Goal: Task Accomplishment & Management: Complete application form

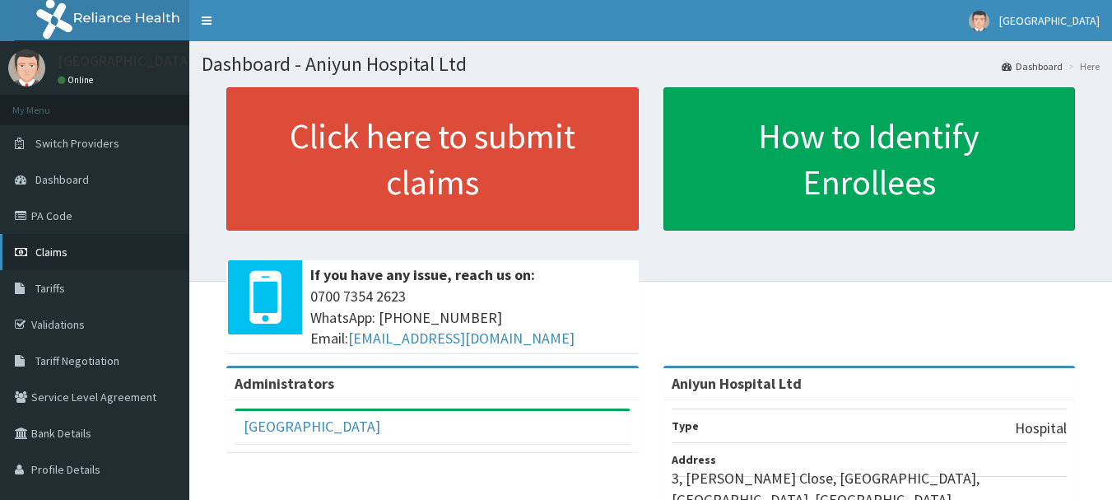
click at [95, 250] on link "Claims" at bounding box center [94, 252] width 189 height 36
click at [94, 221] on link "PA Code" at bounding box center [94, 216] width 189 height 36
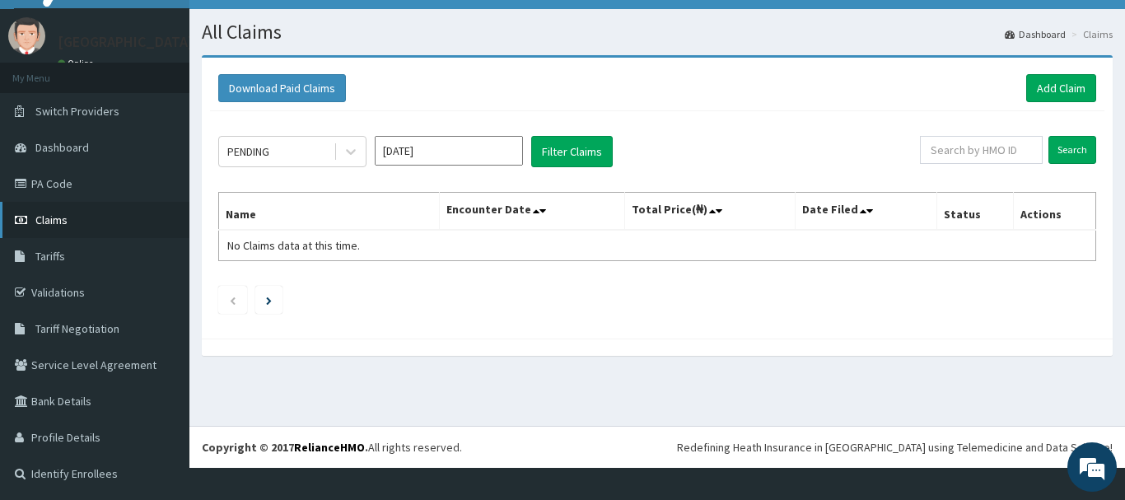
click at [73, 212] on link "Claims" at bounding box center [94, 220] width 189 height 36
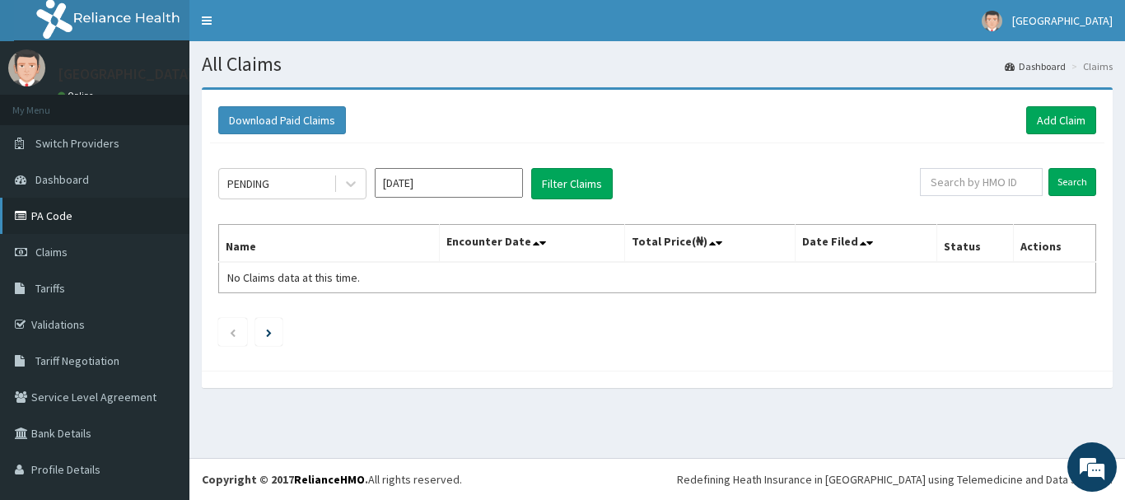
click at [148, 226] on link "PA Code" at bounding box center [94, 216] width 189 height 36
click at [1053, 127] on link "Add Claim" at bounding box center [1061, 120] width 70 height 28
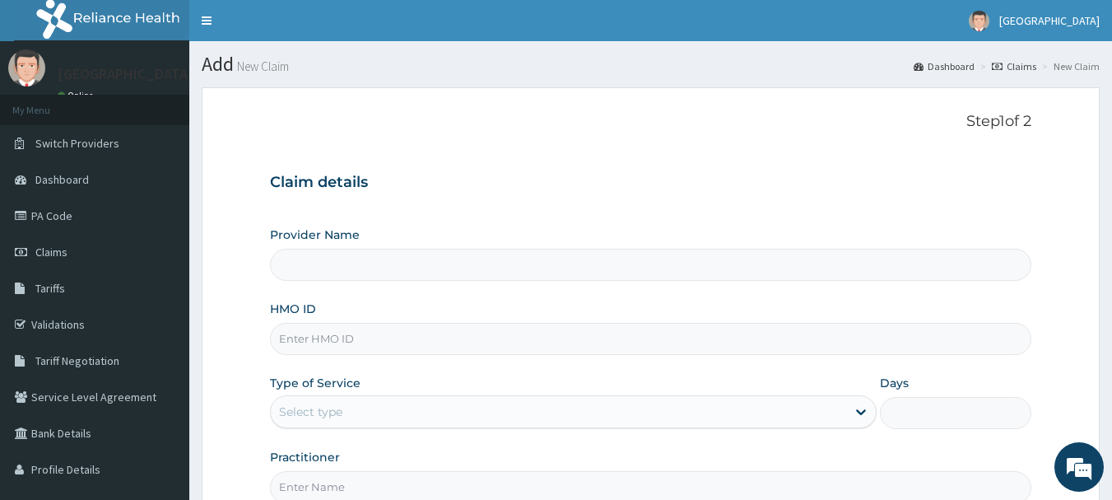
type input "Aniyun Hospital Ltd"
paste input "OHT/11742/B"
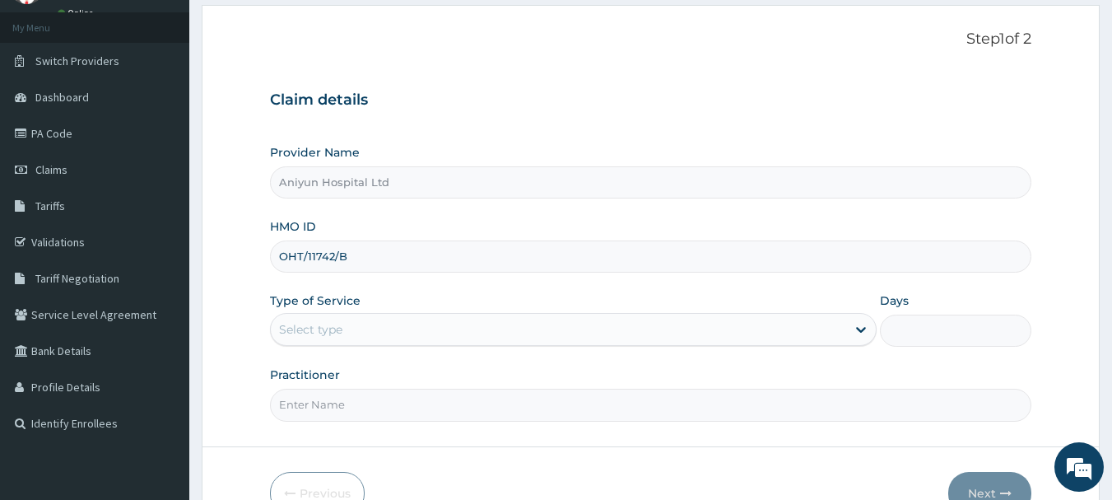
scroll to position [165, 0]
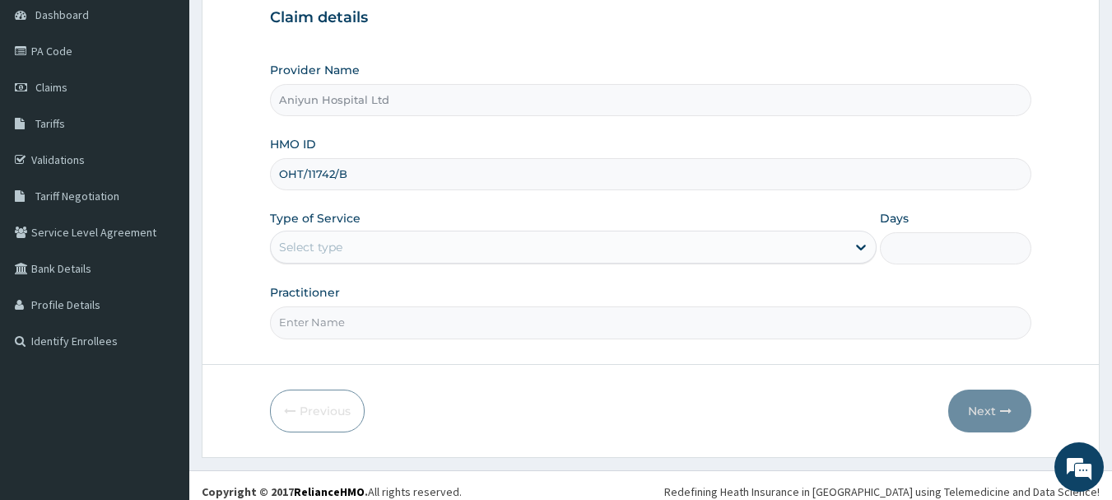
type input "OHT/11742/B"
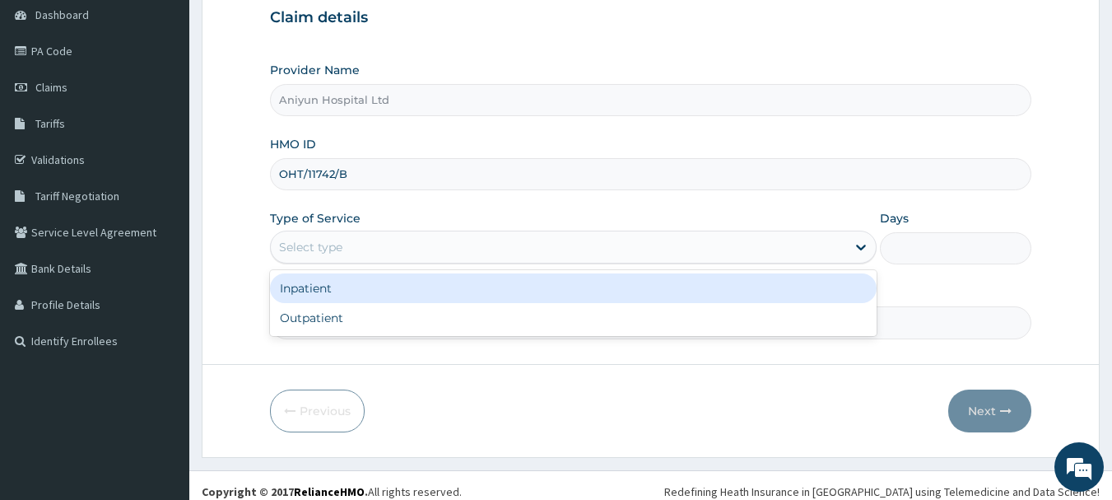
click at [471, 254] on div "Select type" at bounding box center [559, 247] width 576 height 26
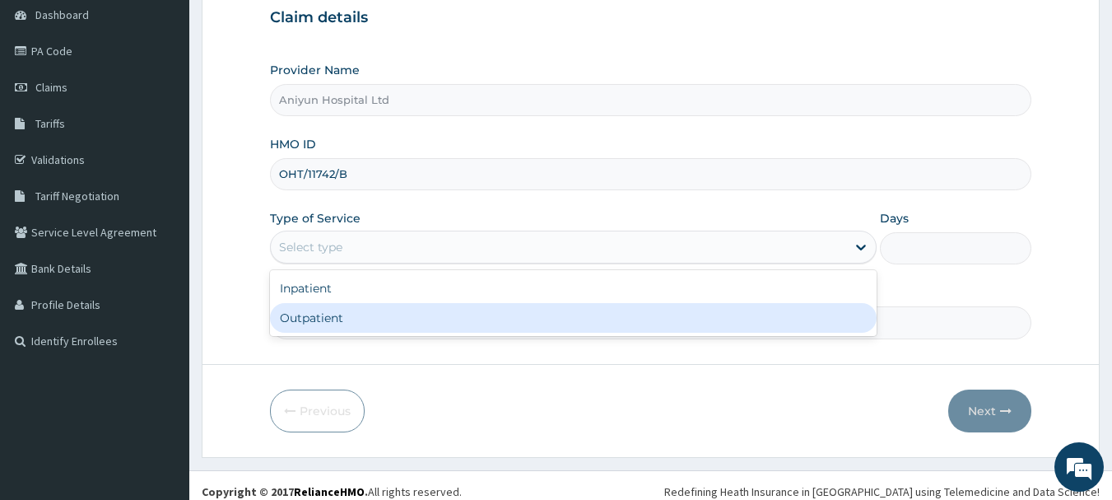
click at [453, 315] on div "Outpatient" at bounding box center [573, 318] width 607 height 30
type input "1"
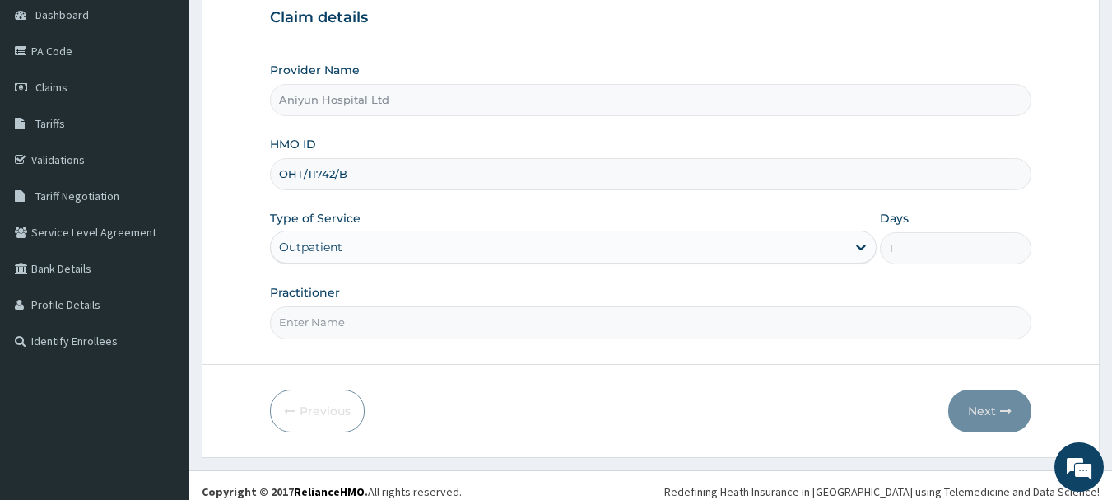
click at [452, 314] on input "Practitioner" at bounding box center [651, 322] width 763 height 32
type input "DR AKINKUNMI"
click at [996, 428] on button "Next" at bounding box center [990, 410] width 83 height 43
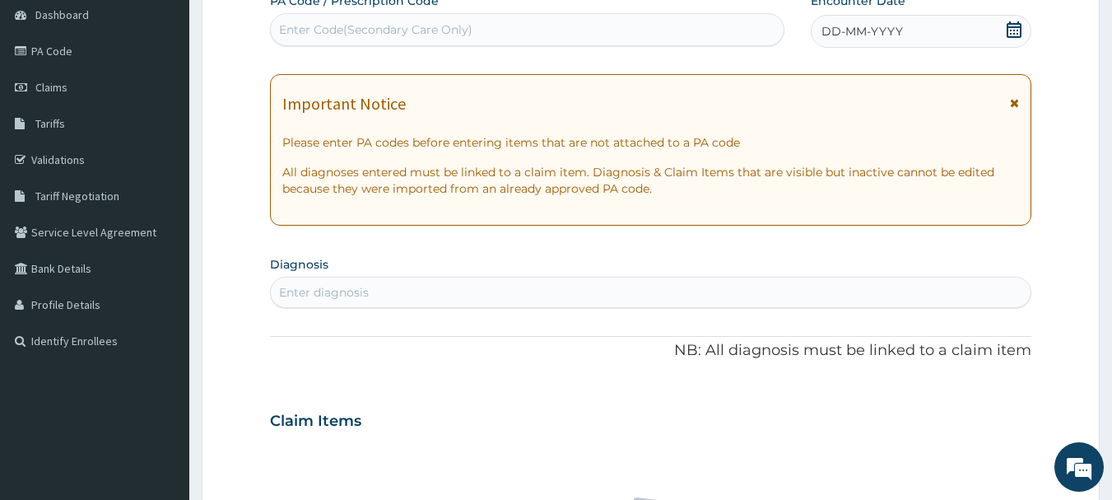
scroll to position [0, 0]
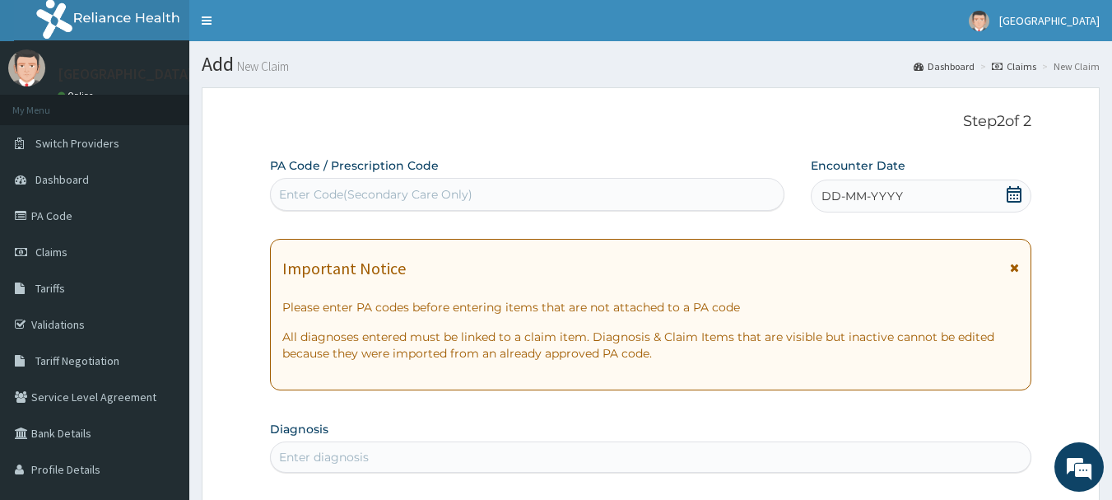
click at [1013, 198] on icon at bounding box center [1014, 194] width 16 height 16
click at [630, 198] on div "Enter Code(Secondary Care Only)" at bounding box center [528, 194] width 514 height 26
paste input "PA/FC940F"
type input "PA/FC940F"
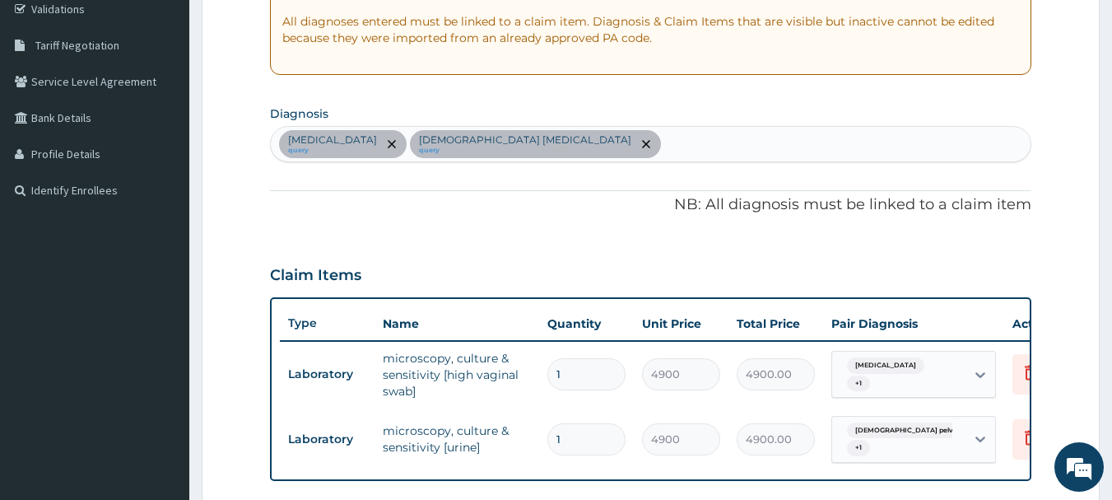
scroll to position [329, 0]
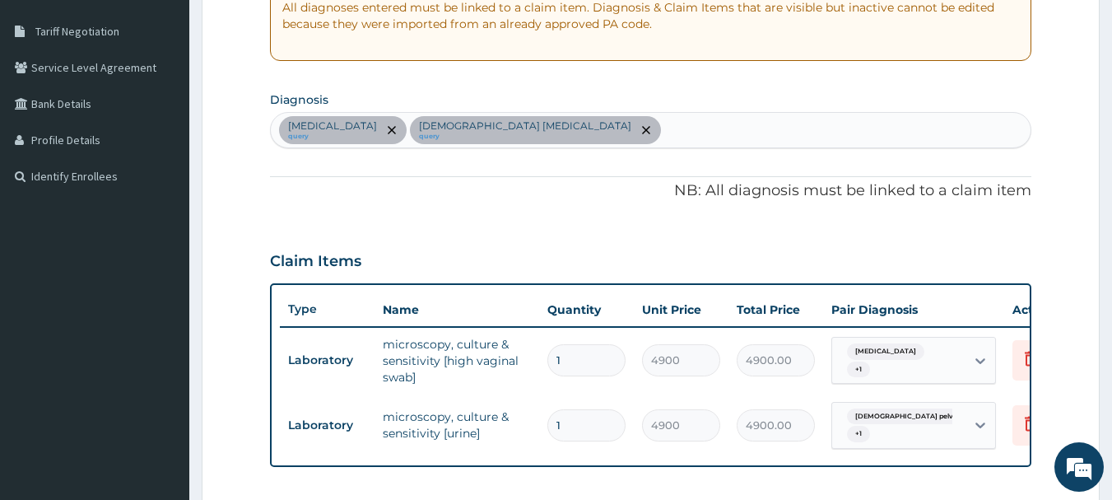
click at [768, 140] on div "Uterine leiomyoma query Female pelvic inflammatory disease query" at bounding box center [651, 130] width 761 height 35
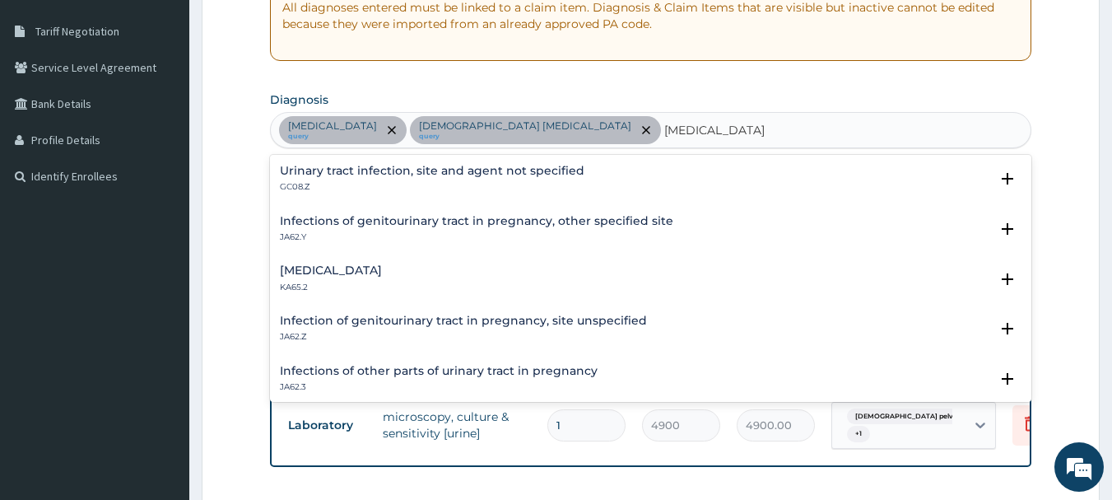
type input "URINARY TRACT INFECTION"
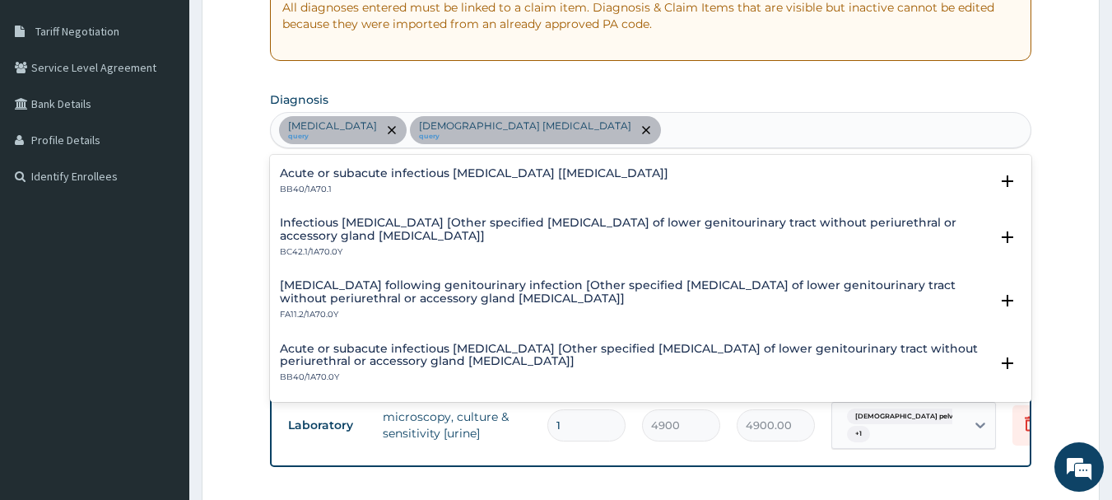
scroll to position [0, 0]
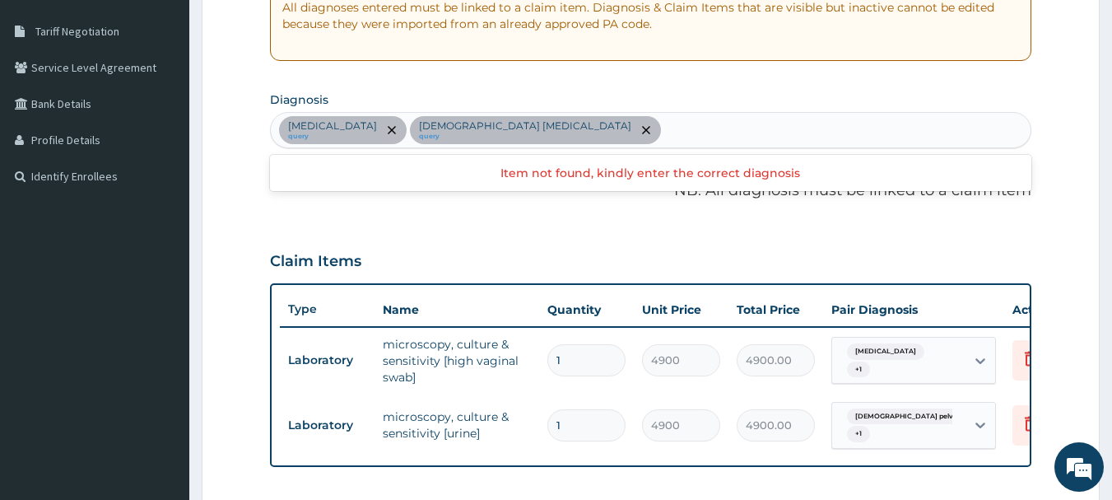
click at [817, 124] on div "Uterine leiomyoma query Female pelvic inflammatory disease query" at bounding box center [651, 130] width 761 height 35
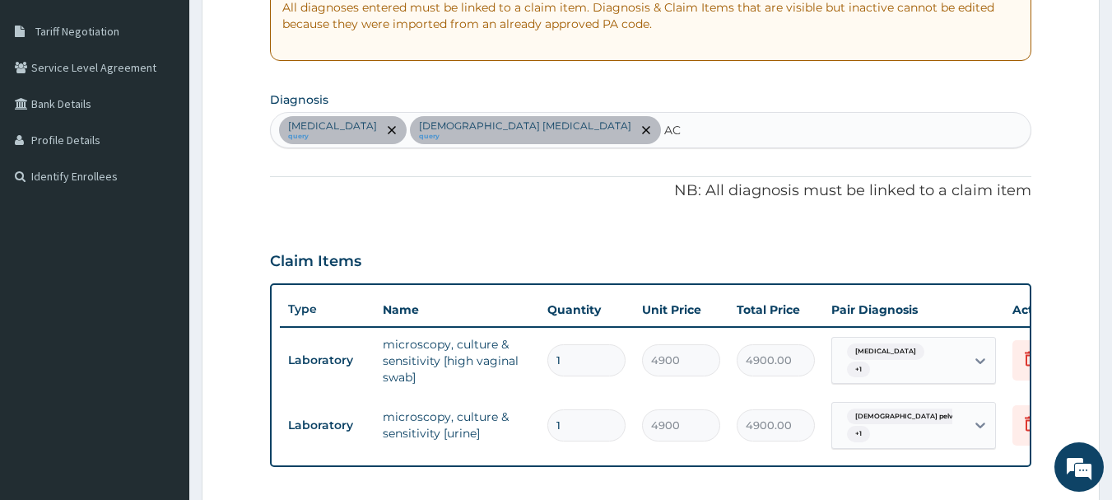
type input "A"
type input "UTI"
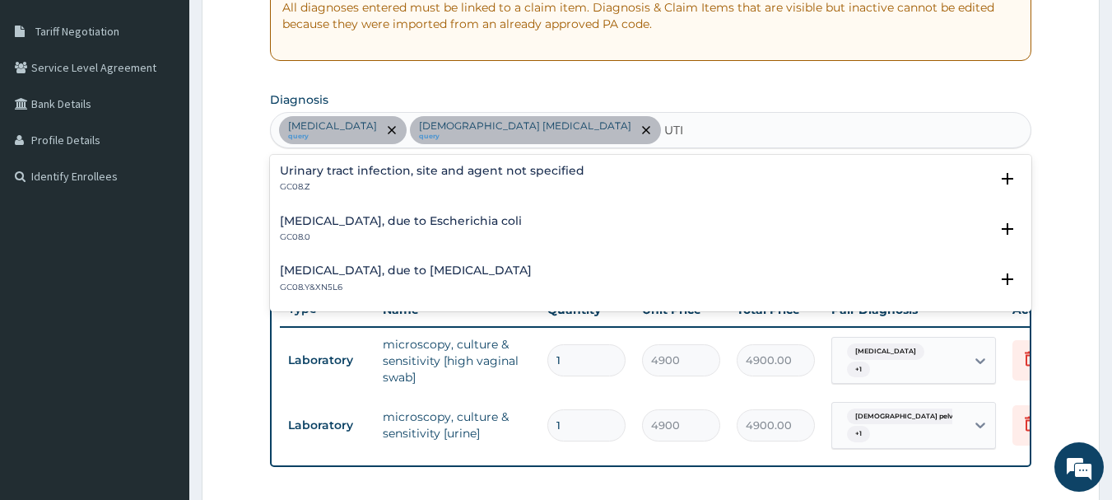
click at [523, 175] on h4 "Urinary tract infection, site and agent not specified" at bounding box center [432, 171] width 305 height 12
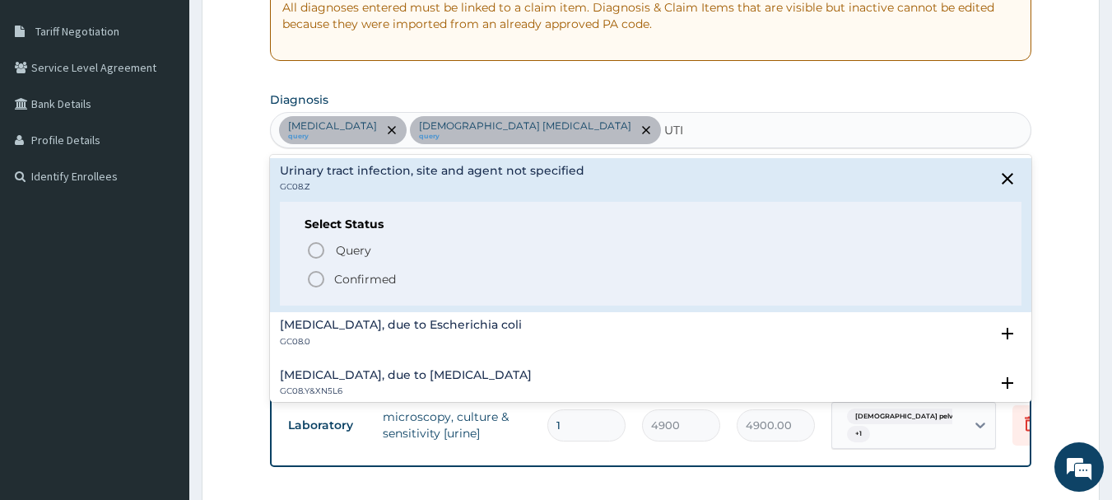
click at [324, 276] on icon "status option filled" at bounding box center [316, 279] width 20 height 20
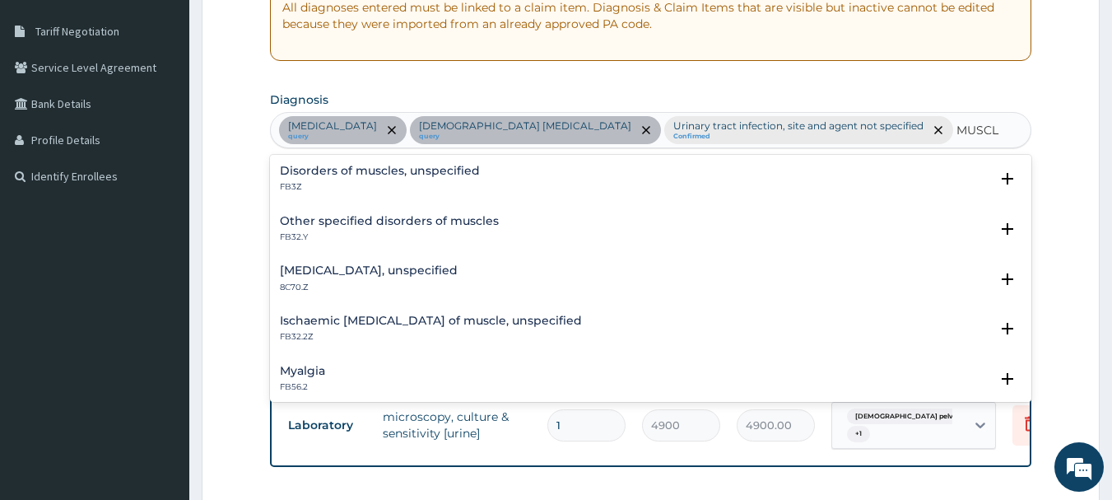
type input "MUSCLE"
click at [315, 374] on h4 "Myalgia" at bounding box center [302, 371] width 45 height 12
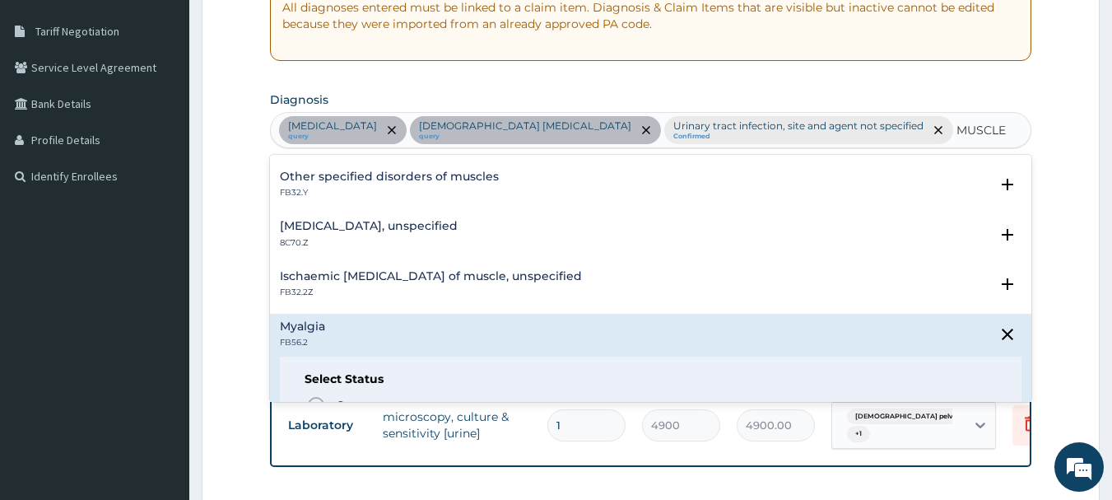
scroll to position [82, 0]
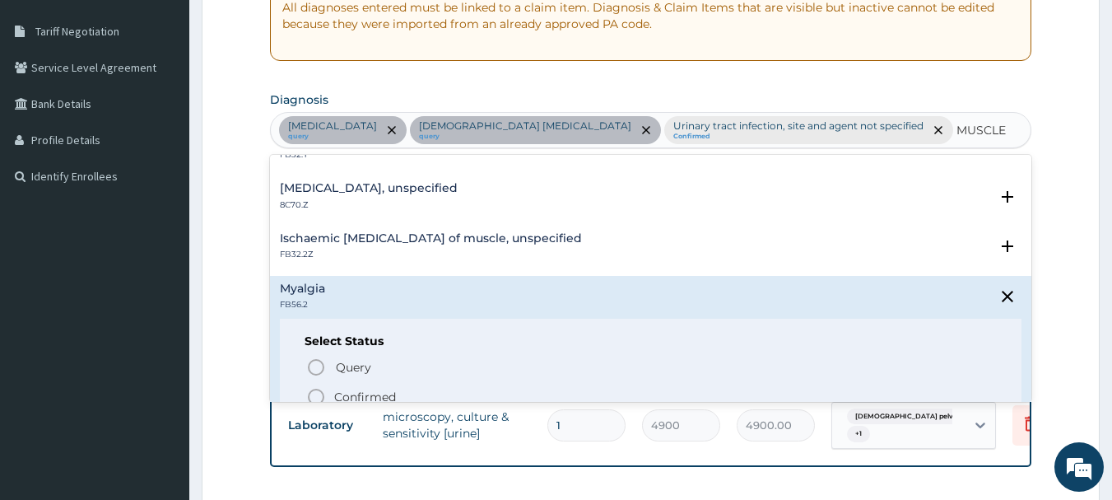
click at [509, 389] on span "Confirmed" at bounding box center [652, 397] width 692 height 20
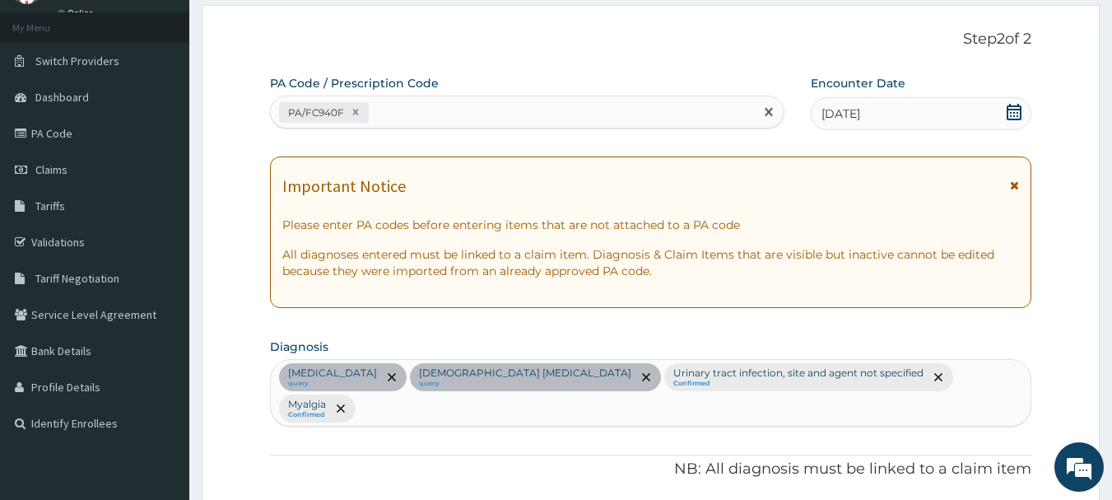
click at [548, 120] on div "PA/FC940F" at bounding box center [513, 112] width 484 height 27
paste input "PA/F2A3F6"
type input "PA/F2A3F6"
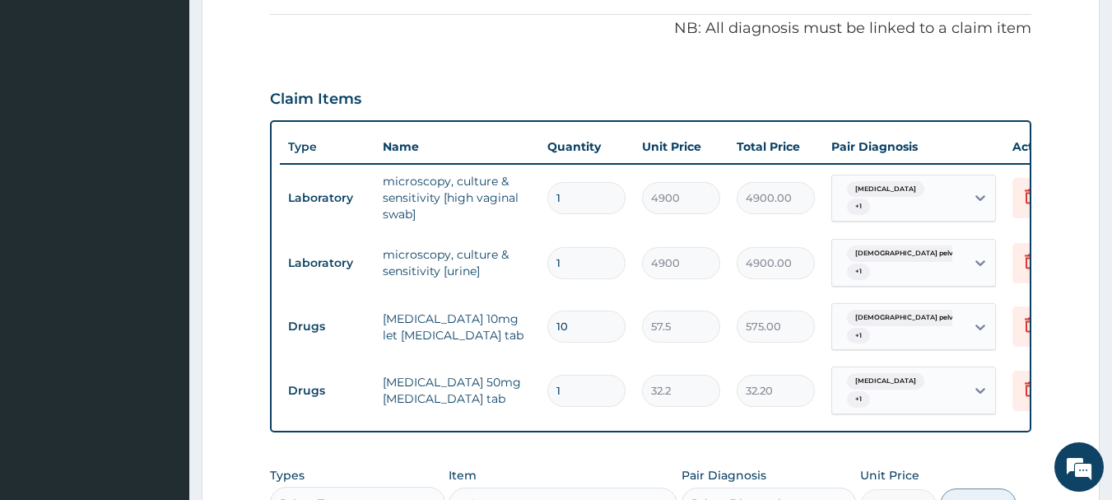
scroll to position [550, 0]
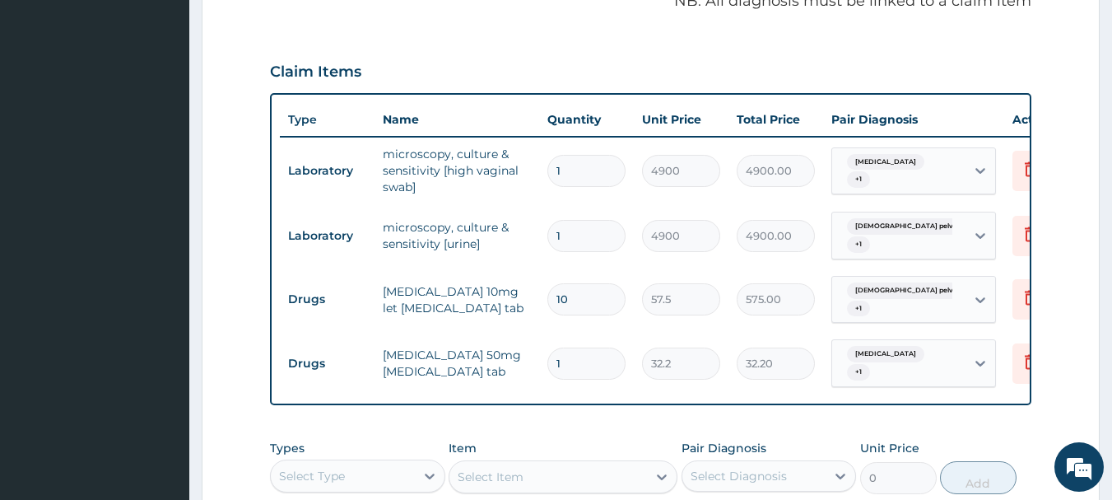
type input "10"
type input "322.00"
type input "10"
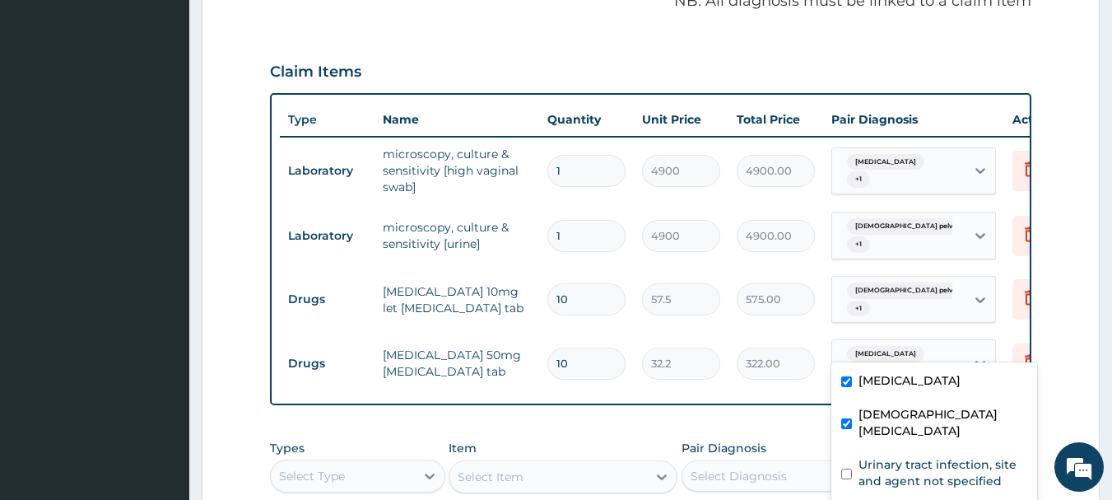
click at [906, 343] on div "Uterine leiomyoma + 1" at bounding box center [897, 363] width 112 height 40
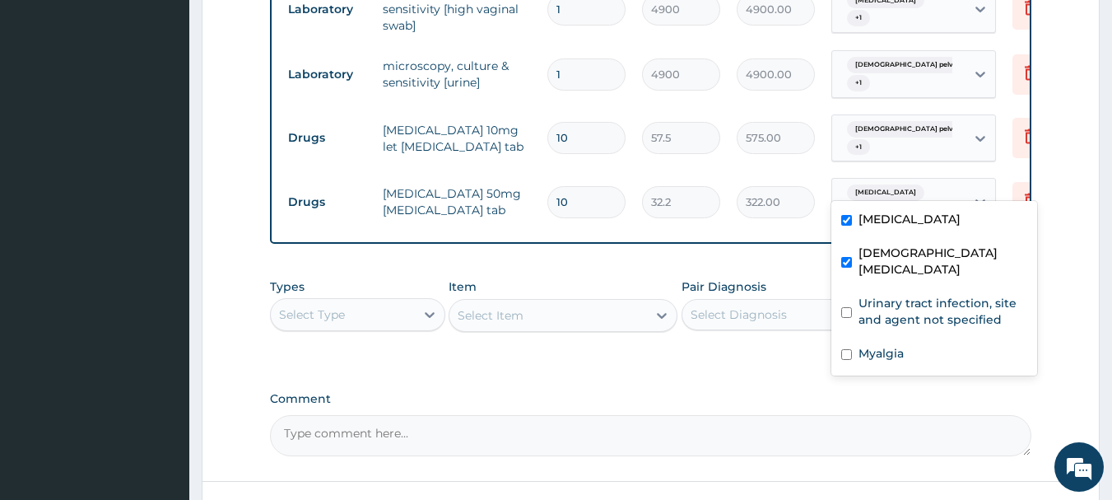
scroll to position [715, 0]
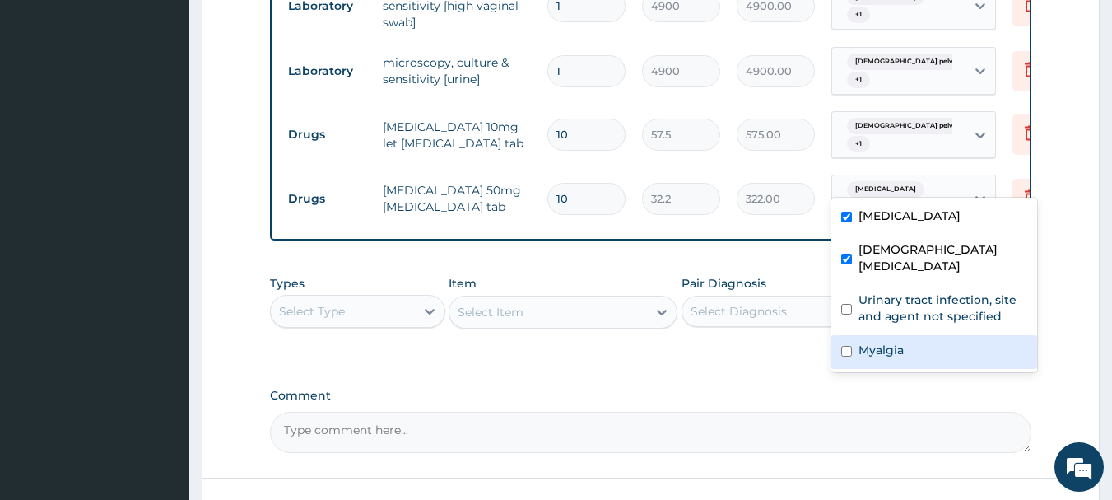
click at [897, 355] on label "Myalgia" at bounding box center [881, 350] width 45 height 16
checkbox input "true"
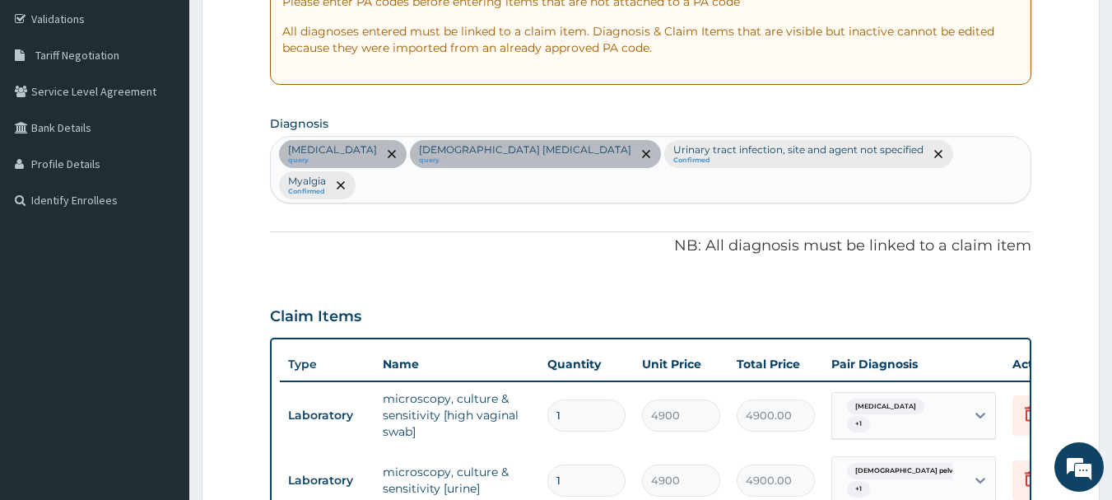
scroll to position [303, 0]
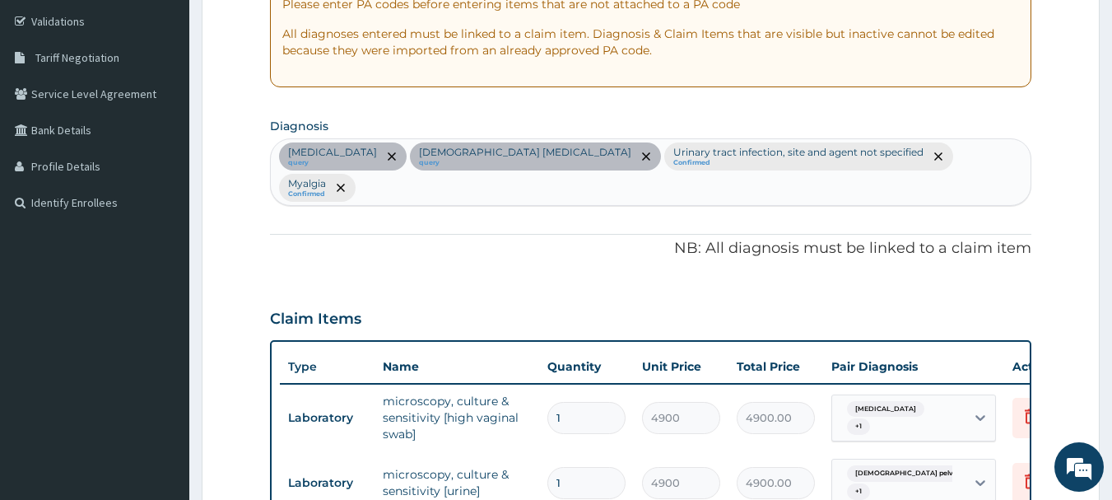
click at [1023, 156] on div "Uterine leiomyoma query Female pelvic inflammatory disease query Urinary tract …" at bounding box center [651, 172] width 761 height 66
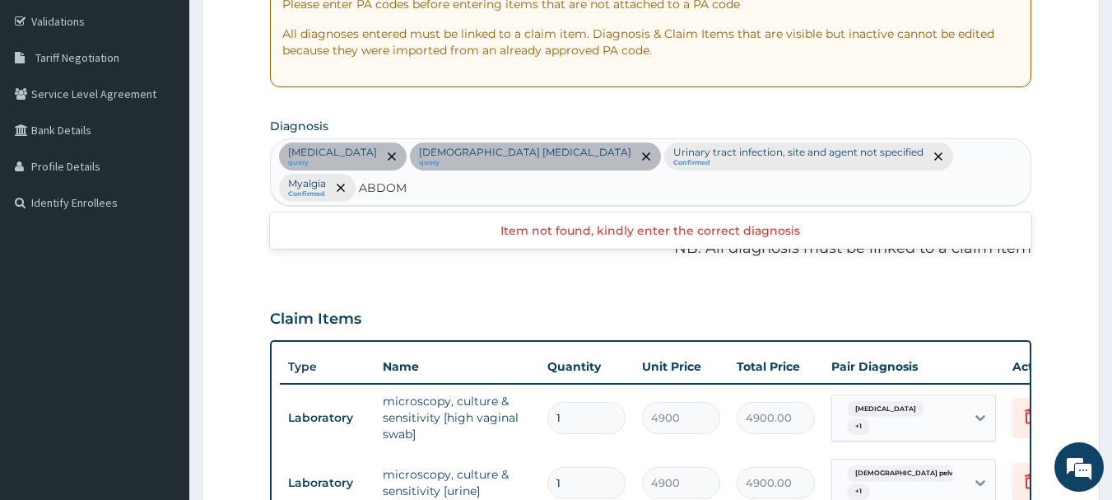
scroll to position [0, 0]
type input "A"
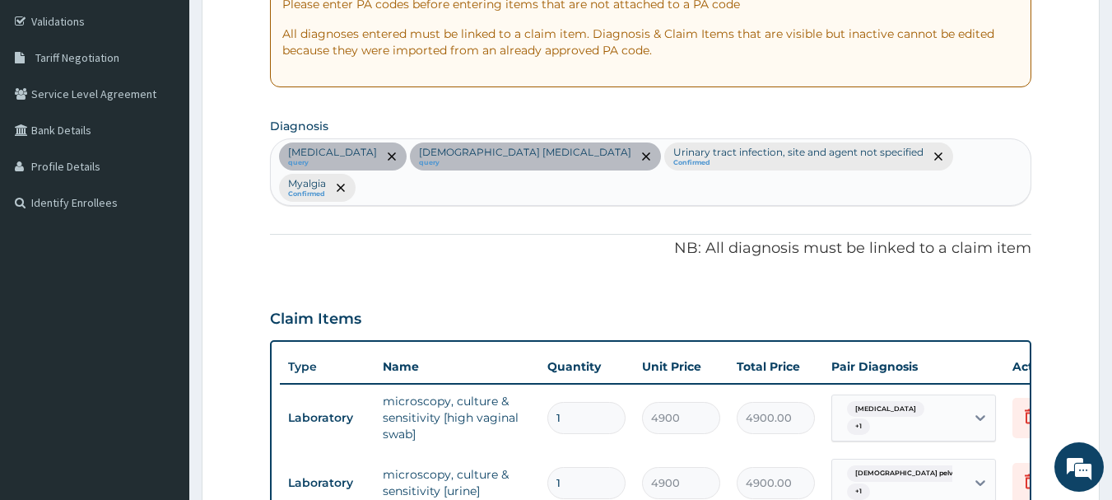
type input "P"
type input "S"
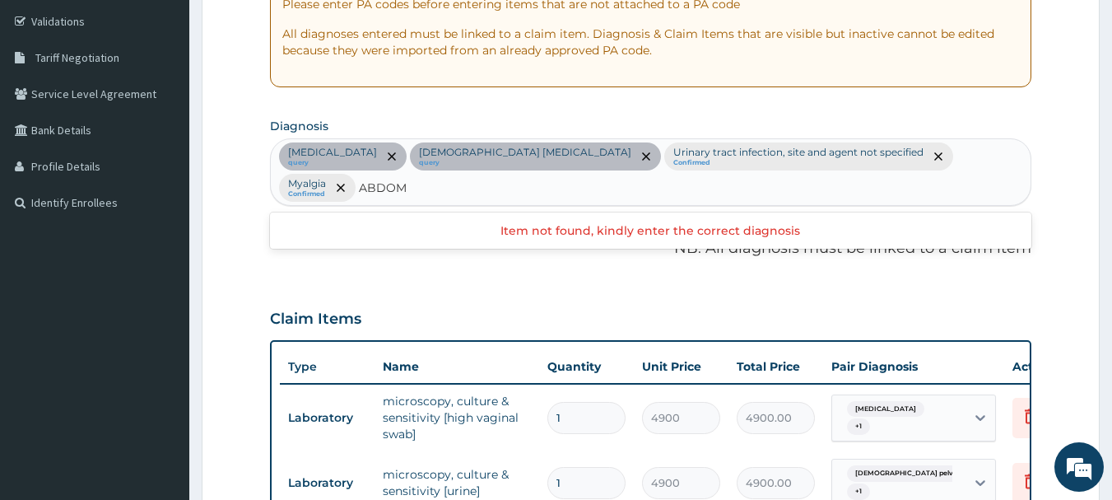
type input "ABDOME"
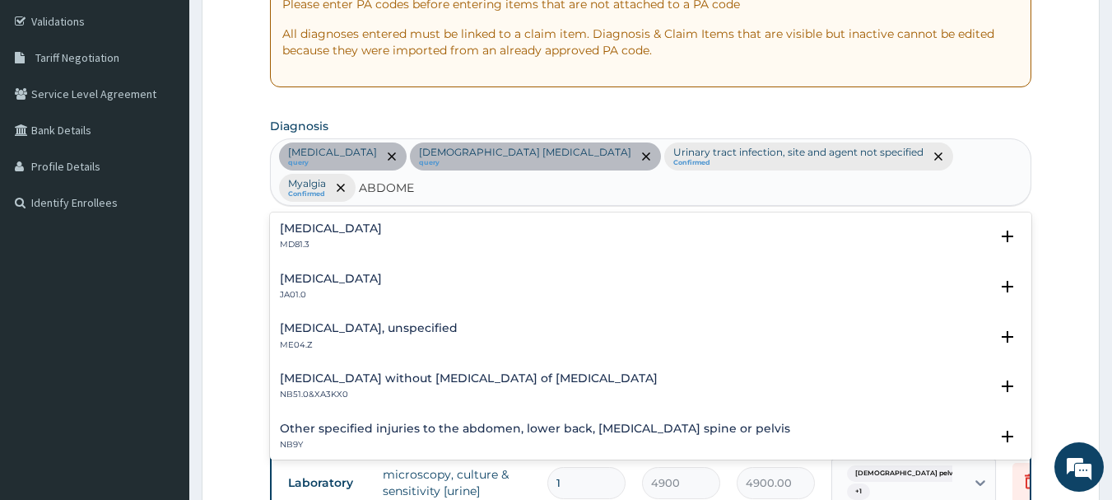
scroll to position [165, 0]
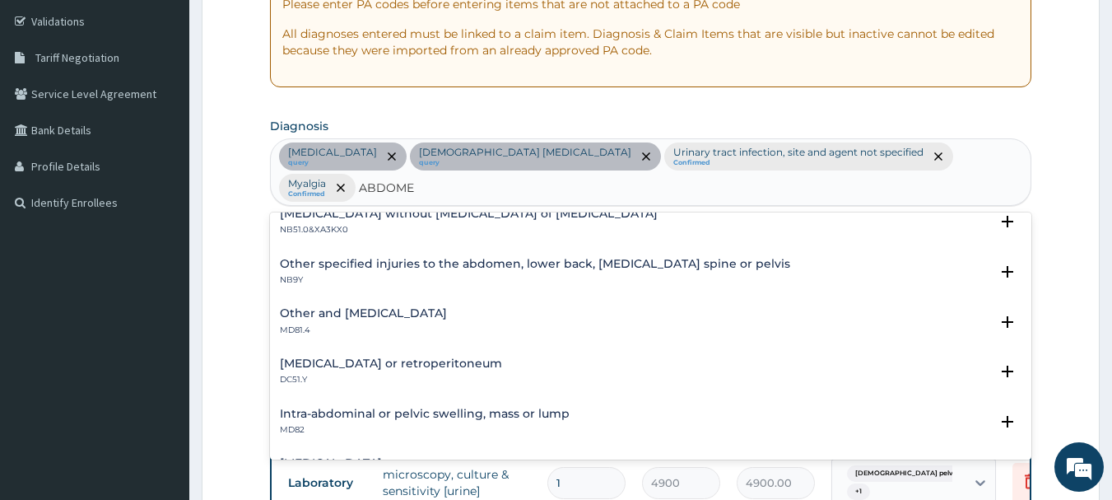
click at [351, 310] on h4 "Other and unspecified abdominal pain" at bounding box center [363, 313] width 167 height 12
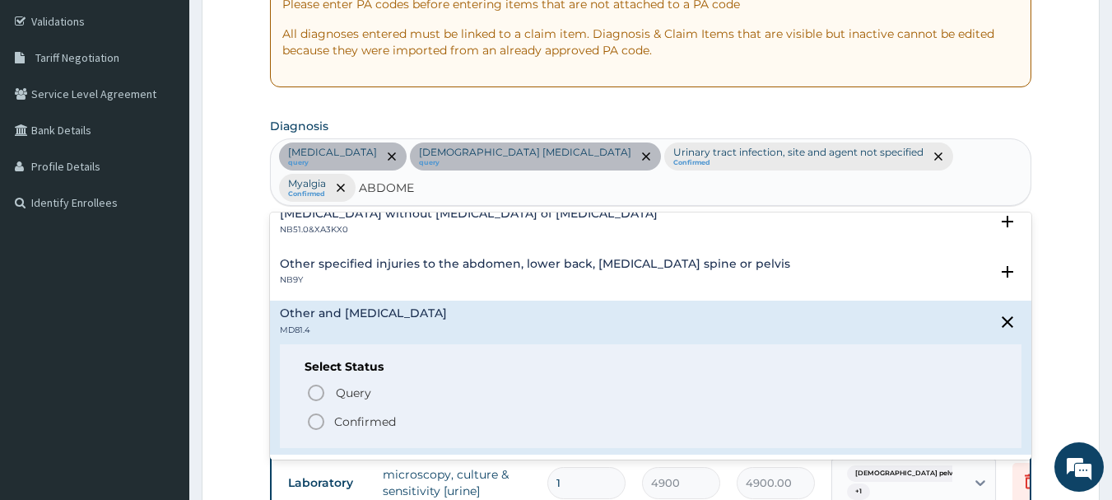
click at [385, 415] on p "Confirmed" at bounding box center [365, 421] width 62 height 16
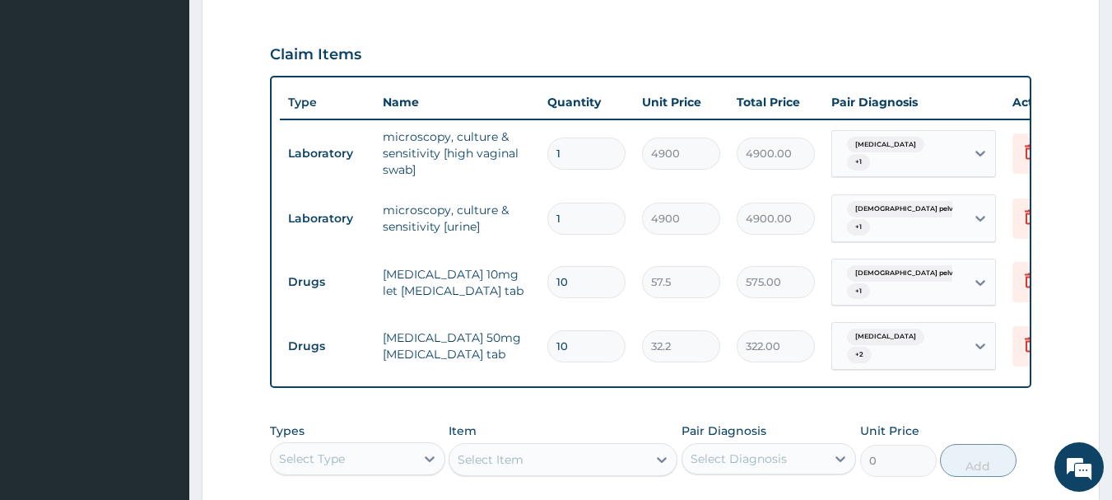
scroll to position [632, 0]
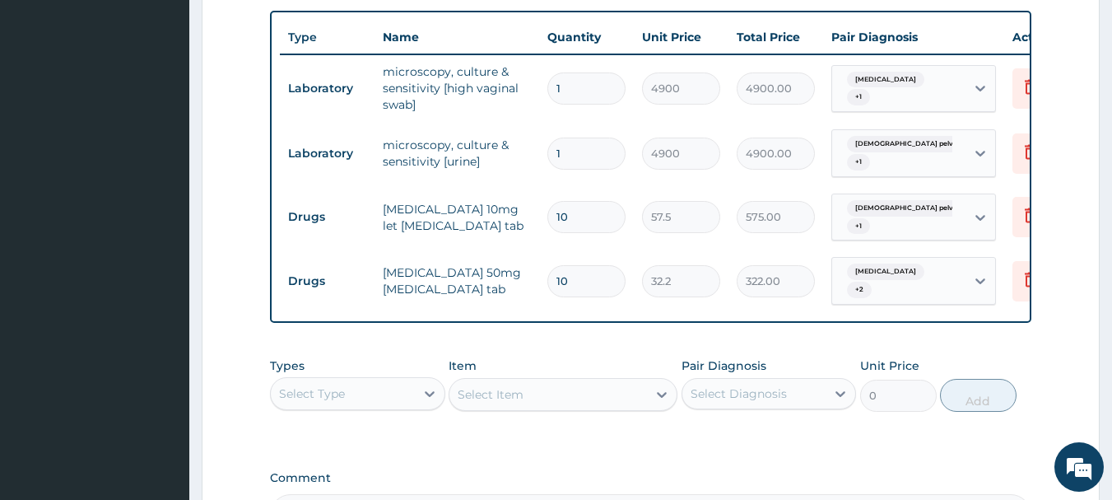
click at [879, 216] on span "Female pelvic inflammatory dis..." at bounding box center [938, 208] width 183 height 16
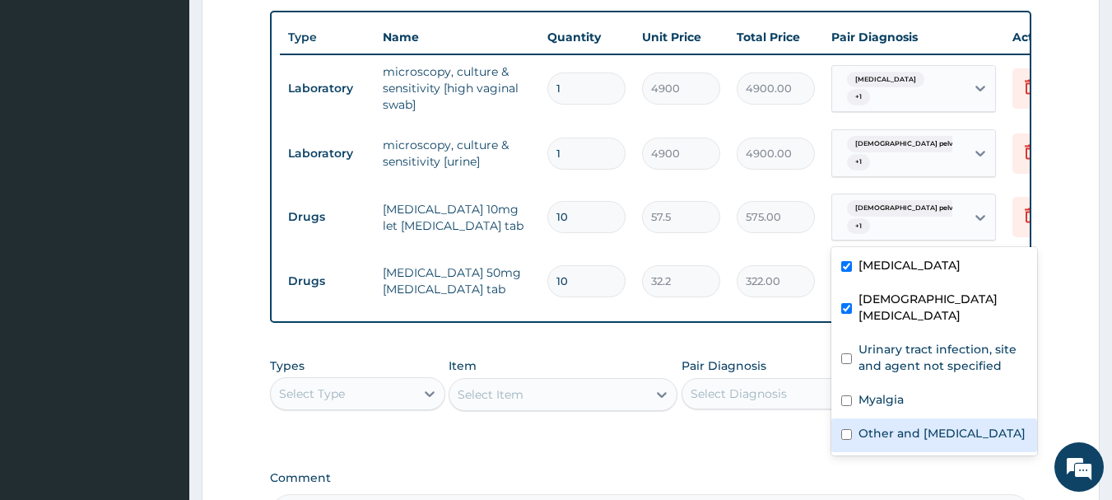
click at [898, 435] on label "Other and unspecified abdominal pain" at bounding box center [942, 433] width 167 height 16
checkbox input "true"
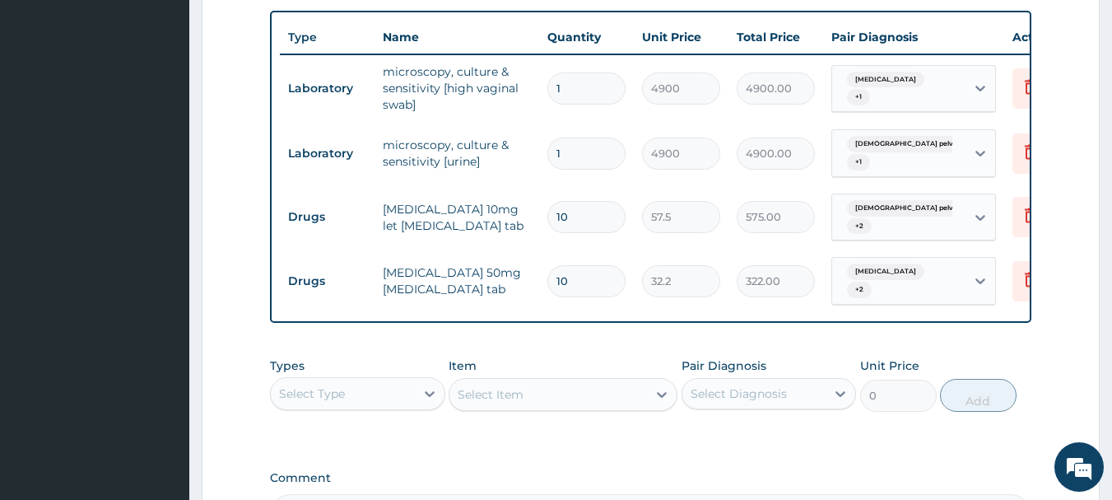
click at [672, 313] on div "Type Name Quantity Unit Price Total Price Pair Diagnosis Actions Laboratory mic…" at bounding box center [651, 167] width 763 height 312
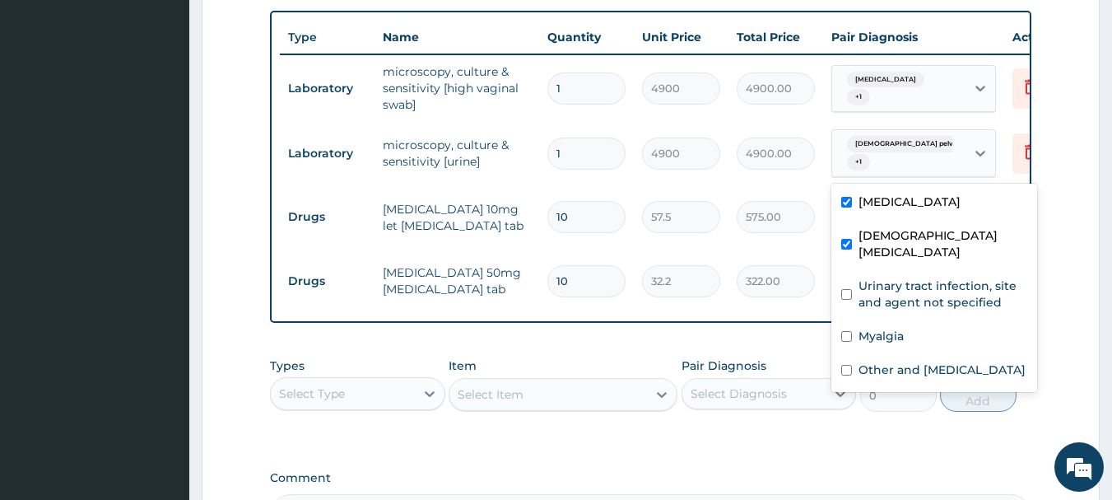
click at [892, 156] on div "Female pelvic inflammatory dis... + 1" at bounding box center [897, 153] width 112 height 40
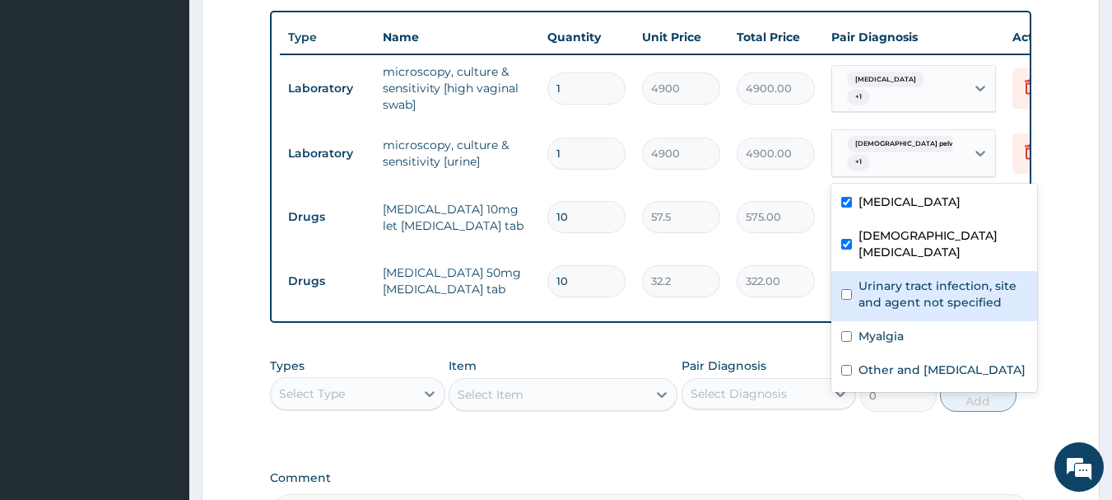
click at [922, 295] on label "Urinary tract infection, site and agent not specified" at bounding box center [943, 294] width 169 height 33
checkbox input "true"
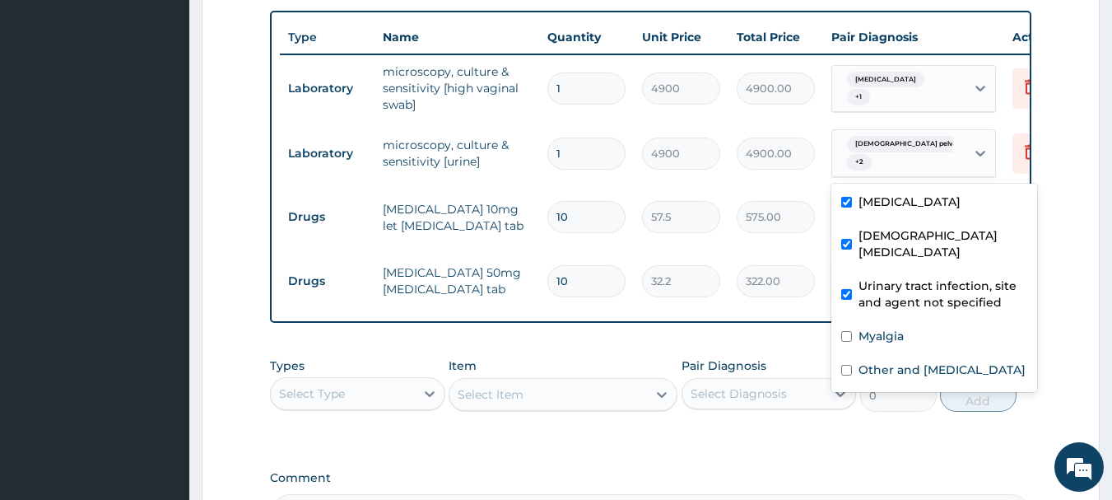
click at [910, 207] on label "Uterine leiomyoma" at bounding box center [910, 202] width 102 height 16
click at [863, 209] on label "Uterine leiomyoma" at bounding box center [910, 202] width 102 height 16
click at [891, 96] on div "Uterine leiomyoma + 1" at bounding box center [897, 89] width 112 height 40
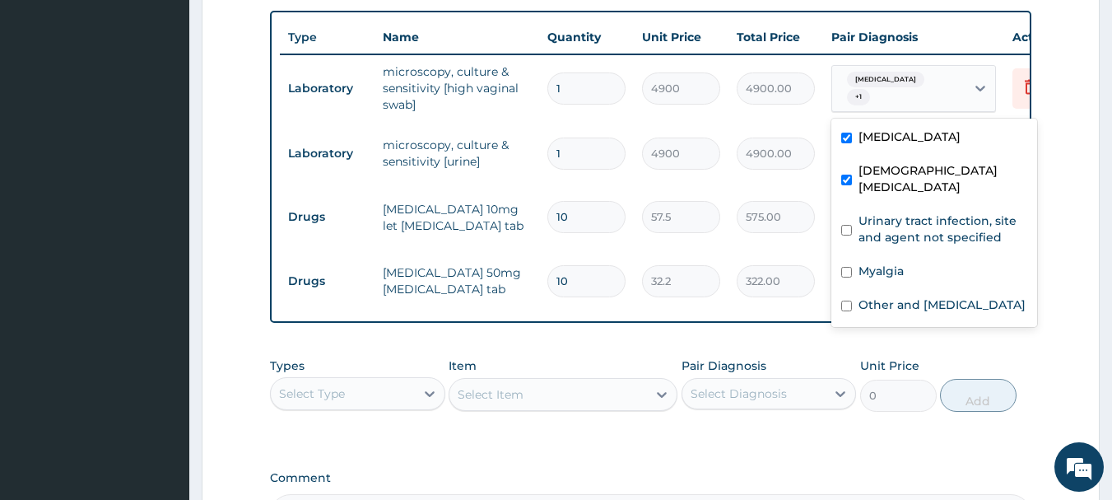
click at [870, 185] on label "Female pelvic inflammatory disease" at bounding box center [943, 178] width 169 height 33
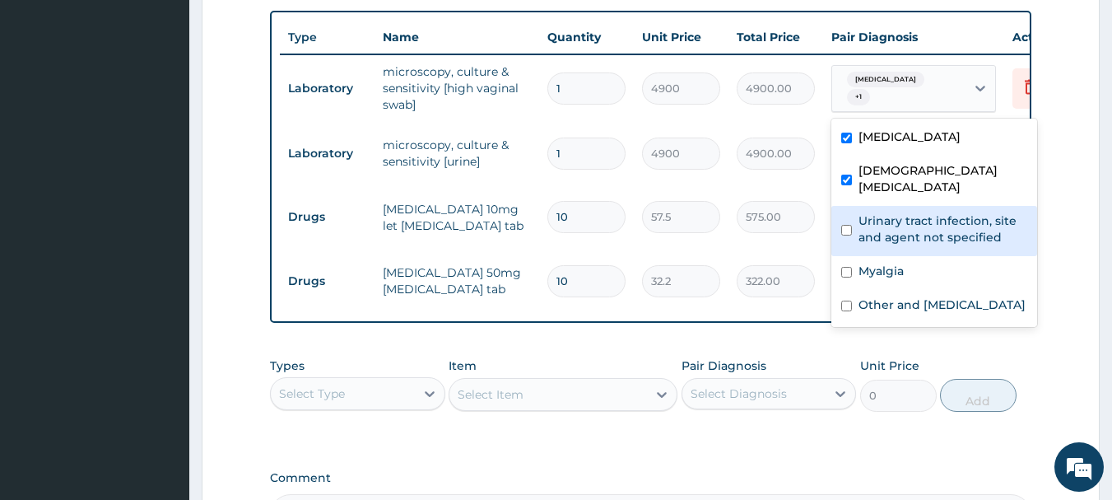
click at [775, 310] on tr "Drugs diclofenac 50mg diclofenac tab 10 32.2 322.00 Uterine leiomyoma + 2 Delete" at bounding box center [683, 281] width 807 height 64
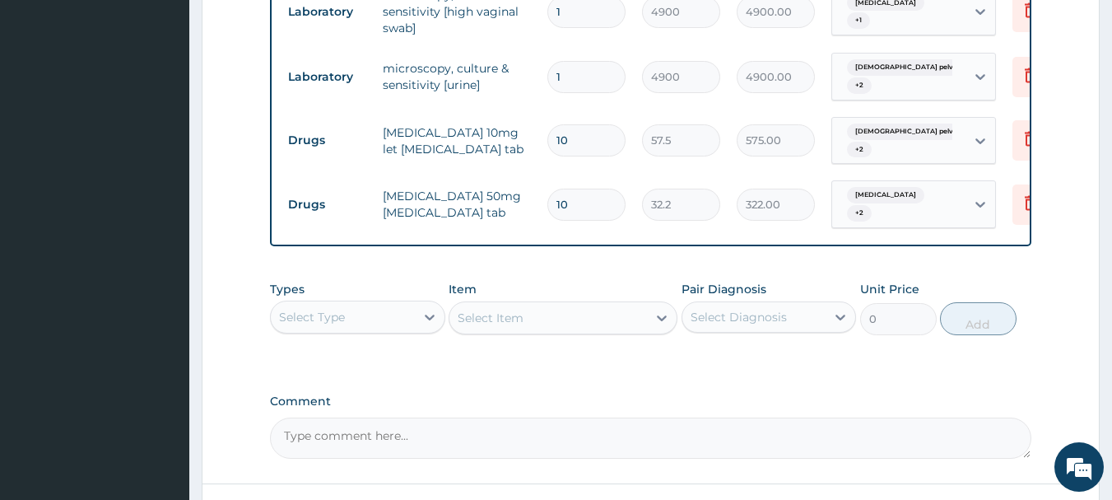
scroll to position [715, 0]
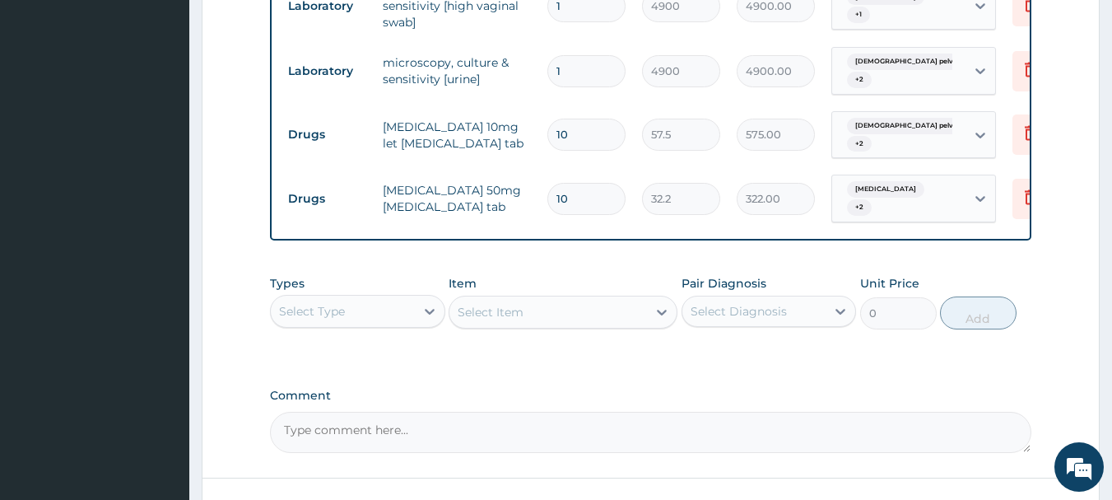
click at [484, 319] on div "Select Item" at bounding box center [563, 312] width 229 height 33
click at [484, 326] on div "Select Item" at bounding box center [563, 312] width 229 height 33
click at [556, 329] on div "Select Item" at bounding box center [563, 312] width 229 height 33
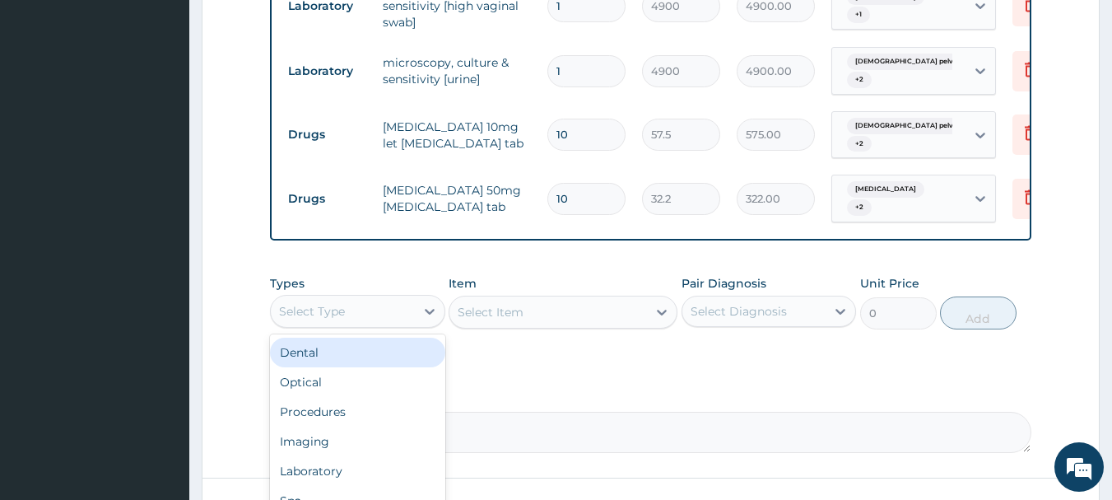
click at [378, 324] on div "Select Type" at bounding box center [343, 311] width 144 height 26
type input "PRO"
click at [383, 360] on div "Procedures" at bounding box center [357, 353] width 175 height 30
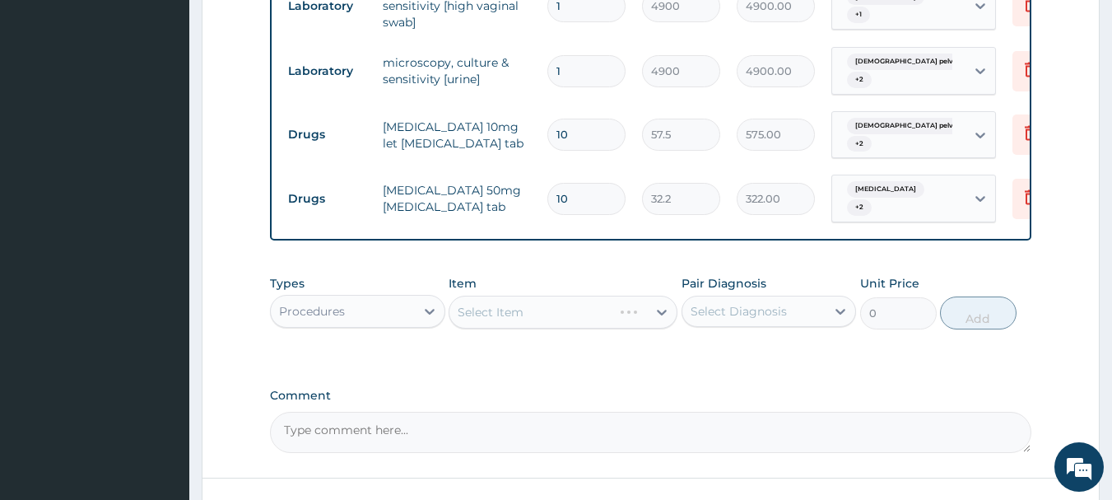
click at [499, 315] on div "Select Item" at bounding box center [563, 312] width 229 height 33
click at [499, 320] on div "Select Item" at bounding box center [563, 312] width 229 height 33
click at [637, 325] on div "Select Item" at bounding box center [549, 312] width 198 height 26
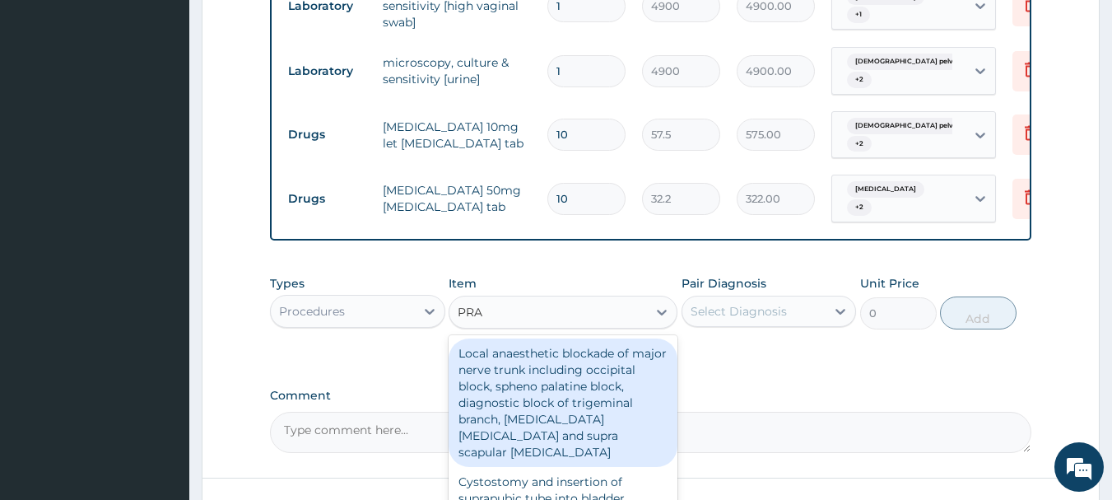
type input "PRAC"
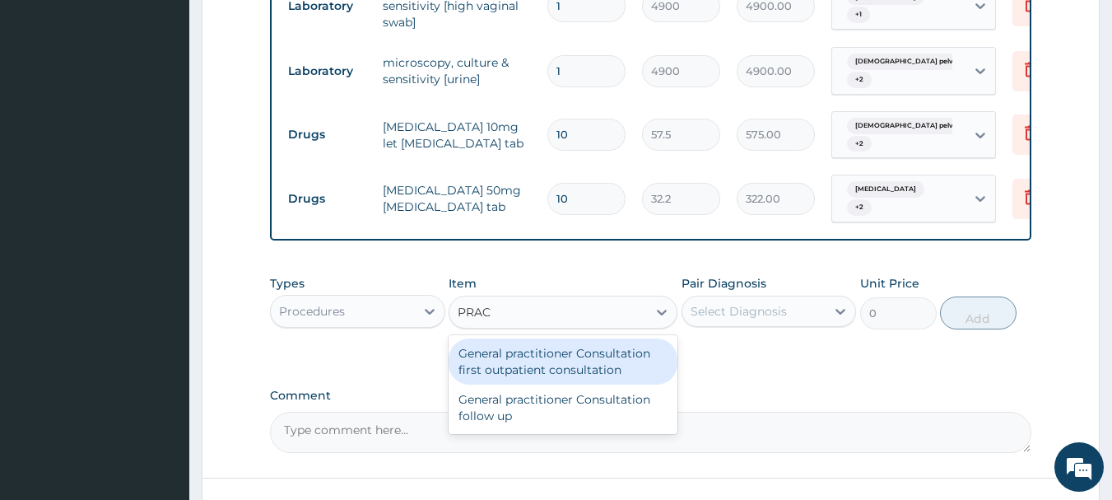
click at [497, 366] on div "General practitioner Consultation first outpatient consultation" at bounding box center [563, 361] width 229 height 46
type input "3600"
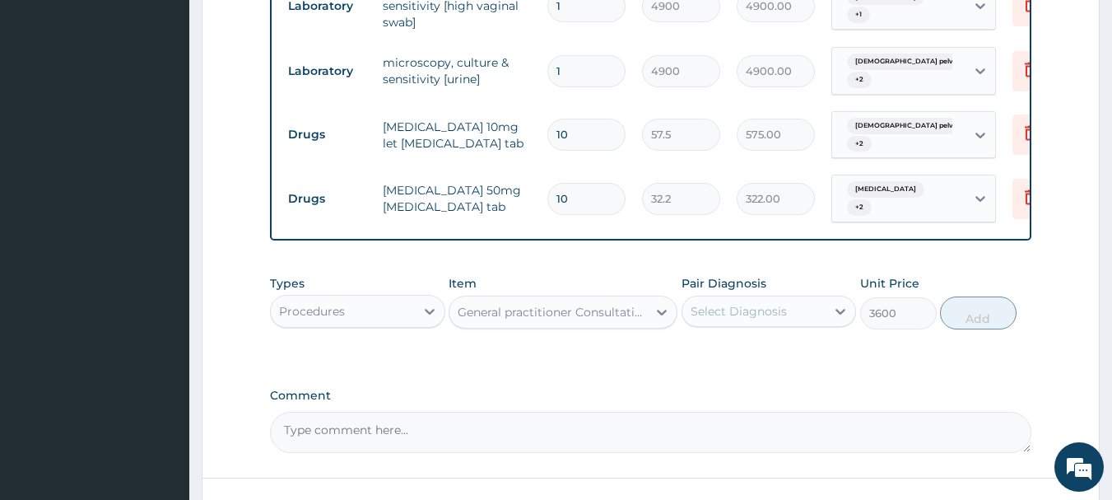
click at [772, 318] on div "Select Diagnosis" at bounding box center [739, 311] width 96 height 16
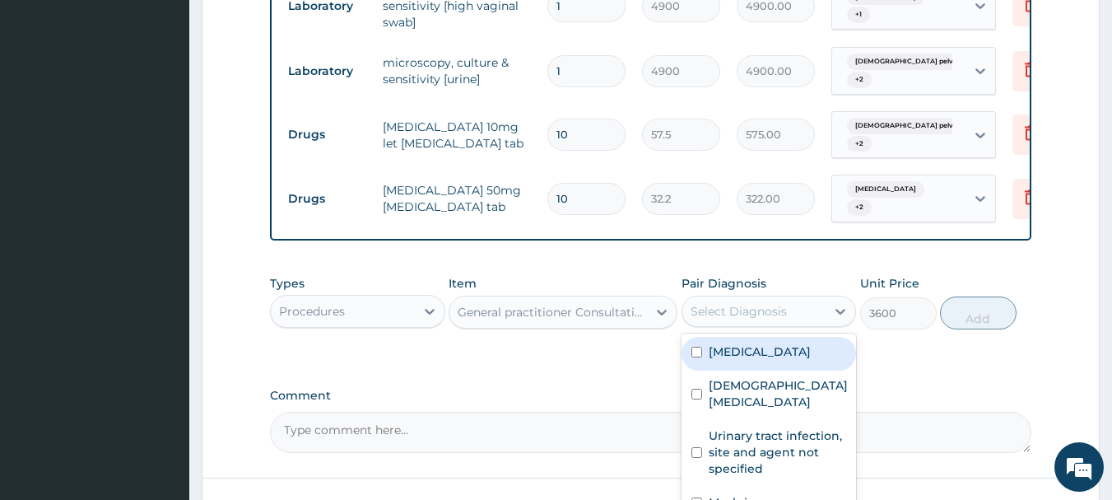
click at [747, 360] on label "Uterine leiomyoma" at bounding box center [760, 351] width 102 height 16
checkbox input "true"
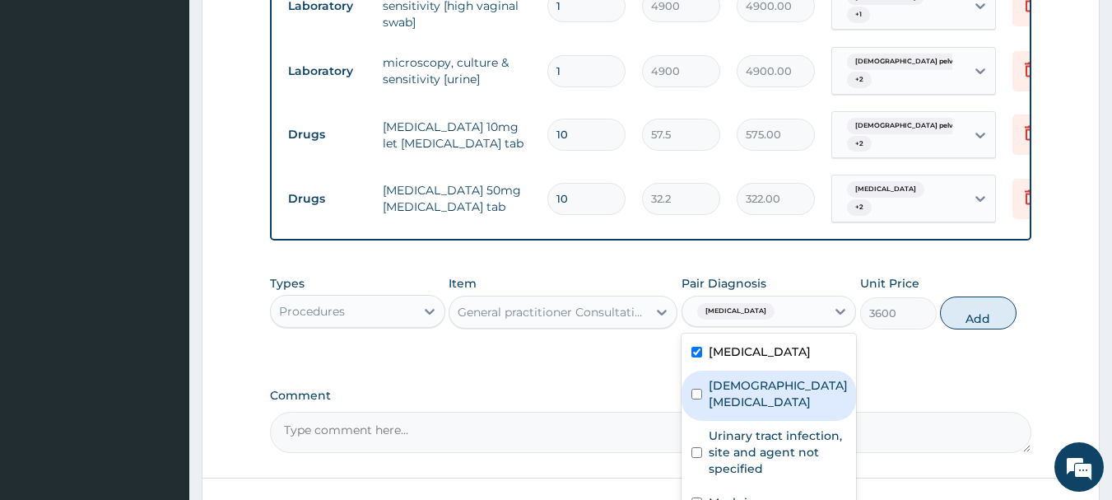
click at [730, 404] on label "Female pelvic inflammatory disease" at bounding box center [778, 393] width 139 height 33
checkbox input "true"
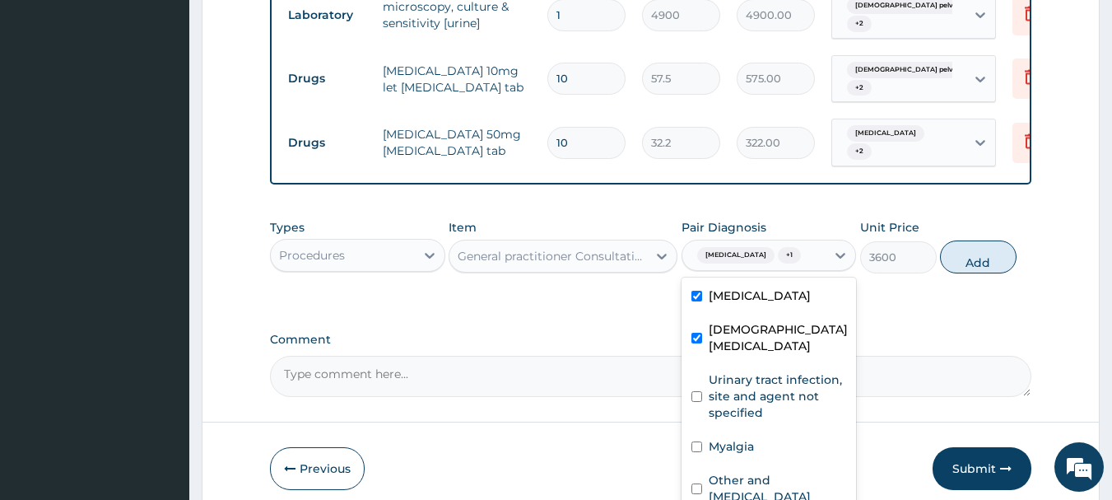
scroll to position [853, 0]
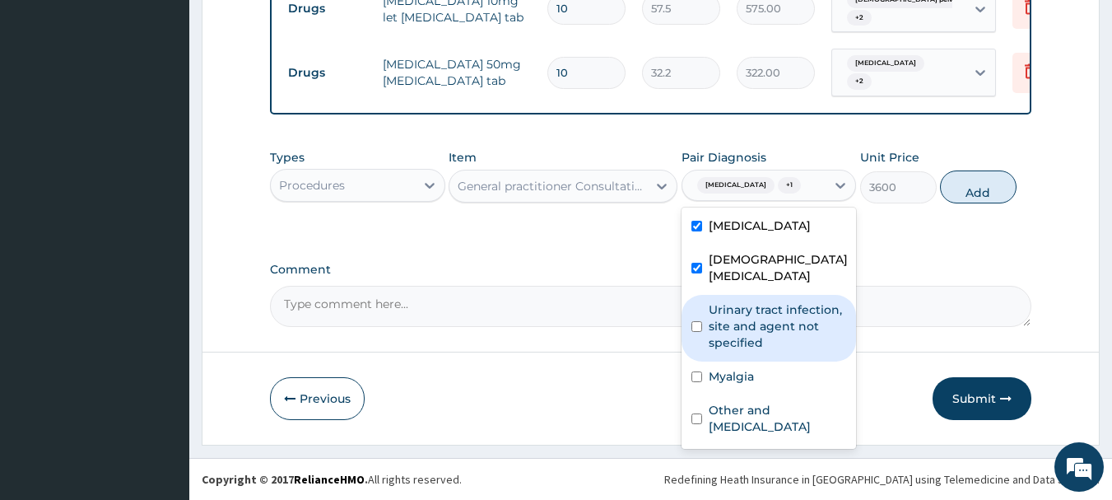
click at [808, 326] on label "Urinary tract infection, site and agent not specified" at bounding box center [778, 325] width 138 height 49
checkbox input "true"
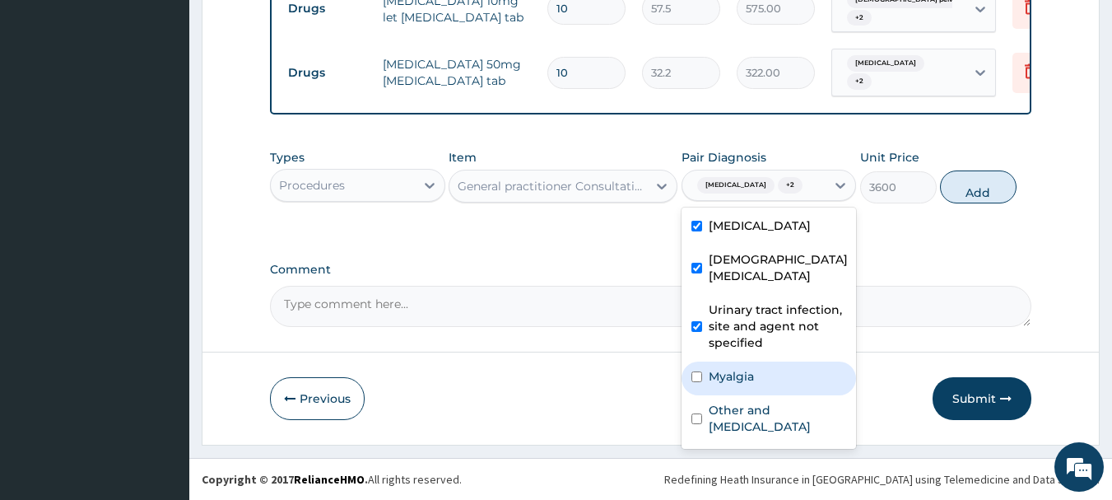
click at [761, 380] on div "Myalgia" at bounding box center [769, 378] width 175 height 34
checkbox input "true"
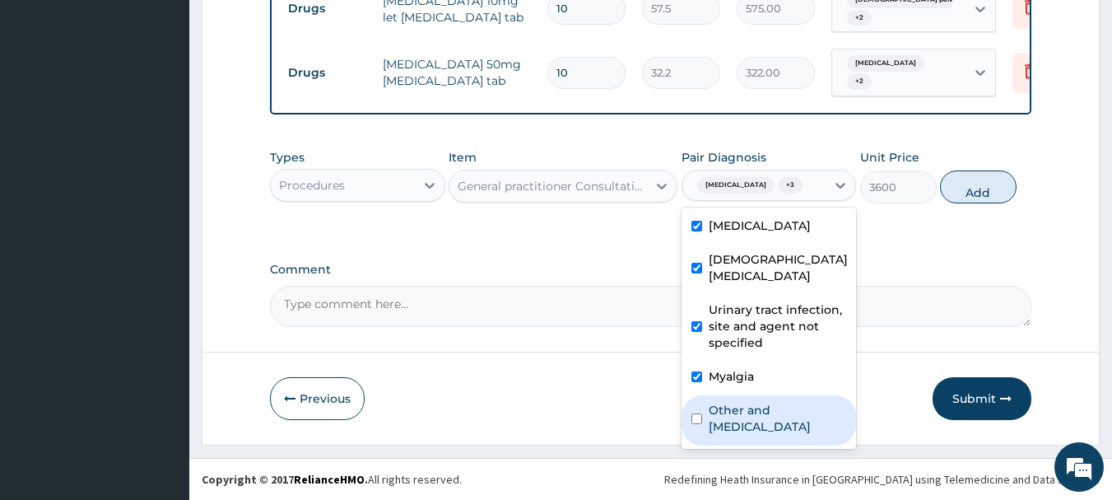
drag, startPoint x: 737, startPoint y: 427, endPoint x: 792, endPoint y: 416, distance: 56.2
click at [737, 426] on label "Other and unspecified abdominal pain" at bounding box center [778, 418] width 138 height 33
checkbox input "true"
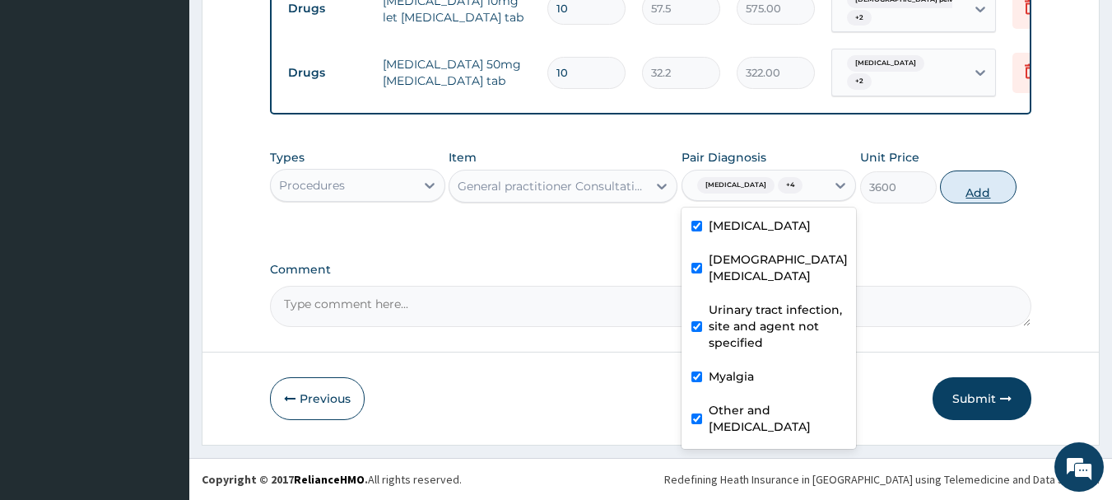
click at [977, 188] on button "Add" at bounding box center [978, 186] width 77 height 33
type input "0"
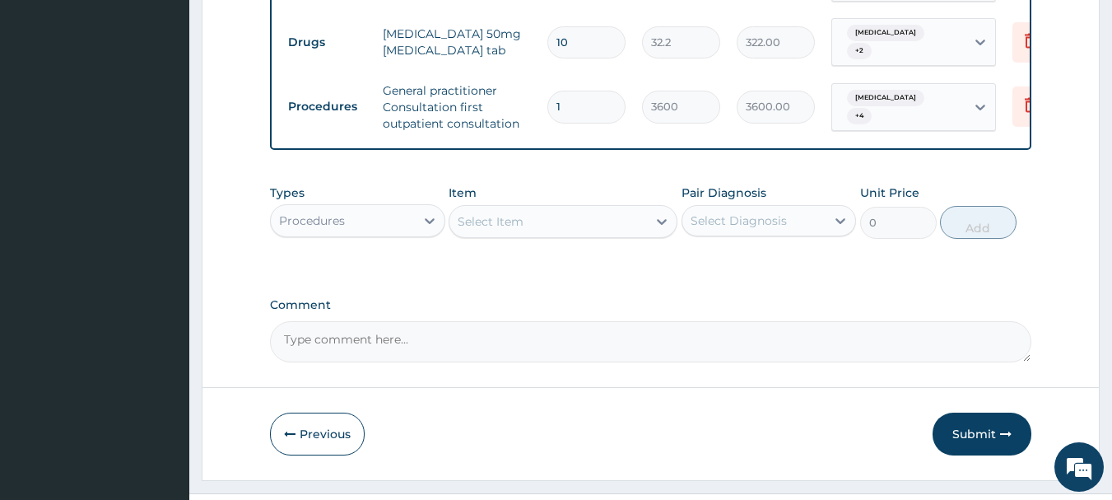
scroll to position [919, 0]
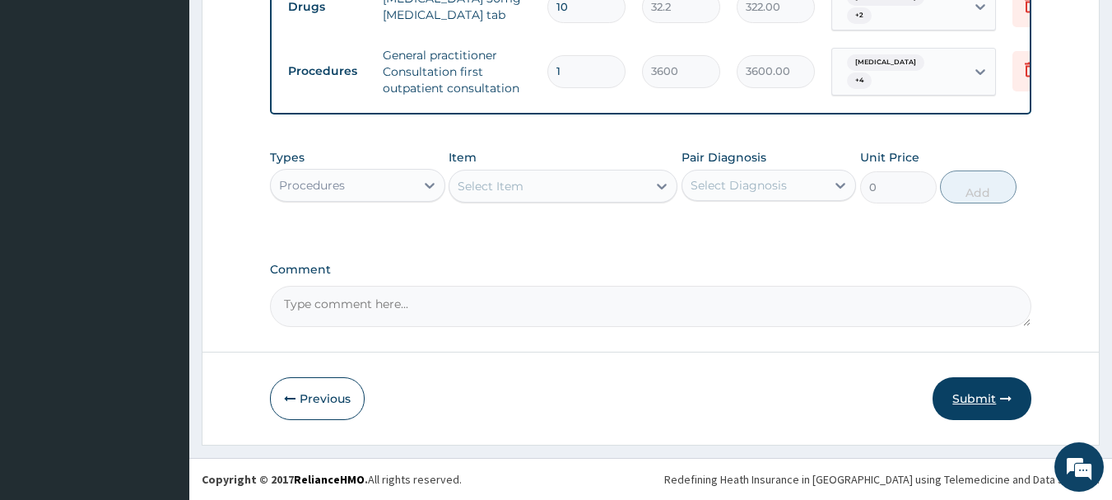
click at [978, 408] on button "Submit" at bounding box center [982, 398] width 99 height 43
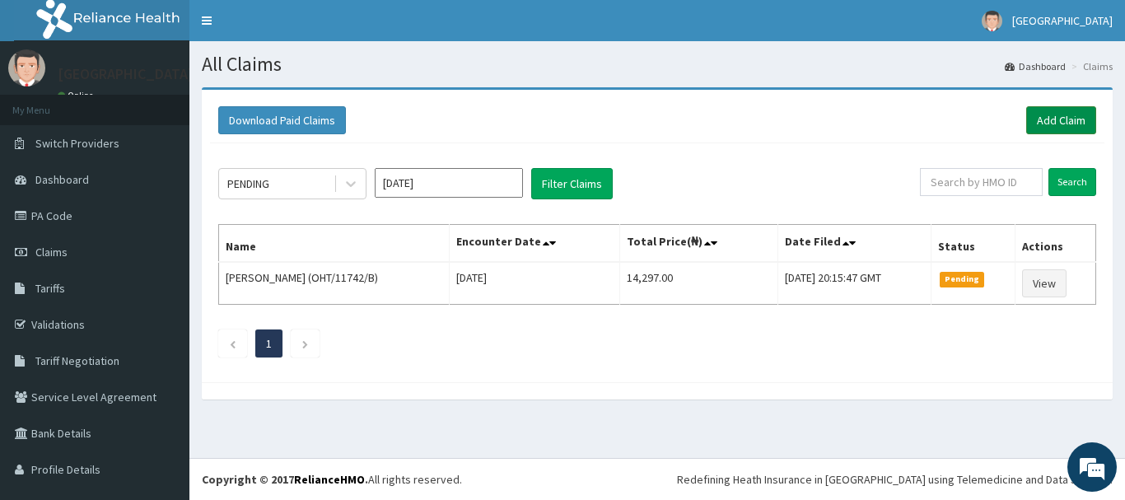
click at [1060, 114] on link "Add Claim" at bounding box center [1061, 120] width 70 height 28
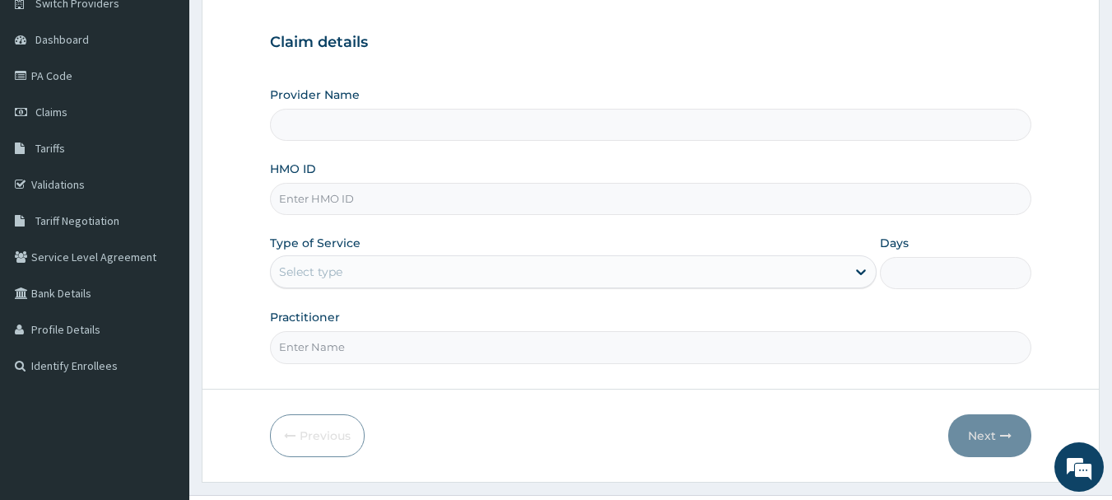
scroll to position [165, 0]
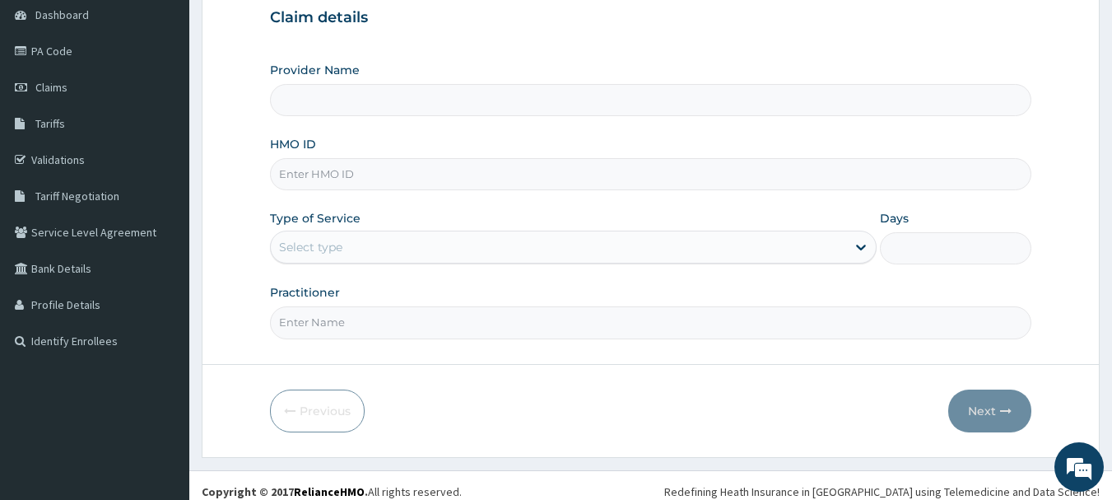
click at [384, 180] on input "HMO ID" at bounding box center [651, 174] width 763 height 32
type input "Aniyun Hospital Ltd"
paste input "EYZ/10003/B"
type input "EYZ/10003/B"
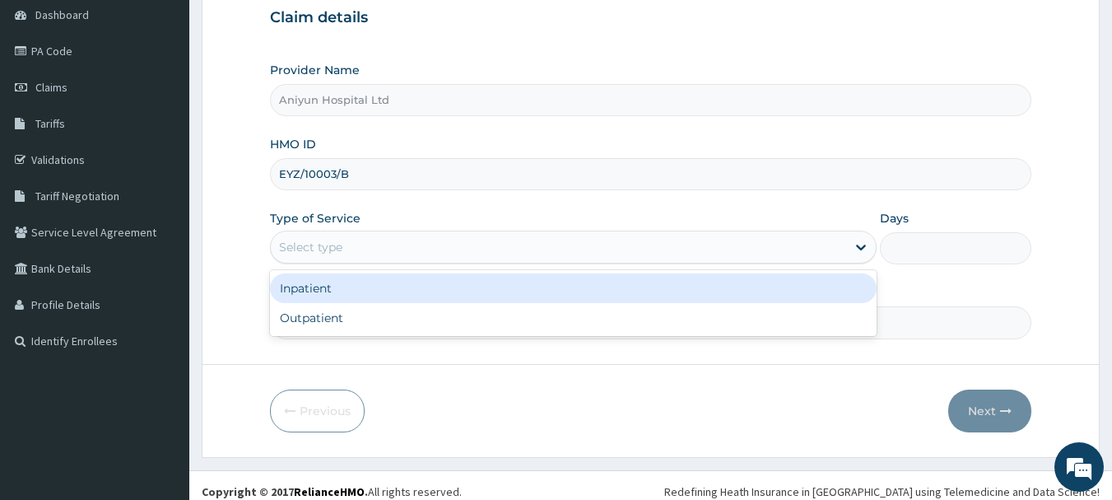
click at [380, 255] on div "Select type" at bounding box center [559, 247] width 576 height 26
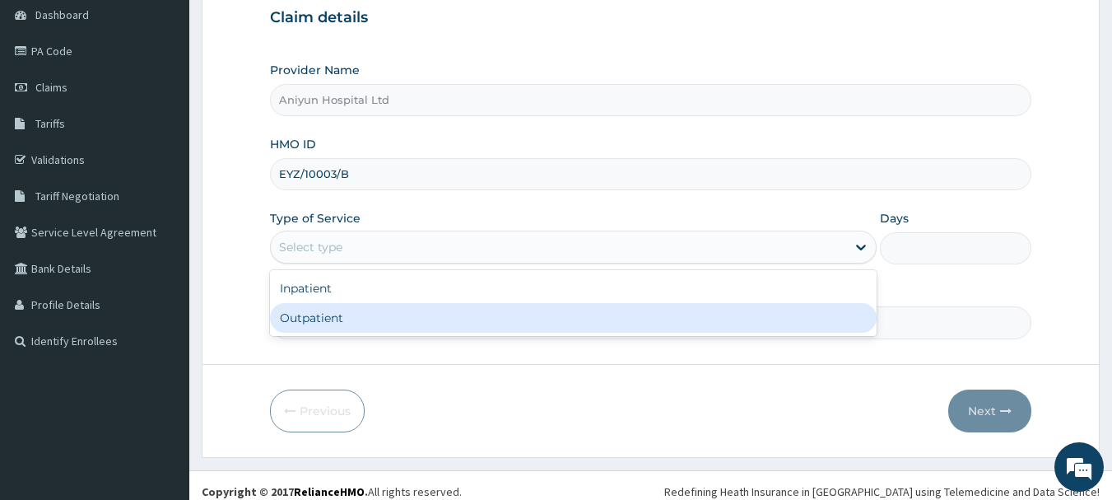
click at [377, 313] on div "Outpatient" at bounding box center [573, 318] width 607 height 30
type input "1"
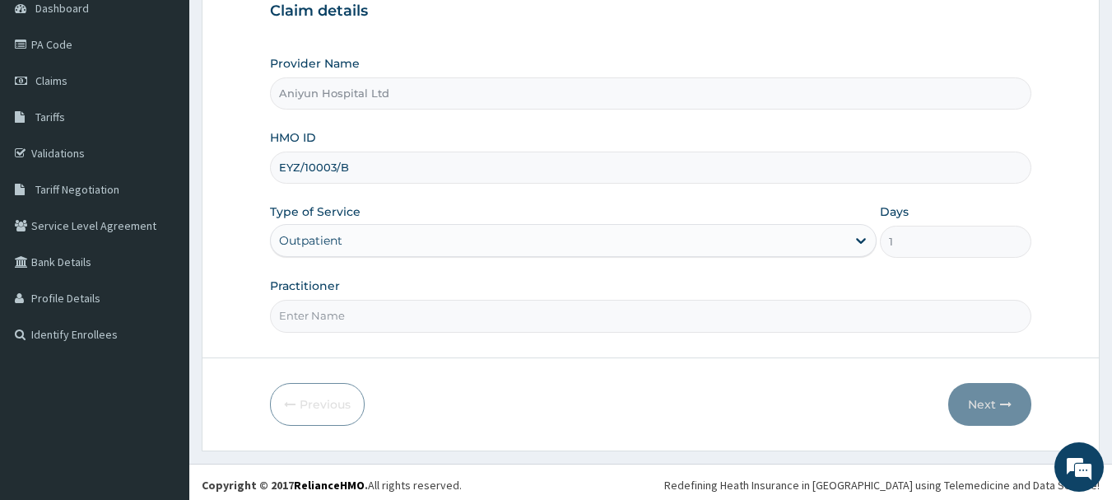
scroll to position [177, 0]
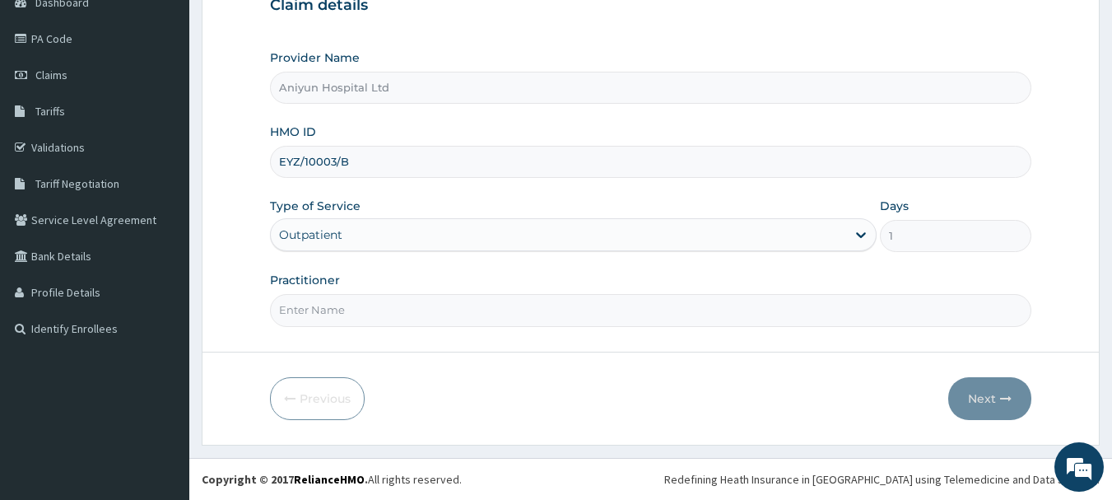
click at [596, 305] on input "Practitioner" at bounding box center [651, 310] width 763 height 32
type input "DR AGUNBIADE"
click at [974, 385] on button "Next" at bounding box center [990, 398] width 83 height 43
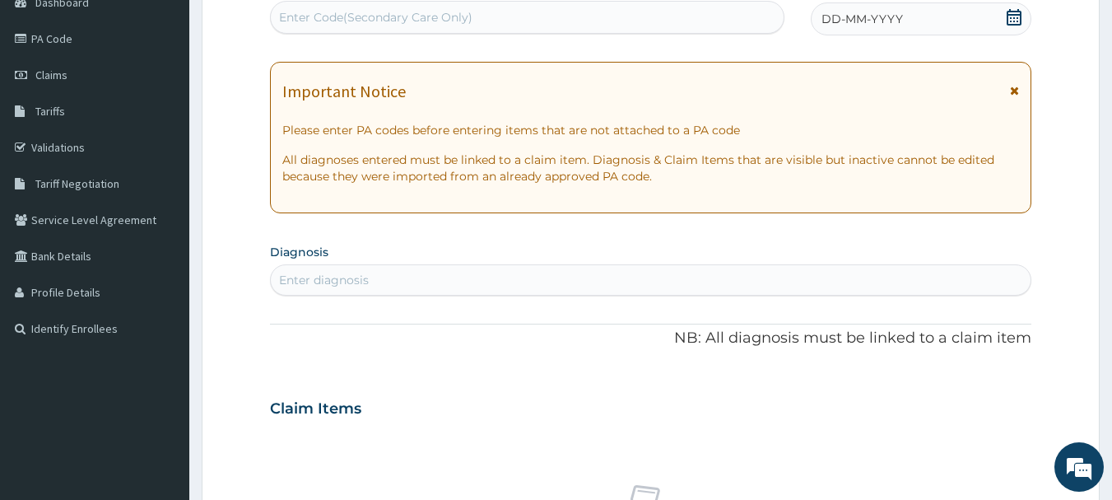
click at [641, 28] on div "Enter Code(Secondary Care Only)" at bounding box center [528, 17] width 514 height 26
paste input "PA/8F515B"
type input "PA/8F515B"
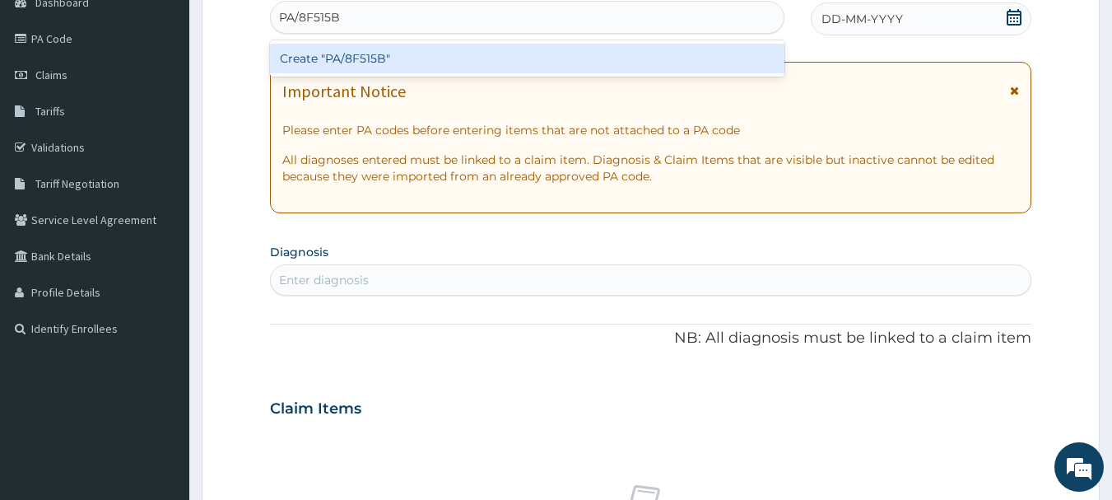
click at [618, 59] on div "Create "PA/8F515B"" at bounding box center [527, 59] width 515 height 30
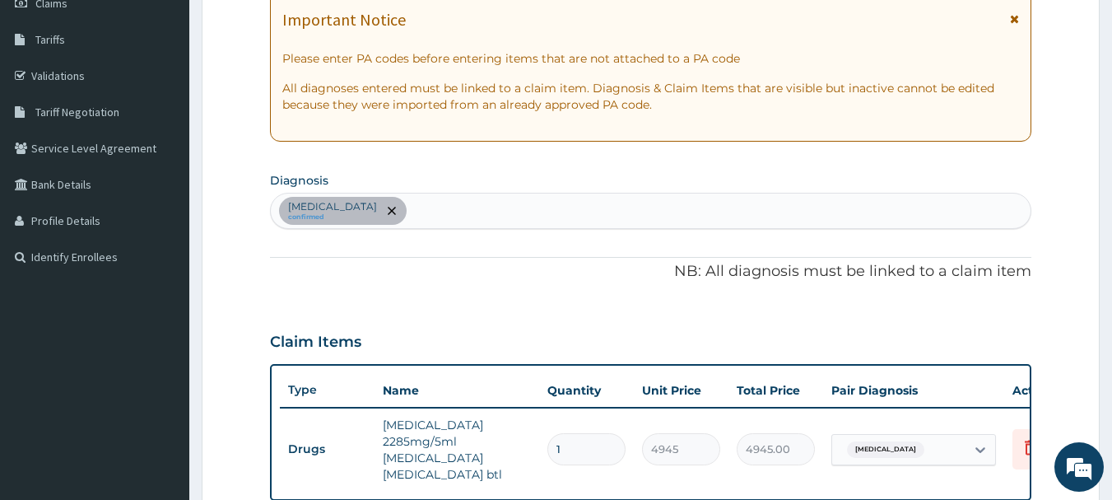
scroll to position [288, 0]
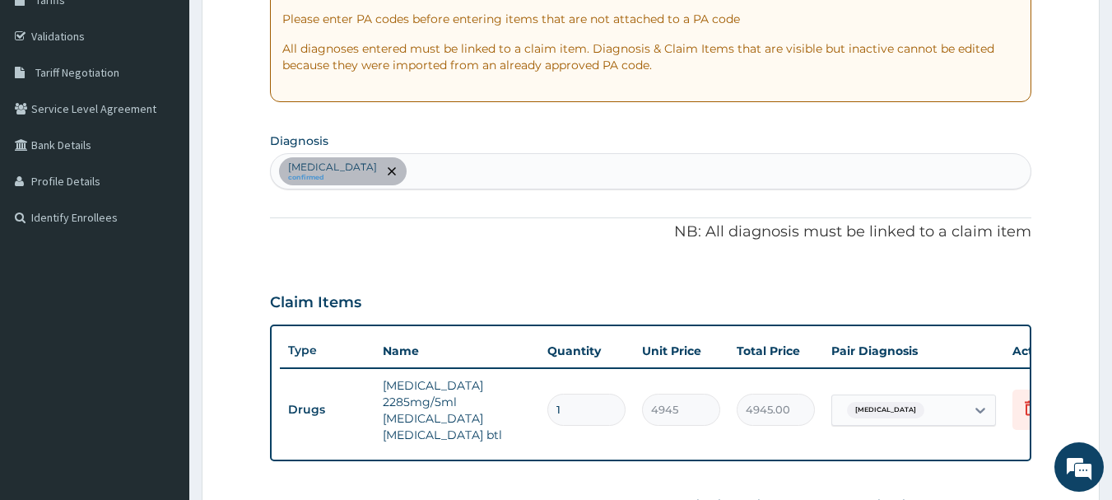
click at [388, 166] on div "Sepsis confirmed" at bounding box center [651, 171] width 761 height 35
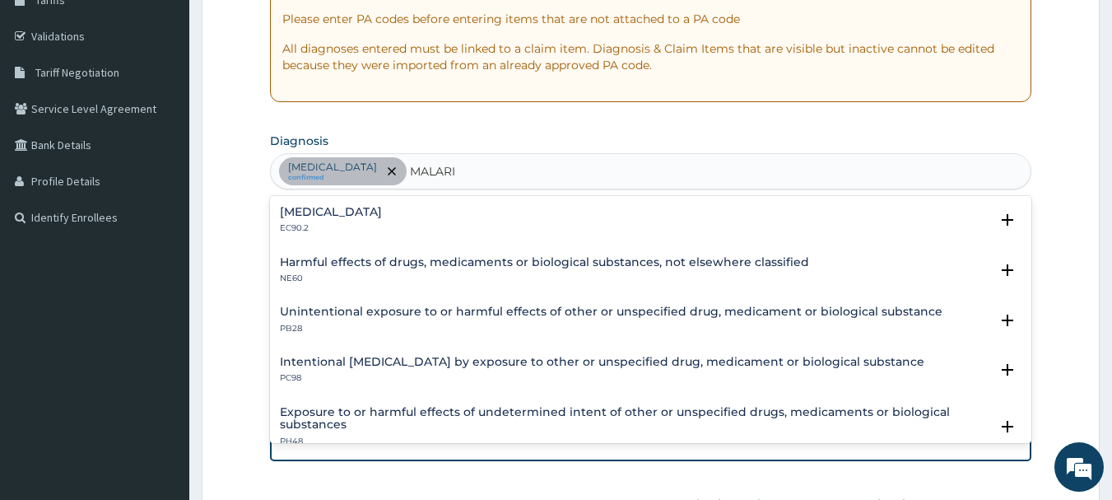
type input "MALARIA"
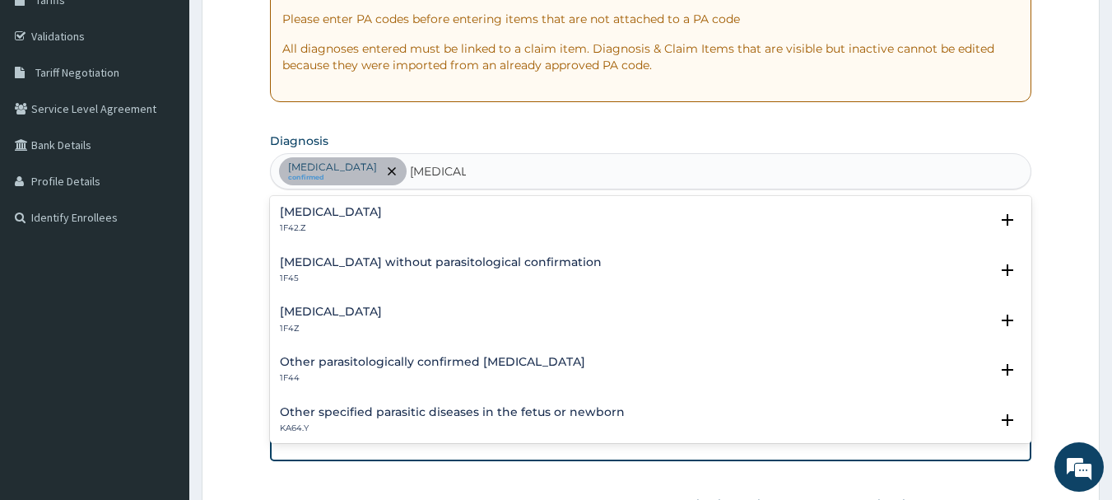
click at [348, 316] on h4 "Malaria, unspecified" at bounding box center [331, 312] width 102 height 12
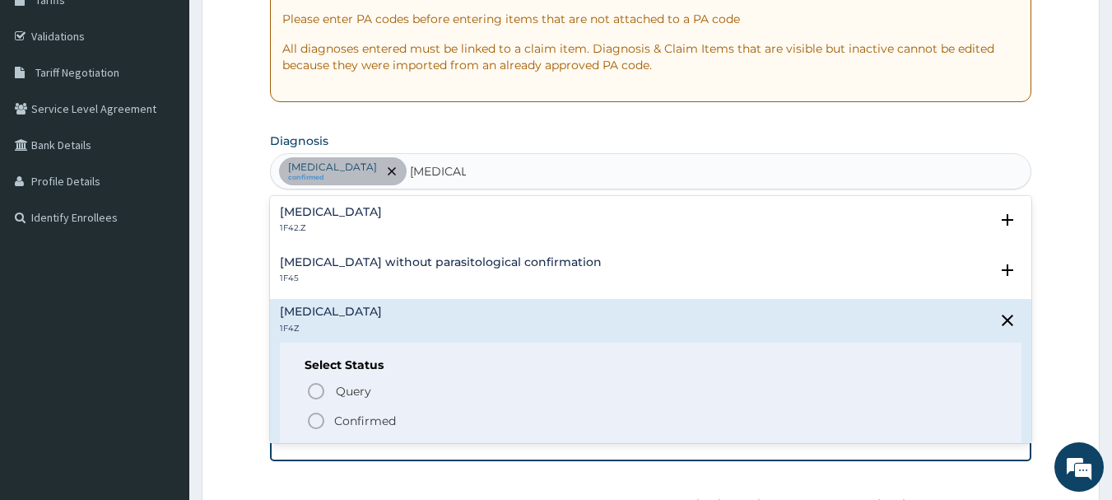
click at [361, 424] on p "Confirmed" at bounding box center [365, 421] width 62 height 16
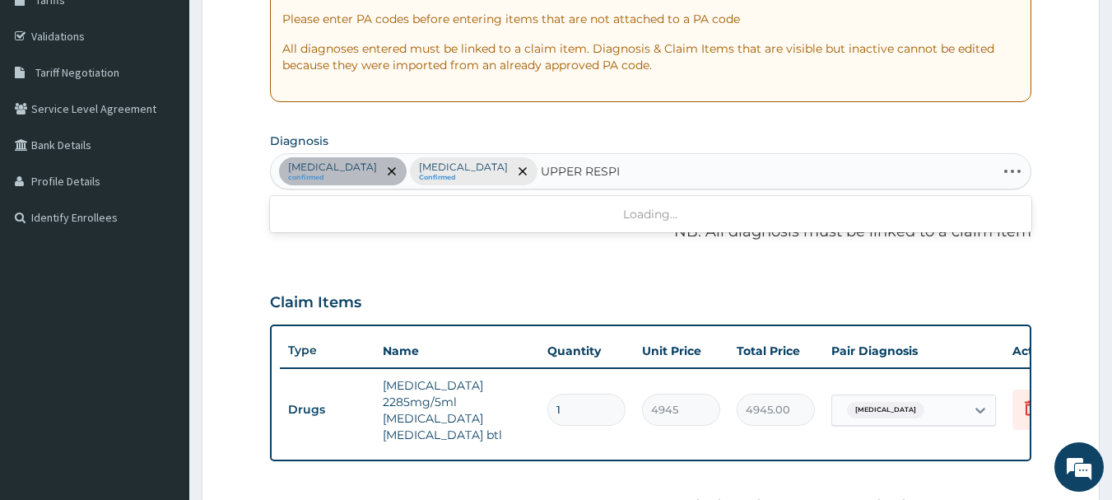
type input "UPPER RESPIR"
click at [615, 178] on div "Sepsis confirmed Malaria, unspecified Confirmed UPPER RESPIR" at bounding box center [651, 171] width 761 height 35
click at [615, 178] on div "Sepsis confirmed Malaria, unspecified Confirmed" at bounding box center [651, 171] width 761 height 35
type input "AURTI"
click at [543, 181] on div "Sepsis confirmed Malaria, unspecified Confirmed" at bounding box center [651, 171] width 761 height 35
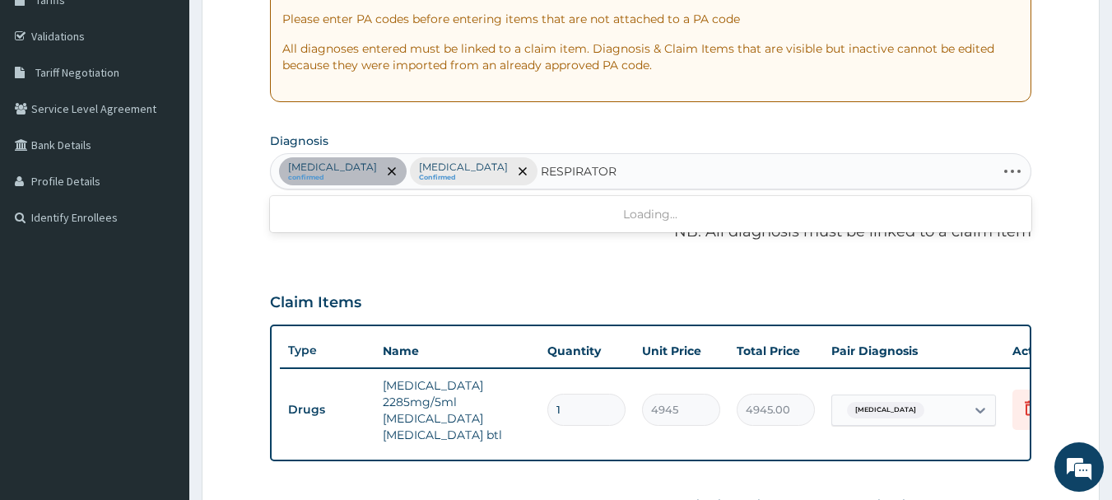
type input "RESPIRATORY"
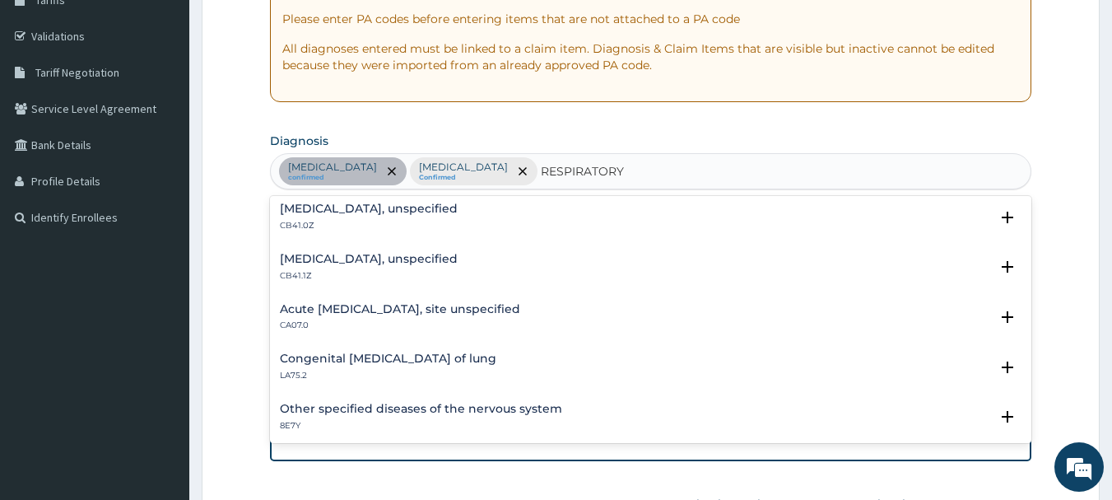
scroll to position [412, 0]
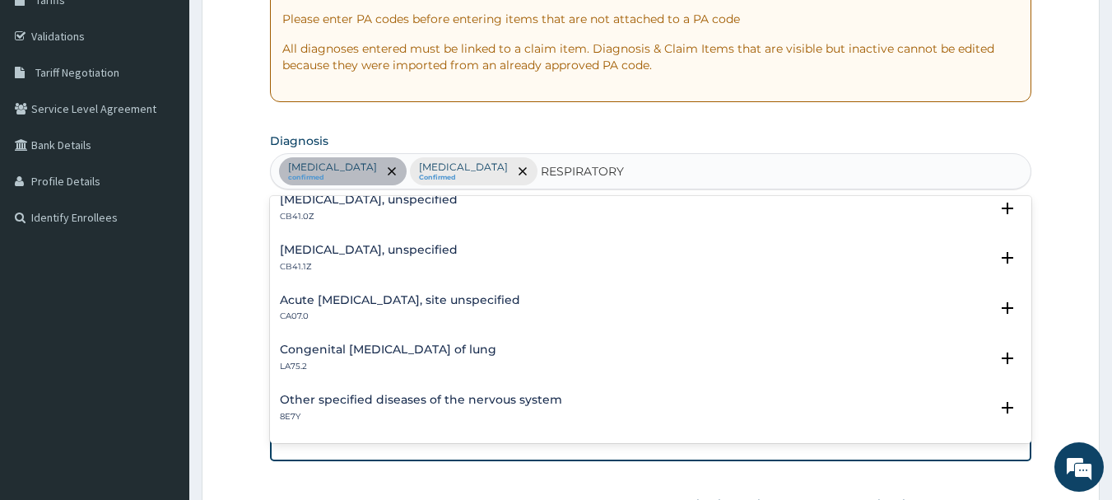
click at [413, 302] on h4 "Acute upper respiratory infection, site unspecified" at bounding box center [400, 300] width 240 height 12
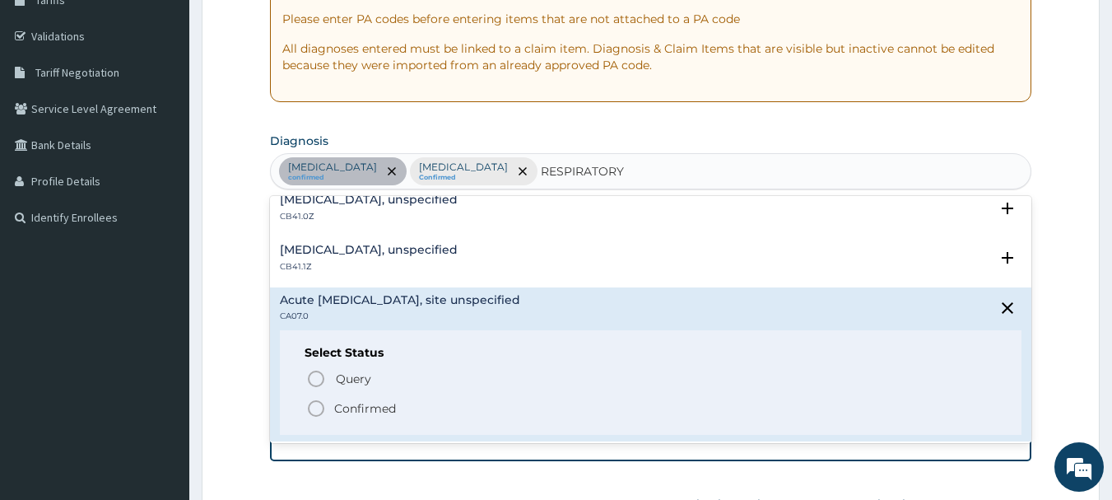
click at [372, 413] on p "Confirmed" at bounding box center [365, 408] width 62 height 16
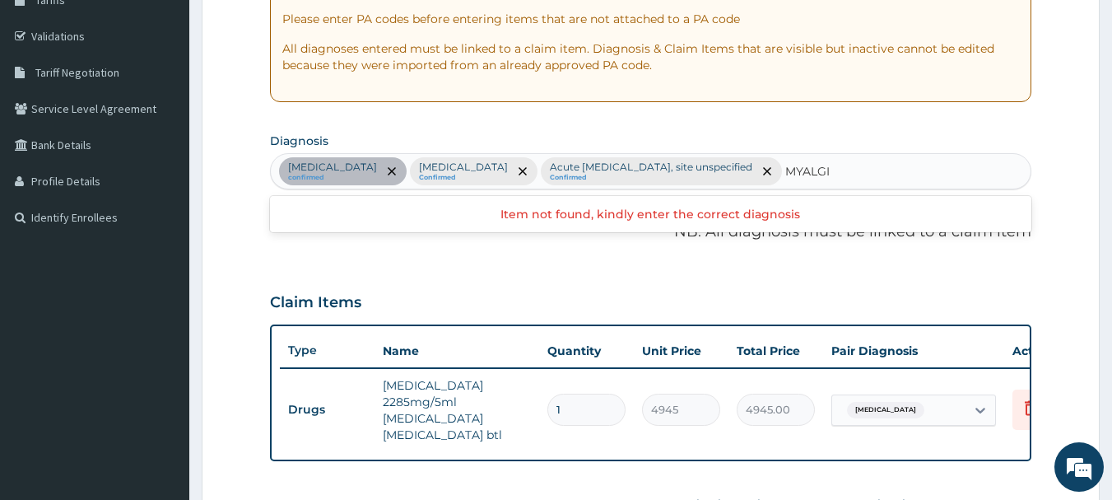
type input "MYALGIA"
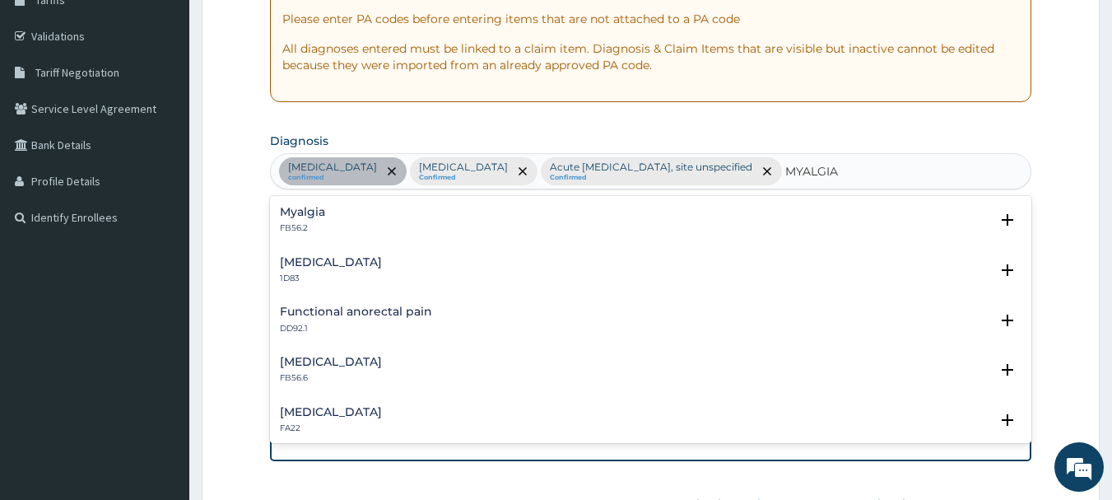
click at [702, 212] on div "Myalgia FB56.2" at bounding box center [651, 220] width 743 height 29
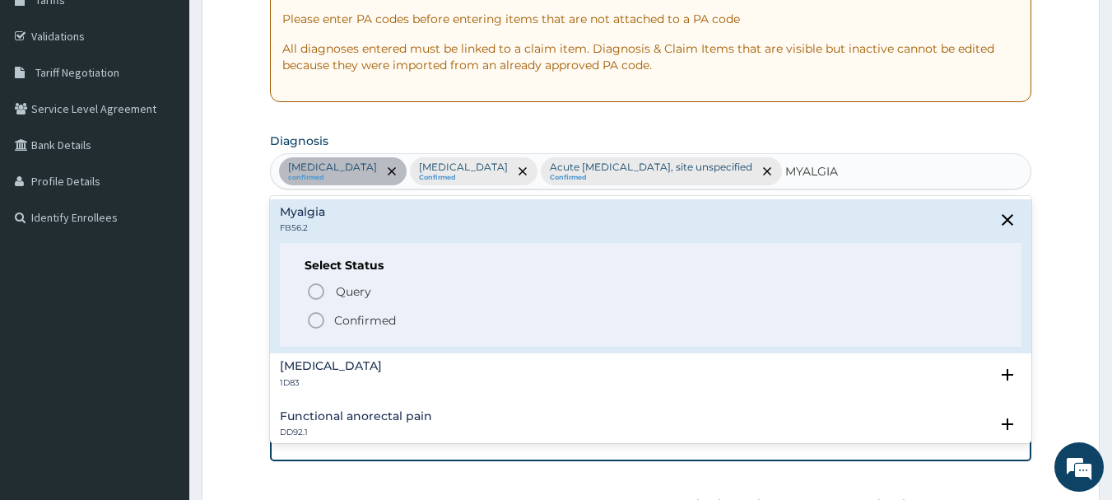
click at [572, 329] on span "Confirmed" at bounding box center [652, 320] width 692 height 20
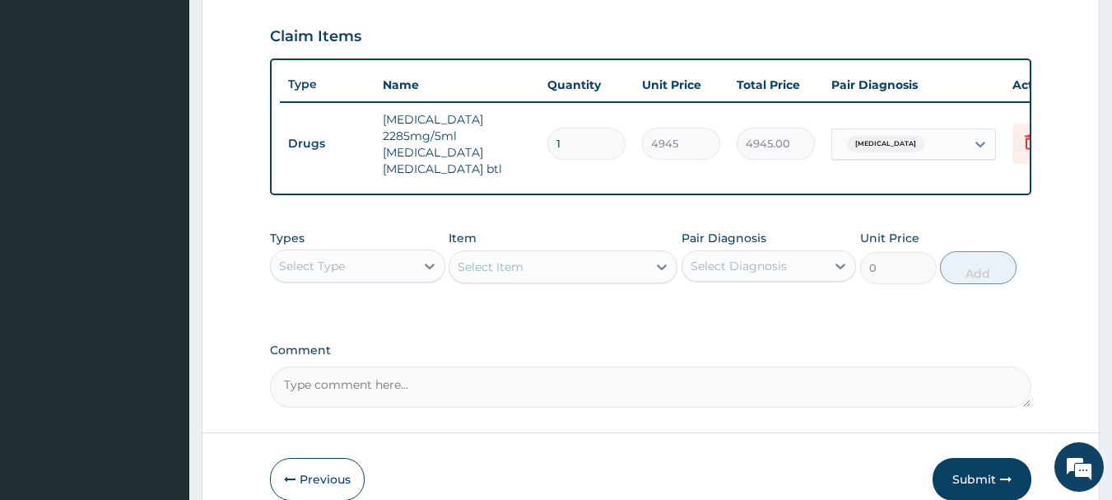
scroll to position [618, 0]
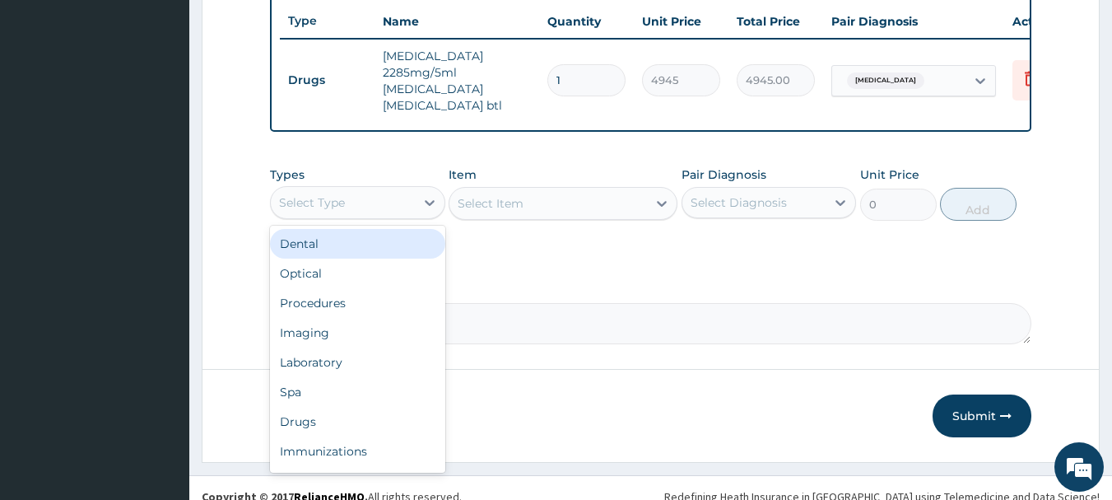
click at [380, 186] on div "Select Type" at bounding box center [357, 202] width 175 height 33
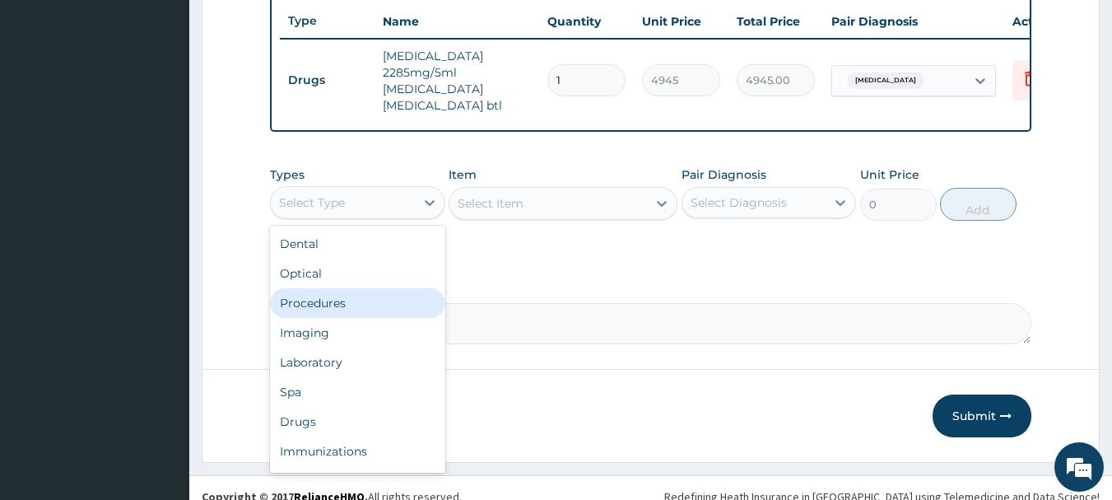
click at [375, 294] on div "Procedures" at bounding box center [357, 303] width 175 height 30
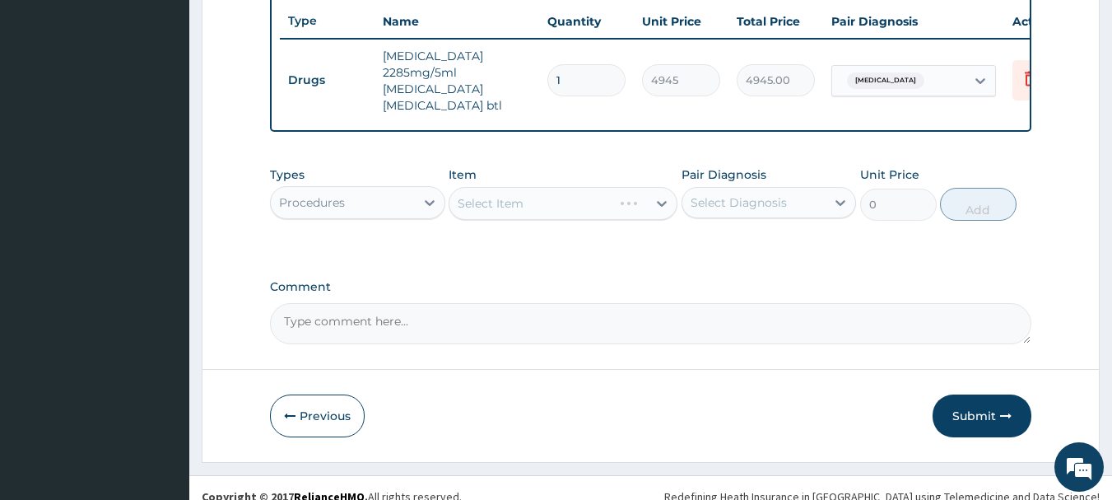
click at [640, 206] on div "Select Item" at bounding box center [563, 203] width 229 height 33
click at [625, 203] on div "Select Item" at bounding box center [563, 203] width 229 height 33
click at [623, 203] on div "Select Item" at bounding box center [549, 203] width 198 height 26
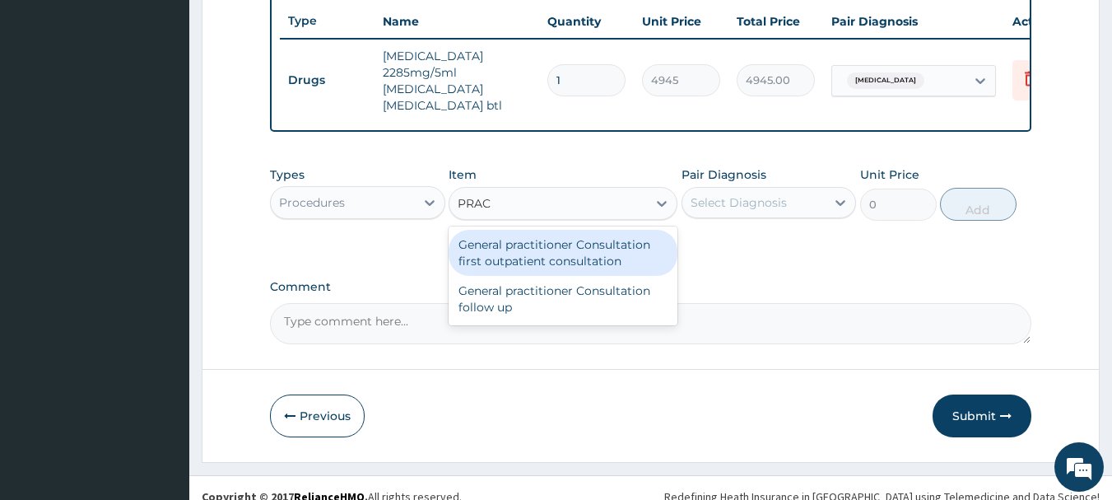
type input "PRACT"
click at [590, 254] on div "General practitioner Consultation first outpatient consultation" at bounding box center [563, 253] width 229 height 46
type input "3600"
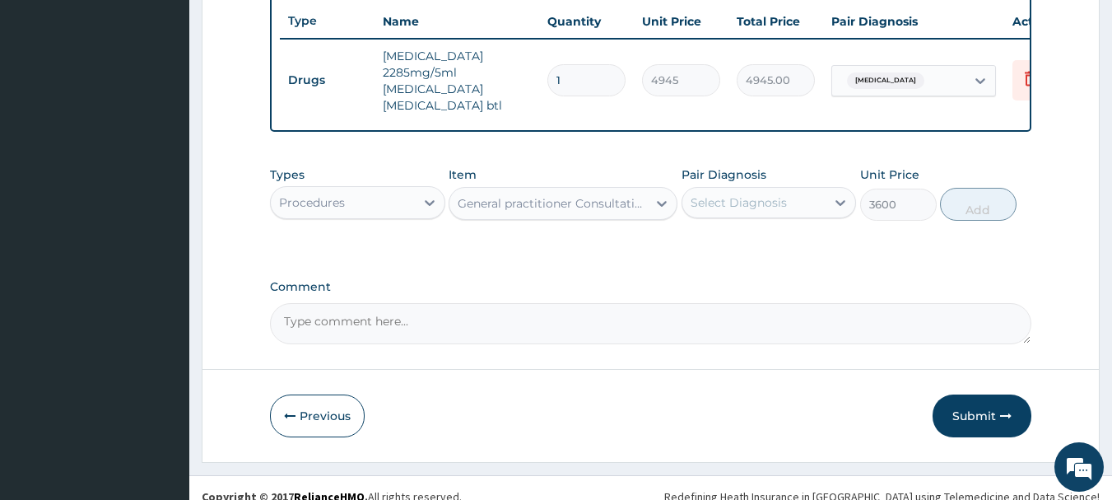
click at [760, 194] on div "Select Diagnosis" at bounding box center [739, 202] width 96 height 16
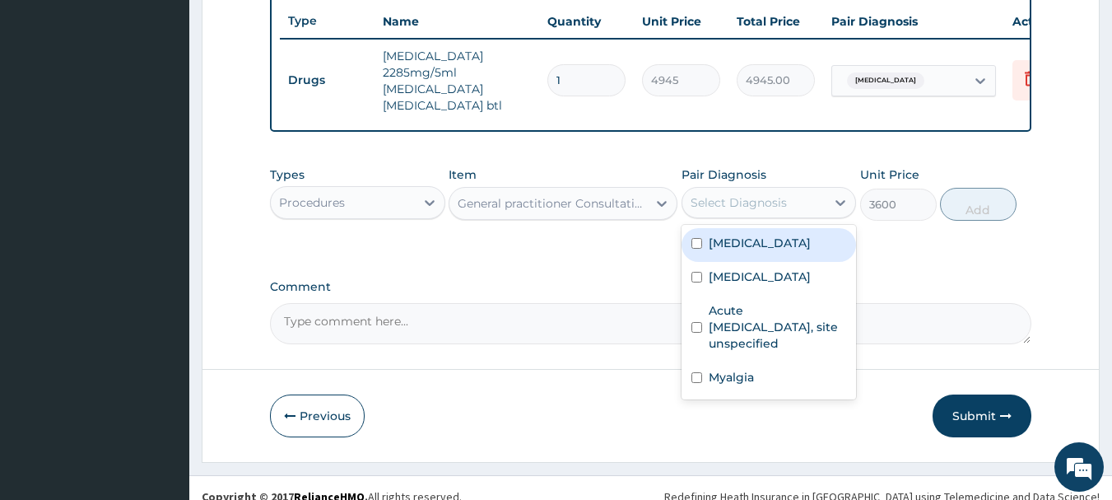
click at [761, 248] on div "Sepsis" at bounding box center [769, 245] width 175 height 34
checkbox input "true"
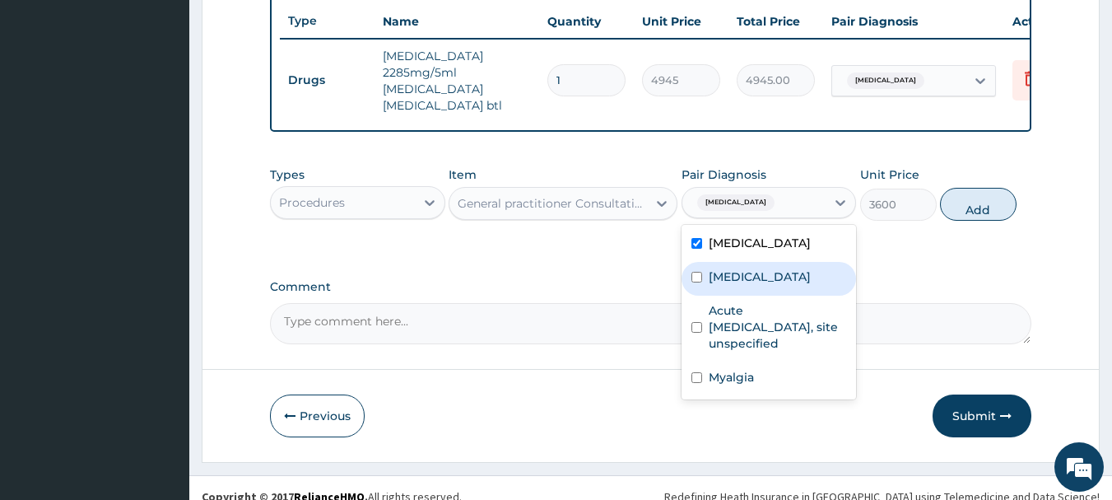
click at [755, 272] on label "[MEDICAL_DATA]" at bounding box center [760, 276] width 102 height 16
checkbox input "true"
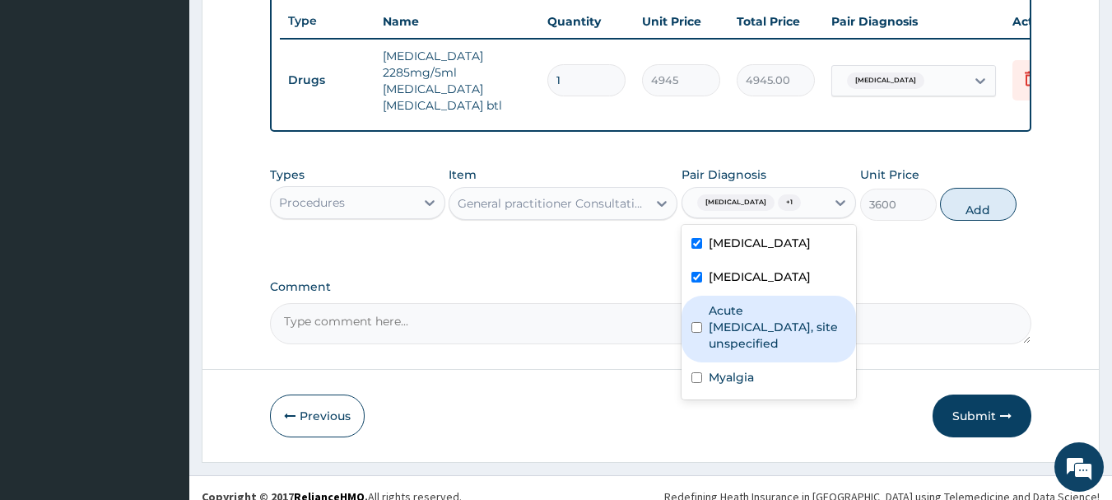
click at [745, 315] on label "Acute [MEDICAL_DATA], site unspecified" at bounding box center [778, 326] width 138 height 49
checkbox input "true"
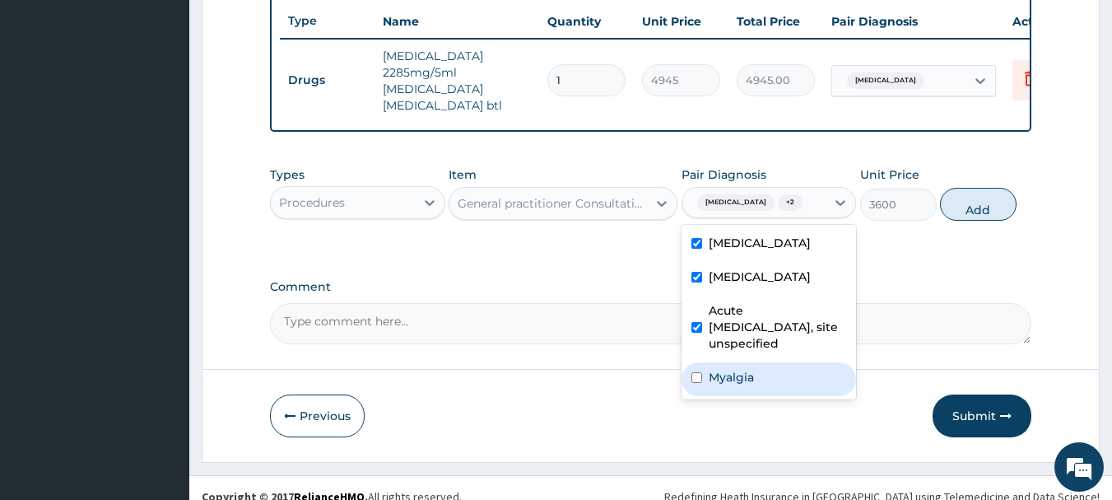
click at [727, 369] on label "Myalgia" at bounding box center [731, 377] width 45 height 16
checkbox input "true"
click at [962, 209] on button "Add" at bounding box center [978, 204] width 77 height 33
type input "0"
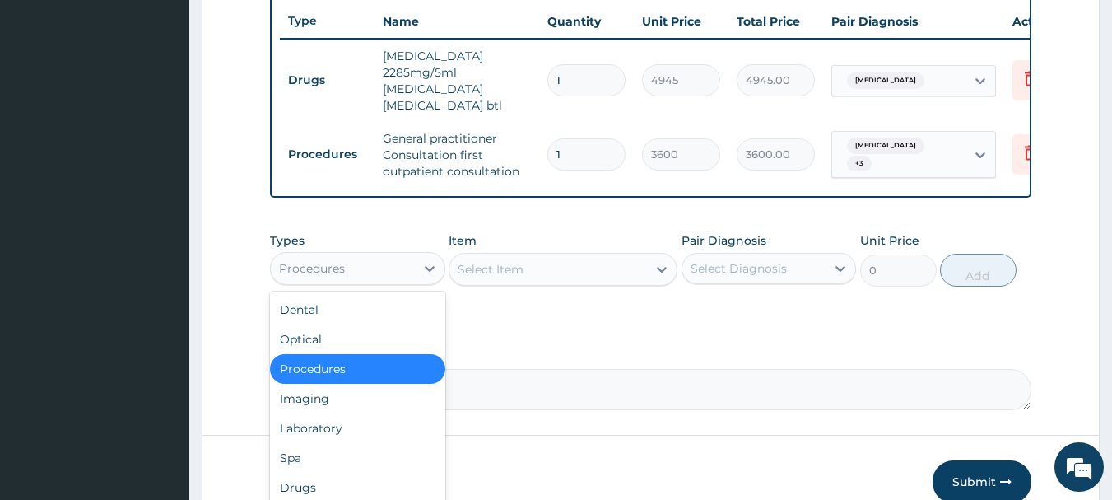
click at [357, 262] on div "Procedures" at bounding box center [343, 268] width 144 height 26
click at [362, 416] on div "Laboratory" at bounding box center [357, 428] width 175 height 30
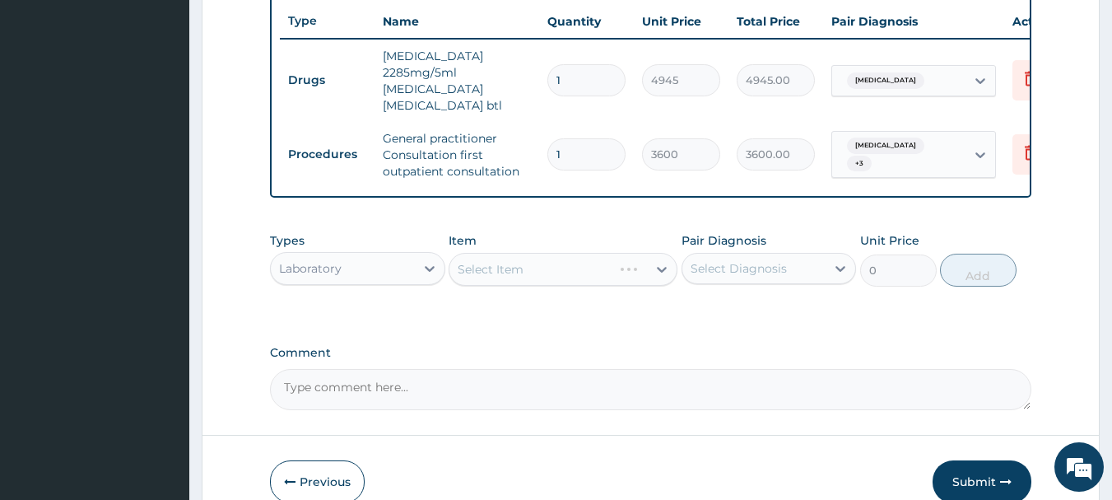
click at [520, 265] on div "Select Item" at bounding box center [563, 269] width 229 height 33
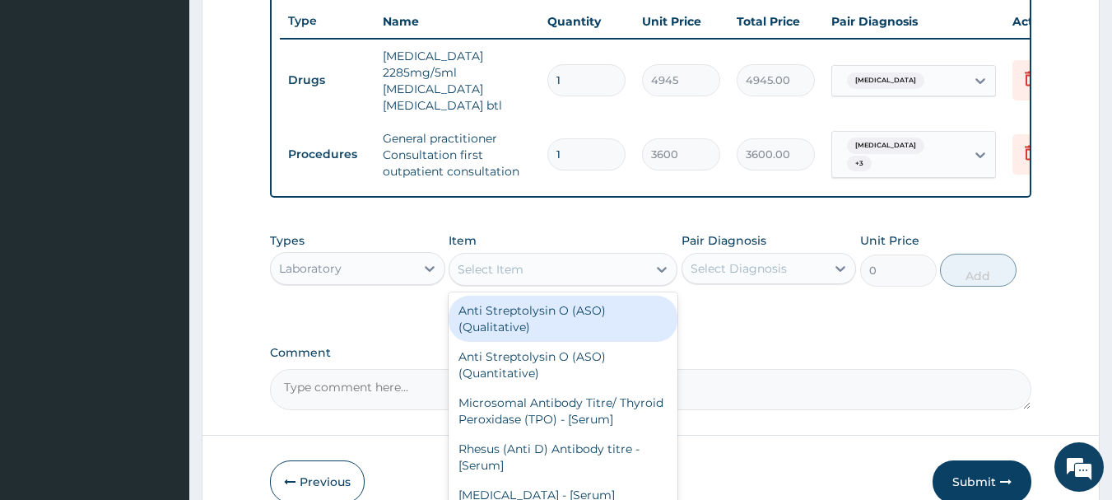
click at [520, 265] on div "Select Item" at bounding box center [491, 269] width 66 height 16
type input "PARAS"
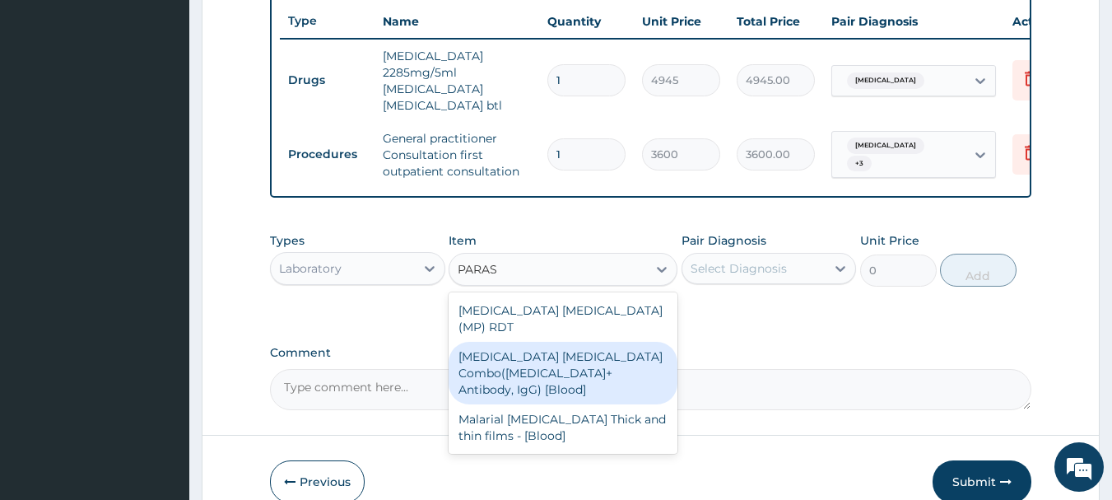
click at [545, 352] on div "Malaria Parasite Combo(Blood Film+ Antibody, IgG) [Blood]" at bounding box center [563, 373] width 229 height 63
type input "2800"
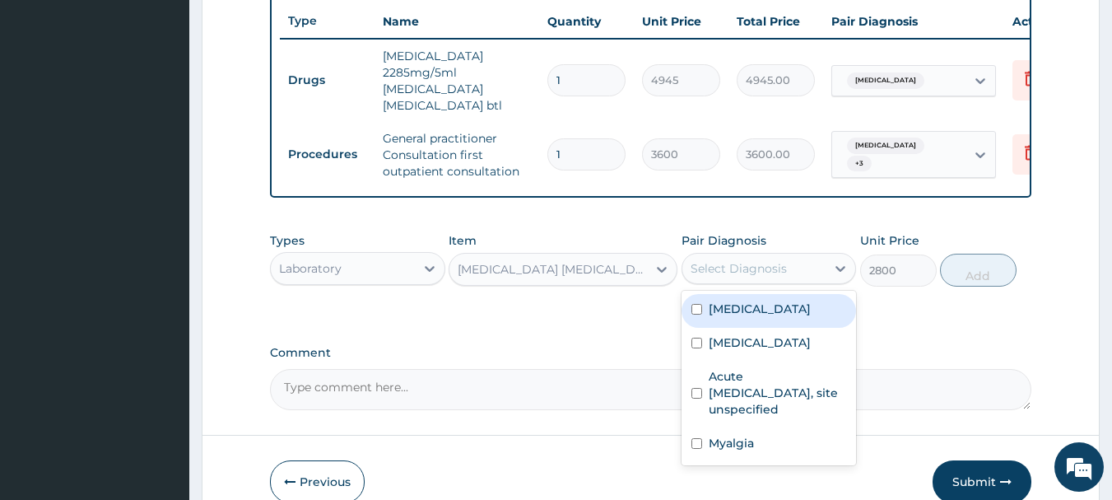
click at [761, 264] on div "Select Diagnosis" at bounding box center [739, 268] width 96 height 16
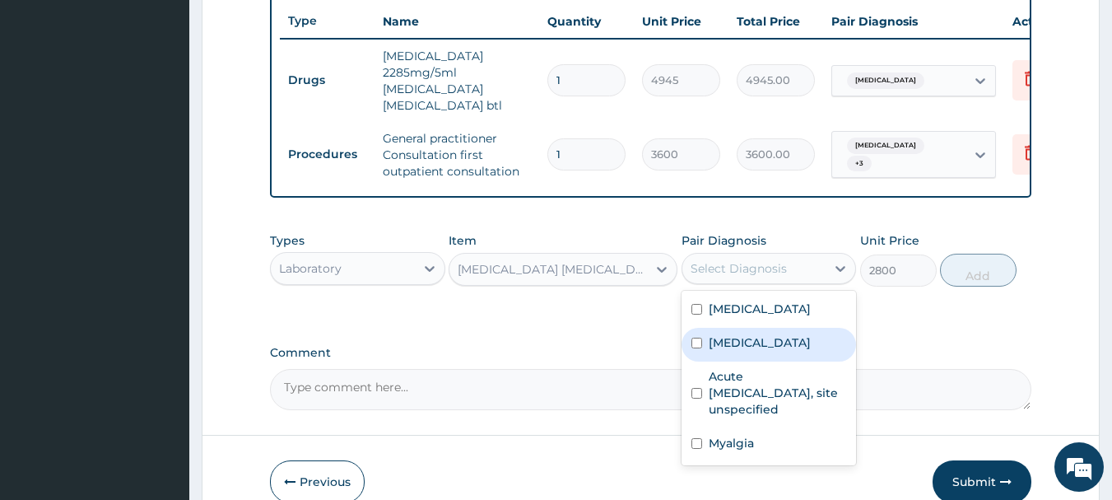
click at [738, 341] on label "Malaria, unspecified" at bounding box center [760, 342] width 102 height 16
checkbox input "true"
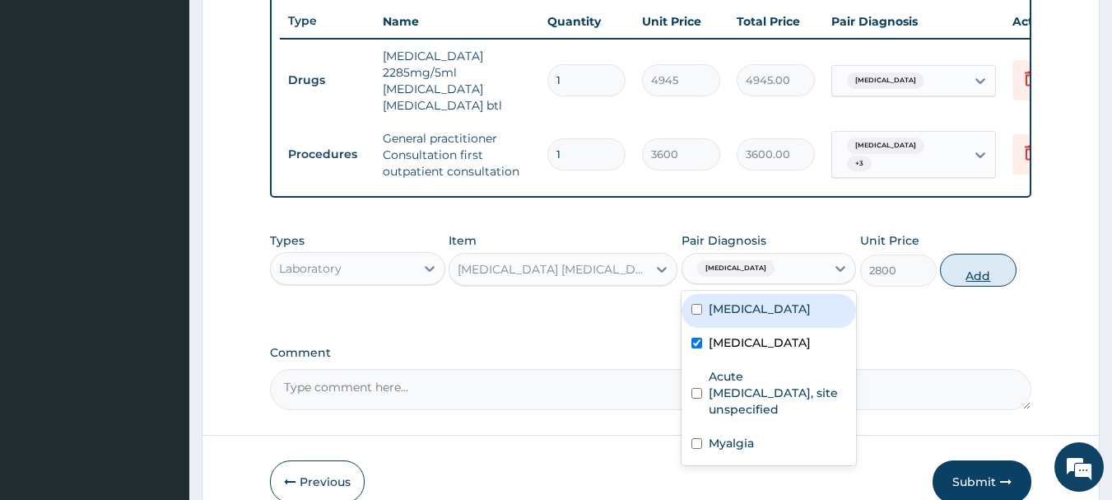
click at [1008, 265] on button "Add" at bounding box center [978, 270] width 77 height 33
type input "0"
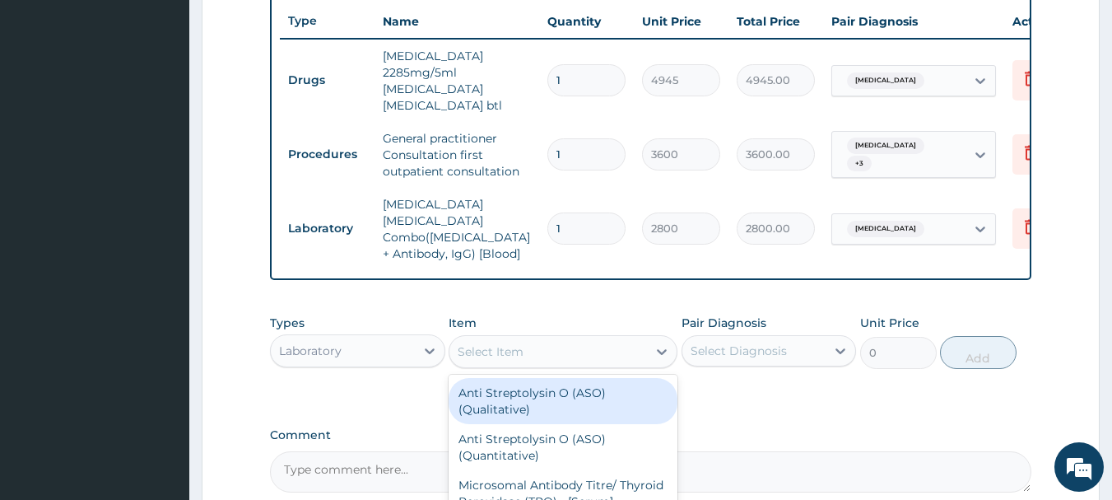
click at [530, 338] on div "Select Item" at bounding box center [549, 351] width 198 height 26
type input "CBC"
click at [505, 378] on div "FBC CBC-Complete Blood Count (Haemogram) - [Blood]" at bounding box center [563, 401] width 229 height 46
type input "4200"
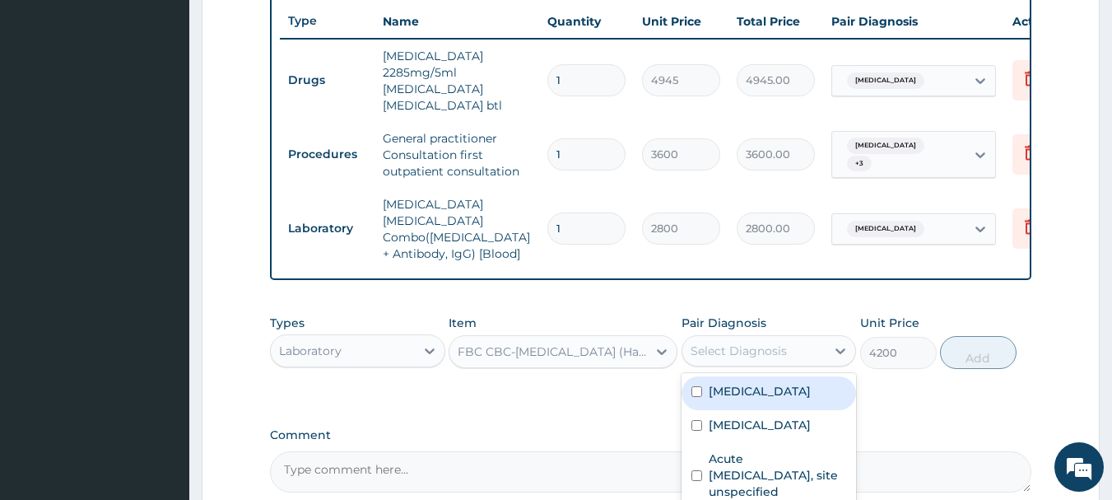
click at [764, 343] on div "Select Diagnosis" at bounding box center [739, 351] width 96 height 16
click at [767, 376] on div "Sepsis" at bounding box center [769, 393] width 175 height 34
checkbox input "true"
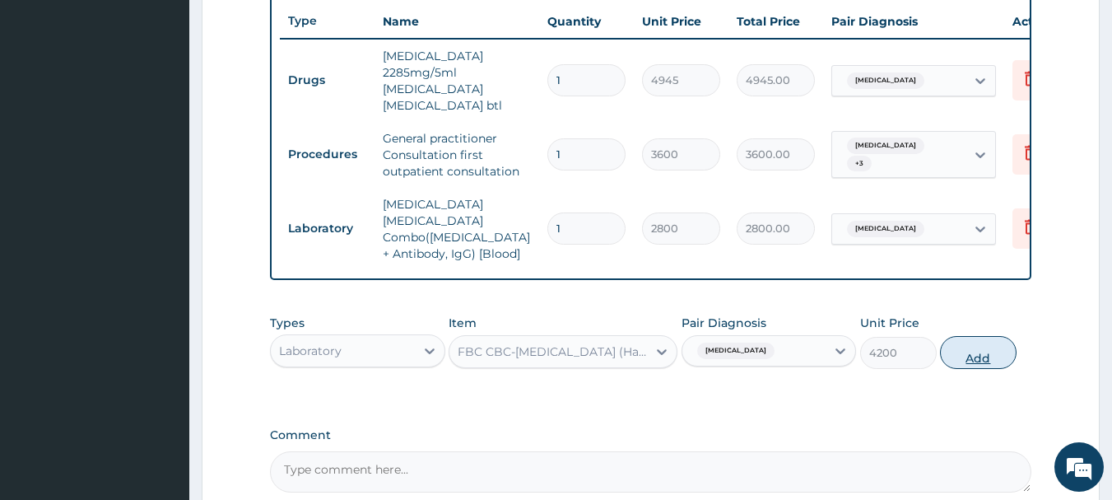
click at [972, 336] on button "Add" at bounding box center [978, 352] width 77 height 33
type input "0"
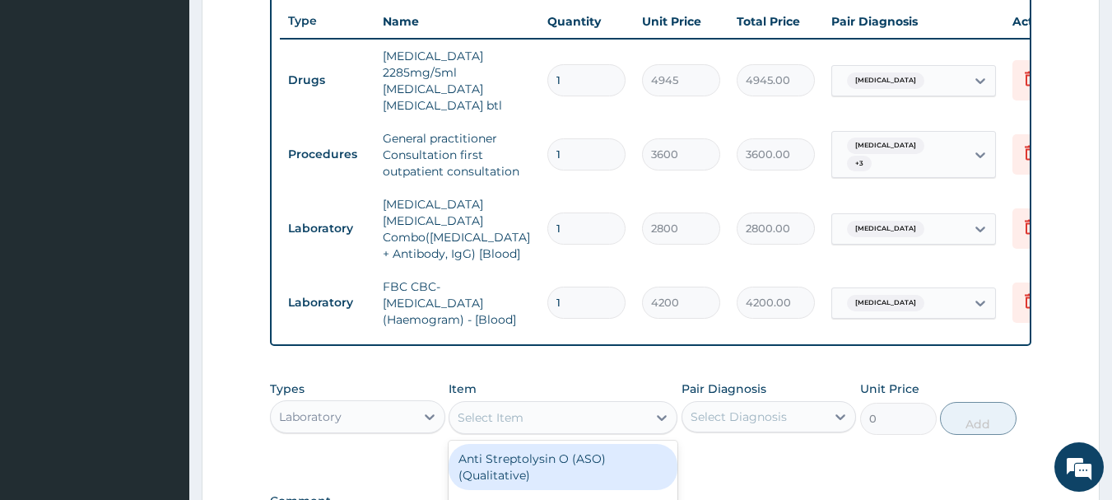
click at [478, 409] on div "Select Item" at bounding box center [491, 417] width 66 height 16
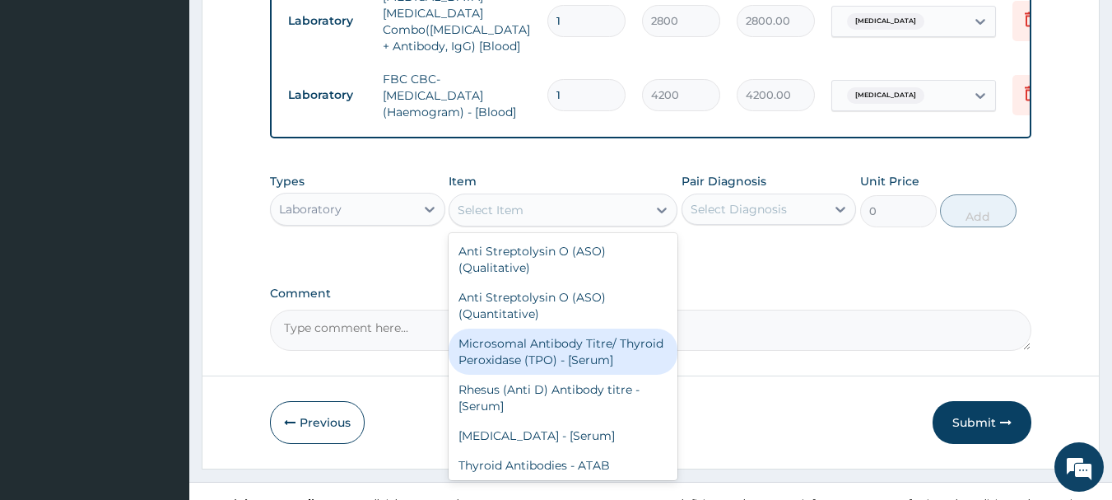
scroll to position [828, 0]
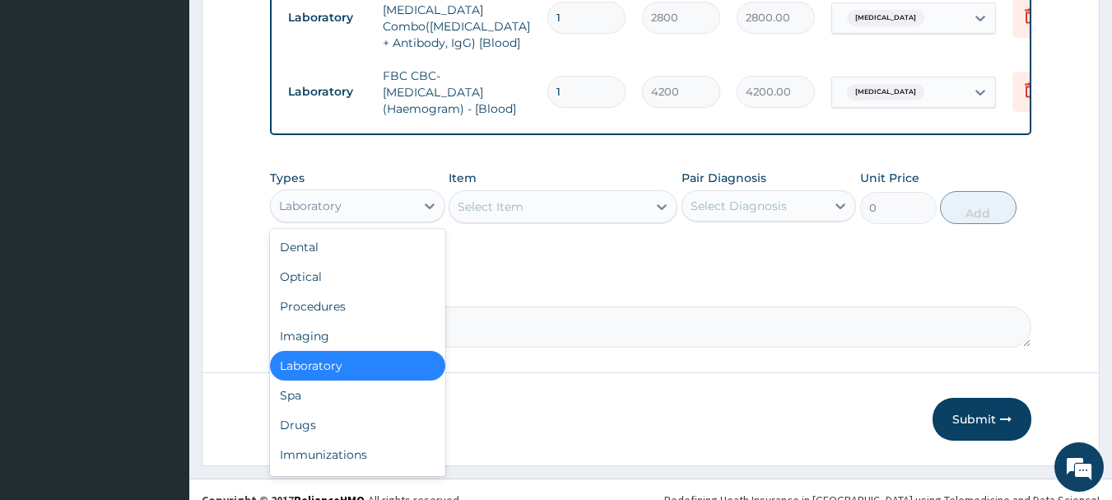
click at [318, 198] on div "Laboratory" at bounding box center [310, 206] width 63 height 16
click at [364, 410] on div "Drugs" at bounding box center [357, 425] width 175 height 30
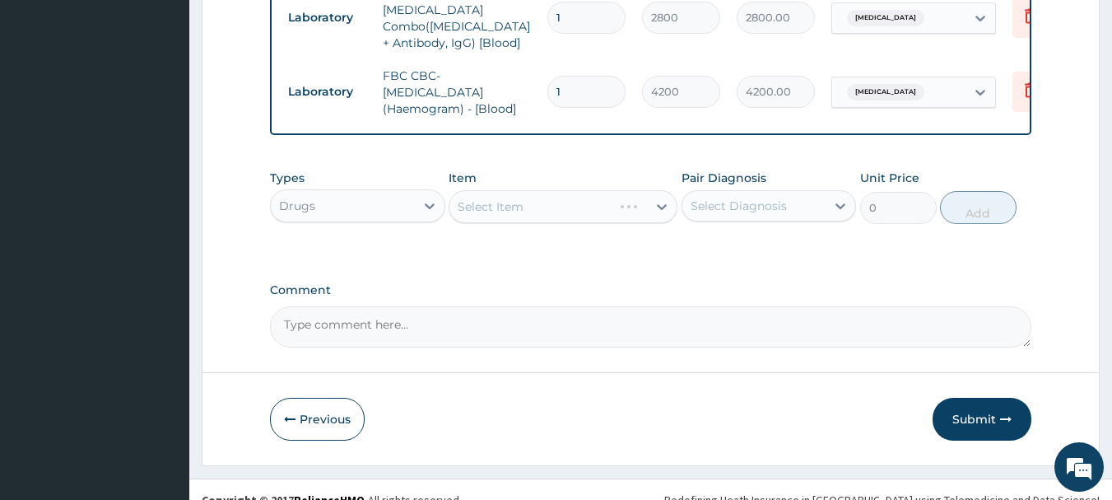
click at [521, 190] on div "Select Item" at bounding box center [563, 206] width 229 height 33
click at [521, 198] on div "Select Item" at bounding box center [491, 206] width 66 height 16
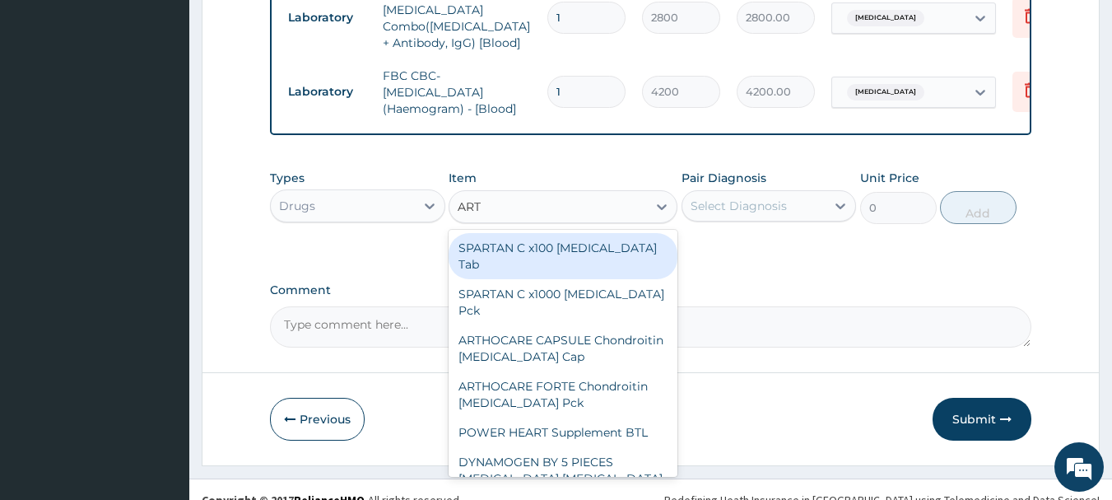
type input "ARTE"
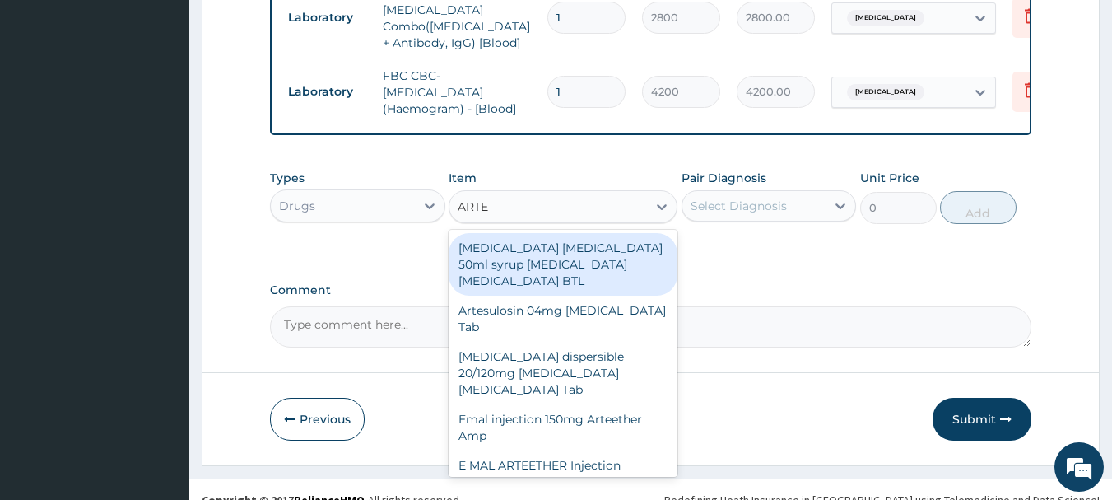
click at [512, 239] on div "Artemether Lumefantrine 50ml syrup Artemether Lumefantrine BTL" at bounding box center [563, 264] width 229 height 63
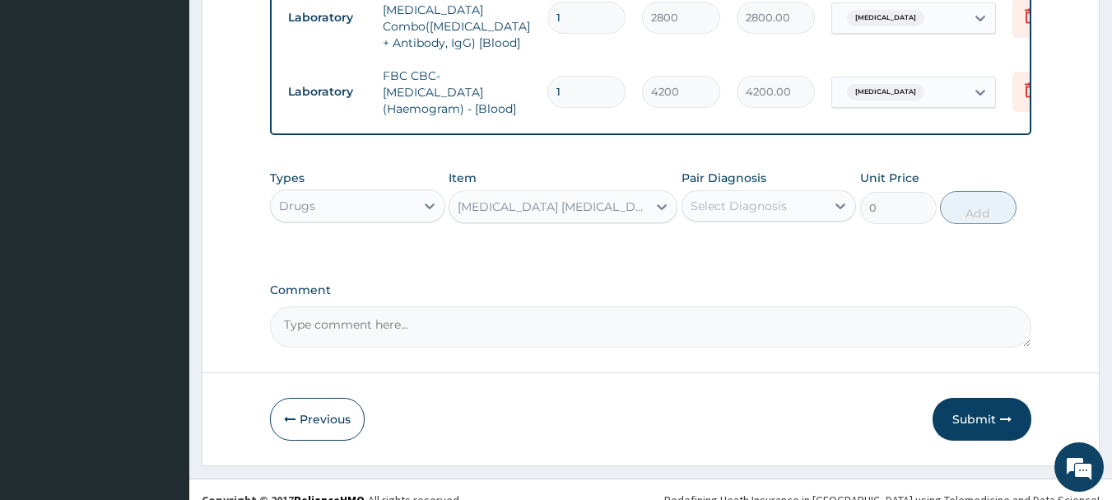
type input "1035"
click at [619, 198] on div "[MEDICAL_DATA] [MEDICAL_DATA] 50ml syrup [MEDICAL_DATA] [MEDICAL_DATA] BTL" at bounding box center [553, 206] width 191 height 16
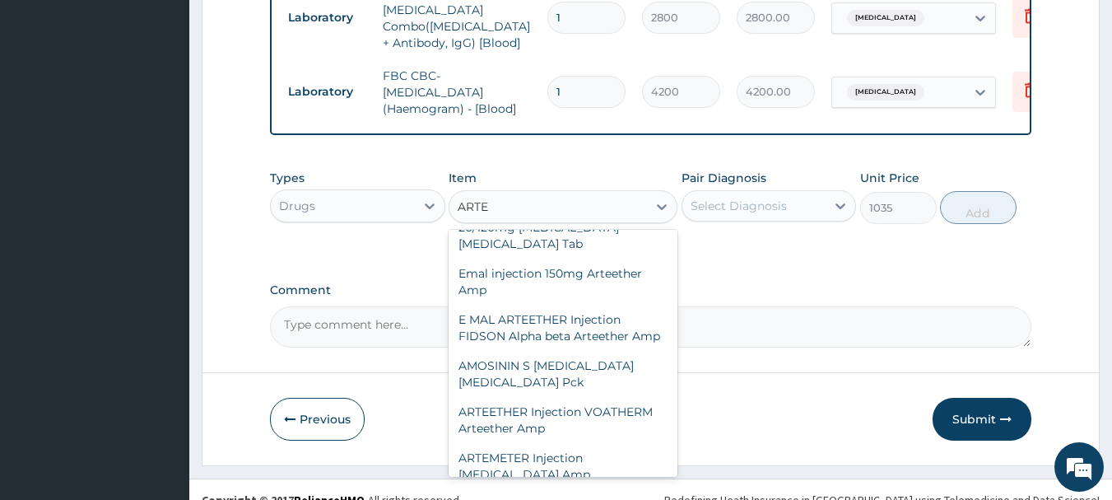
scroll to position [0, 0]
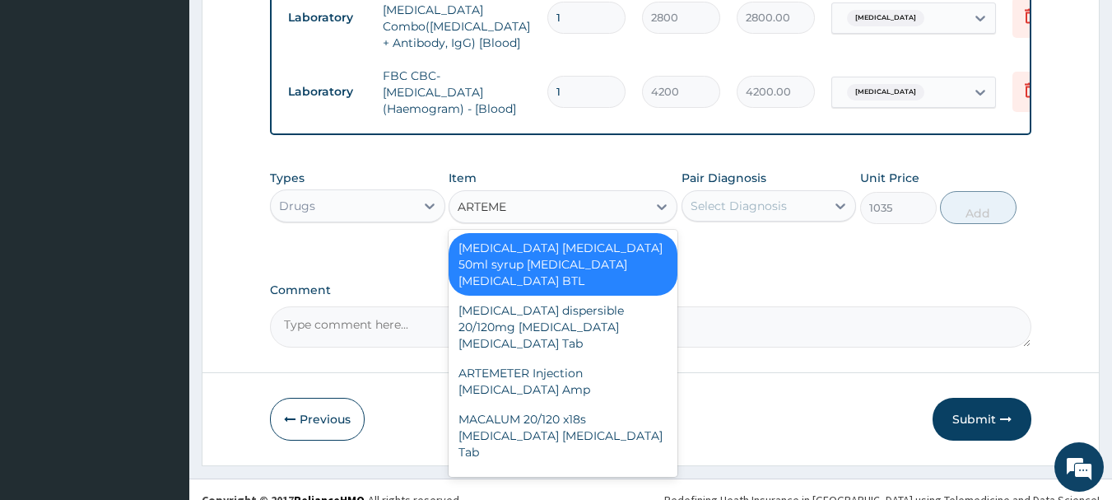
type input "ARTEMET"
click at [567, 249] on div "[MEDICAL_DATA] [MEDICAL_DATA] 50ml syrup [MEDICAL_DATA] [MEDICAL_DATA] BTL" at bounding box center [563, 264] width 229 height 63
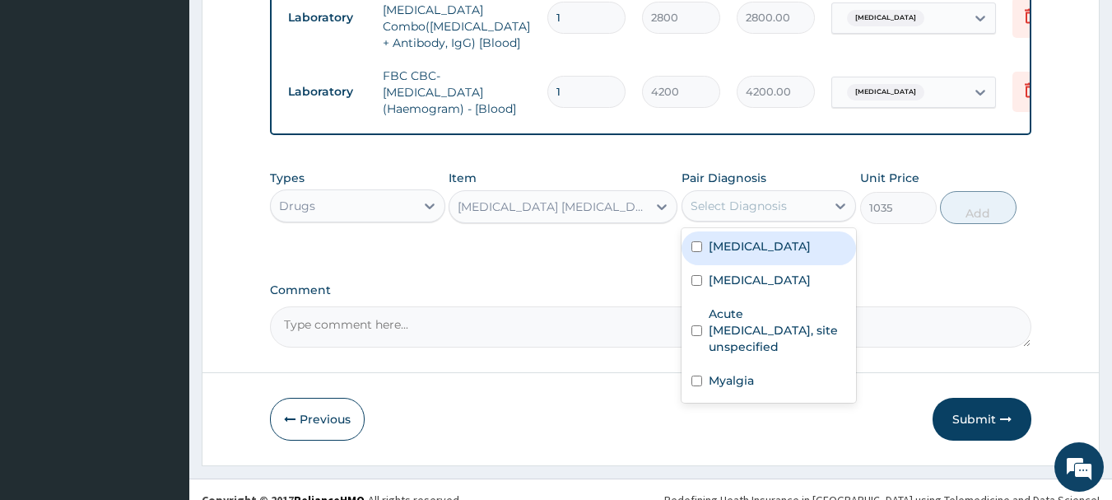
click at [713, 198] on div "Select Diagnosis" at bounding box center [739, 206] width 96 height 16
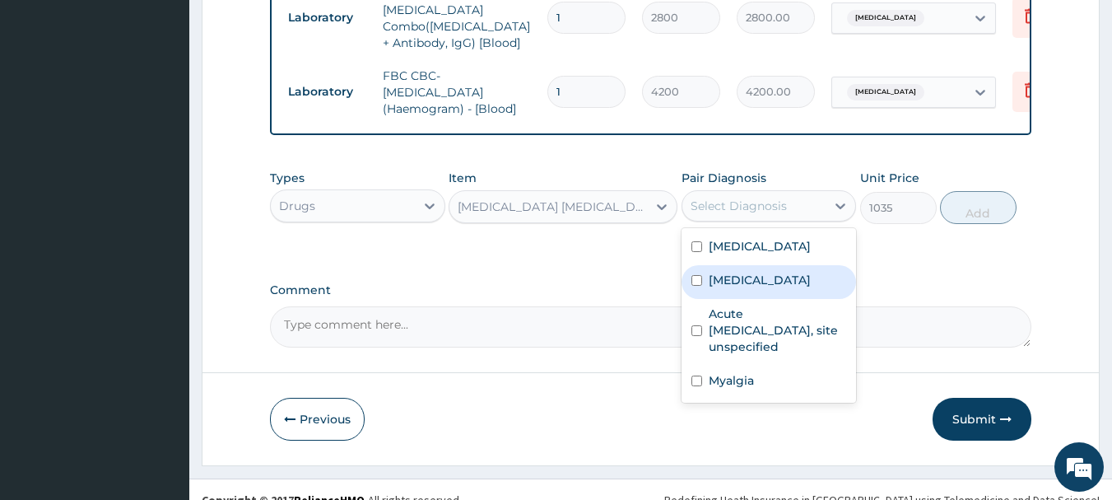
click at [740, 272] on label "[MEDICAL_DATA]" at bounding box center [760, 280] width 102 height 16
checkbox input "true"
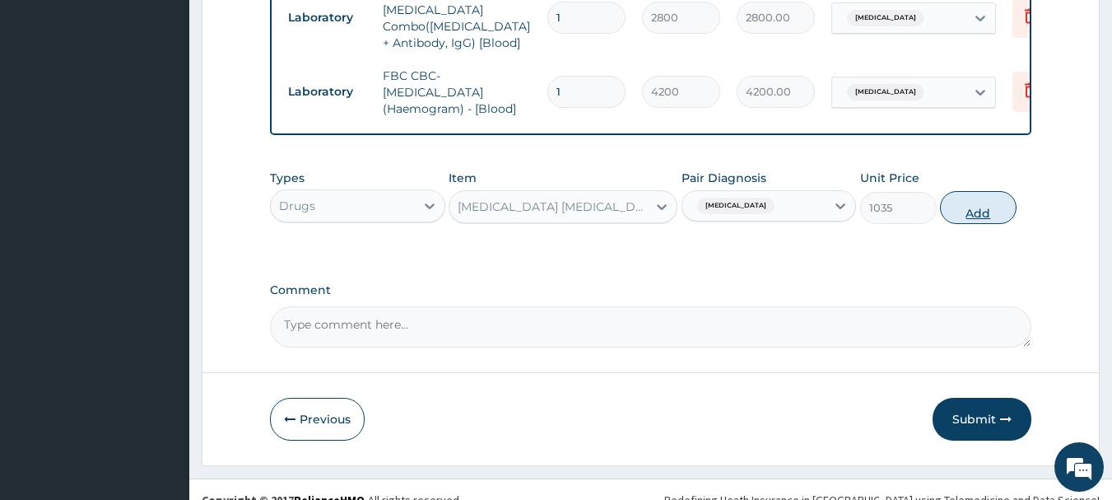
click at [989, 191] on button "Add" at bounding box center [978, 207] width 77 height 33
type input "0"
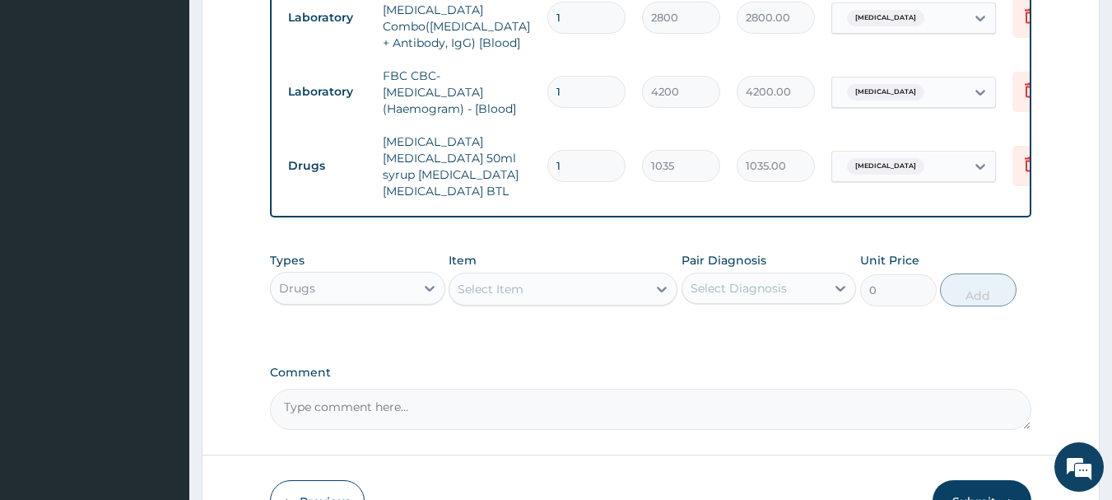
click at [571, 276] on div "Select Item" at bounding box center [549, 289] width 198 height 26
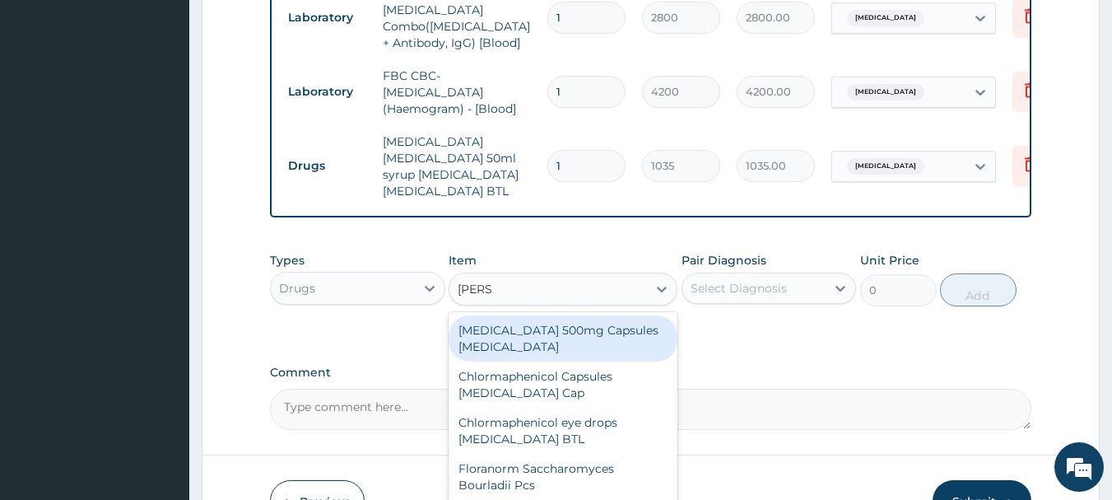
type input "LORAT"
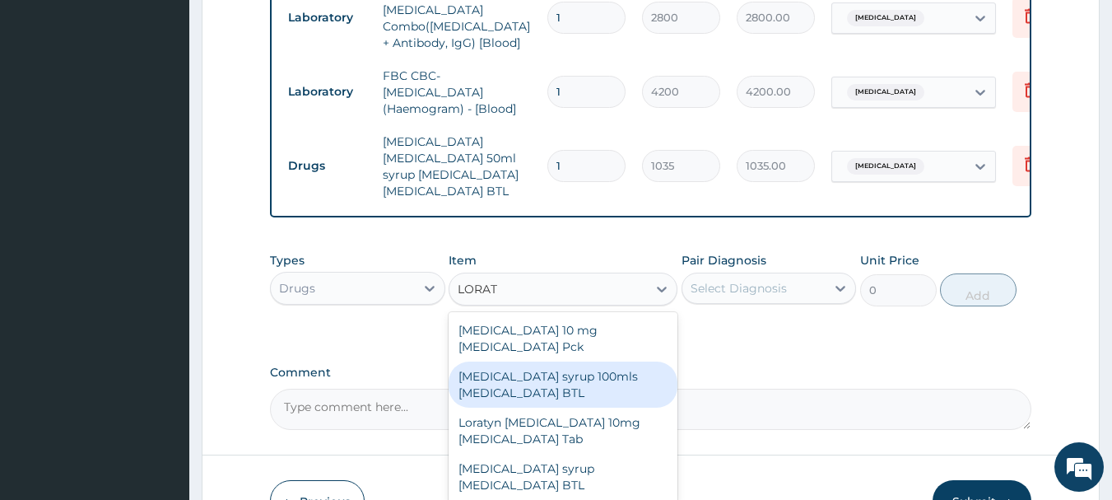
click at [611, 365] on div "[MEDICAL_DATA] syrup 100mls [MEDICAL_DATA] BTL" at bounding box center [563, 384] width 229 height 46
type input "920"
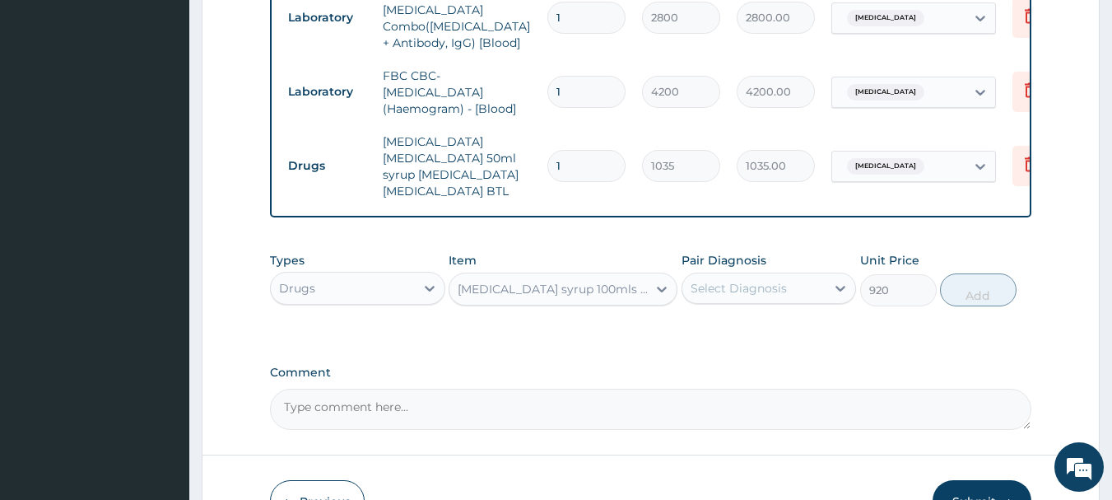
click at [790, 275] on div "Select Diagnosis" at bounding box center [755, 288] width 144 height 26
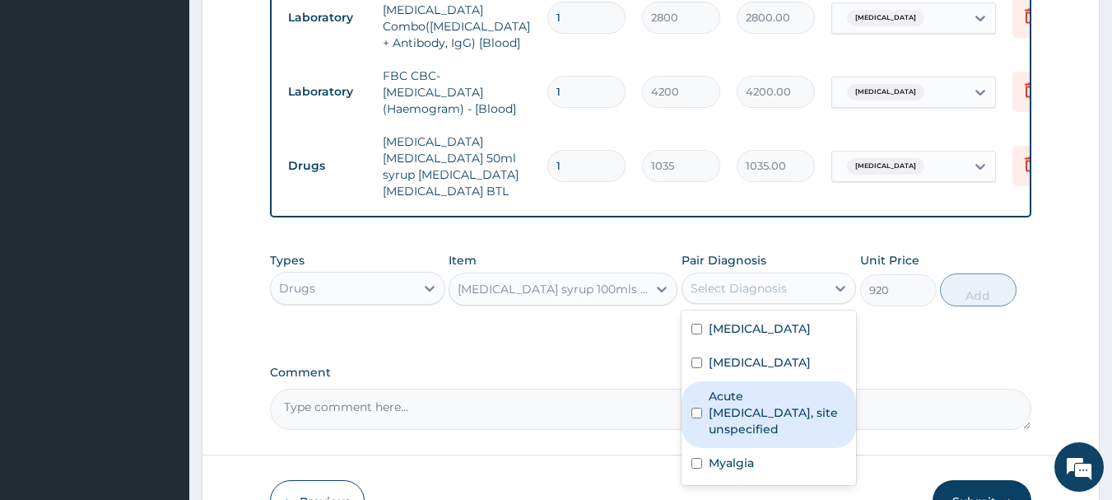
click at [766, 388] on label "Acute [MEDICAL_DATA], site unspecified" at bounding box center [778, 412] width 138 height 49
checkbox input "true"
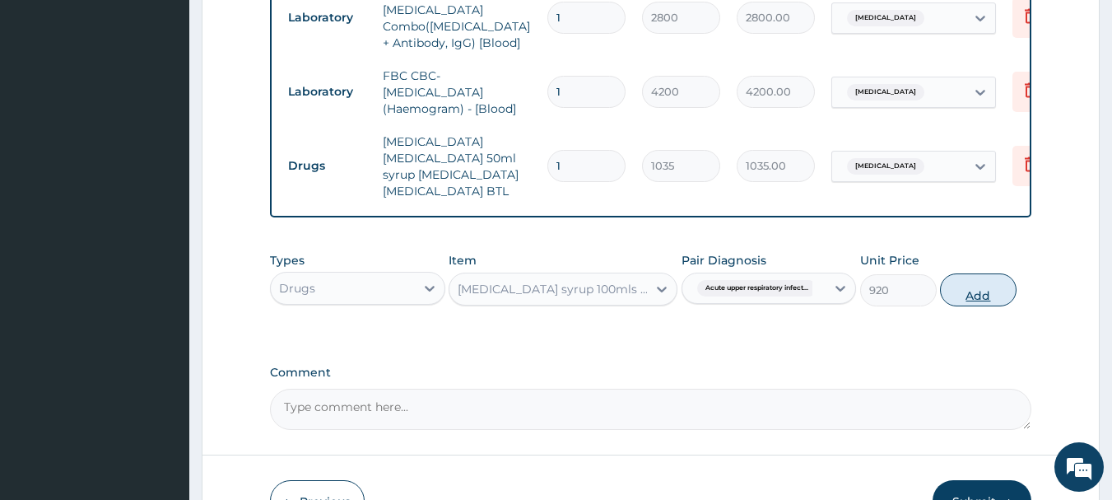
click at [968, 273] on button "Add" at bounding box center [978, 289] width 77 height 33
type input "0"
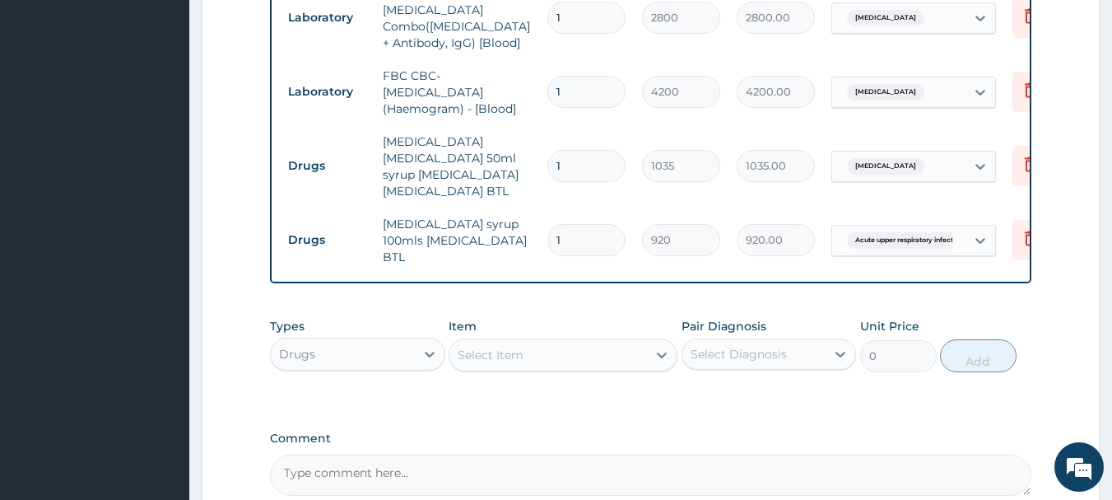
click at [646, 342] on div "Select Item" at bounding box center [549, 355] width 198 height 26
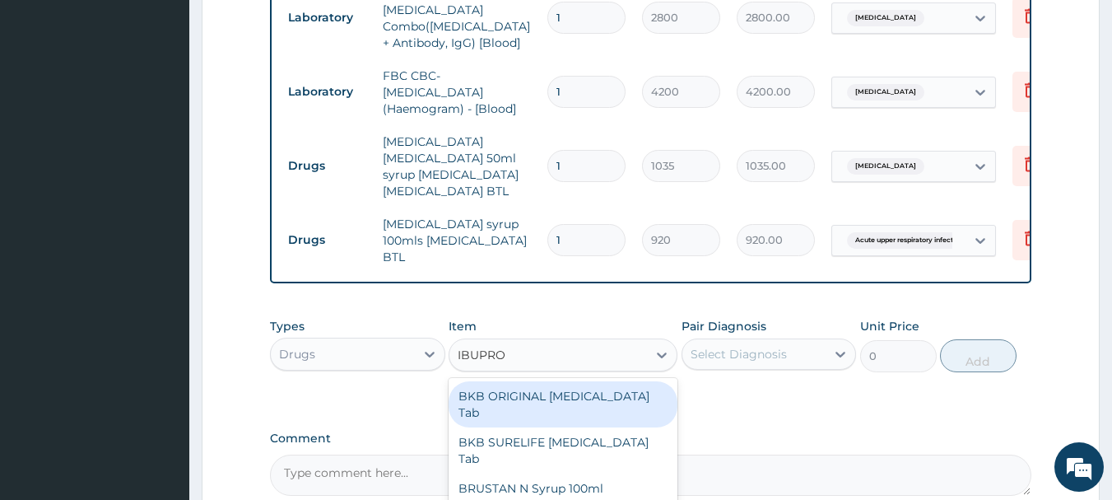
type input "IBUPROF"
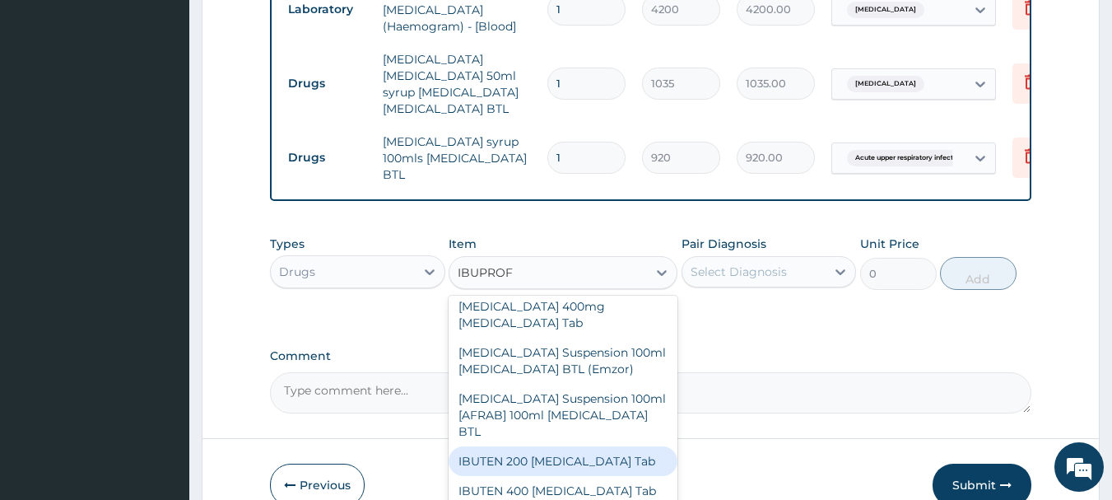
scroll to position [494, 0]
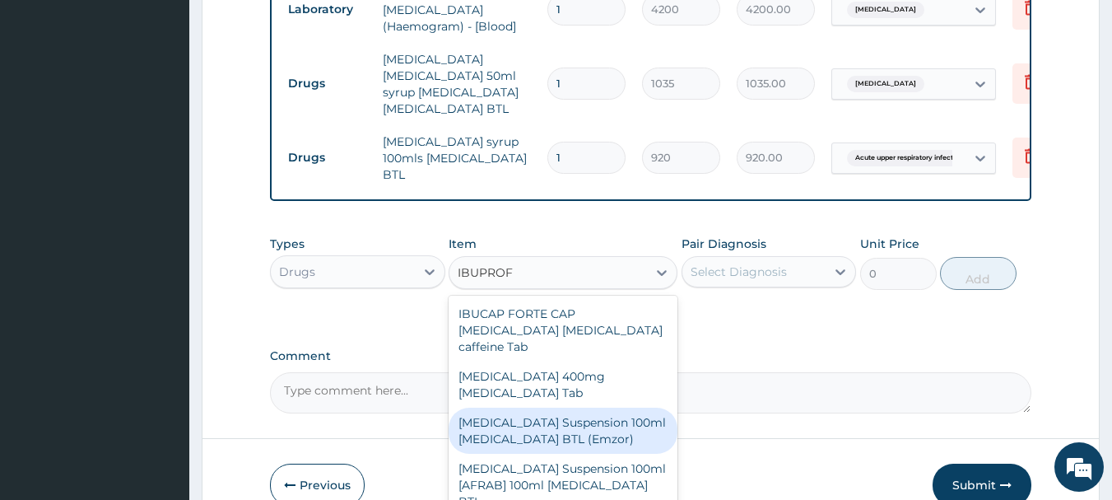
click at [544, 408] on div "IBUPROFEN Suspension 100ml Ibuprofen BTL (Emzor)" at bounding box center [563, 431] width 229 height 46
type input "460"
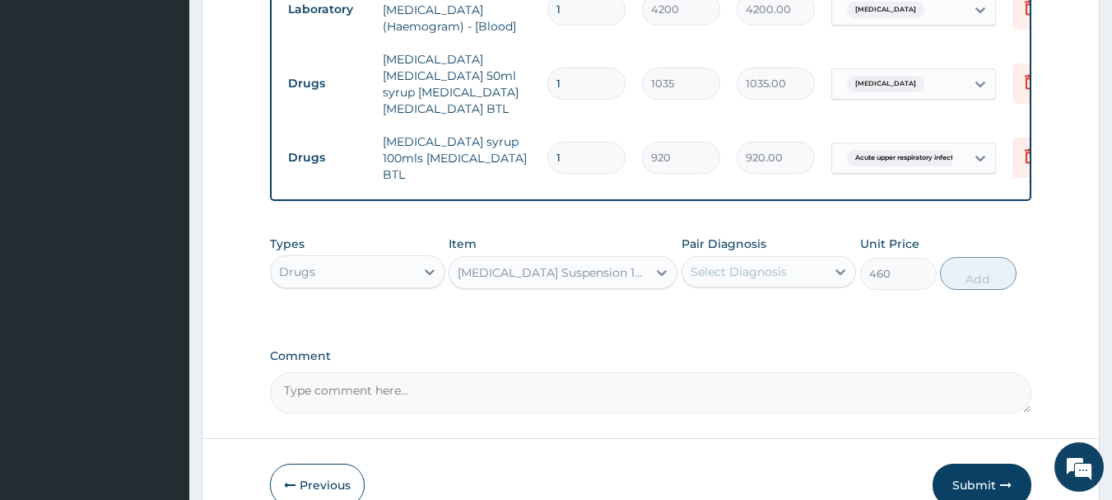
click at [758, 259] on div "Select Diagnosis" at bounding box center [755, 272] width 144 height 26
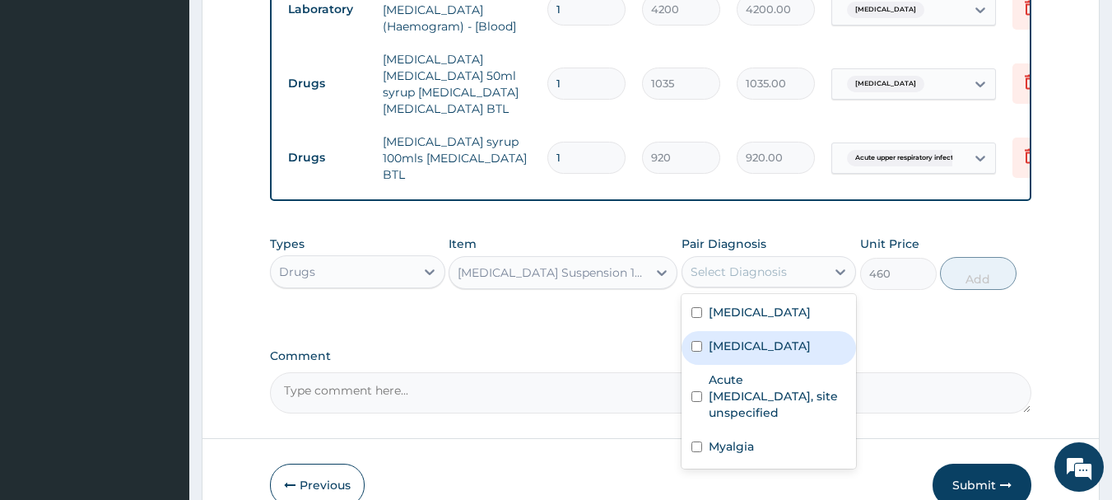
click at [717, 338] on label "Malaria, unspecified" at bounding box center [760, 346] width 102 height 16
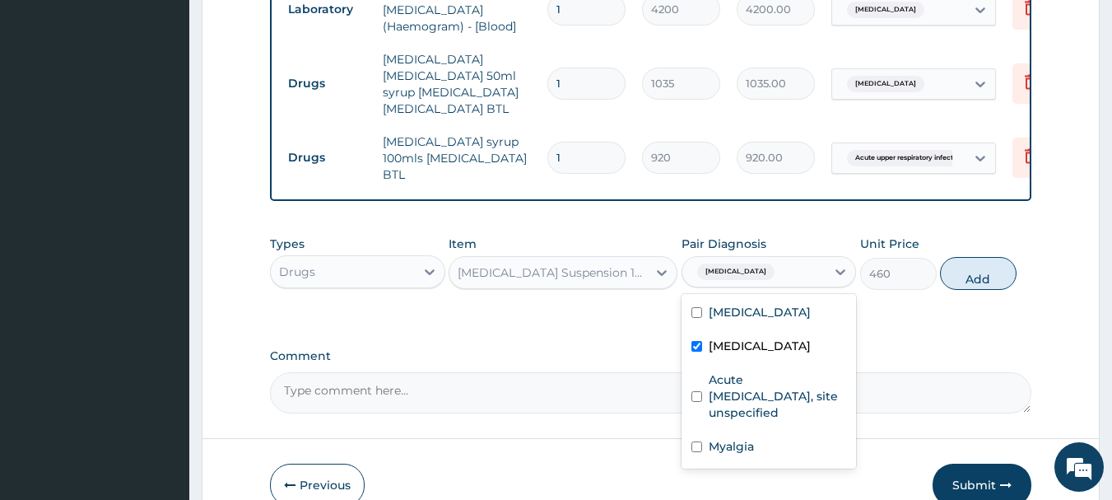
click at [723, 338] on label "Malaria, unspecified" at bounding box center [760, 346] width 102 height 16
checkbox input "false"
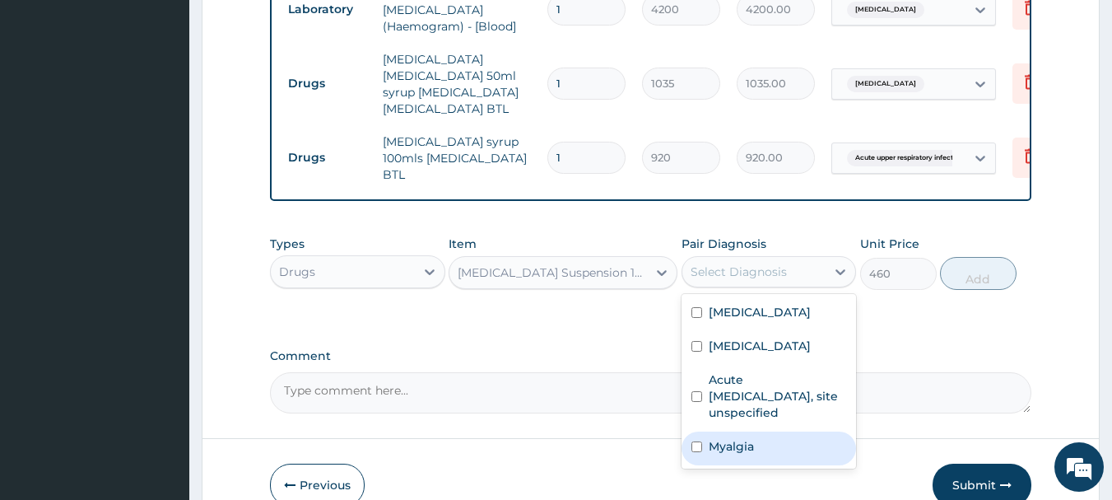
click at [704, 431] on div "Myalgia" at bounding box center [769, 448] width 175 height 34
checkbox input "true"
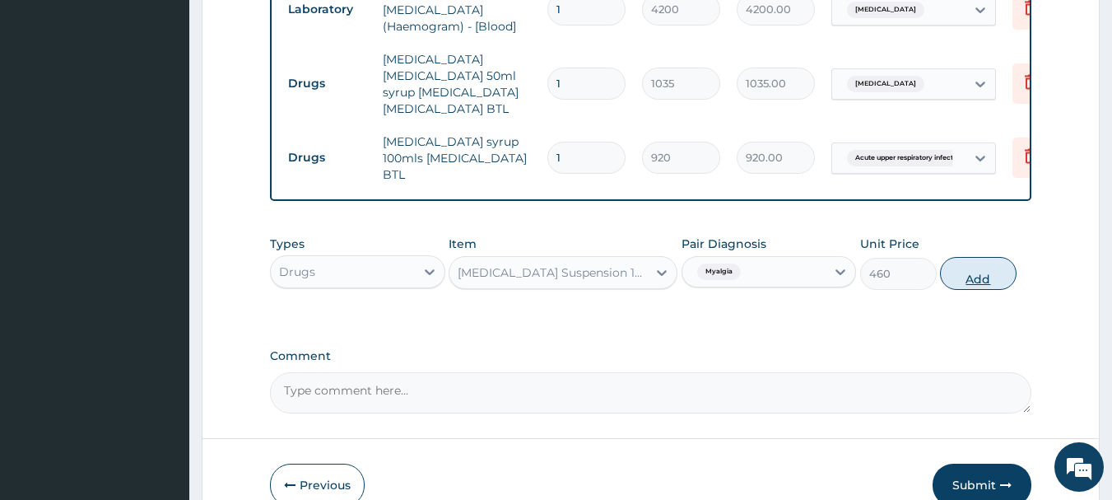
click at [989, 257] on button "Add" at bounding box center [978, 273] width 77 height 33
type input "0"
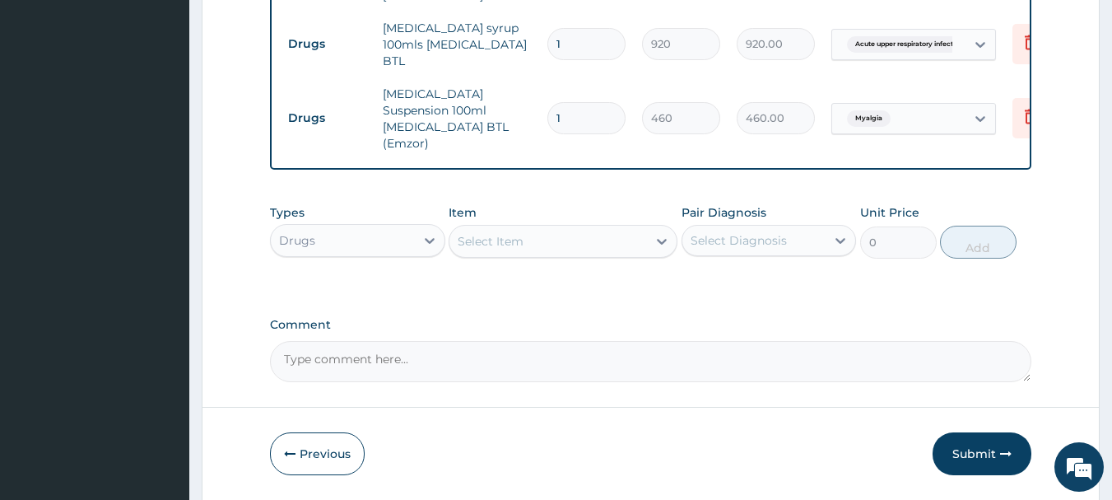
scroll to position [1033, 0]
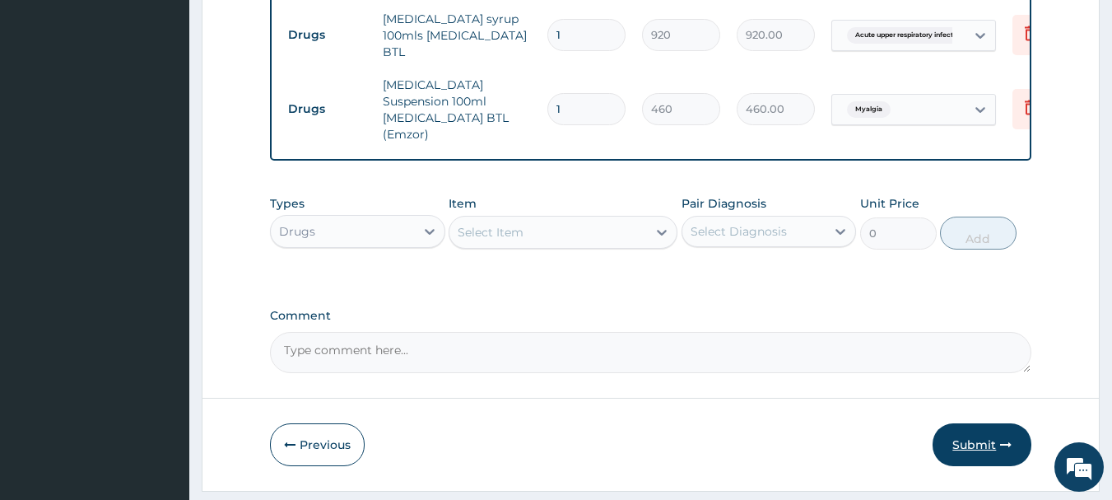
click at [962, 423] on button "Submit" at bounding box center [982, 444] width 99 height 43
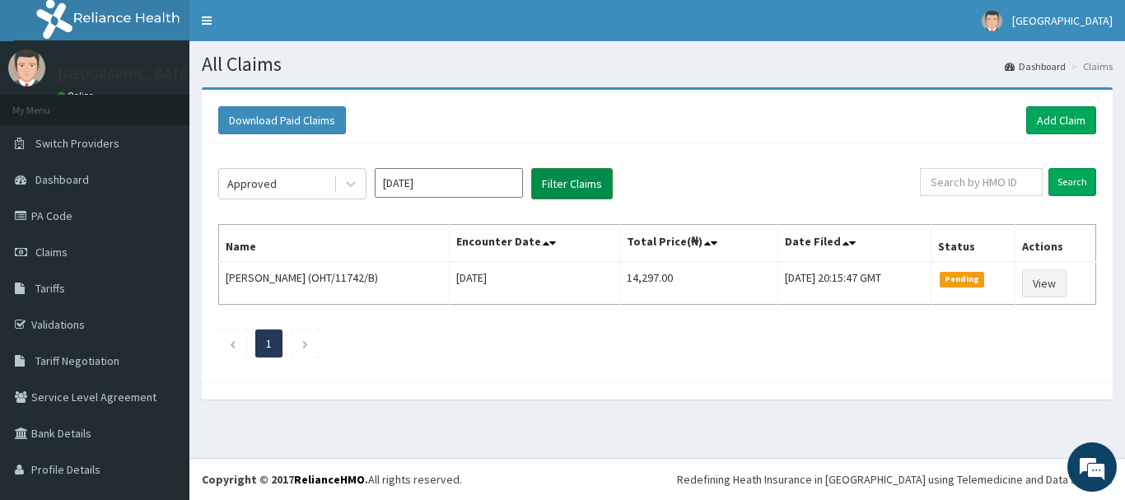
click at [549, 194] on button "Filter Claims" at bounding box center [572, 183] width 82 height 31
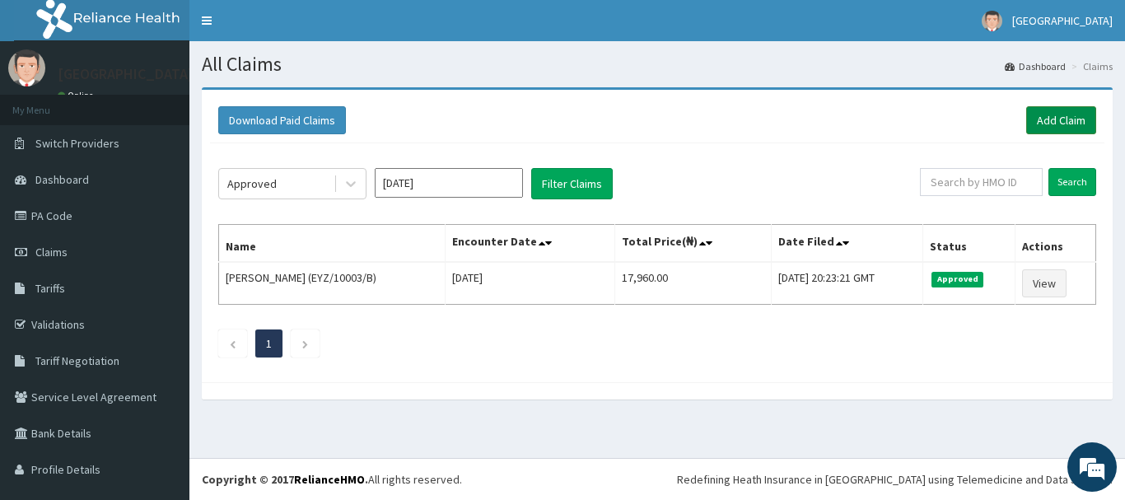
click at [1043, 115] on link "Add Claim" at bounding box center [1061, 120] width 70 height 28
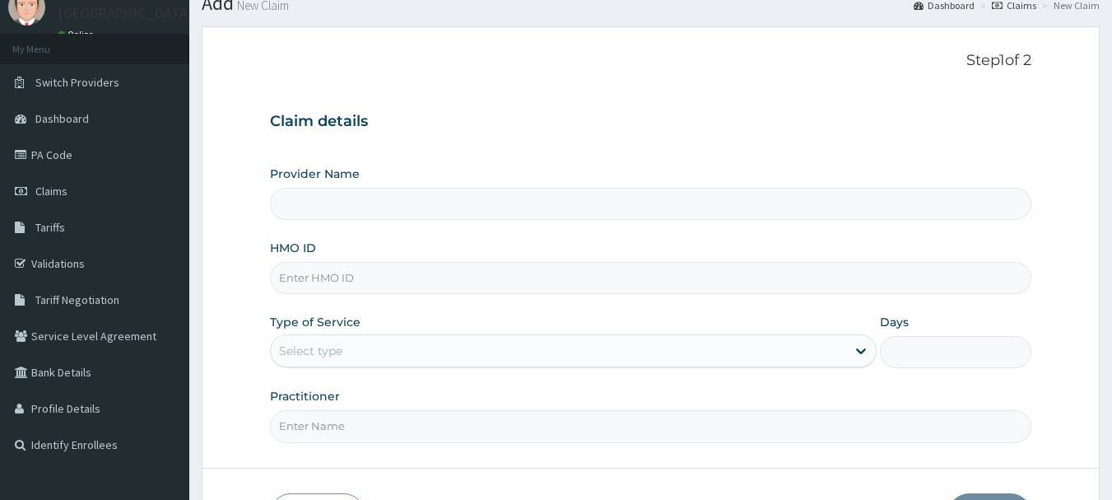
scroll to position [165, 0]
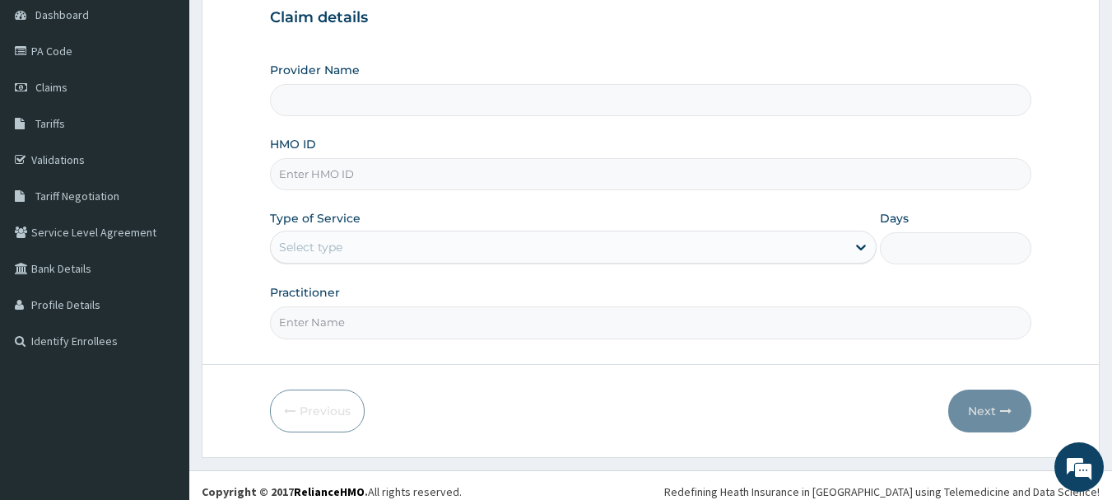
click at [381, 113] on input "Provider Name" at bounding box center [651, 100] width 763 height 32
type input "Aniyun Hospital Ltd"
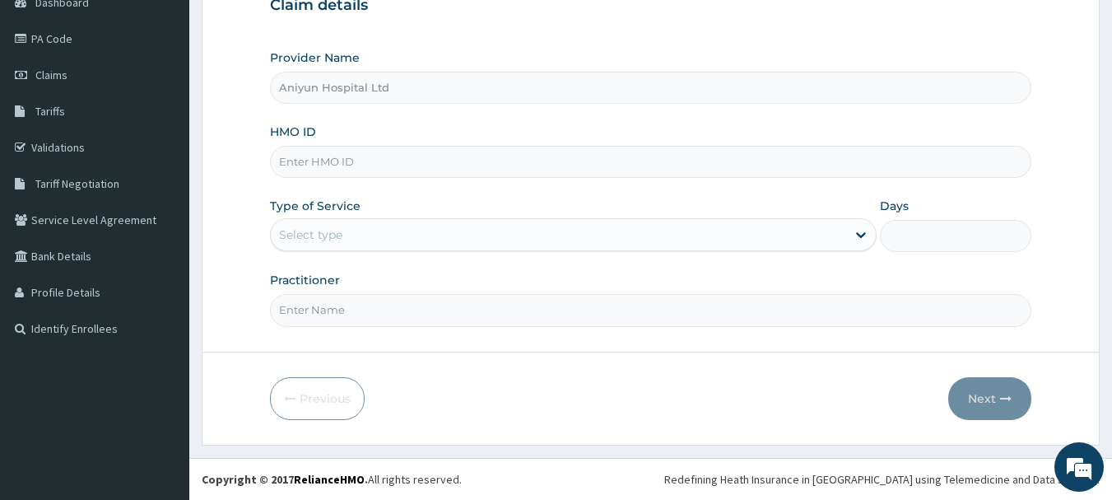
click at [368, 163] on input "HMO ID" at bounding box center [651, 162] width 763 height 32
type input "CWP/10059/D"
click at [321, 234] on div "Select type" at bounding box center [310, 234] width 63 height 16
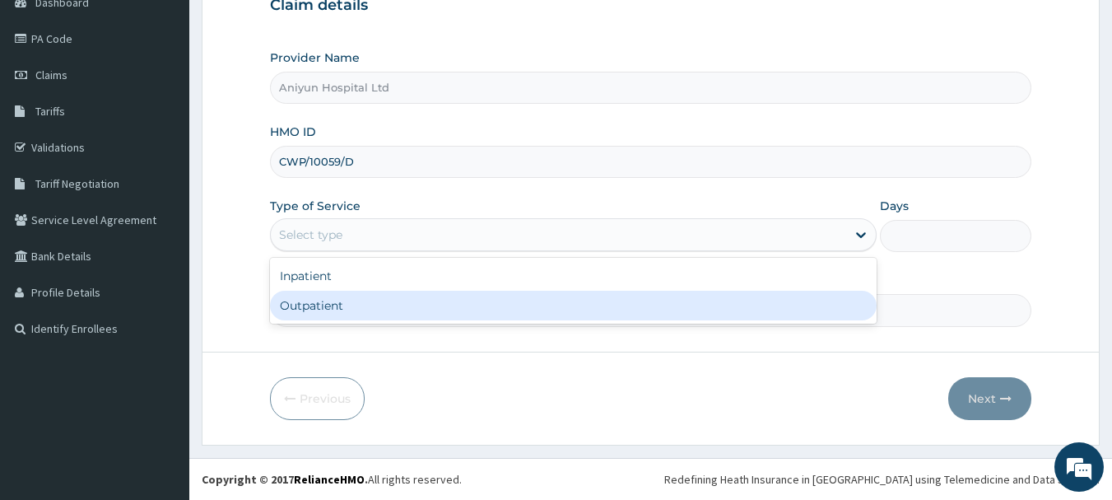
click at [344, 304] on div "Outpatient" at bounding box center [573, 306] width 607 height 30
type input "1"
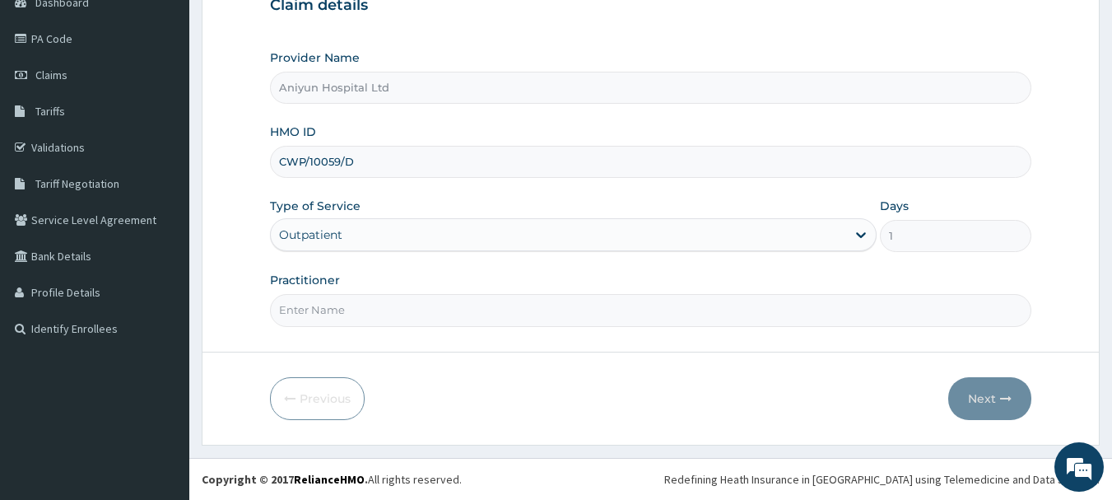
click at [351, 304] on input "Practitioner" at bounding box center [651, 310] width 763 height 32
type input "DR AGUNBIADE"
click at [992, 394] on button "Next" at bounding box center [990, 398] width 83 height 43
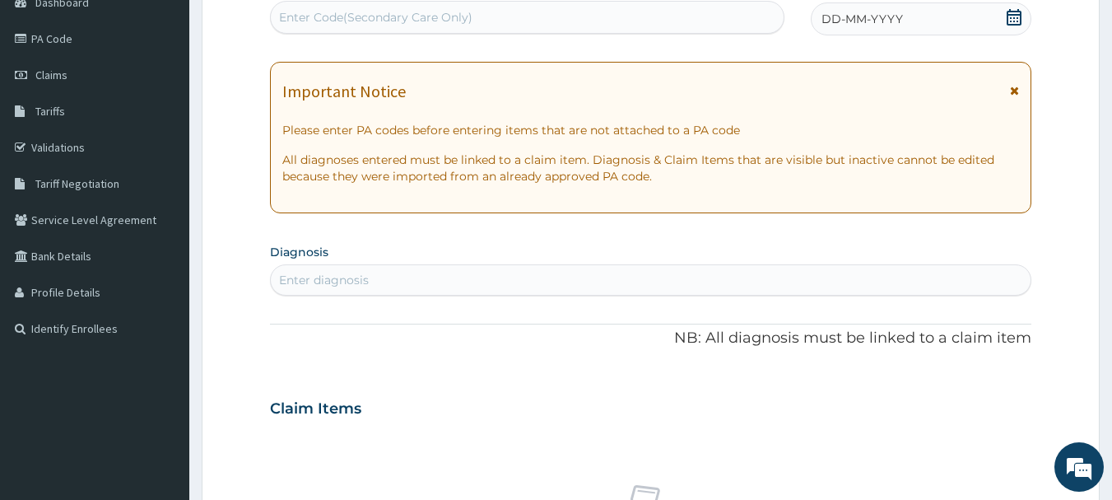
scroll to position [12, 0]
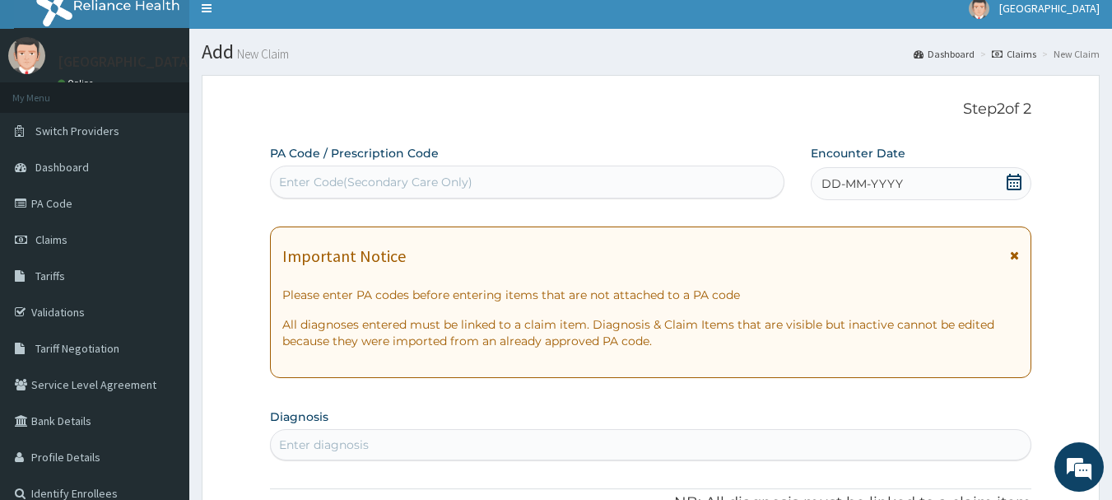
click at [563, 189] on div "Enter Code(Secondary Care Only)" at bounding box center [528, 182] width 514 height 26
paste input "PA/AED9D0"
type input "PA/AED9D0"
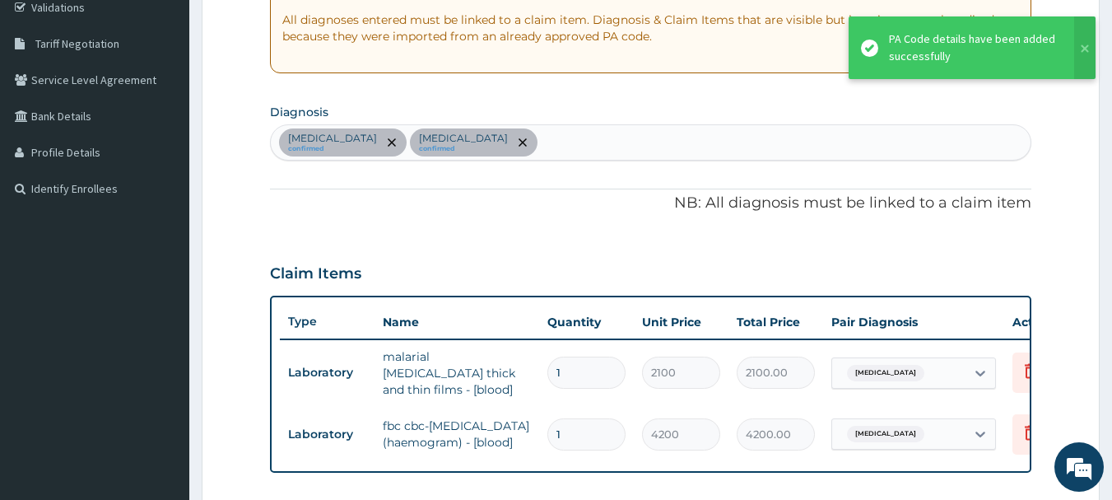
scroll to position [332, 0]
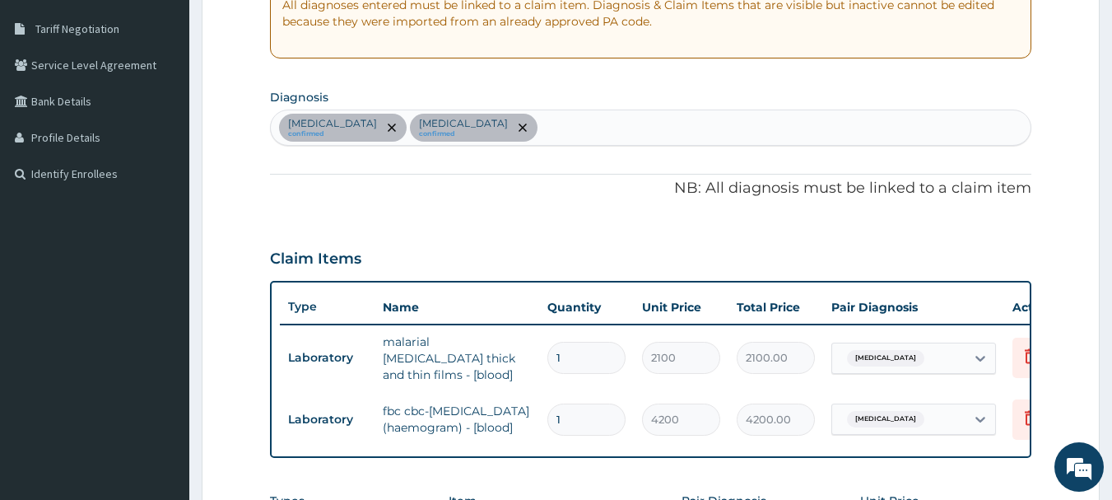
click at [459, 124] on div "Malaria confirmed Sepsis confirmed" at bounding box center [651, 127] width 761 height 35
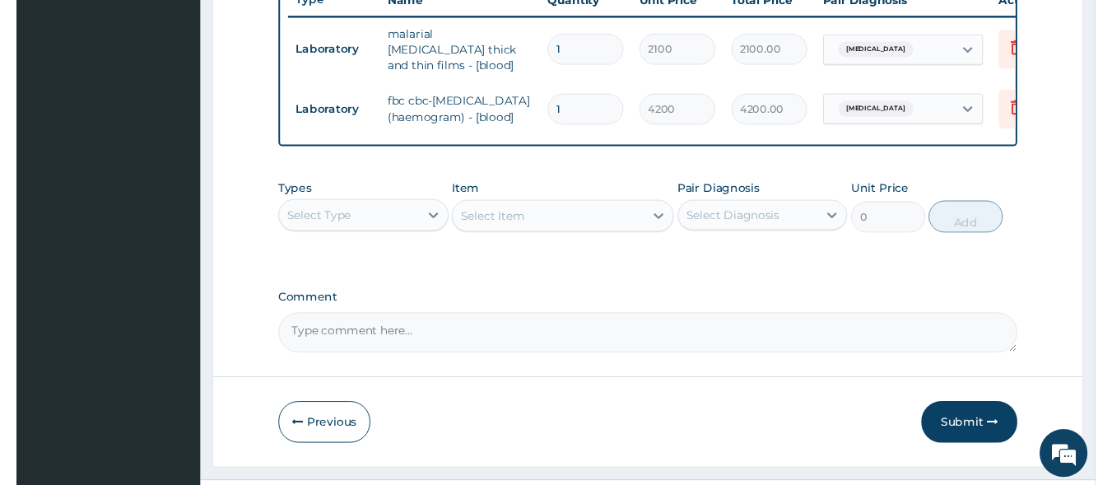
scroll to position [661, 0]
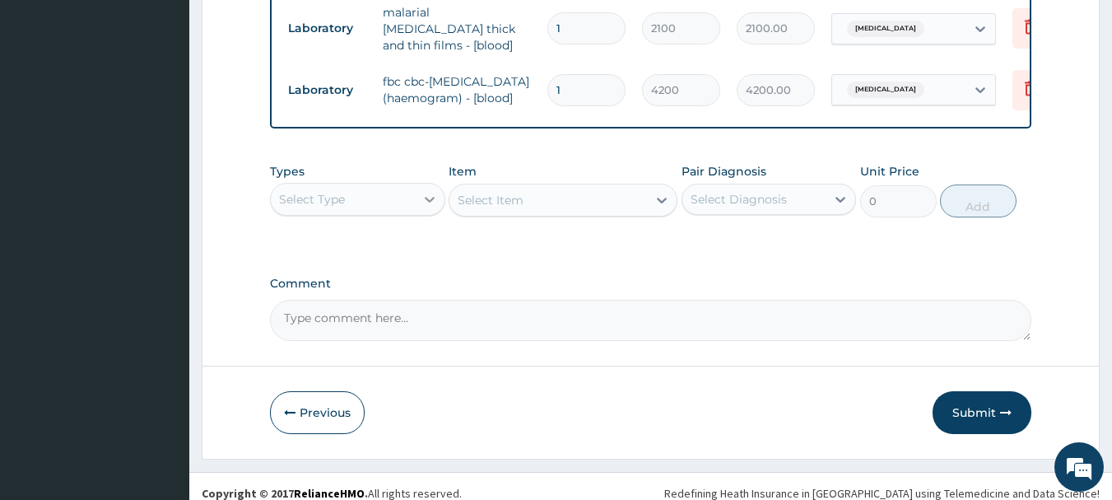
click at [424, 214] on div at bounding box center [430, 199] width 30 height 30
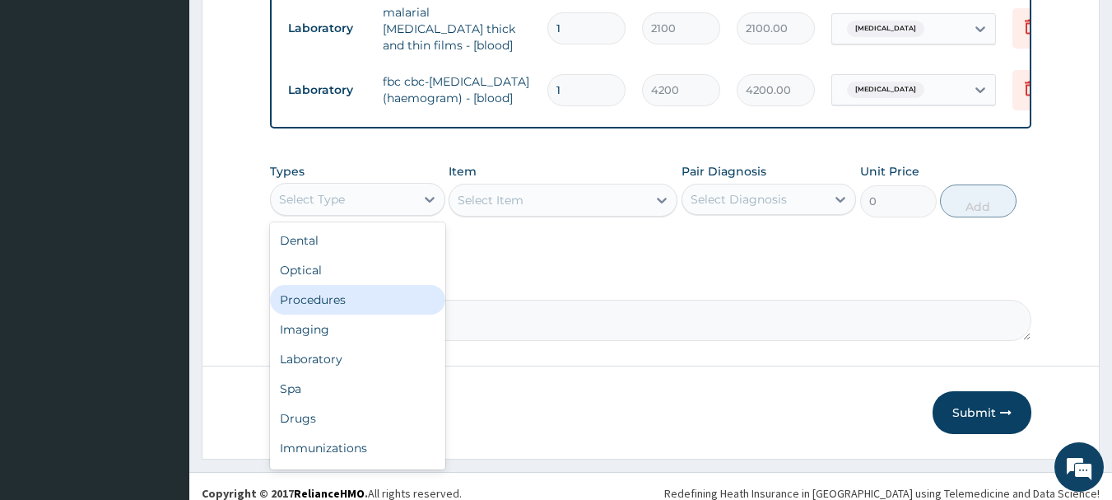
click at [368, 310] on div "Procedures" at bounding box center [357, 300] width 175 height 30
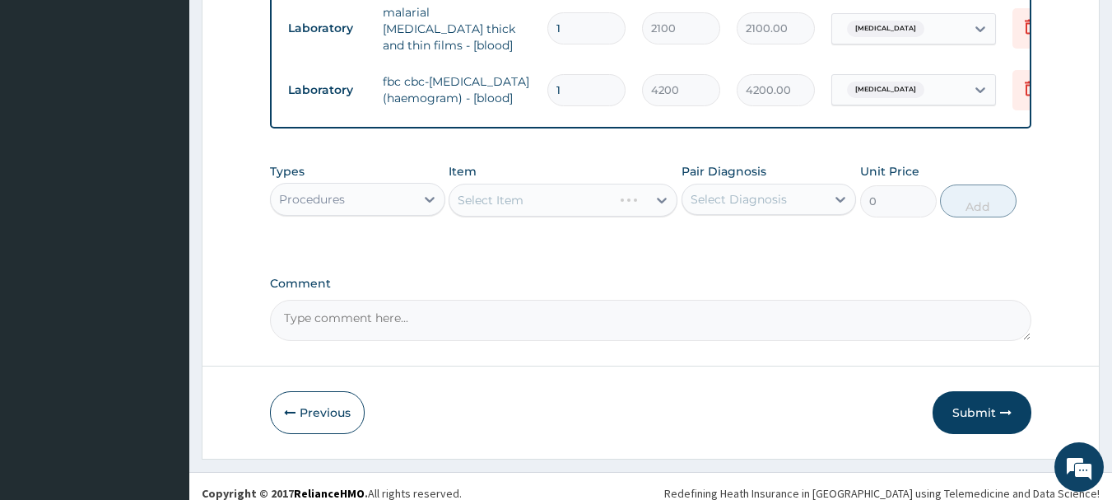
click at [550, 207] on div "Select Item" at bounding box center [563, 200] width 229 height 33
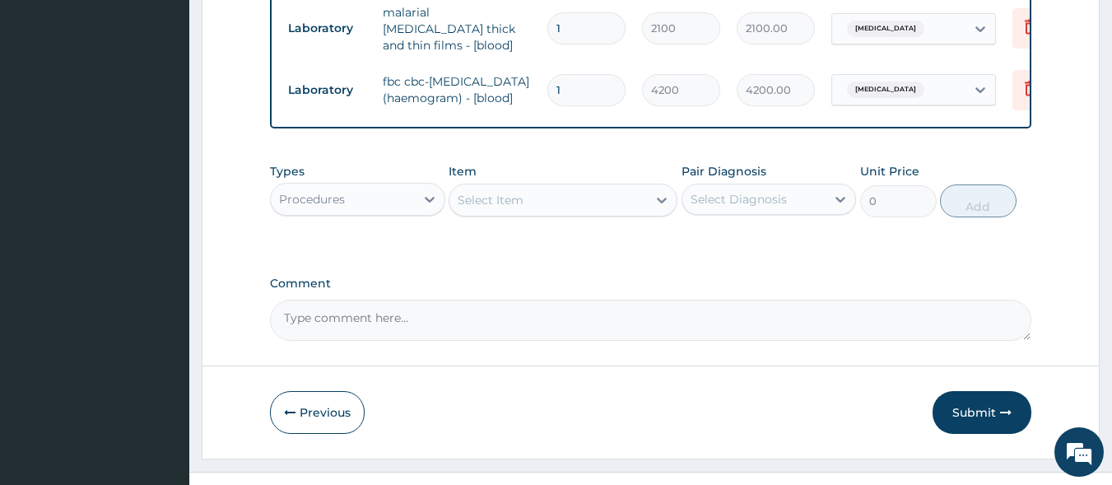
click at [571, 209] on div "Select Item" at bounding box center [549, 200] width 198 height 26
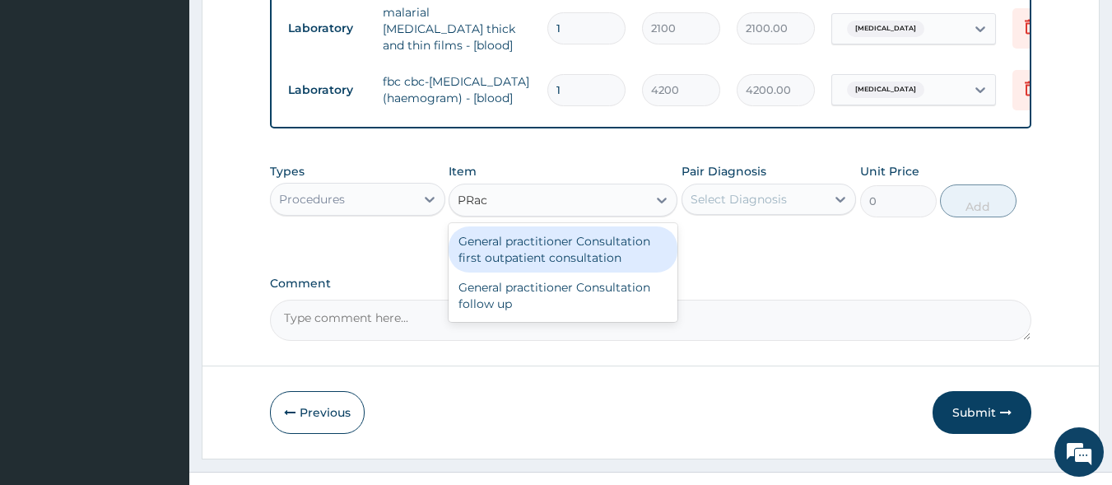
type input "PRact"
click at [623, 245] on div "General practitioner Consultation first outpatient consultation" at bounding box center [563, 249] width 229 height 46
type input "3600"
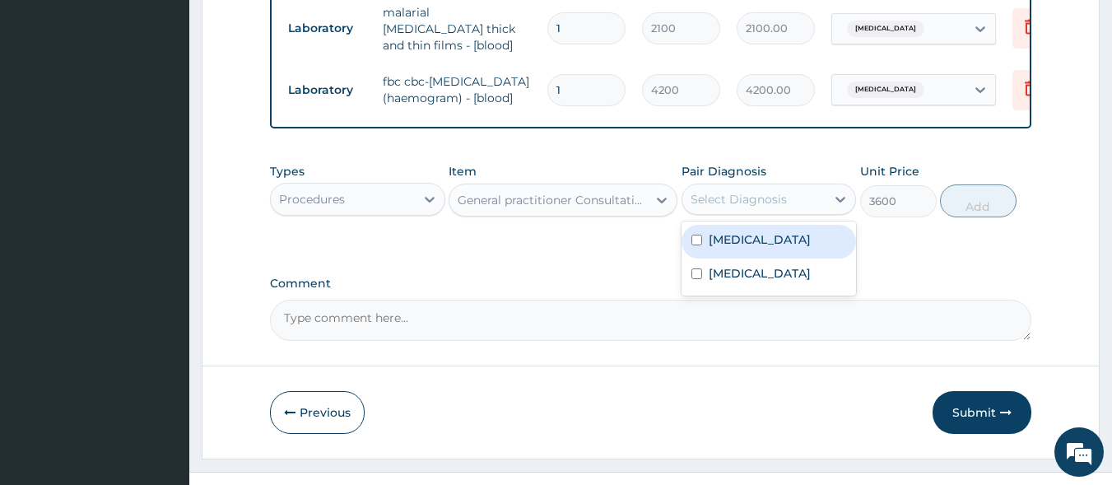
click at [700, 208] on div "Select Diagnosis" at bounding box center [739, 199] width 96 height 16
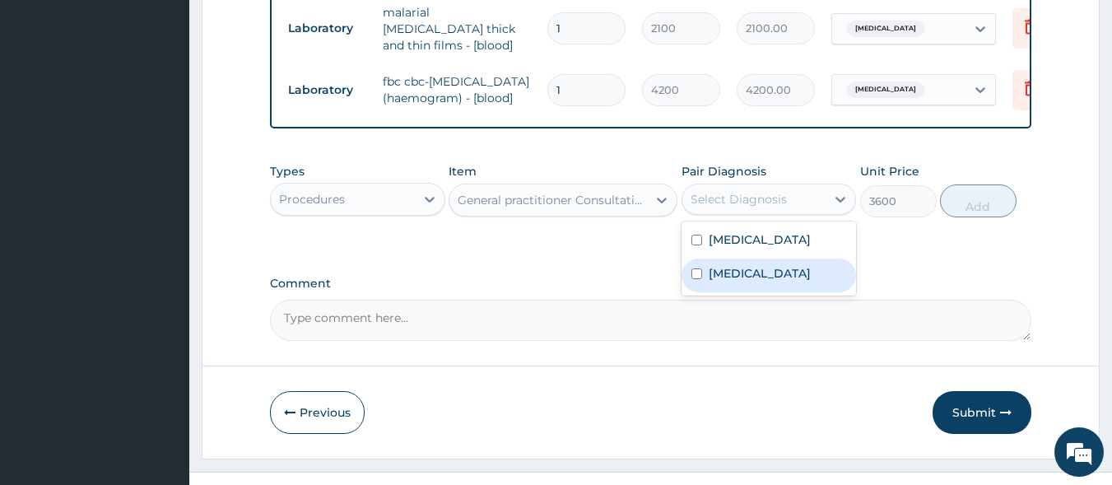
click at [781, 287] on div "Sepsis" at bounding box center [769, 276] width 175 height 34
checkbox input "true"
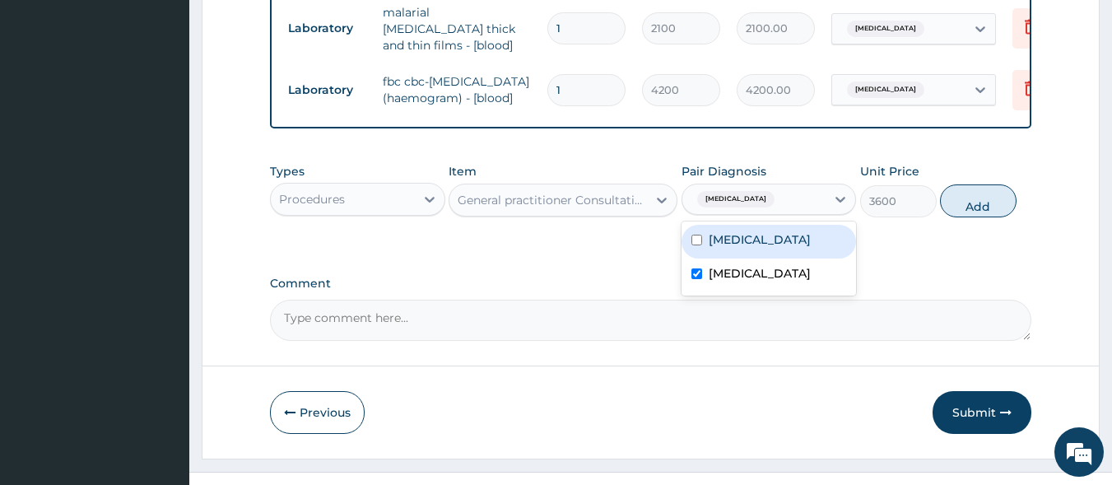
click at [793, 258] on div "Malaria" at bounding box center [769, 242] width 175 height 34
checkbox input "true"
click at [985, 217] on button "Add" at bounding box center [978, 200] width 77 height 33
type input "0"
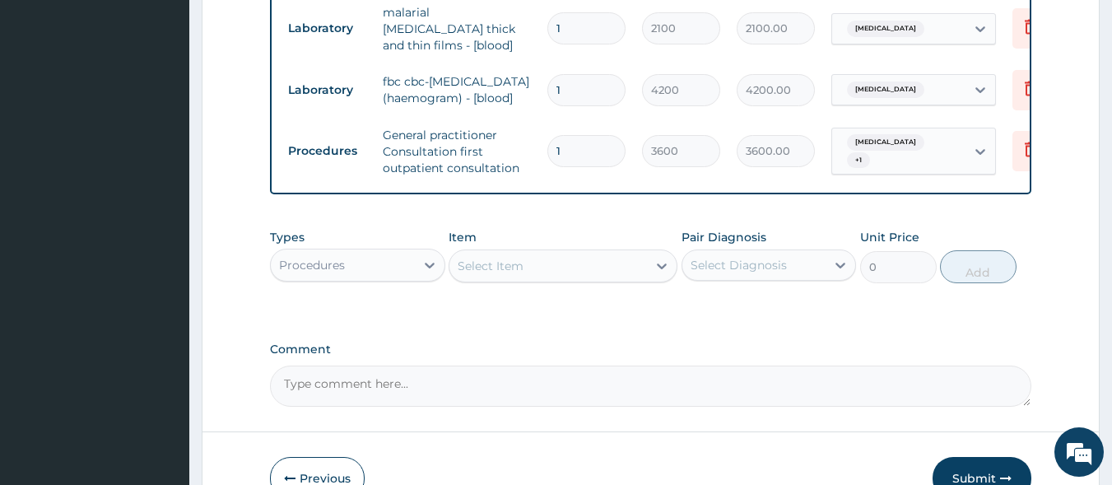
scroll to position [744, 0]
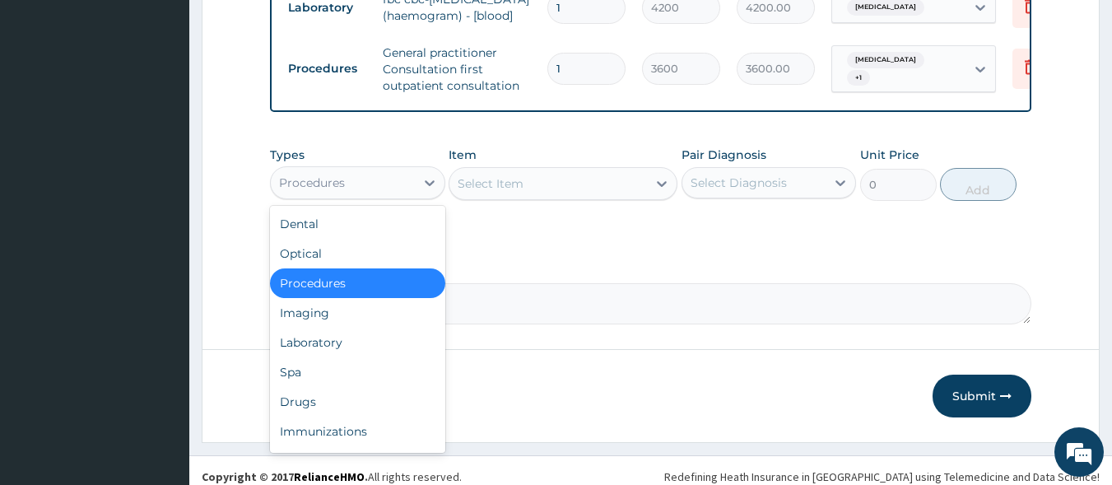
click at [371, 189] on div "Procedures" at bounding box center [343, 183] width 144 height 26
click at [335, 407] on div "Drugs" at bounding box center [357, 402] width 175 height 30
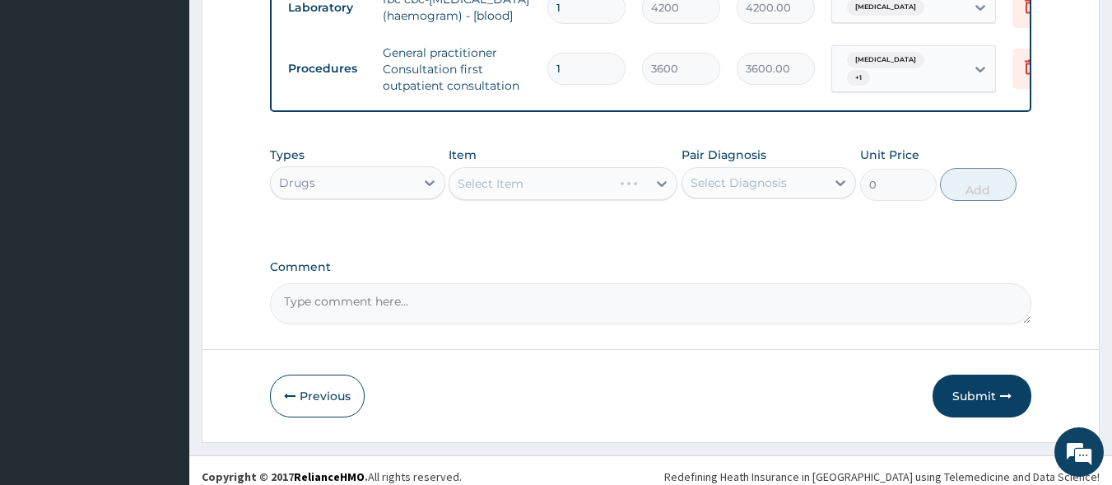
click at [545, 194] on div "Select Item" at bounding box center [563, 183] width 229 height 33
click at [615, 189] on div "Select Item" at bounding box center [563, 183] width 229 height 33
click at [614, 192] on div "Select Item" at bounding box center [563, 183] width 229 height 33
click at [637, 197] on div "Select Item" at bounding box center [549, 183] width 198 height 26
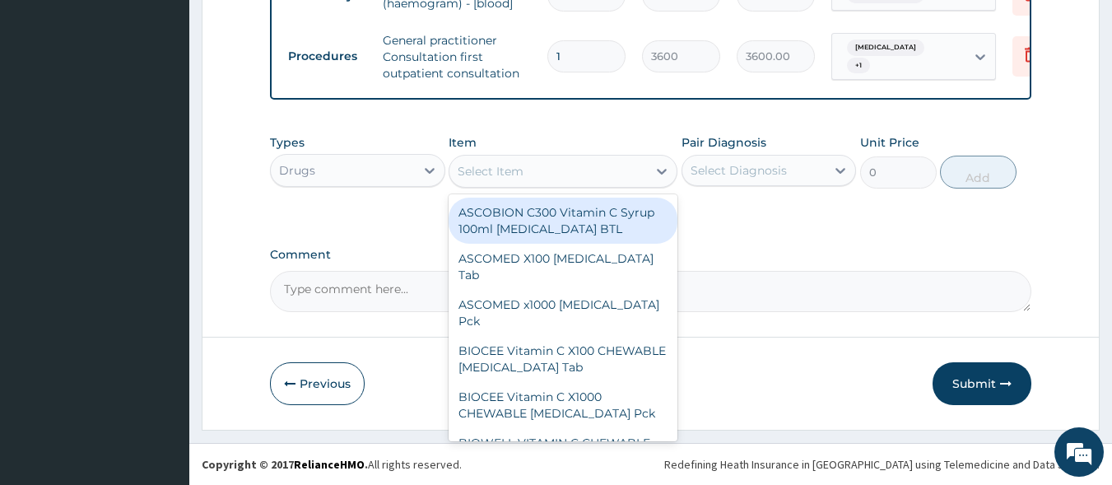
scroll to position [768, 0]
type input "coa"
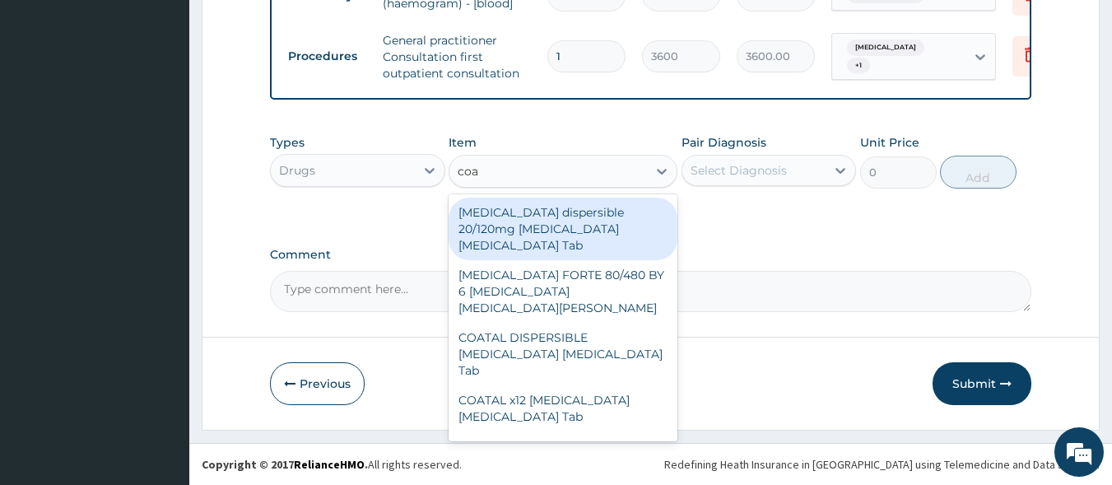
click at [539, 216] on div "[MEDICAL_DATA] dispersible 20/120mg [MEDICAL_DATA] [MEDICAL_DATA] Tab" at bounding box center [563, 229] width 229 height 63
type input "517.5"
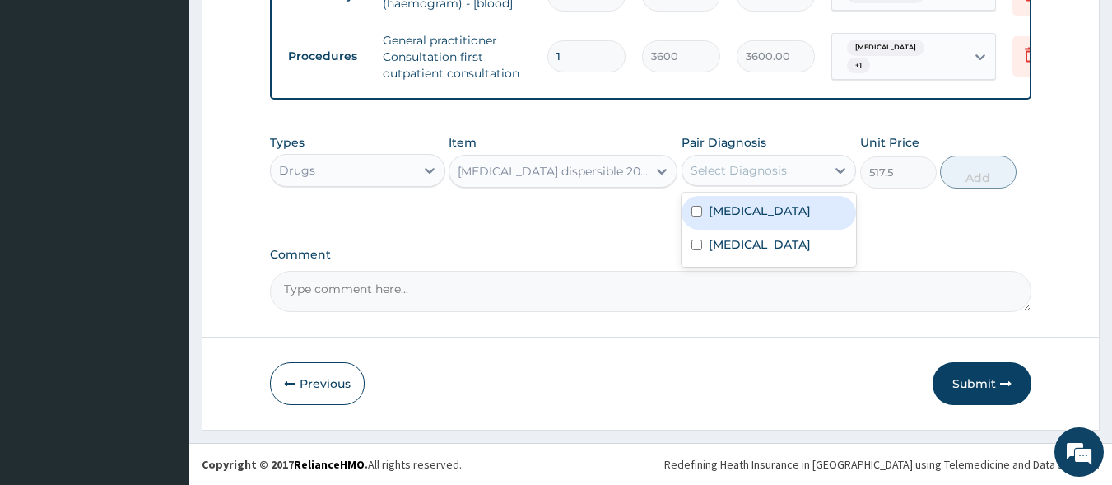
click at [712, 168] on div "Select Diagnosis" at bounding box center [739, 170] width 96 height 16
drag, startPoint x: 723, startPoint y: 212, endPoint x: 814, endPoint y: 186, distance: 94.1
click at [724, 212] on label "Malaria" at bounding box center [760, 211] width 102 height 16
checkbox input "true"
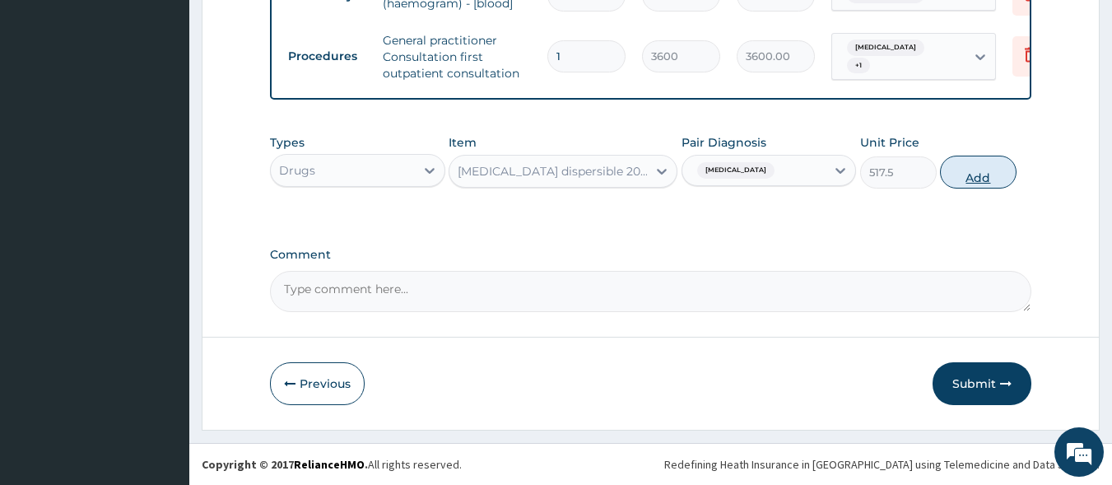
click at [955, 161] on button "Add" at bounding box center [978, 172] width 77 height 33
type input "0"
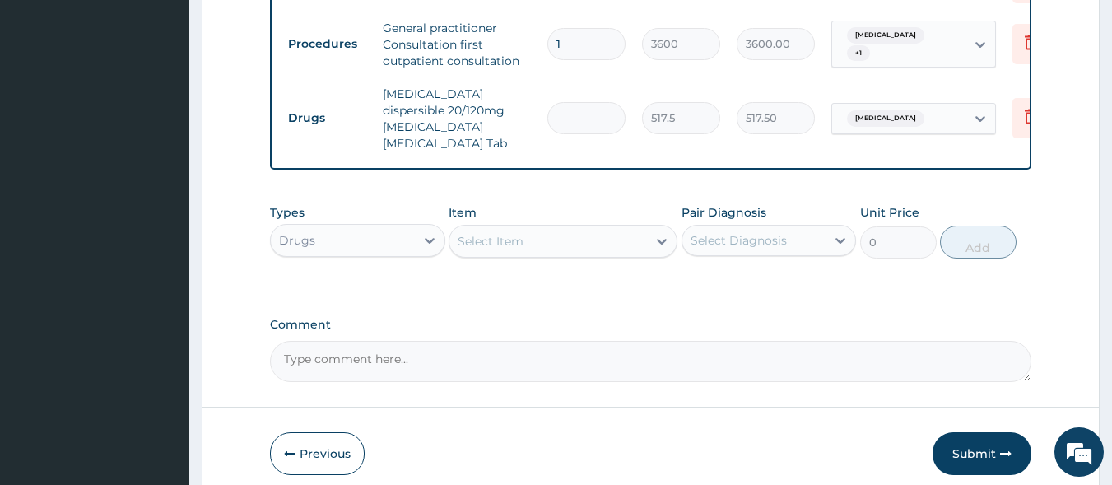
type input "0.00"
type input "6"
type input "3105.00"
type input "6"
click at [596, 235] on div "Select Item" at bounding box center [549, 241] width 198 height 26
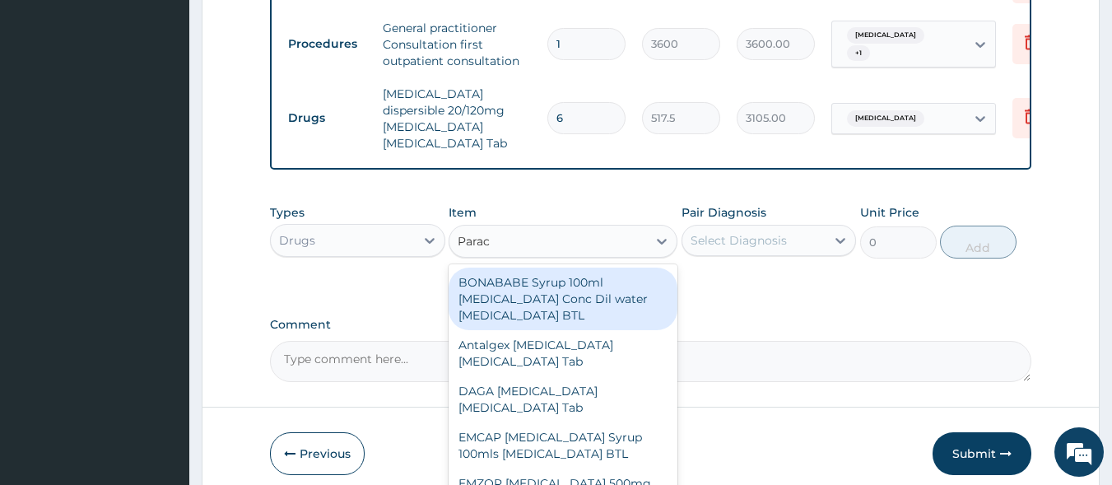
type input "Parace"
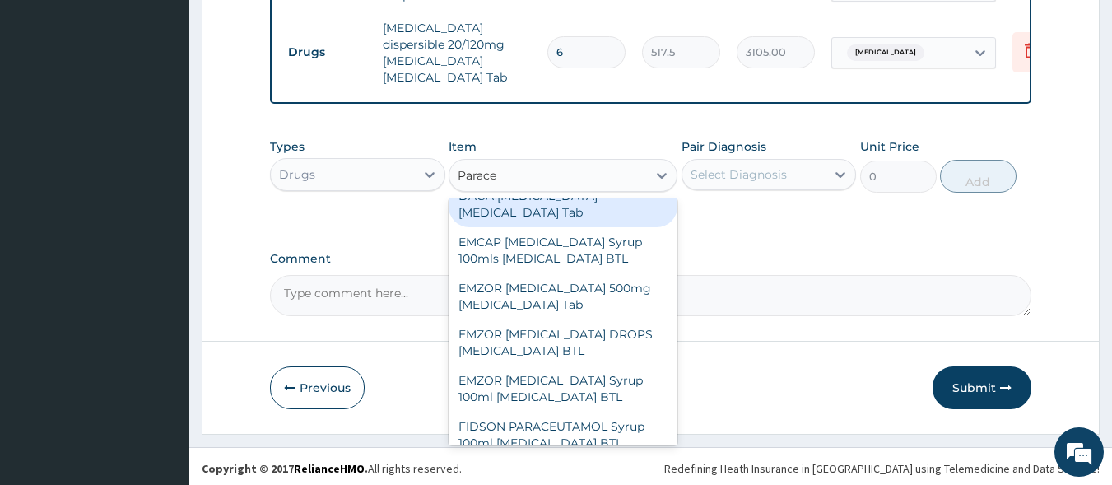
scroll to position [165, 0]
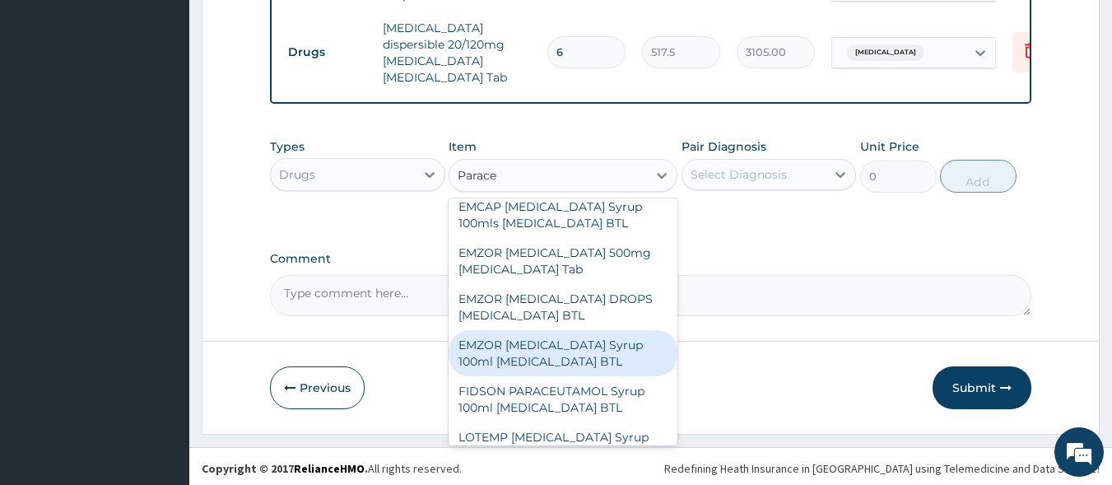
drag, startPoint x: 534, startPoint y: 342, endPoint x: 567, endPoint y: 320, distance: 39.3
click at [536, 341] on div "EMZOR PARACETAMOL Syrup 100ml Acetaminophen BTL" at bounding box center [563, 353] width 229 height 46
type input "402.5"
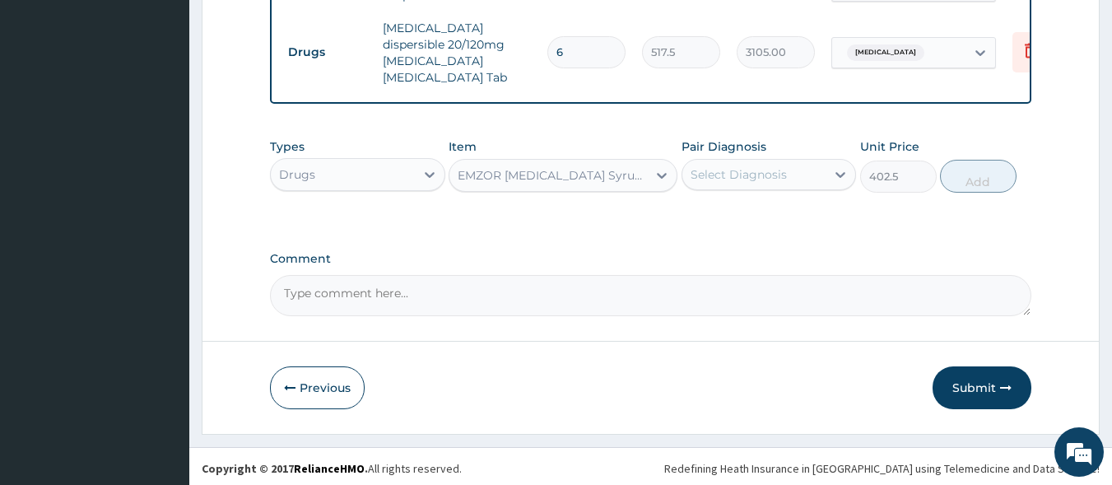
click at [638, 175] on div "EMZOR PARACETAMOL Syrup 100ml Acetaminophen BTL" at bounding box center [553, 175] width 191 height 16
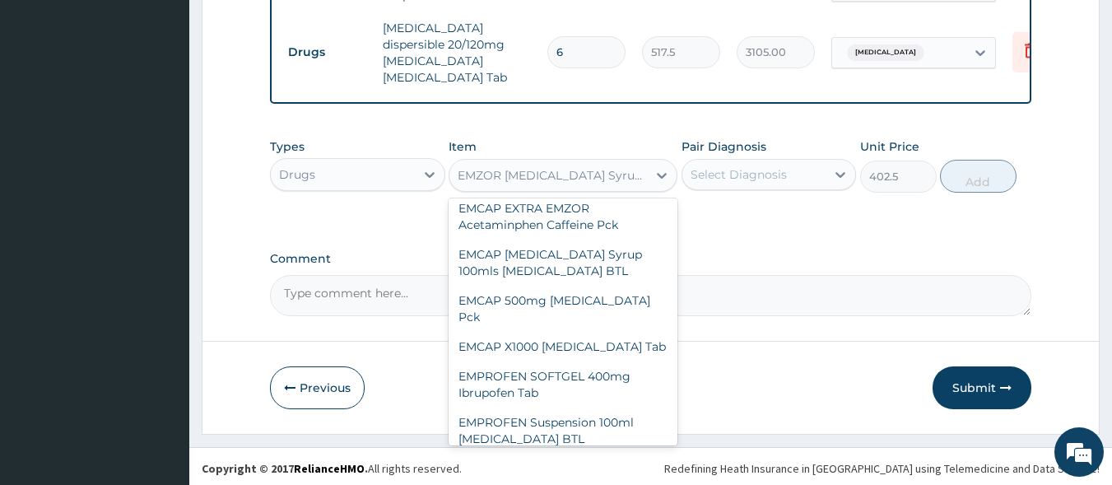
scroll to position [72223, 0]
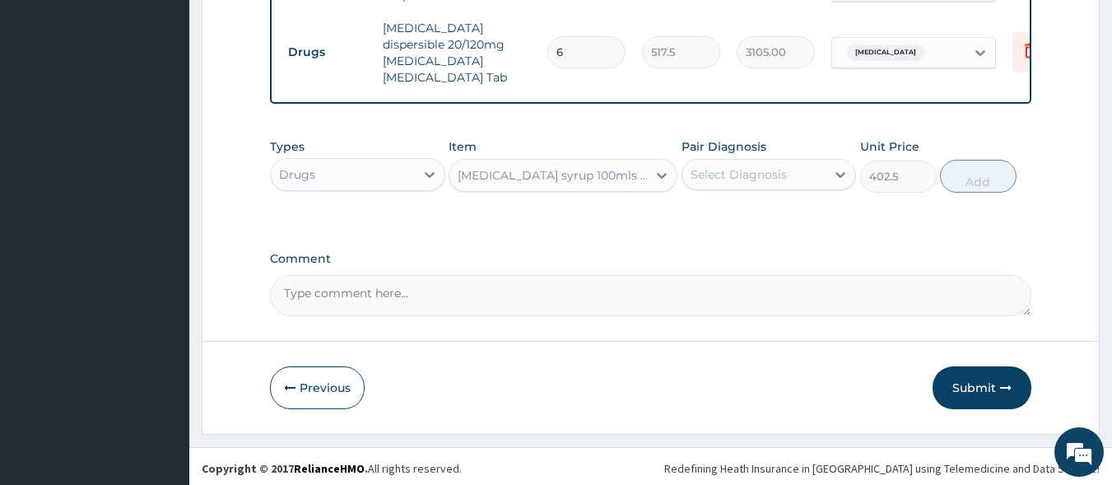
click at [591, 175] on div "Paracetamol syrup 100mls Acetaminophen BTL" at bounding box center [553, 175] width 191 height 16
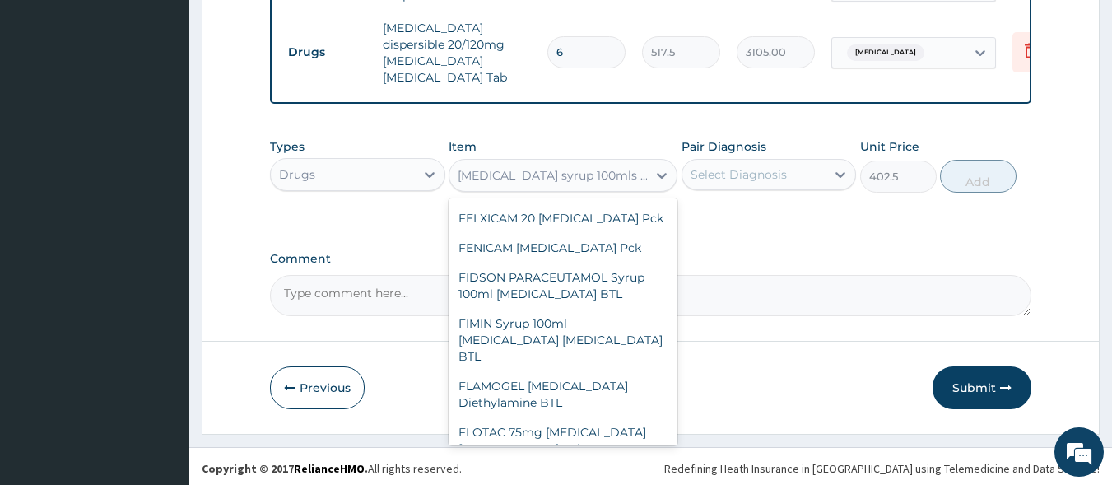
scroll to position [72918, 0]
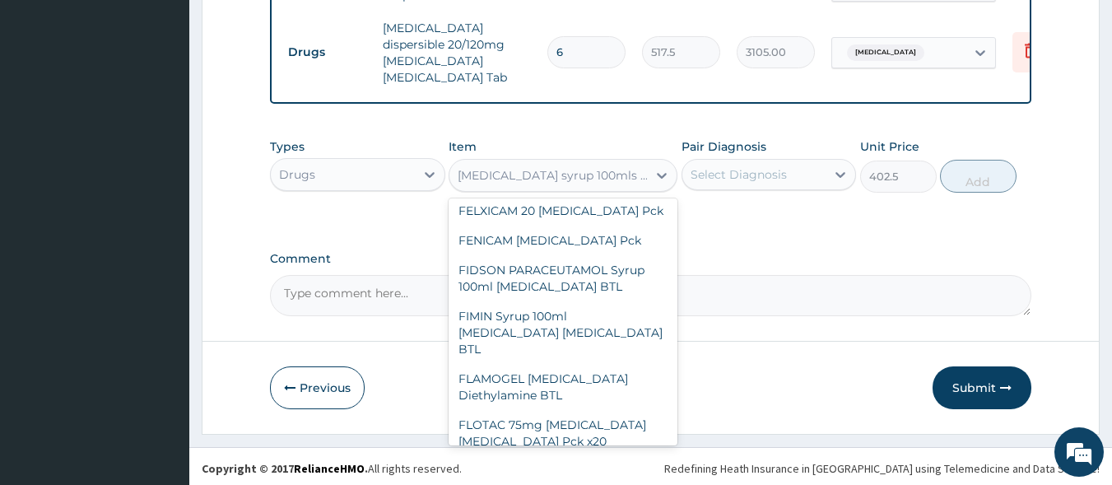
click at [585, 173] on div "Paracetamol syrup 100mls Acetaminophen BTL" at bounding box center [553, 175] width 191 height 16
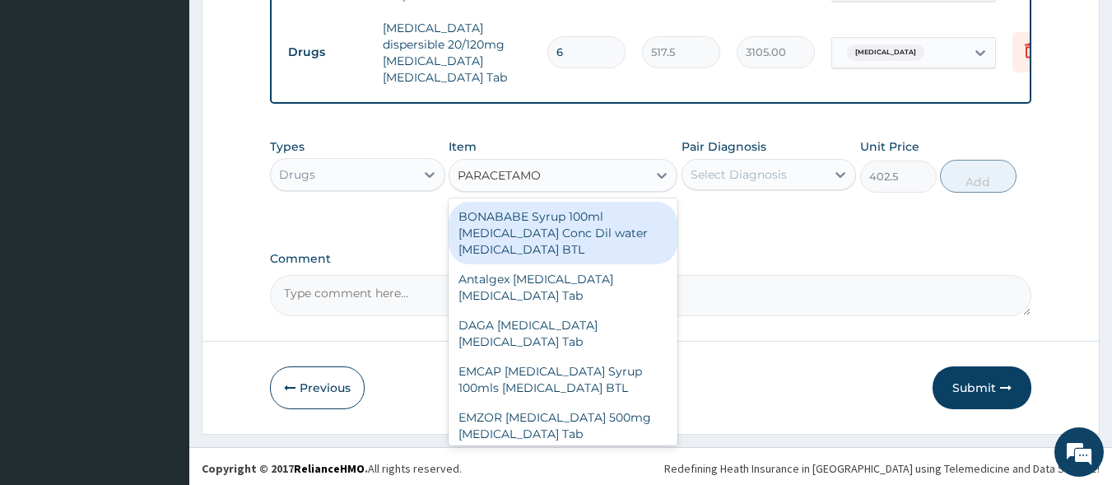
type input "PARACETAMOL"
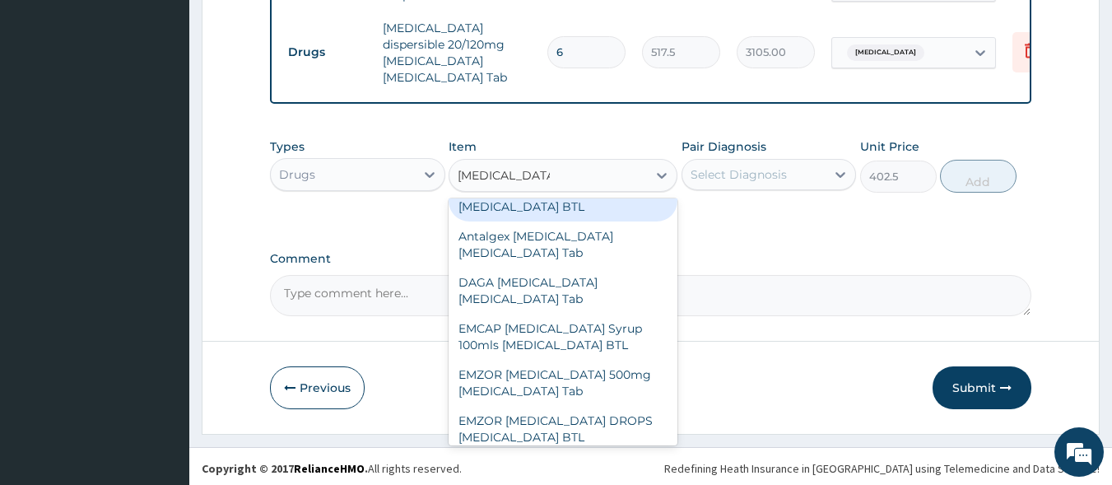
scroll to position [82, 0]
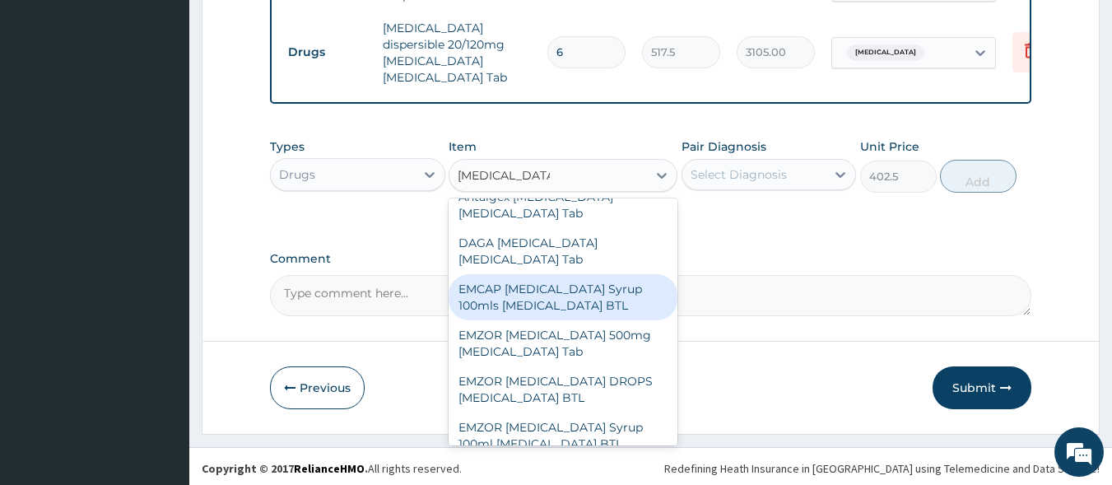
click at [529, 274] on div "EMCAP PARACETAMOL Syrup 100mls Acetaminophen BTL" at bounding box center [563, 297] width 229 height 46
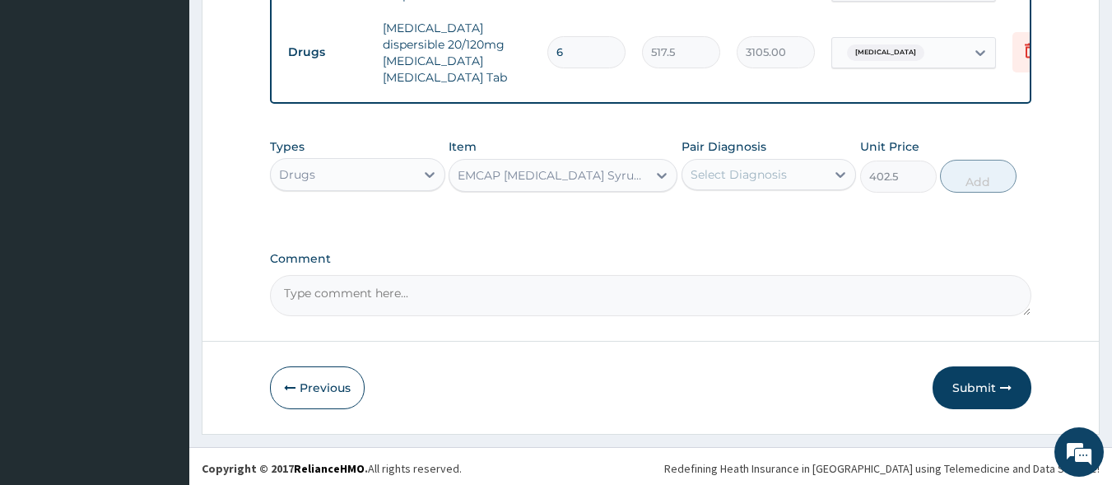
click at [552, 174] on div "EMCAP PARACETAMOL Syrup 100mls Acetaminophen BTL" at bounding box center [553, 175] width 191 height 16
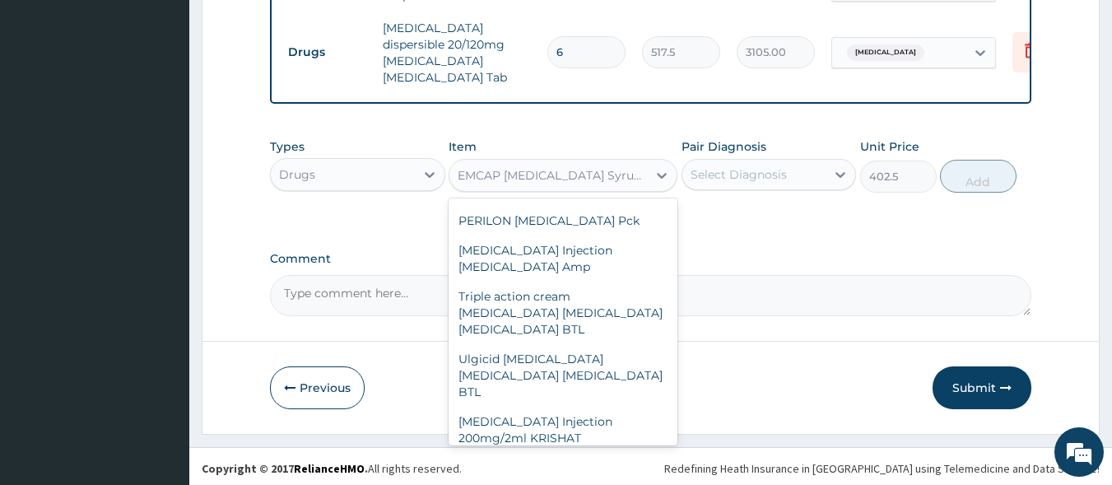
scroll to position [68395, 0]
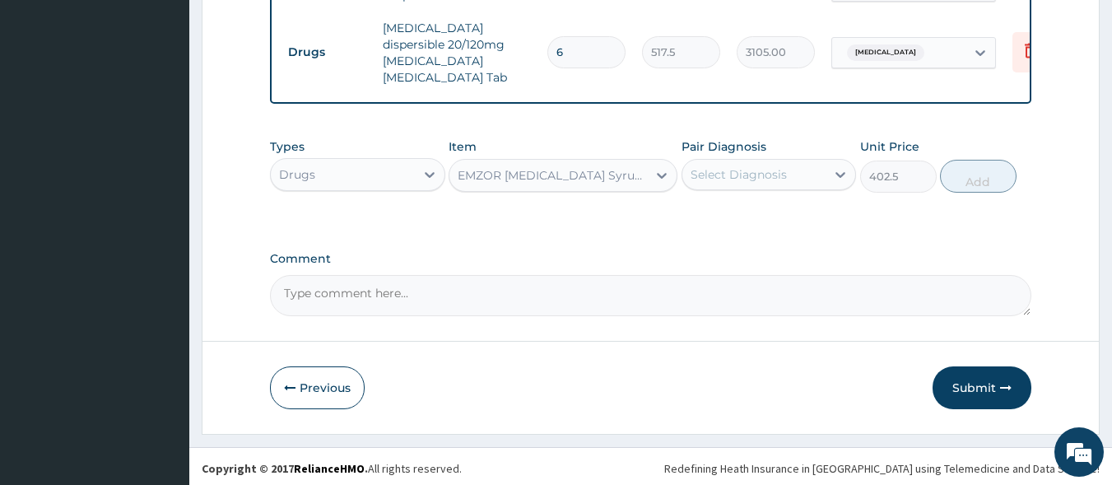
click at [540, 175] on div "EMZOR PARACETAMOL Syrup 100ml Acetaminophen BTL" at bounding box center [553, 175] width 191 height 16
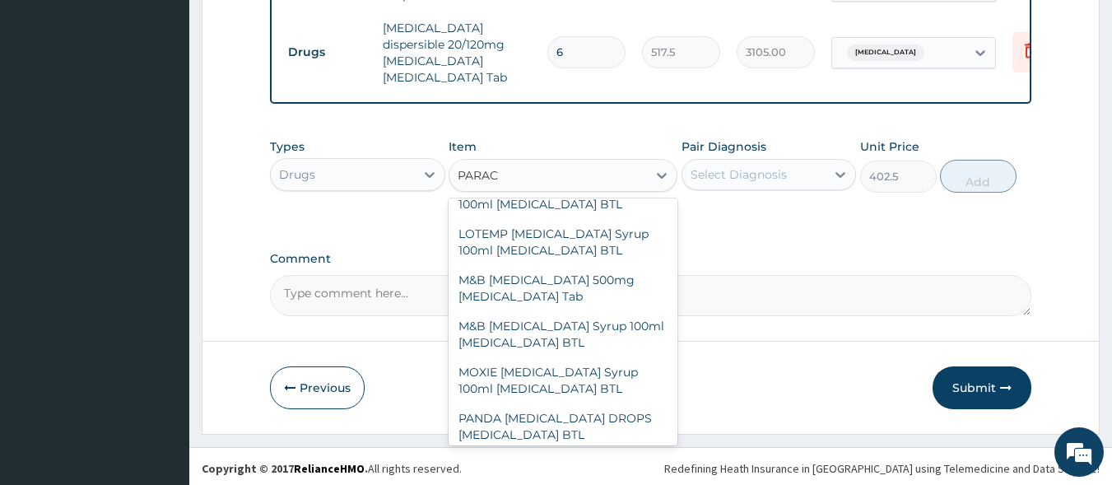
scroll to position [276, 0]
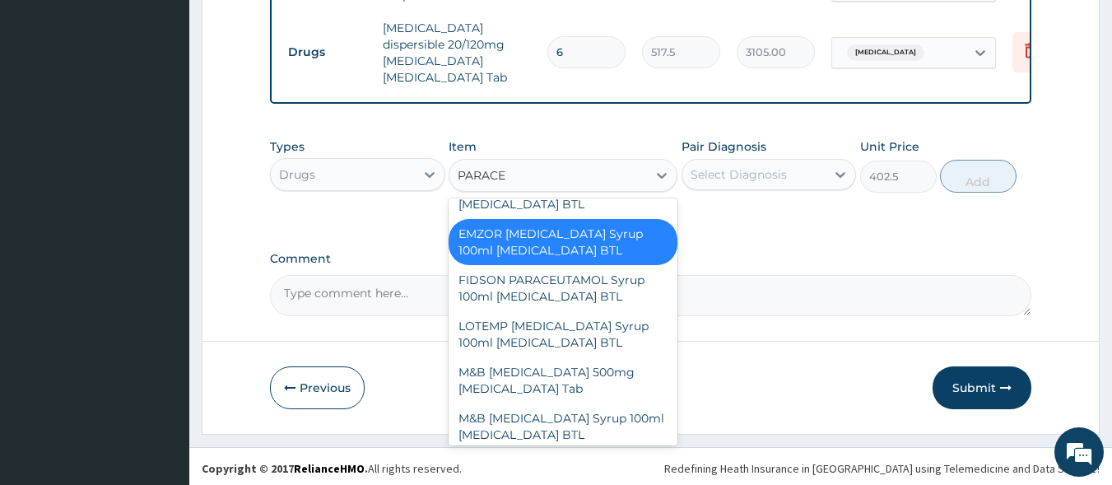
type input "PARACET"
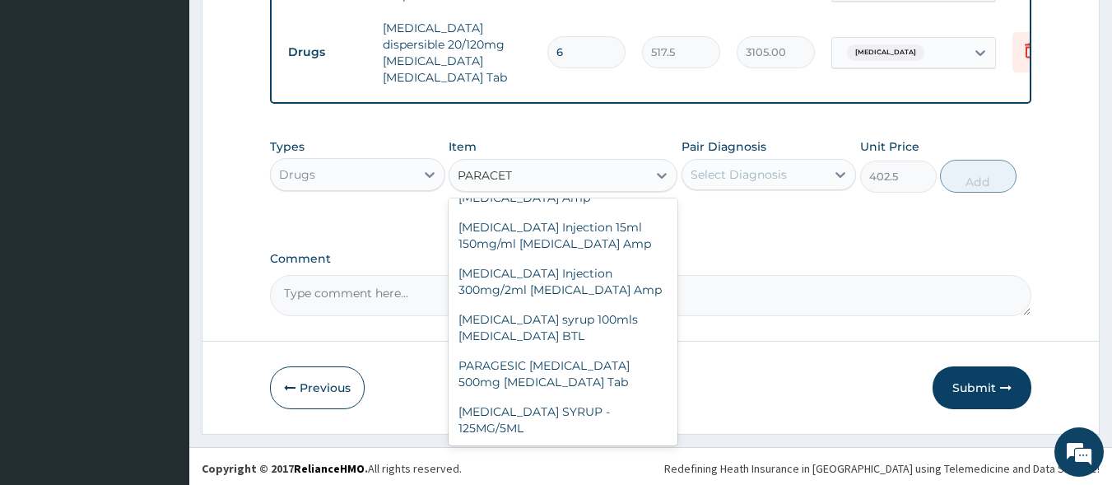
scroll to position [606, 0]
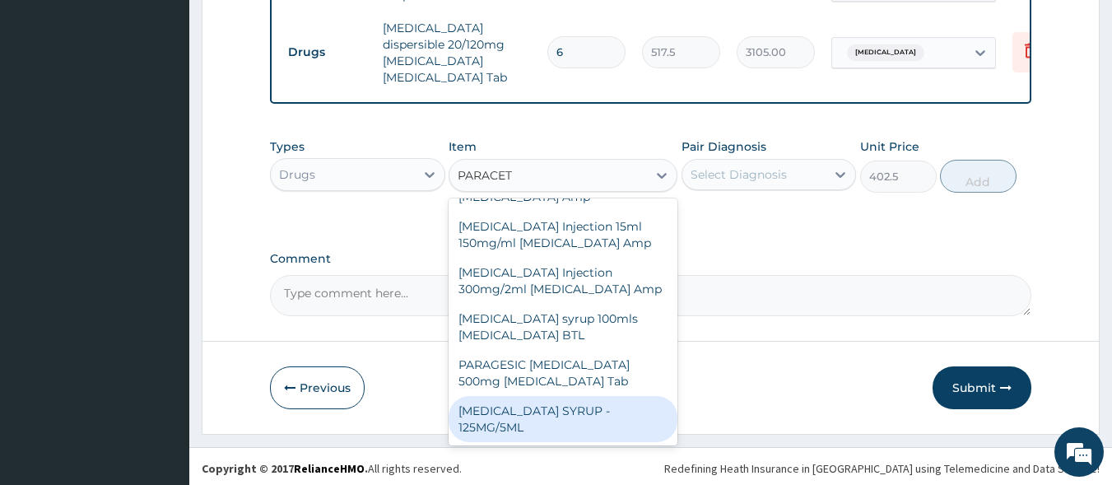
click at [547, 398] on div "[MEDICAL_DATA] SYRUP - 125MG/5ML" at bounding box center [563, 419] width 229 height 46
type input "600"
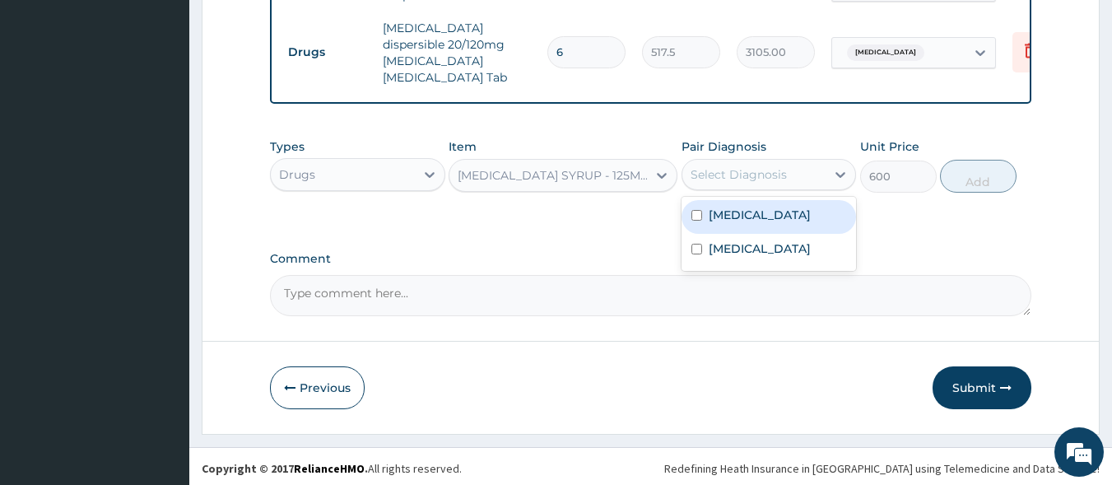
click at [712, 167] on div "Select Diagnosis" at bounding box center [739, 174] width 96 height 16
click at [745, 214] on label "Malaria" at bounding box center [760, 215] width 102 height 16
checkbox input "true"
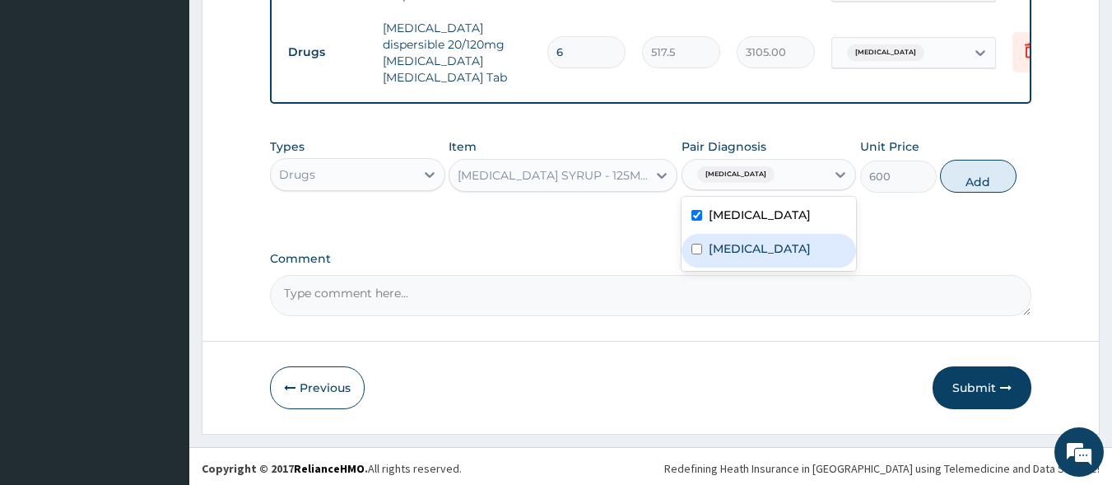
click at [768, 258] on div "Sepsis" at bounding box center [769, 251] width 175 height 34
checkbox input "true"
click at [980, 181] on button "Add" at bounding box center [978, 176] width 77 height 33
type input "0"
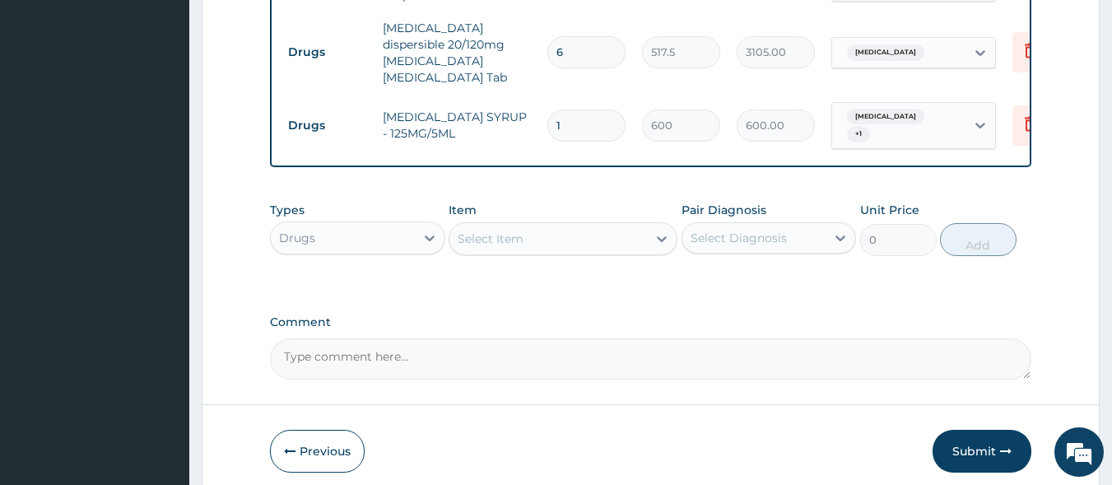
click at [580, 240] on div "Select Item" at bounding box center [549, 239] width 198 height 26
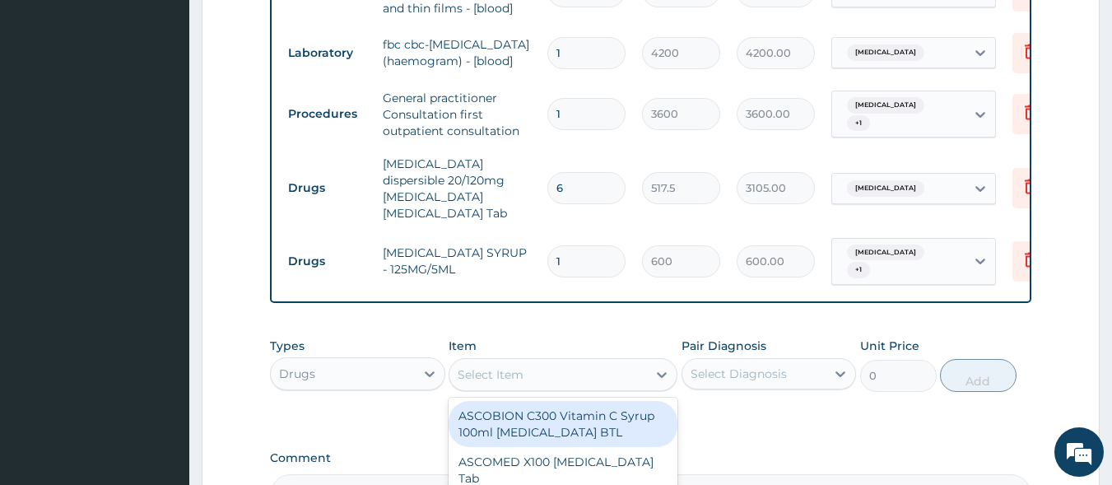
scroll to position [669, 0]
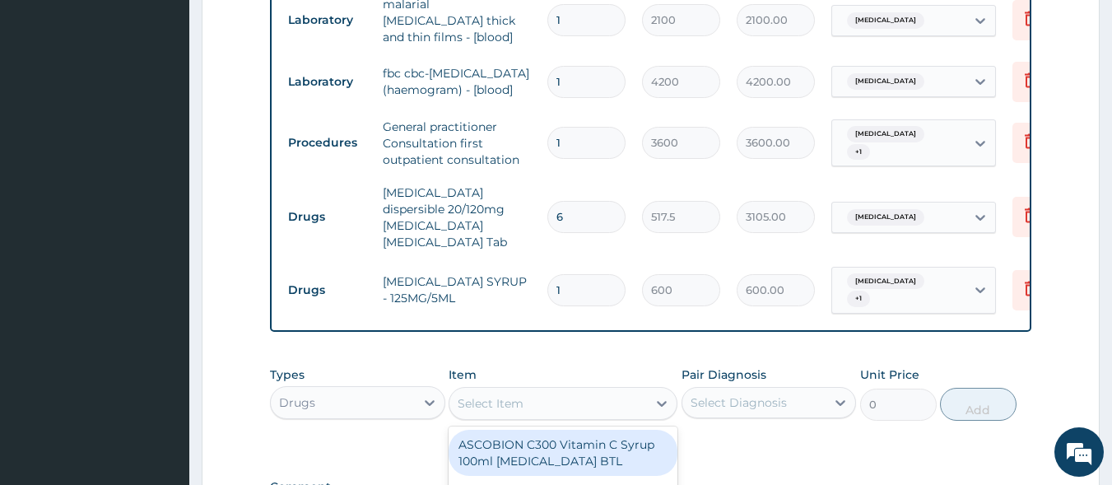
click at [411, 431] on div "Types Drugs Item option PARACETAMOL SYRUP - 125MG/5ML, selected. option ASCOBIO…" at bounding box center [651, 406] width 763 height 96
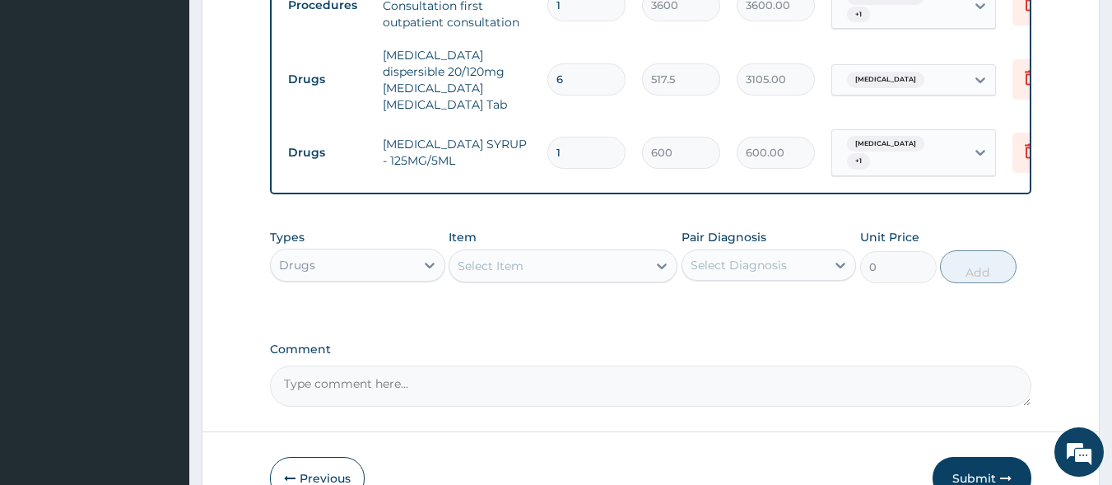
scroll to position [891, 0]
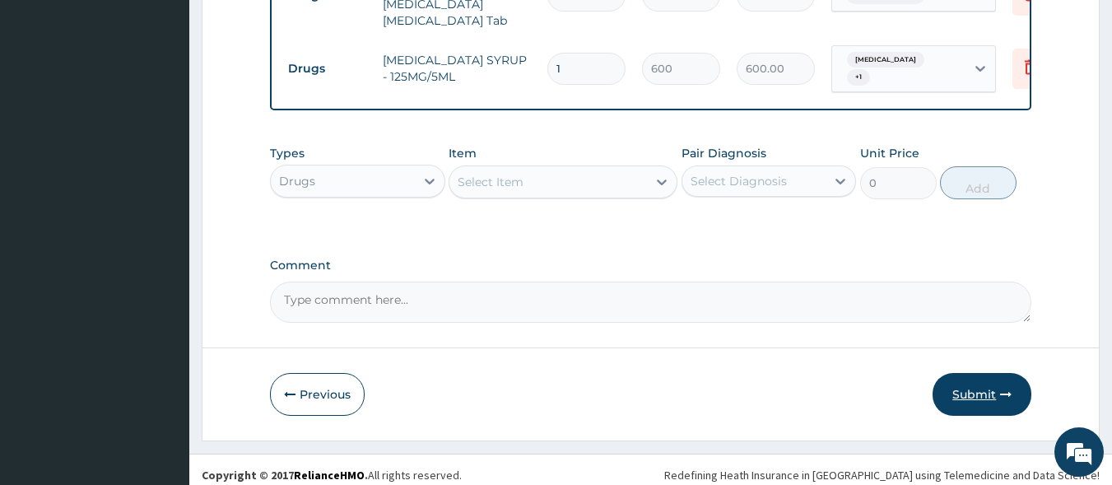
click at [965, 374] on button "Submit" at bounding box center [982, 394] width 99 height 43
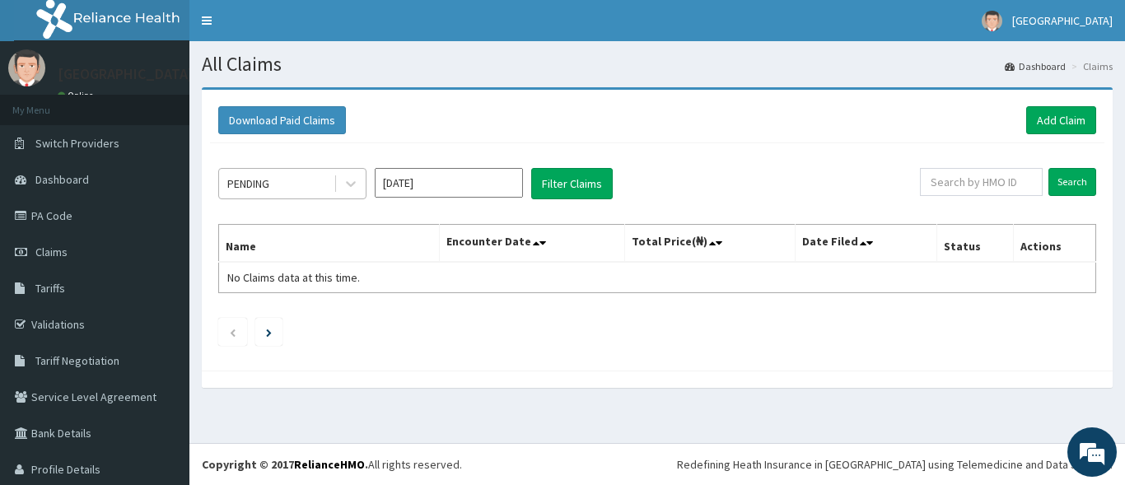
click at [252, 187] on div "PENDING" at bounding box center [248, 183] width 42 height 16
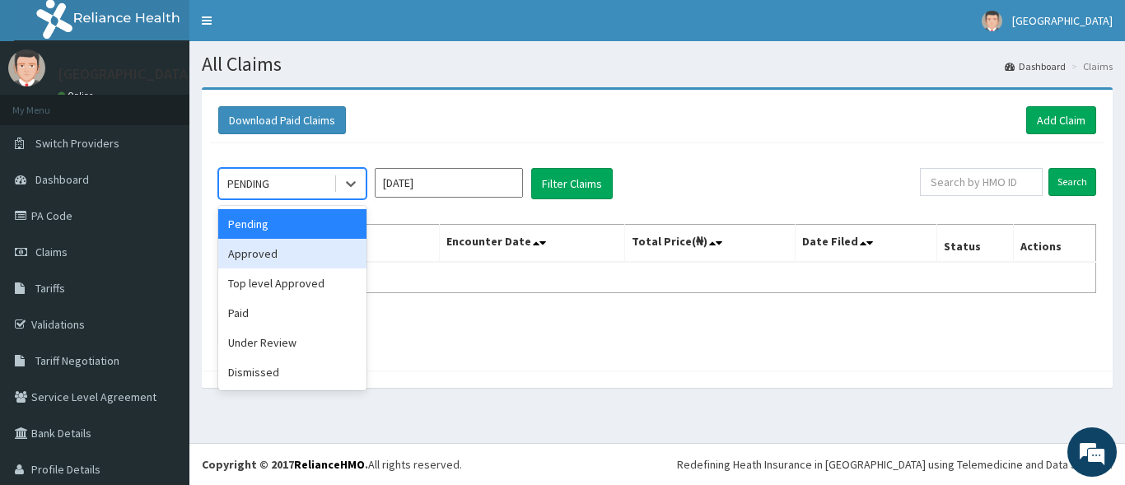
click at [266, 258] on div "Approved" at bounding box center [292, 254] width 148 height 30
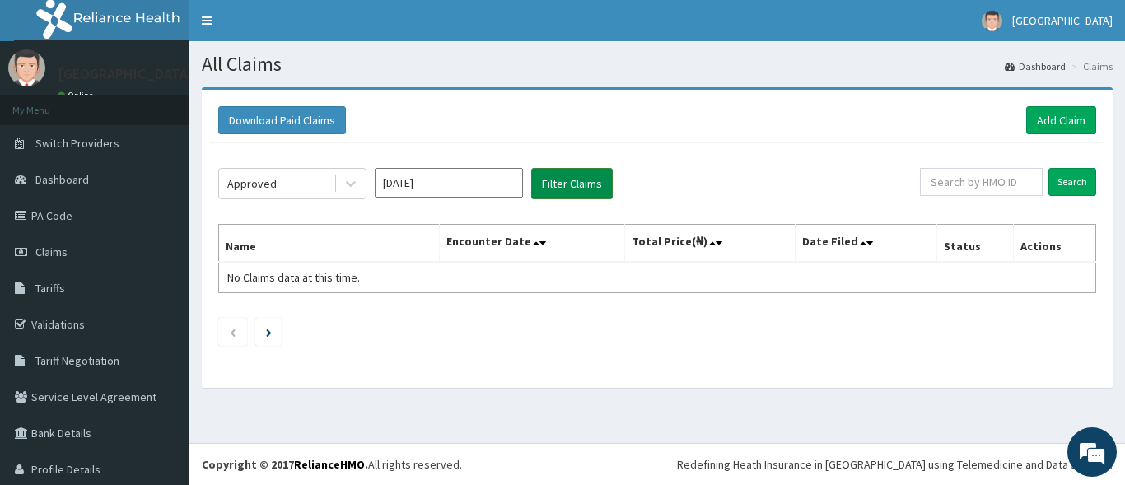
click at [543, 190] on button "Filter Claims" at bounding box center [572, 183] width 82 height 31
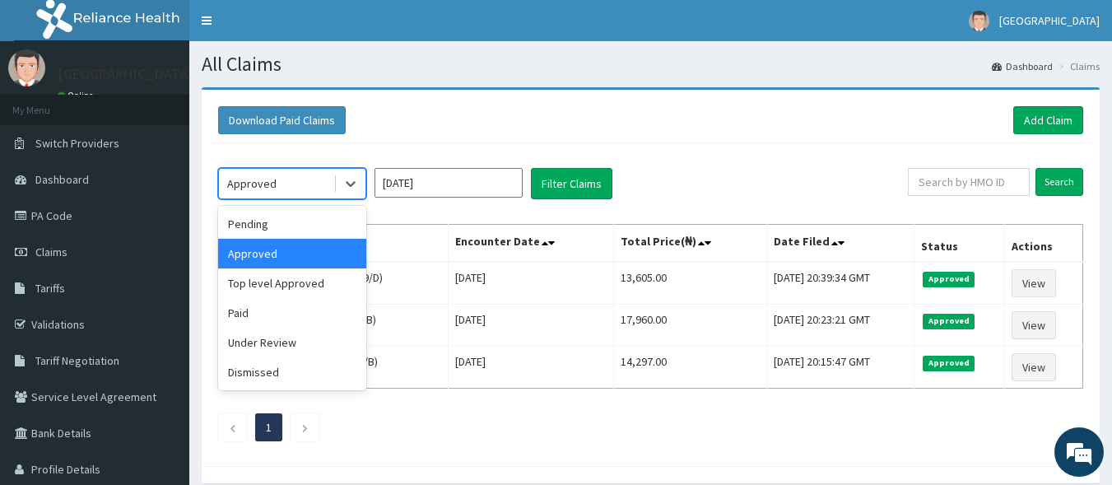
click at [325, 184] on div "Approved" at bounding box center [276, 183] width 114 height 26
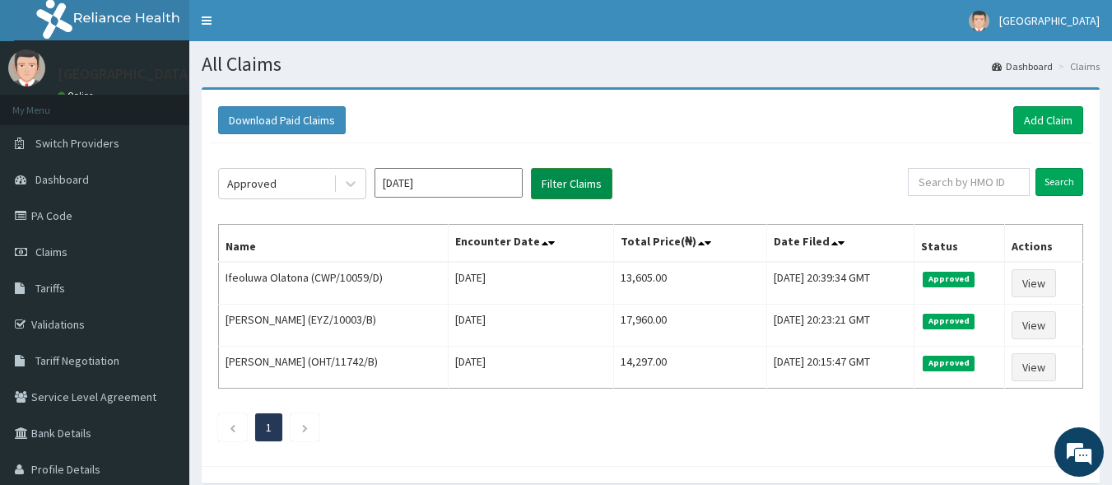
click at [545, 194] on button "Filter Claims" at bounding box center [572, 183] width 82 height 31
click at [1051, 124] on link "Add Claim" at bounding box center [1049, 120] width 70 height 28
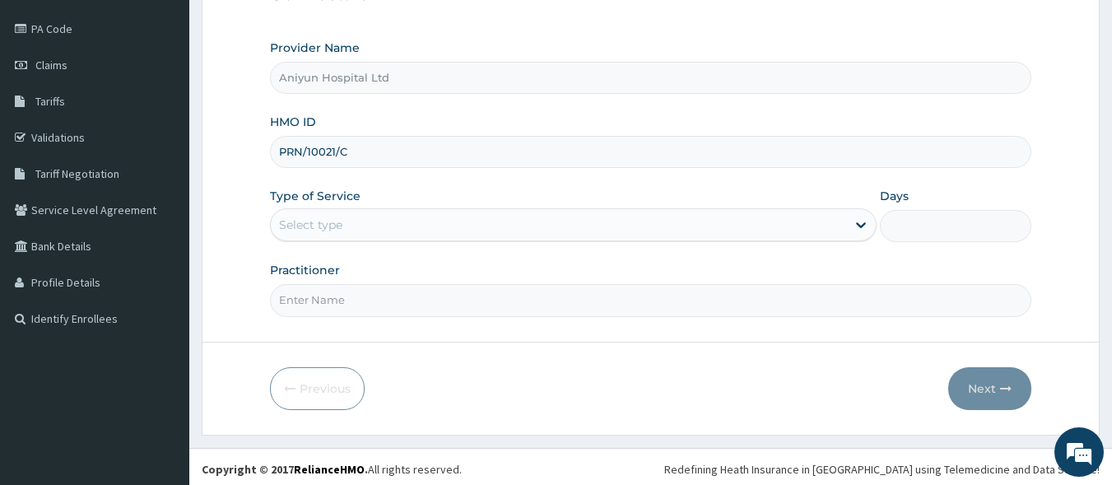
scroll to position [192, 0]
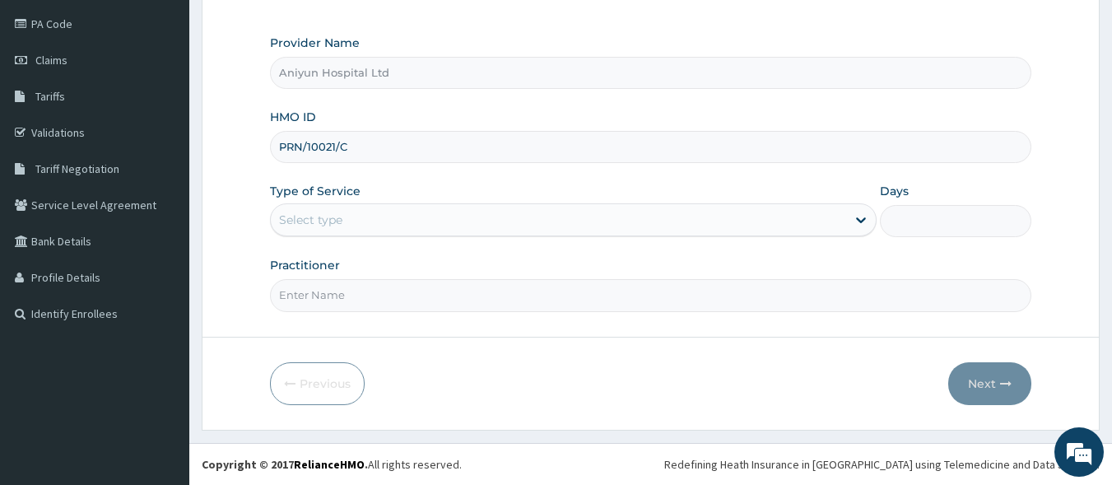
type input "PRN/10021/C"
click at [385, 230] on div "Select type" at bounding box center [559, 220] width 576 height 26
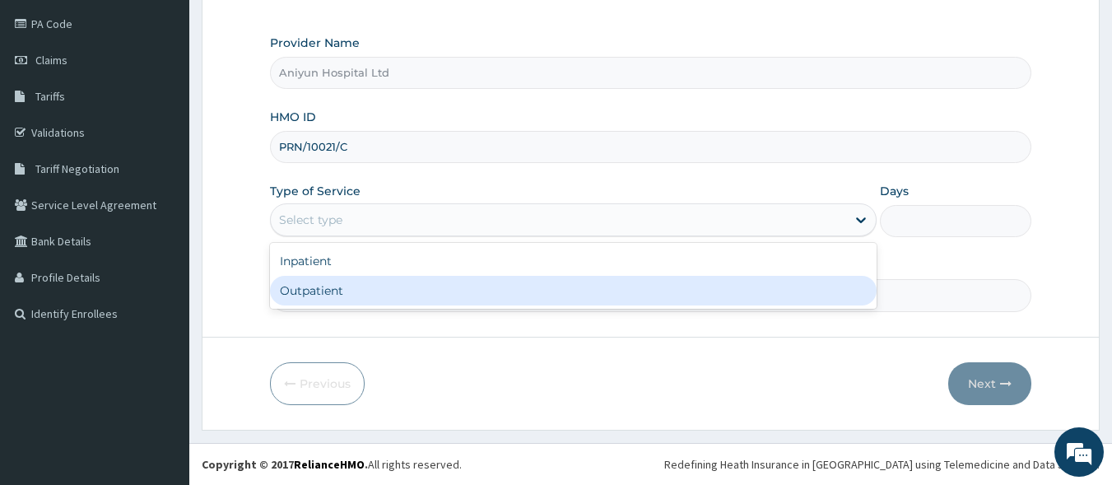
click at [359, 290] on div "Outpatient" at bounding box center [573, 291] width 607 height 30
type input "1"
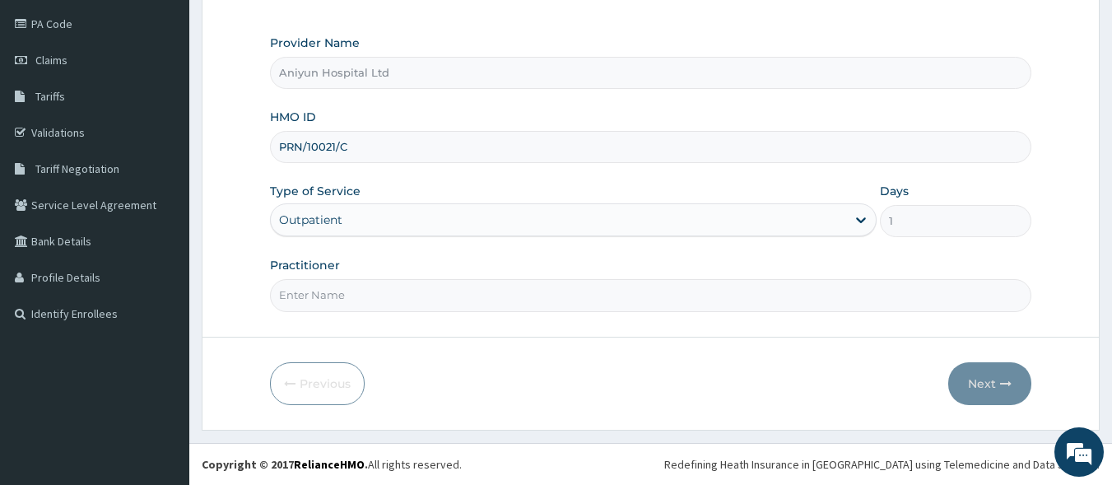
click at [359, 290] on input "Practitioner" at bounding box center [651, 295] width 763 height 32
type input "[PERSON_NAME]"
click at [998, 389] on button "Next" at bounding box center [990, 383] width 83 height 43
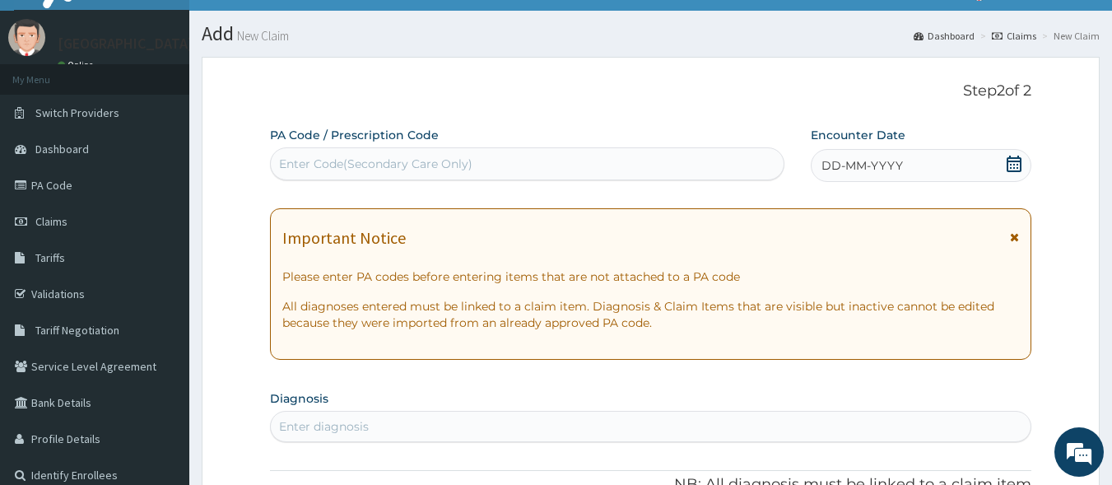
scroll to position [27, 0]
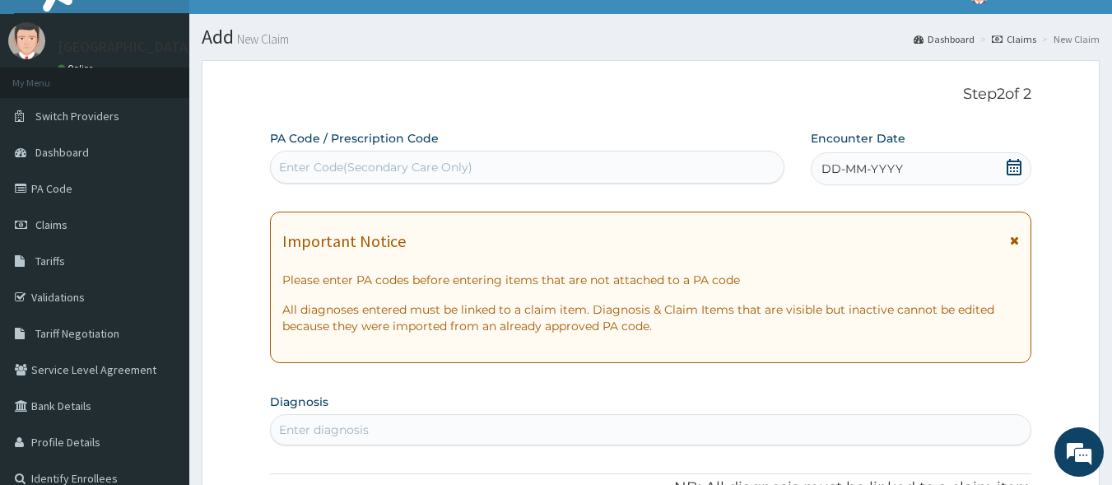
click at [713, 177] on div "Enter Code(Secondary Care Only)" at bounding box center [528, 167] width 514 height 26
click at [1012, 168] on icon at bounding box center [1014, 167] width 15 height 16
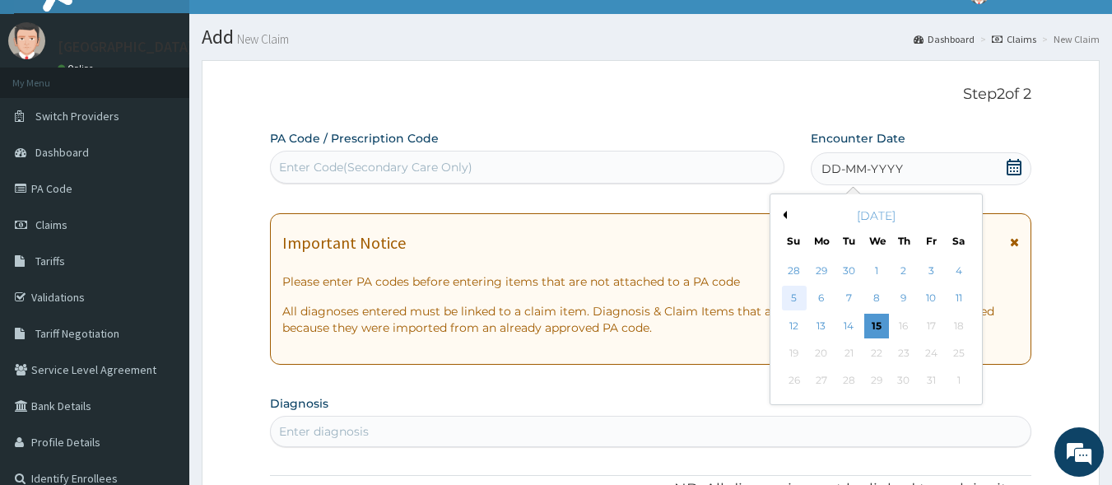
click at [797, 290] on div "5" at bounding box center [794, 299] width 25 height 25
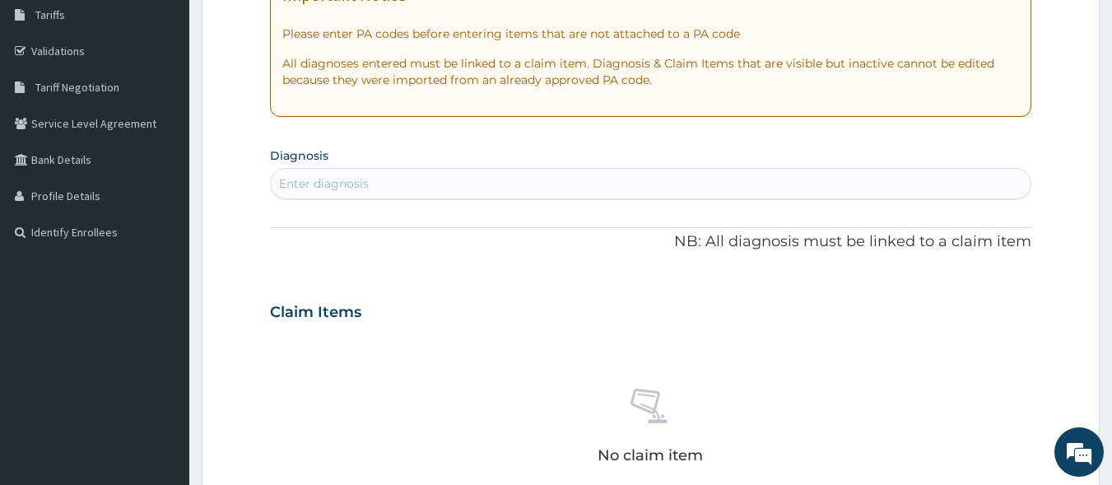
scroll to position [274, 0]
click at [736, 188] on div "Enter diagnosis" at bounding box center [651, 183] width 761 height 26
type input "[MEDICAL_DATA],"
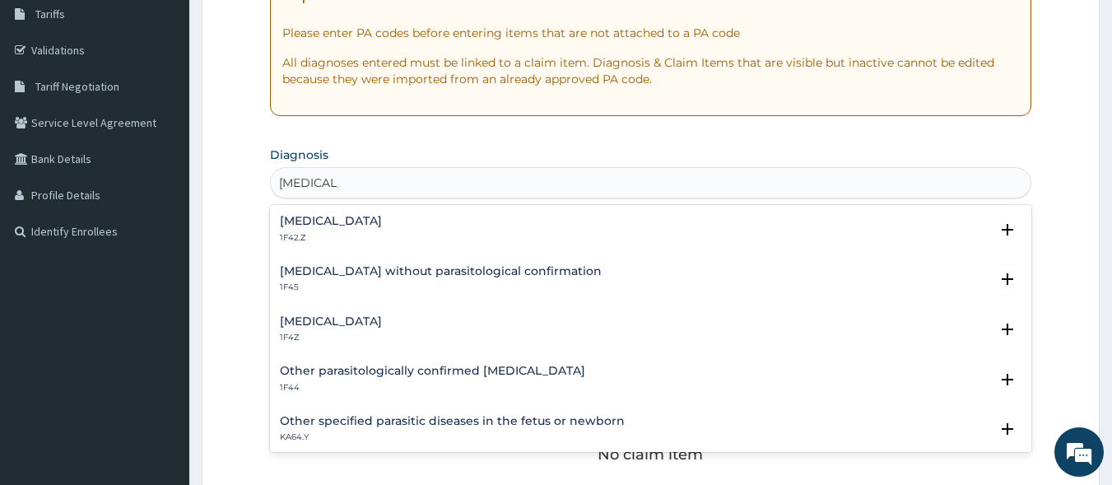
click at [464, 325] on div "[MEDICAL_DATA] 1F4Z" at bounding box center [651, 329] width 743 height 29
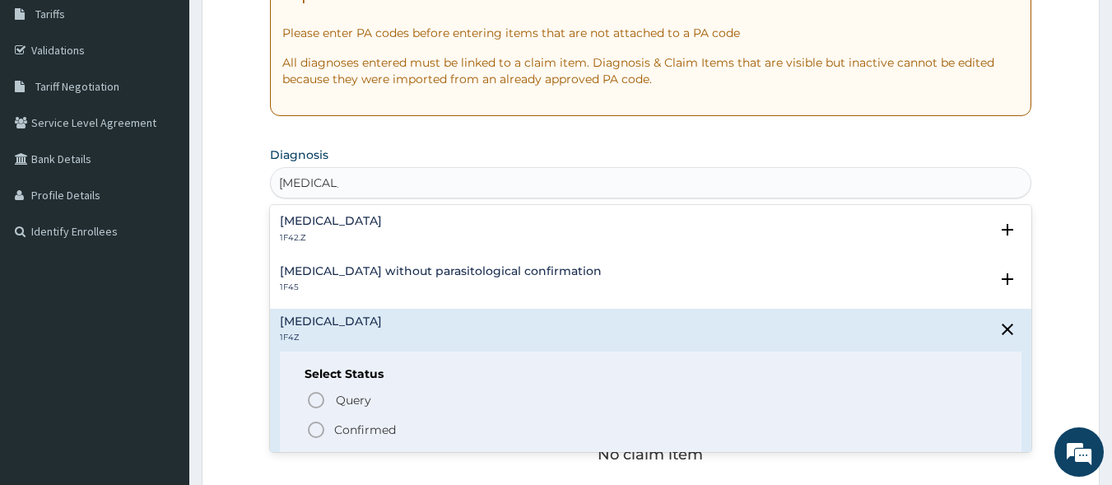
click at [401, 427] on span "Confirmed" at bounding box center [652, 430] width 692 height 20
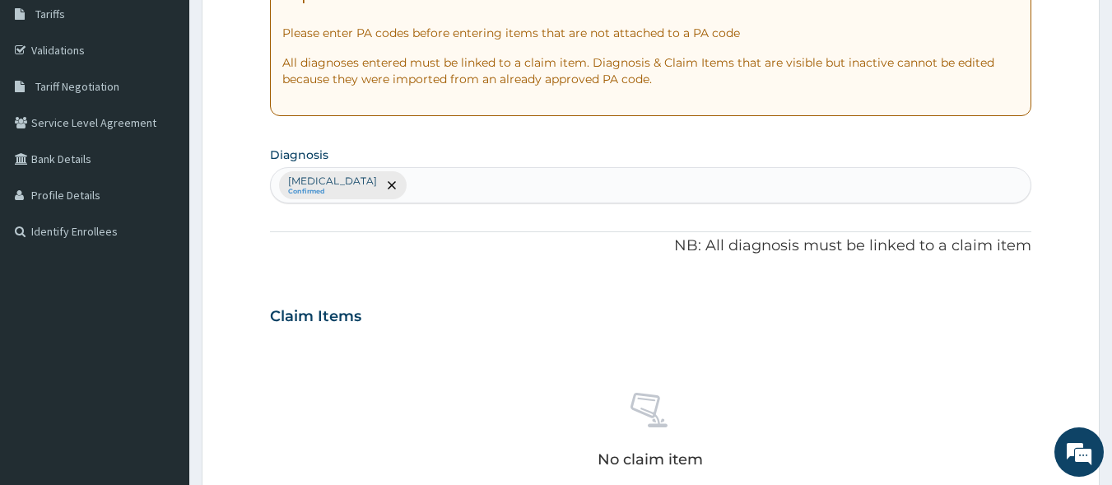
click at [484, 184] on div "Malaria, unspecified Confirmed" at bounding box center [651, 185] width 761 height 35
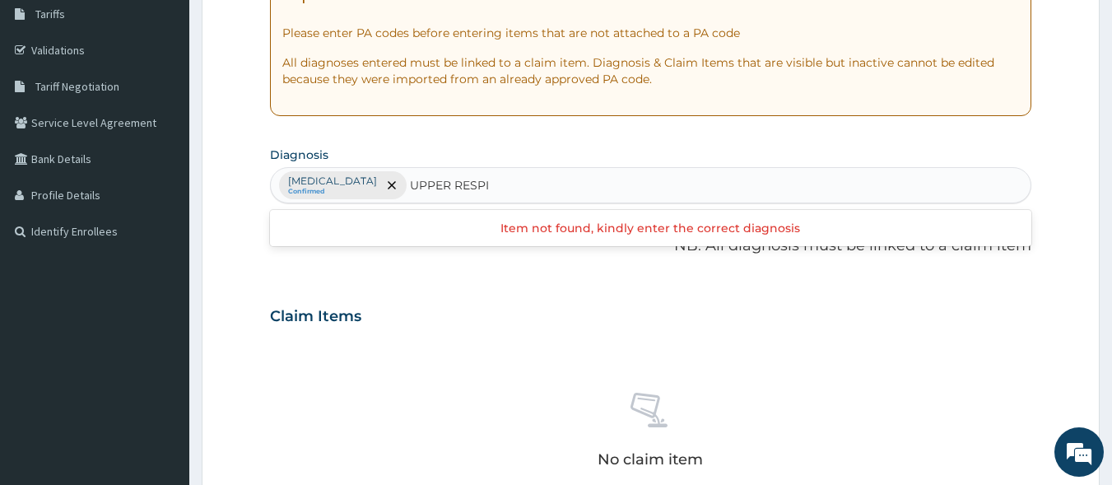
type input "UPPER RESPIR"
drag, startPoint x: 526, startPoint y: 179, endPoint x: 515, endPoint y: 180, distance: 10.7
click at [515, 180] on div "Malaria, unspecified Confirmed" at bounding box center [651, 185] width 761 height 35
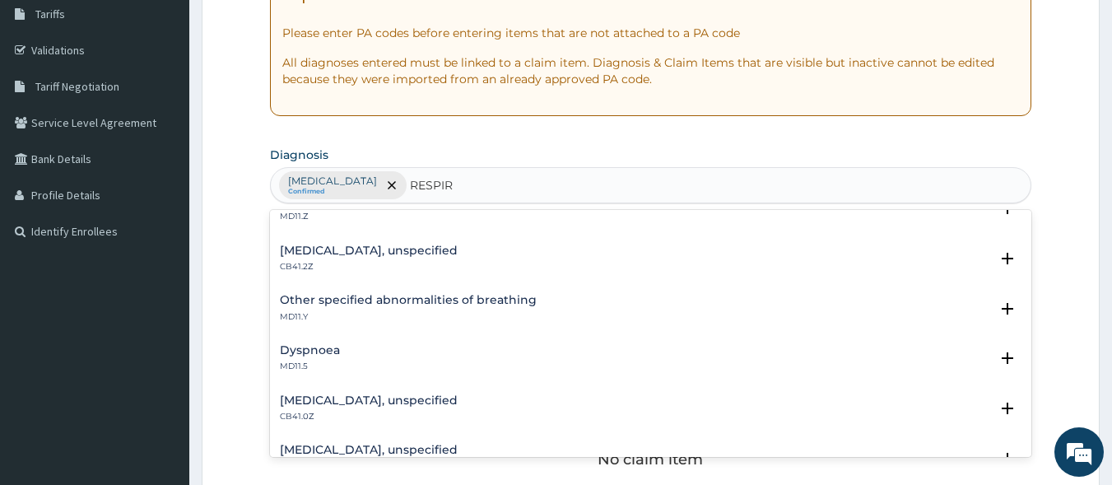
scroll to position [0, 0]
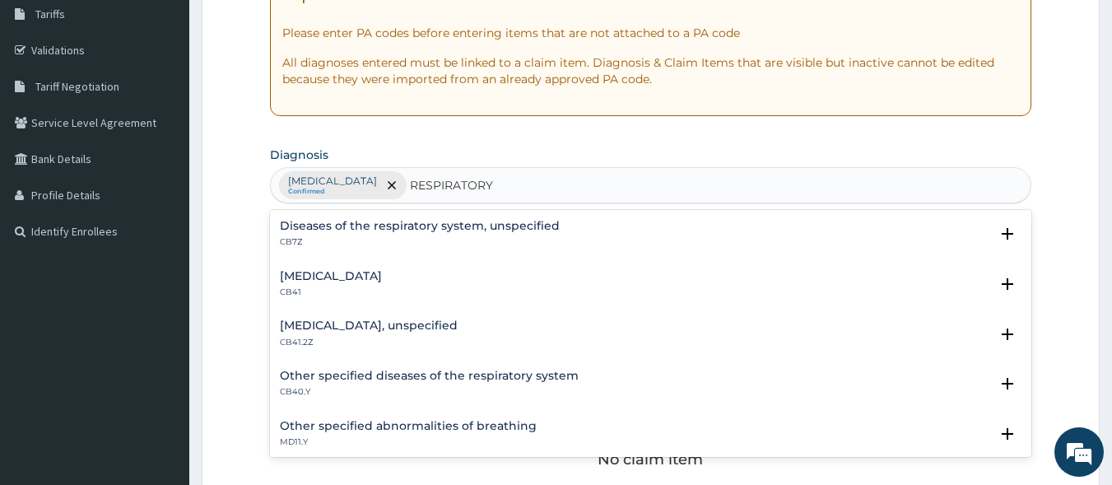
type input "RESPIRATORY"
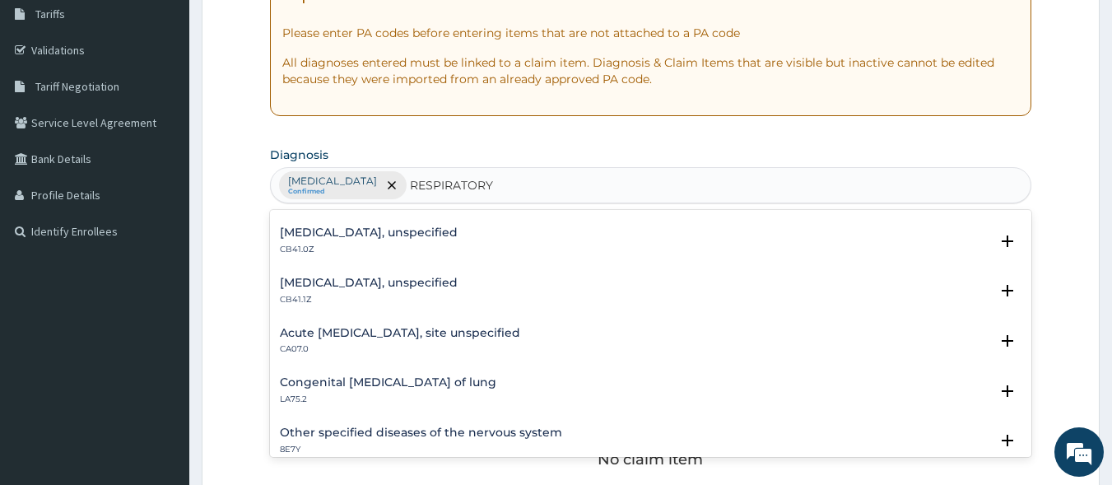
scroll to position [412, 0]
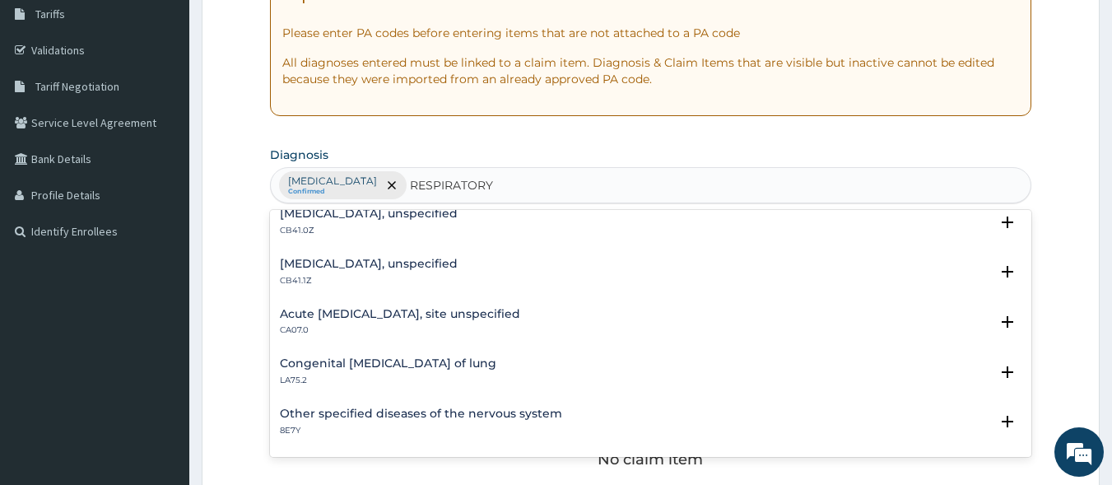
click at [459, 323] on div "Acute upper respiratory infection, site unspecified CA07.0" at bounding box center [400, 322] width 240 height 29
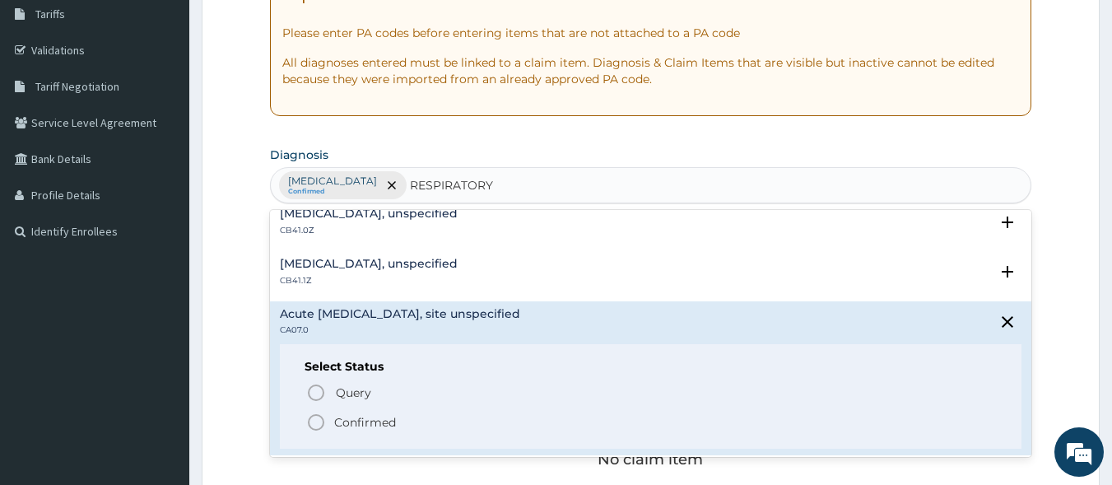
click at [412, 421] on span "Confirmed" at bounding box center [652, 423] width 692 height 20
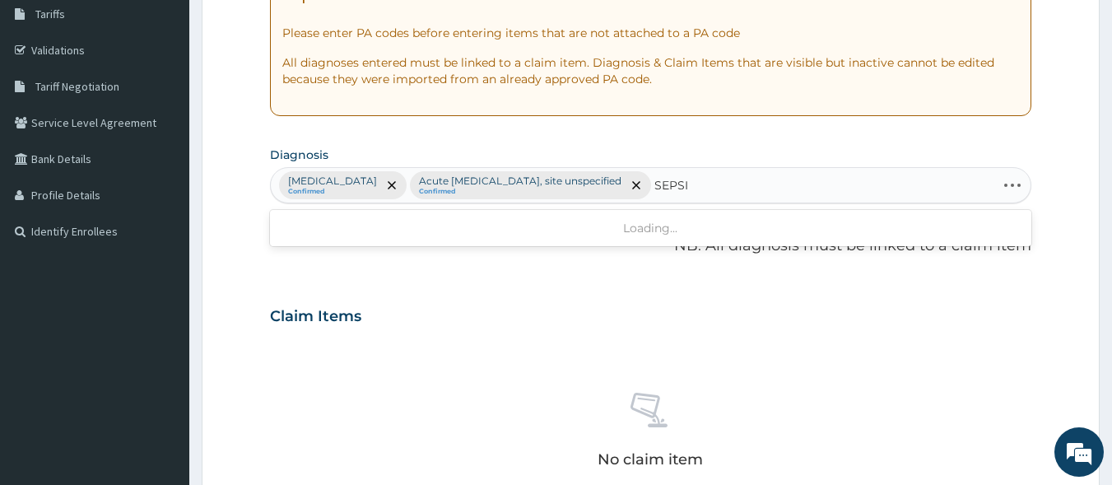
type input "SEPSIS"
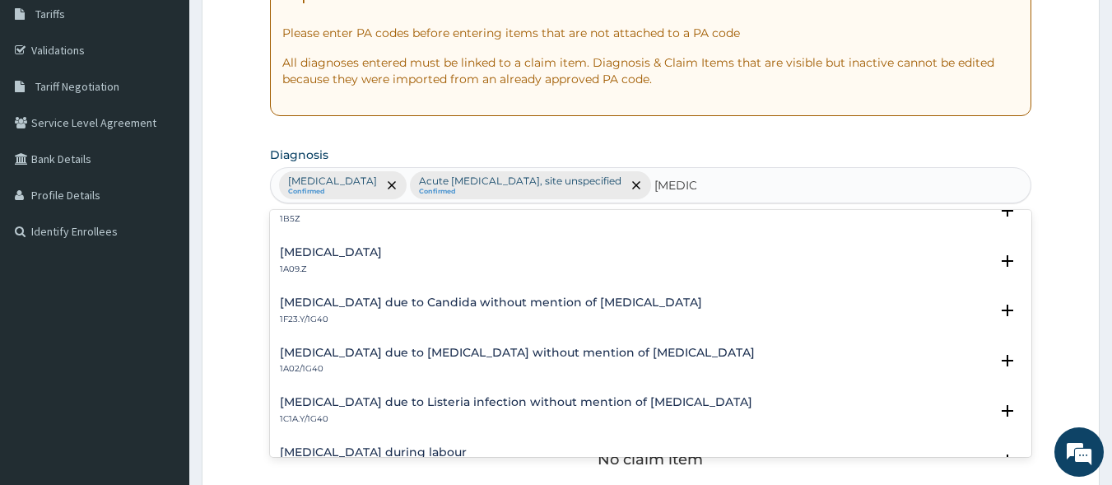
scroll to position [0, 0]
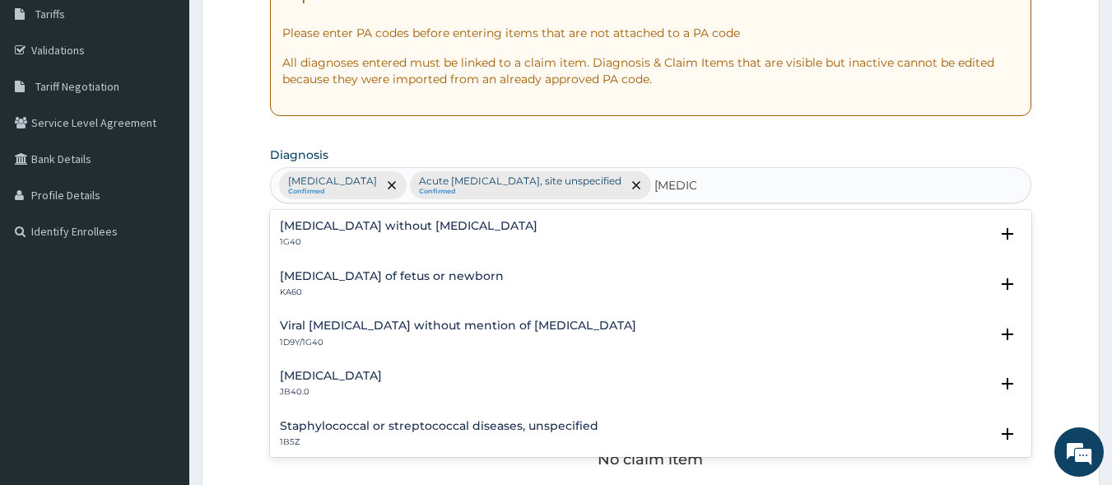
click at [430, 238] on p "1G40" at bounding box center [409, 242] width 258 height 12
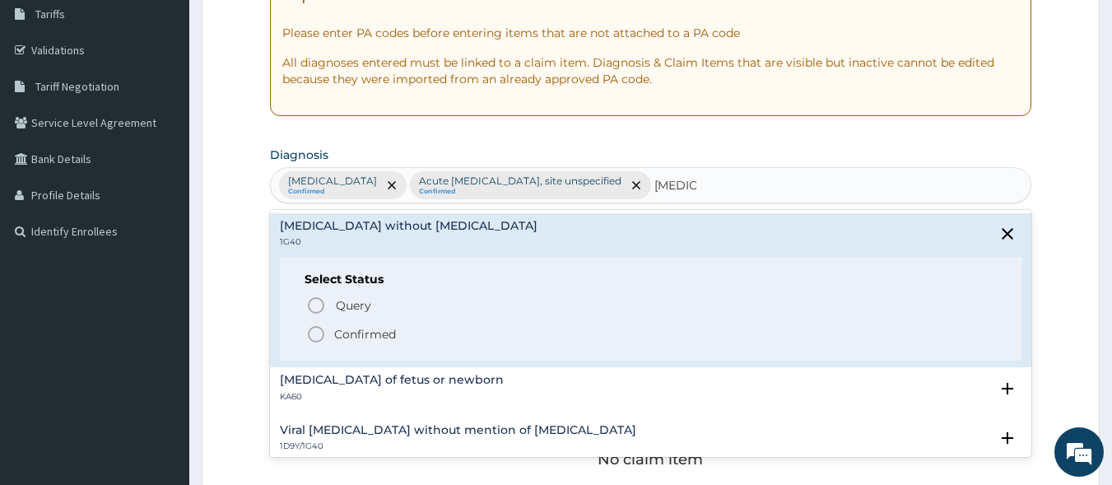
click at [428, 333] on span "Confirmed" at bounding box center [652, 334] width 692 height 20
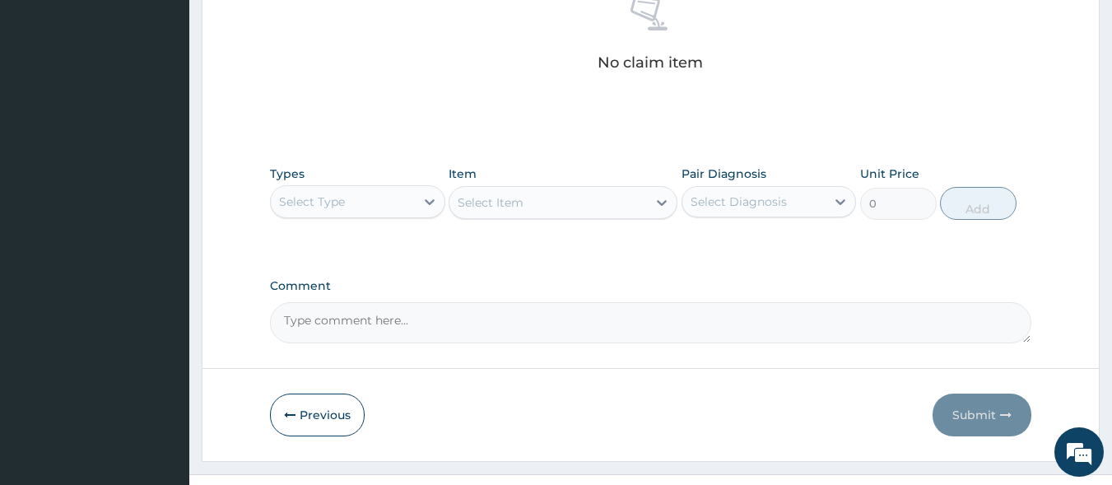
scroll to position [686, 0]
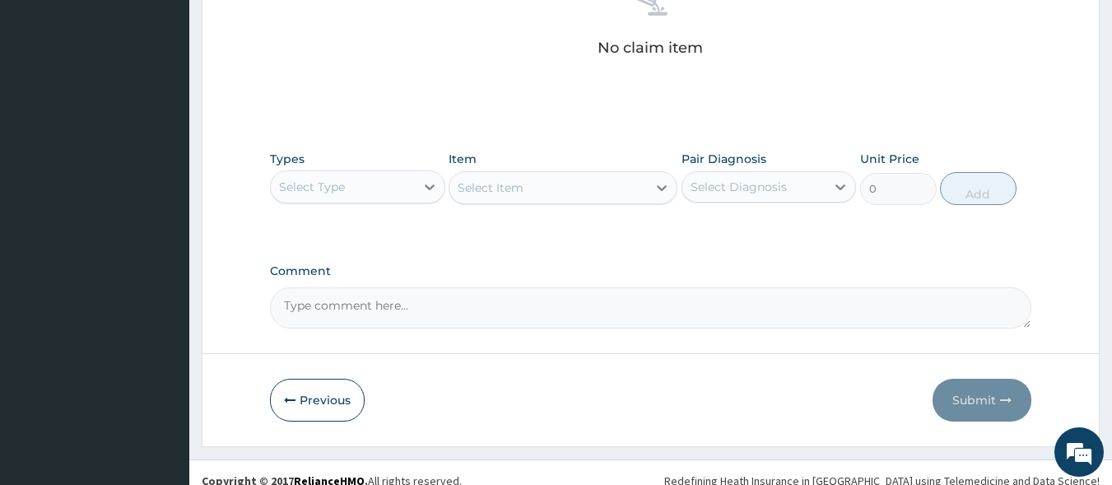
click at [307, 180] on div "Select Type" at bounding box center [312, 187] width 66 height 16
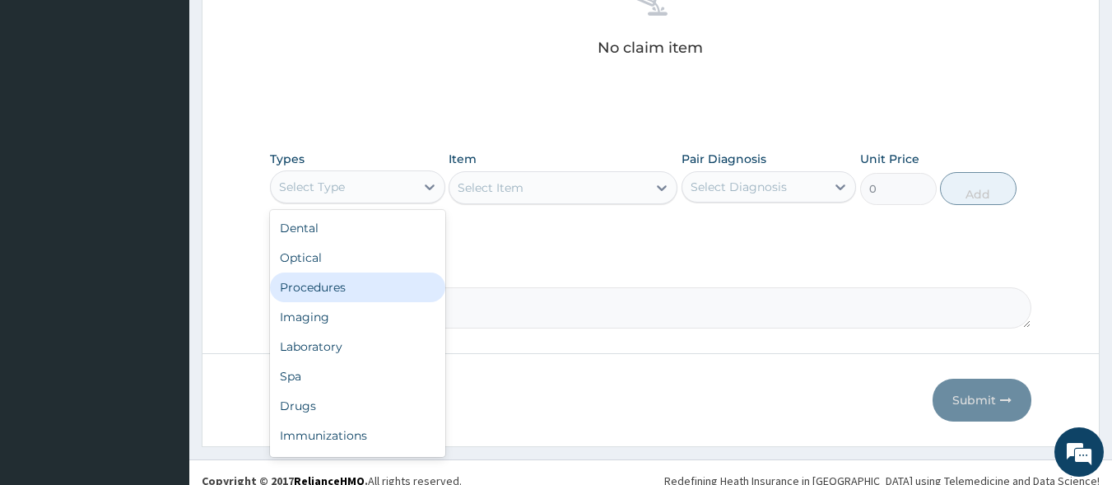
click at [376, 282] on div "Procedures" at bounding box center [357, 288] width 175 height 30
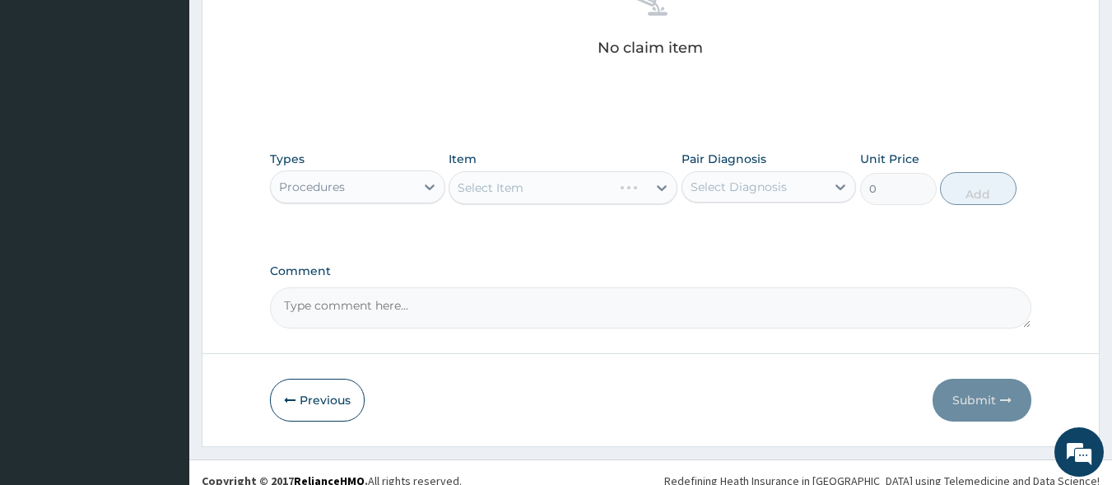
click at [546, 192] on div "Select Item" at bounding box center [563, 187] width 229 height 33
click at [549, 190] on div "Select Item" at bounding box center [563, 187] width 229 height 33
click at [555, 183] on div "Select Item" at bounding box center [563, 187] width 229 height 33
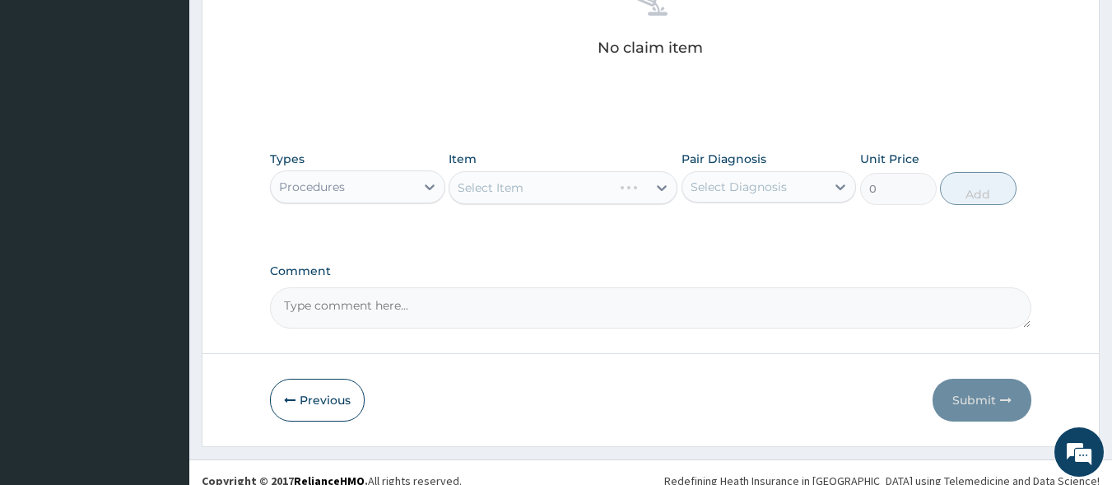
click at [555, 183] on div "Select Item" at bounding box center [563, 187] width 229 height 33
click at [555, 181] on div "Select Item" at bounding box center [549, 188] width 198 height 26
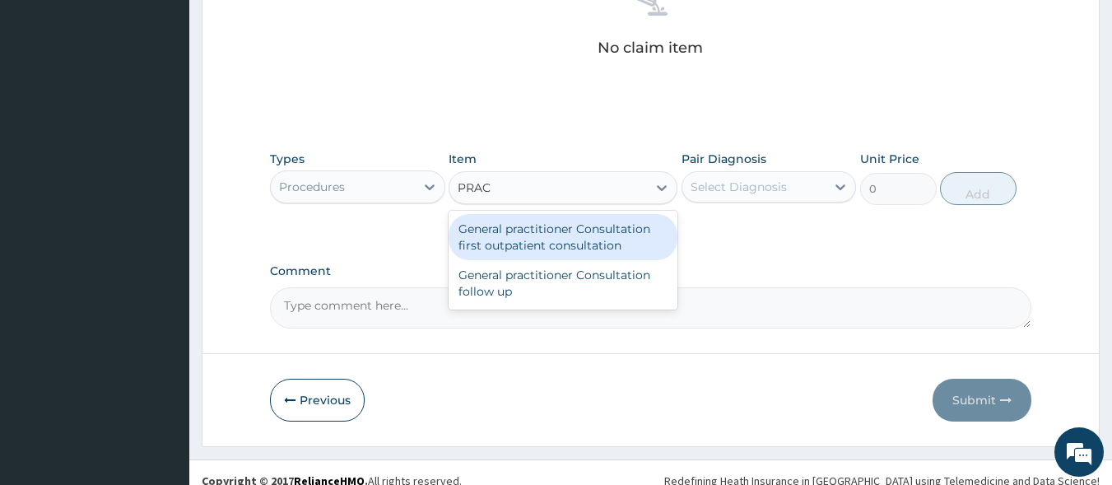
type input "PRACT"
click at [546, 254] on div "General practitioner Consultation first outpatient consultation" at bounding box center [563, 237] width 229 height 46
type input "3600"
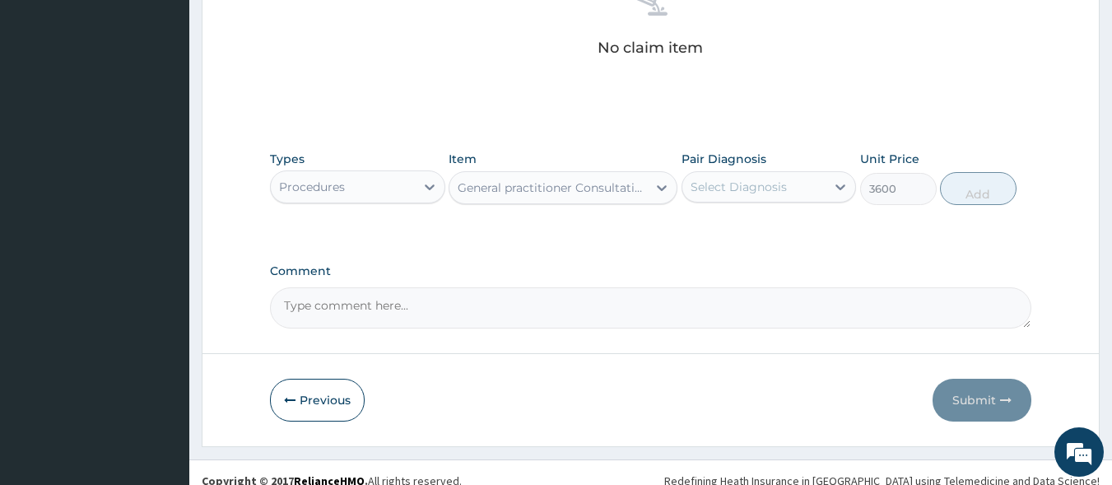
click at [703, 182] on div "Select Diagnosis" at bounding box center [739, 187] width 96 height 16
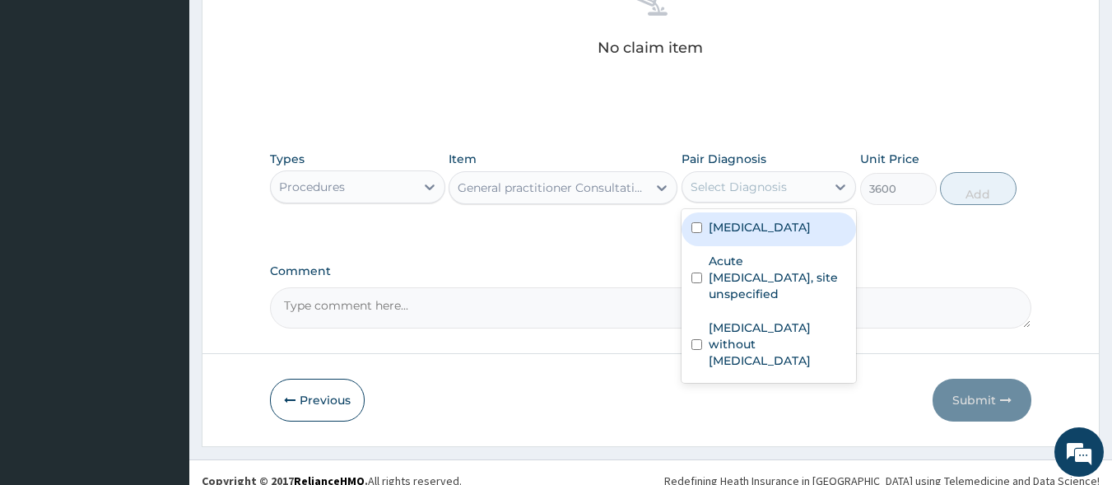
click at [719, 226] on label "Malaria, unspecified" at bounding box center [760, 227] width 102 height 16
checkbox input "true"
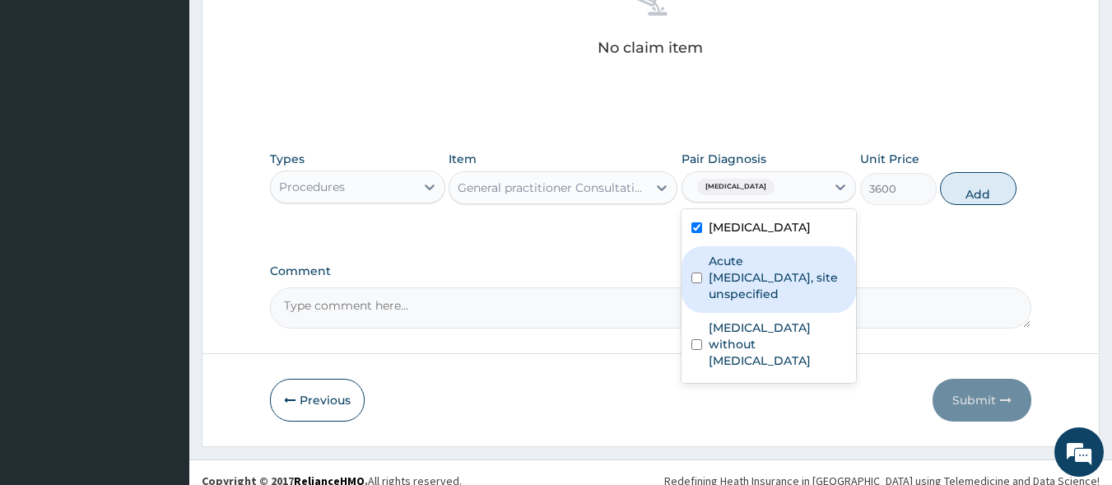
click at [720, 266] on label "Acute upper respiratory infection, site unspecified" at bounding box center [778, 277] width 138 height 49
checkbox input "true"
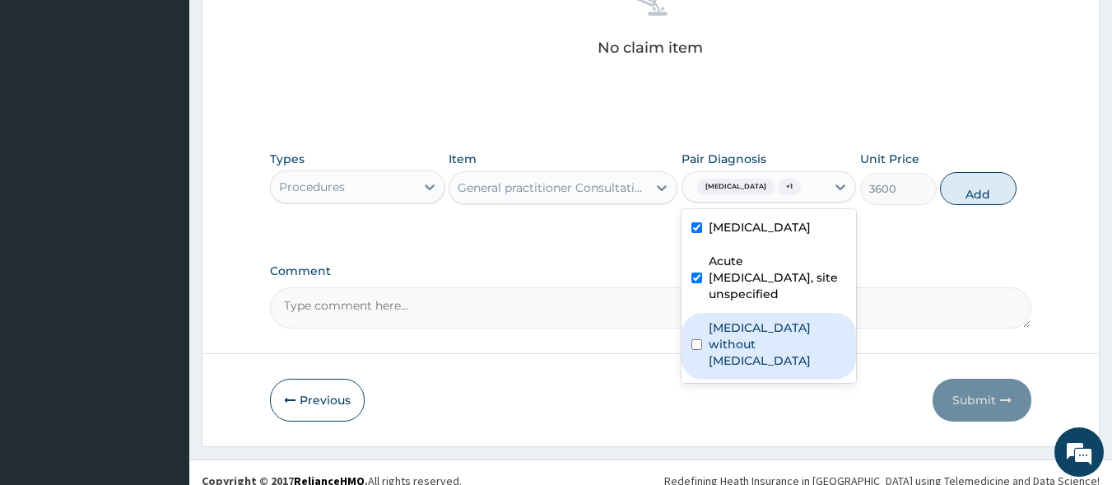
click at [719, 328] on label "Sepsis without septic shock" at bounding box center [778, 343] width 138 height 49
checkbox input "true"
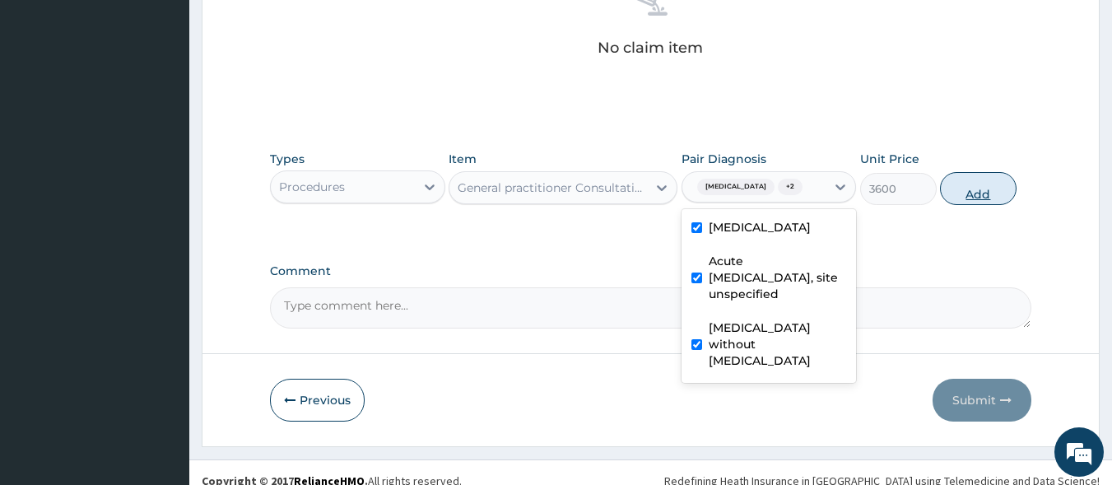
click at [967, 182] on button "Add" at bounding box center [978, 188] width 77 height 33
type input "0"
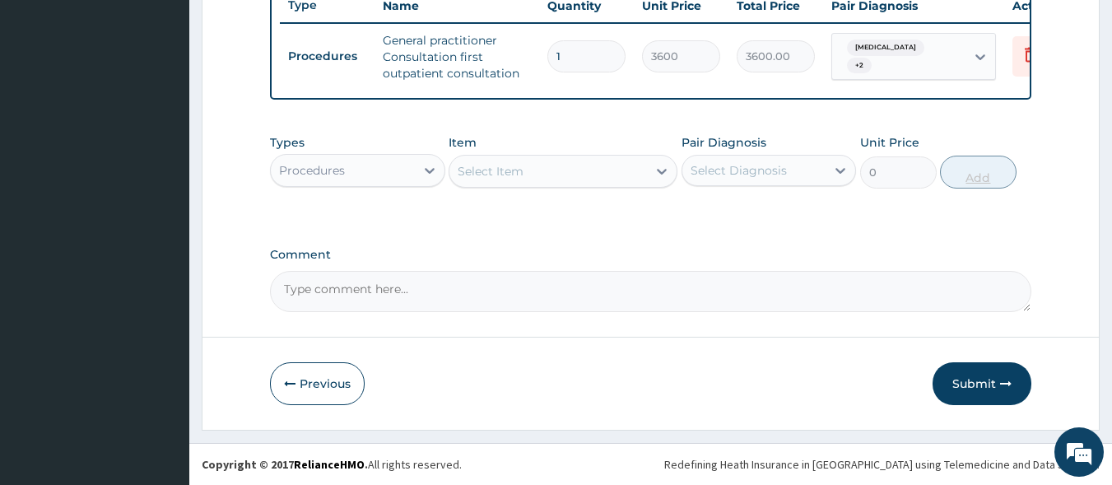
scroll to position [646, 0]
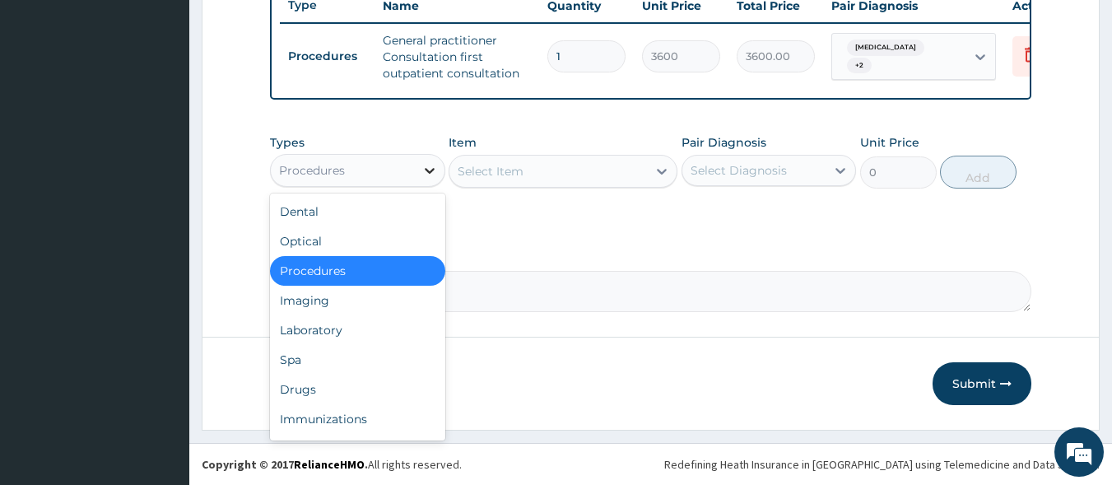
click at [417, 164] on div at bounding box center [430, 171] width 30 height 30
click at [345, 323] on div "Laboratory" at bounding box center [357, 330] width 175 height 30
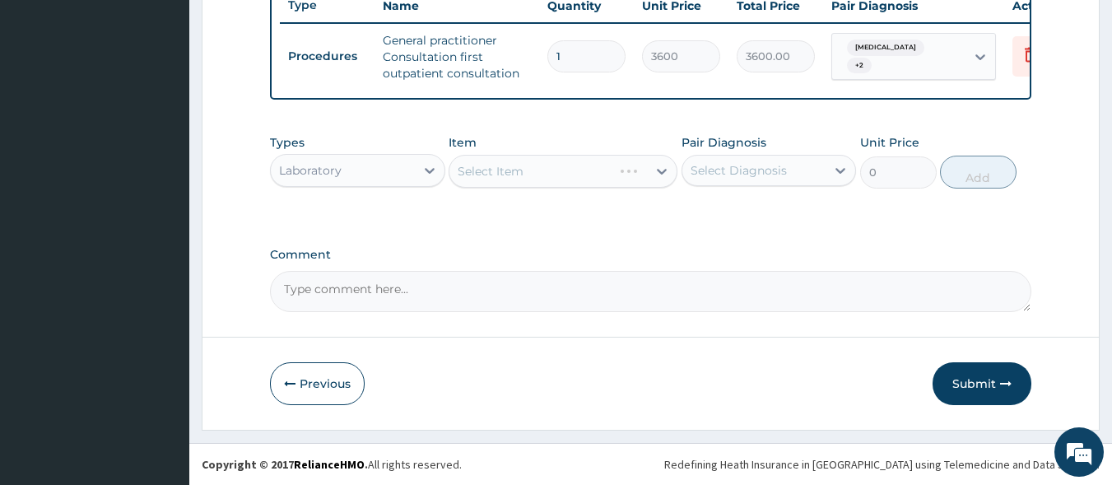
click at [508, 175] on div "Select Item" at bounding box center [563, 171] width 229 height 33
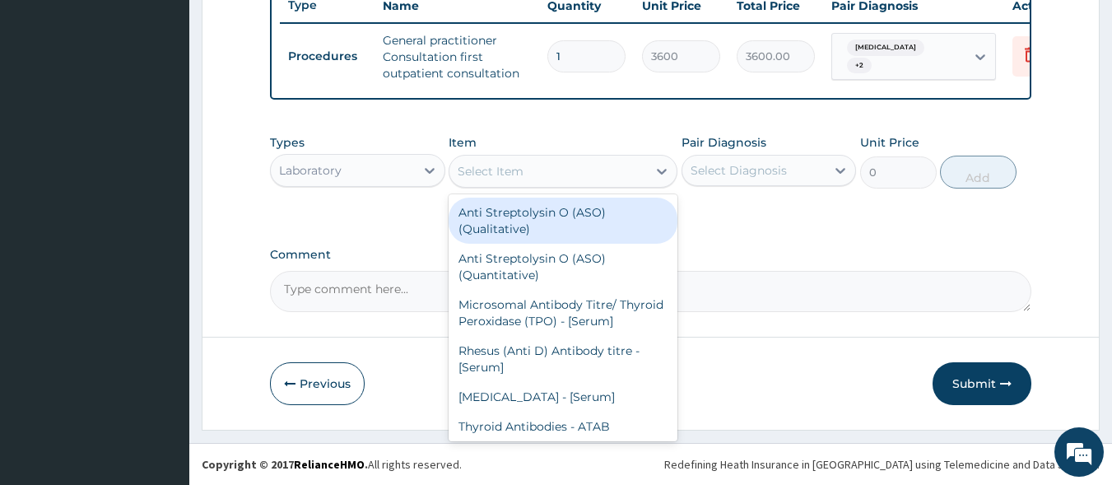
click at [506, 180] on div "Select Item" at bounding box center [549, 171] width 198 height 26
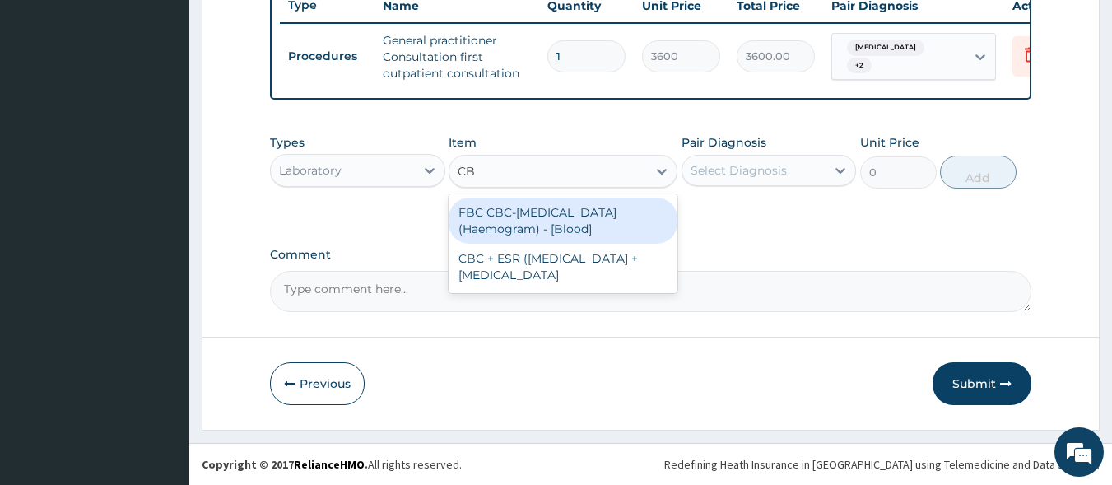
type input "CBC"
click at [496, 219] on div "FBC CBC-Complete Blood Count (Haemogram) - [Blood]" at bounding box center [563, 221] width 229 height 46
type input "4200"
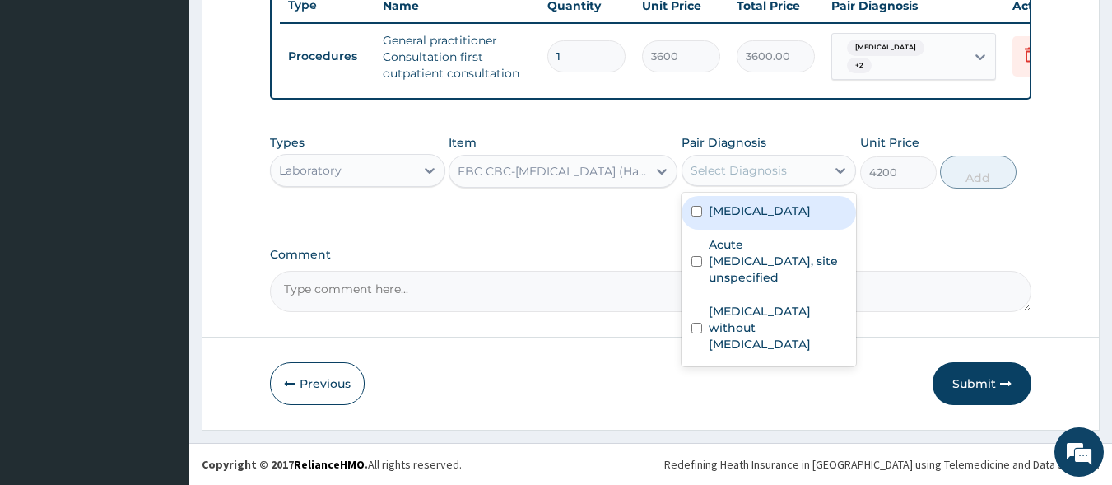
click at [733, 179] on div "Select Diagnosis" at bounding box center [755, 170] width 144 height 26
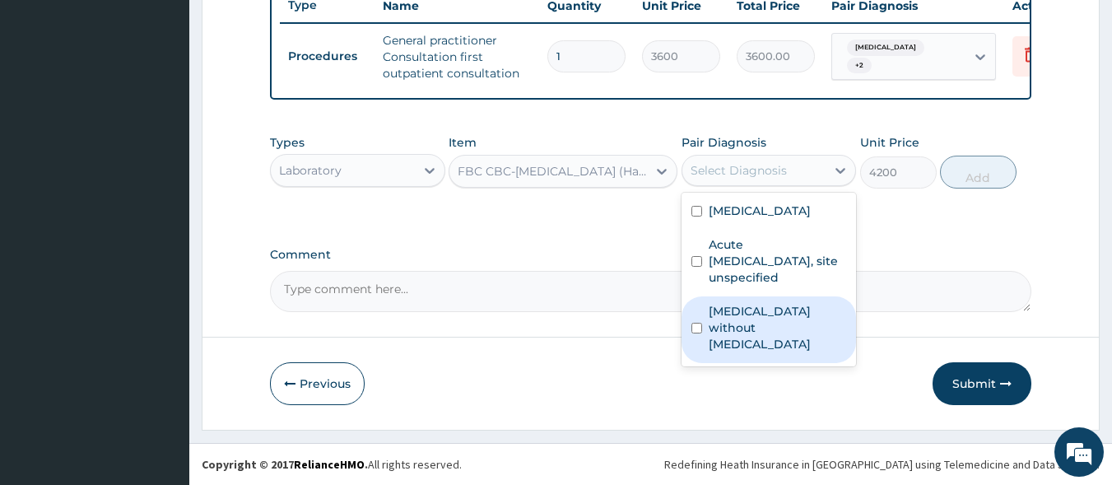
click at [744, 335] on label "Sepsis without septic shock" at bounding box center [778, 327] width 138 height 49
checkbox input "true"
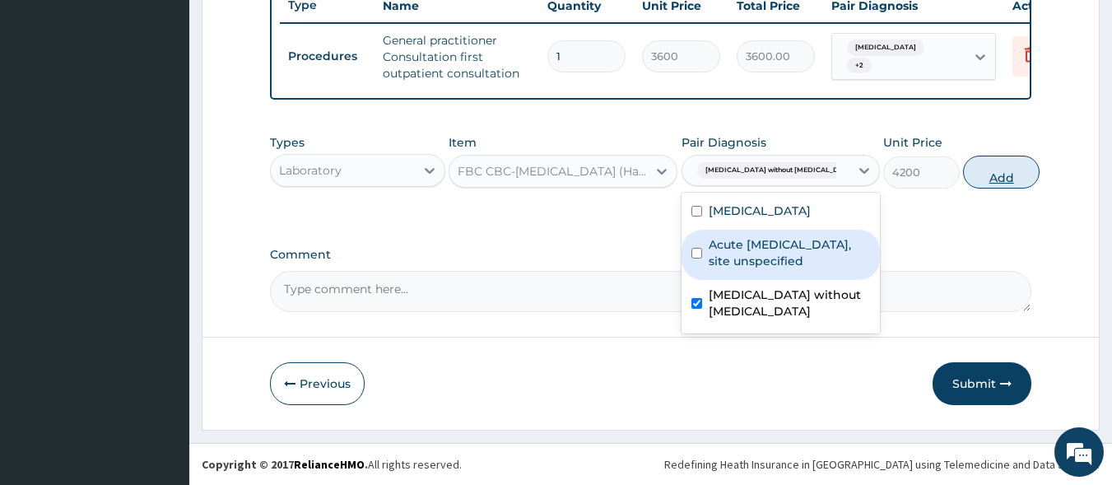
click at [981, 163] on button "Add" at bounding box center [1001, 172] width 77 height 33
type input "0"
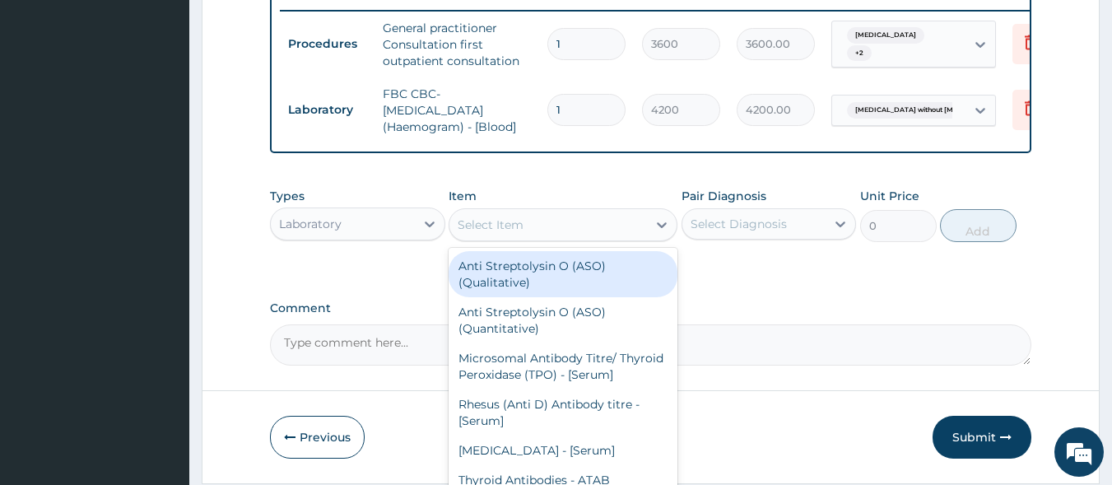
click at [562, 230] on div "Select Item" at bounding box center [549, 225] width 198 height 26
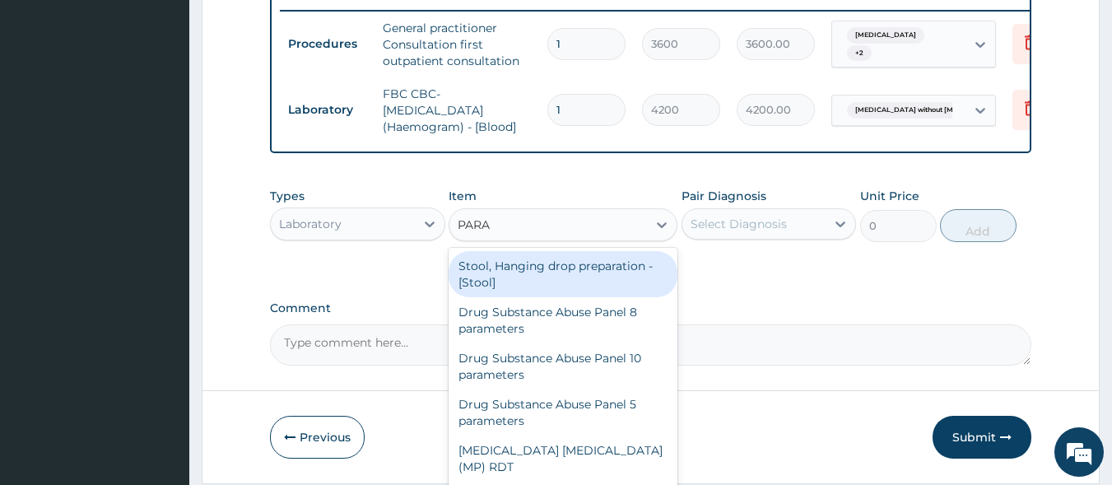
type input "PARAS"
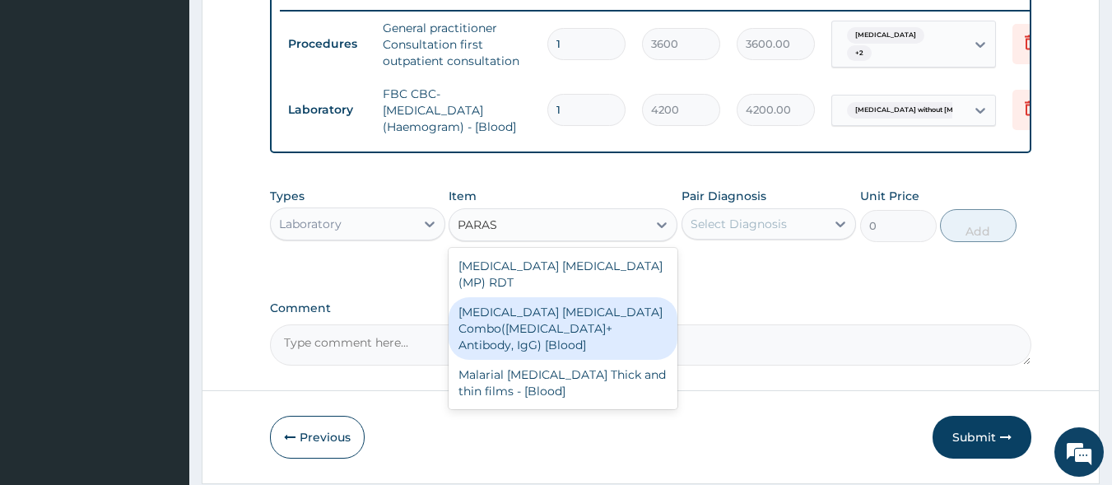
click at [538, 301] on div "Malaria Parasite Combo(Blood Film+ Antibody, IgG) [Blood]" at bounding box center [563, 328] width 229 height 63
type input "2800"
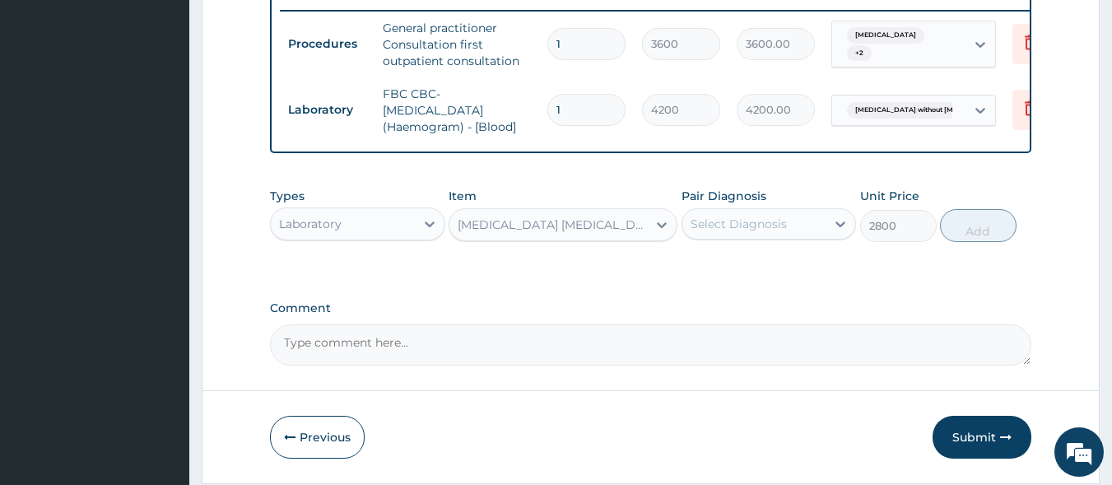
click at [743, 232] on div "Select Diagnosis" at bounding box center [739, 224] width 96 height 16
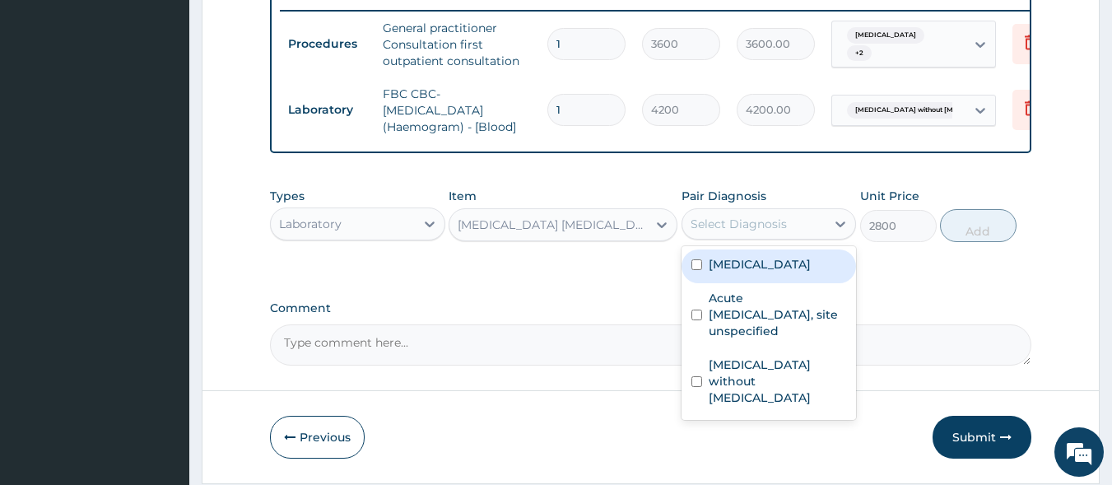
click at [744, 273] on label "Malaria, unspecified" at bounding box center [760, 264] width 102 height 16
checkbox input "true"
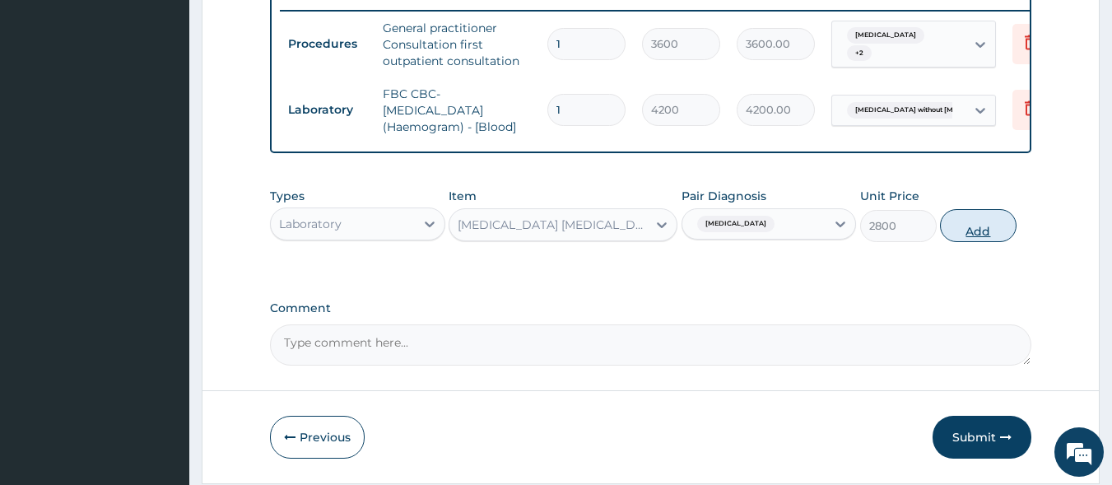
click at [980, 242] on button "Add" at bounding box center [978, 225] width 77 height 33
type input "0"
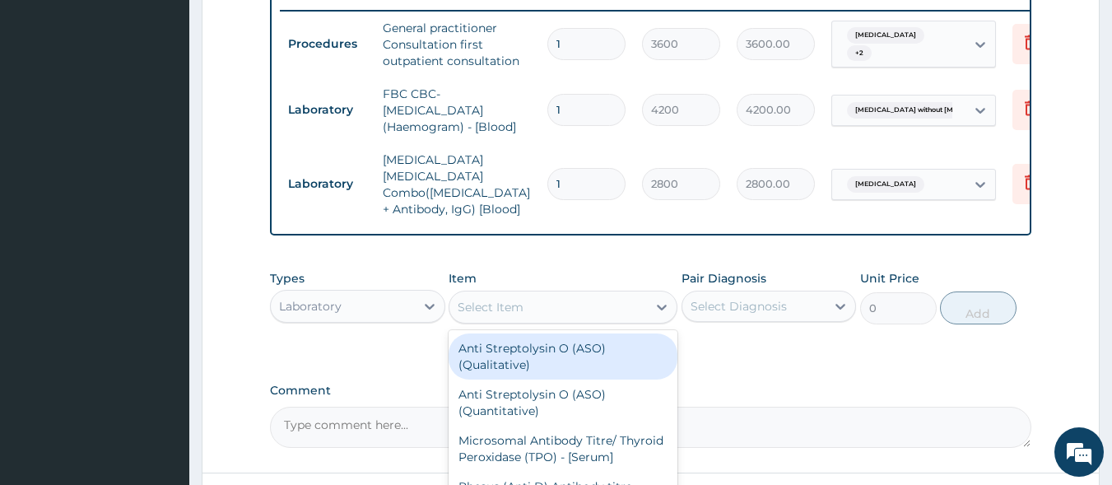
click at [628, 294] on div "Select Item" at bounding box center [549, 307] width 198 height 26
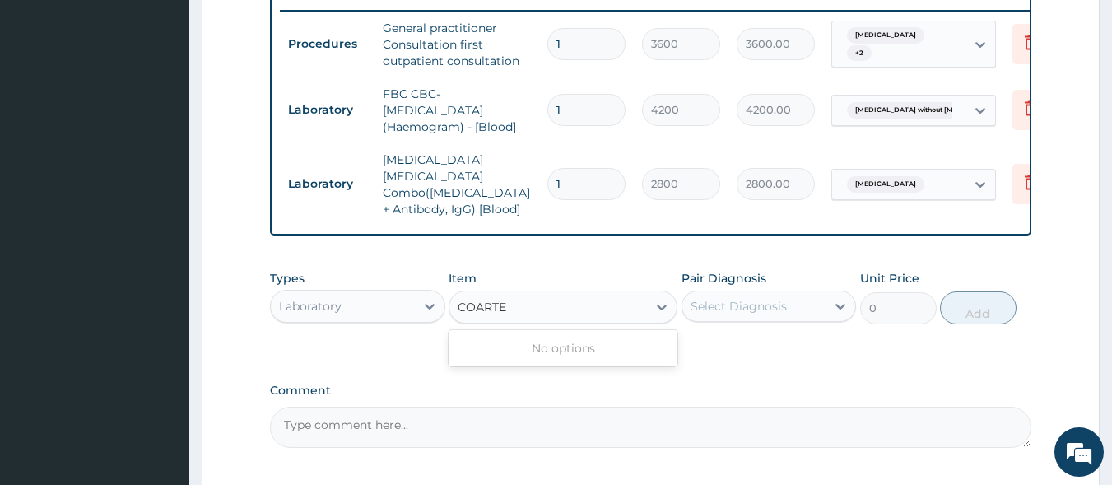
type input "COARTE"
click at [412, 308] on div "Laboratory" at bounding box center [343, 306] width 144 height 26
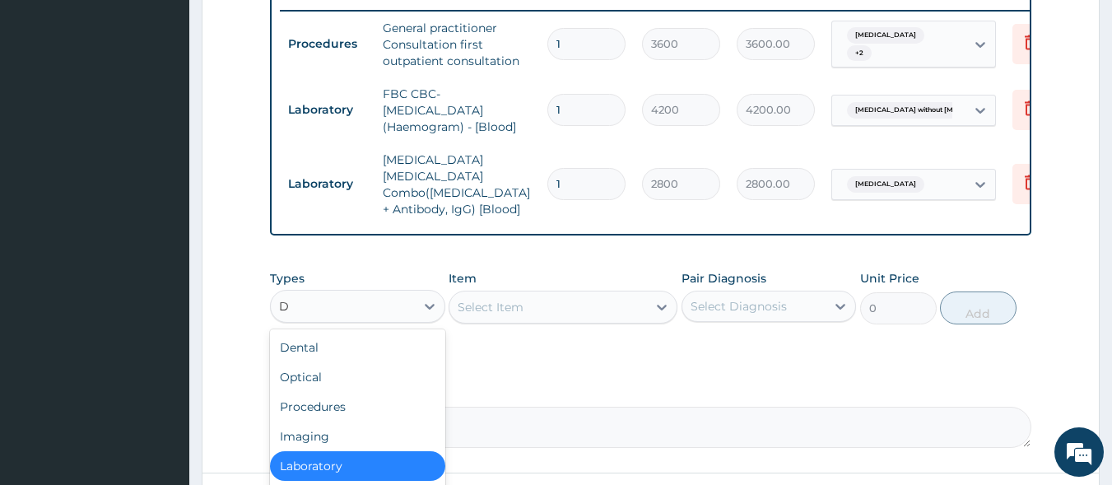
type input "DR"
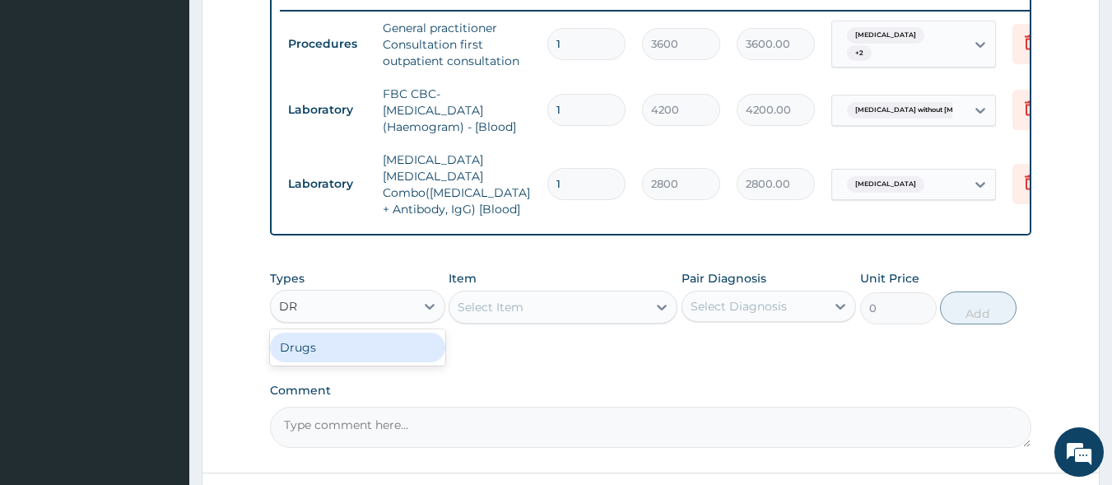
click at [391, 336] on div "Drugs" at bounding box center [357, 348] width 175 height 30
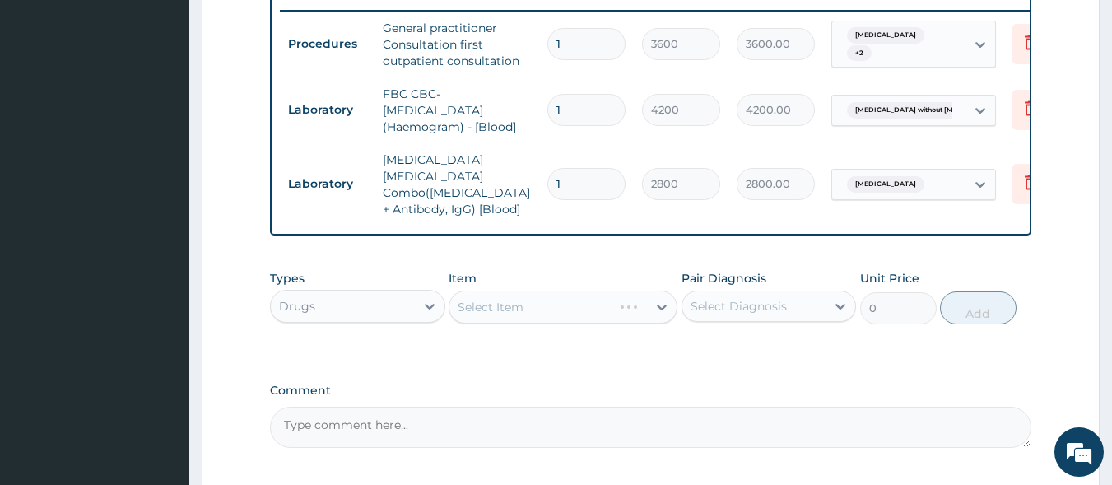
click at [500, 311] on div "Select Item" at bounding box center [563, 307] width 229 height 33
click at [500, 311] on div "Select Item" at bounding box center [549, 307] width 198 height 26
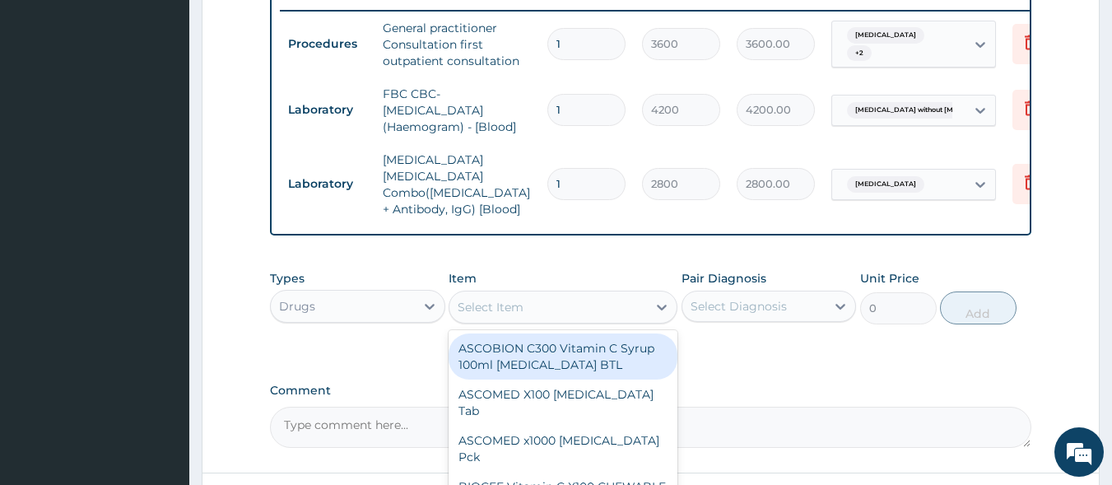
click at [500, 311] on div "Select Item" at bounding box center [549, 307] width 198 height 26
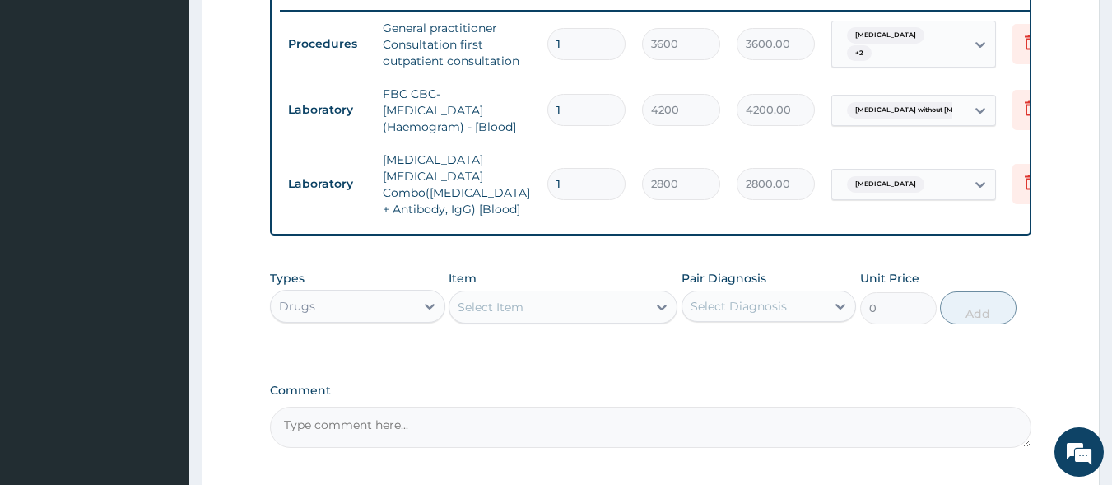
click at [500, 311] on div "Select Item" at bounding box center [549, 307] width 198 height 26
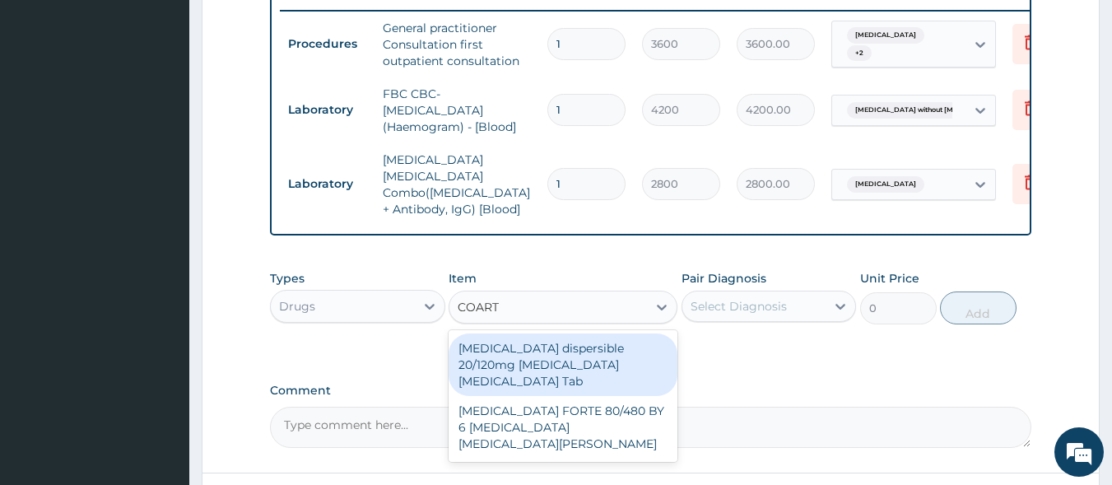
type input "COARTE"
click at [494, 348] on div "Coartem dispersible 20/120mg Artemether Lumefantrine Tab" at bounding box center [563, 364] width 229 height 63
type input "517.5"
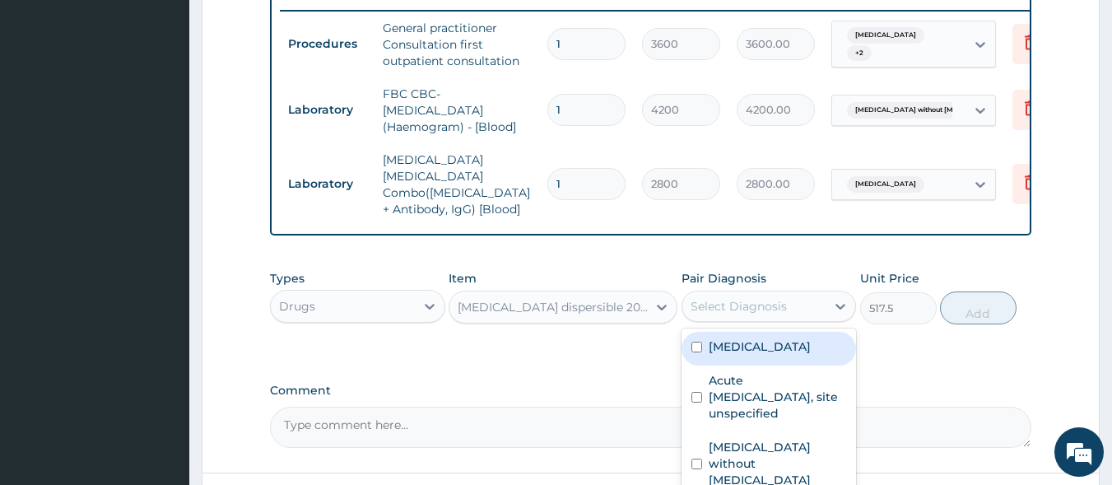
click at [742, 309] on div "Select Diagnosis" at bounding box center [739, 306] width 96 height 16
click at [781, 339] on label "Malaria, unspecified" at bounding box center [760, 346] width 102 height 16
checkbox input "true"
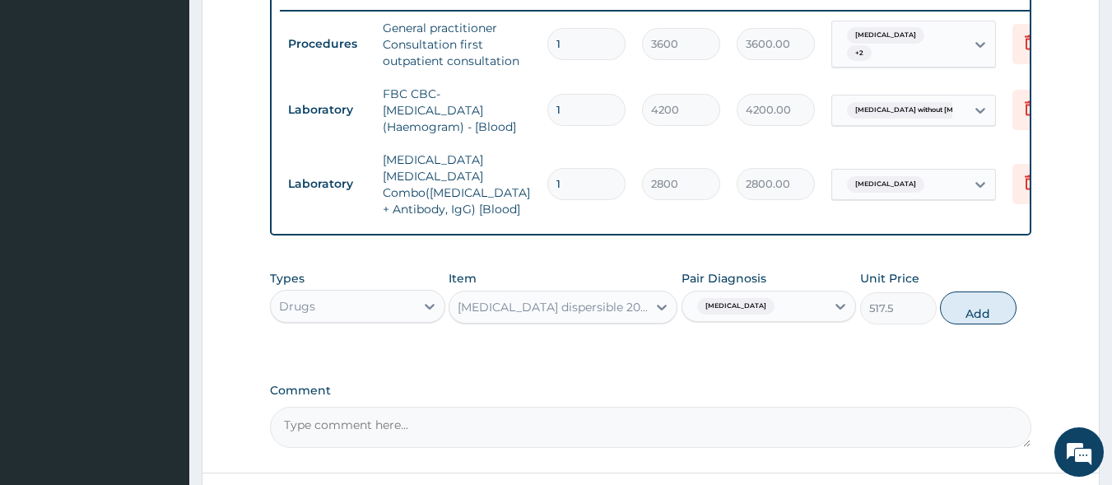
click at [1010, 288] on div "Types Drugs Item Coartem dispersible 20/120mg Artemether Lumefantrine Tab Pair …" at bounding box center [651, 297] width 763 height 71
click at [987, 298] on button "Add" at bounding box center [978, 308] width 77 height 33
type input "0"
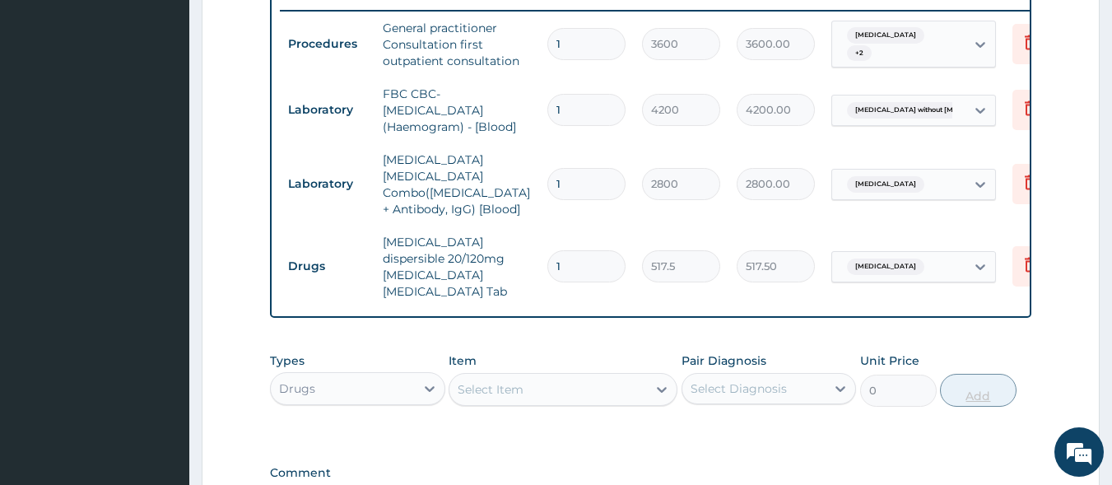
type input "0.00"
type input "6"
type input "3105.00"
type input "6"
click at [625, 376] on div "Select Item" at bounding box center [549, 389] width 198 height 26
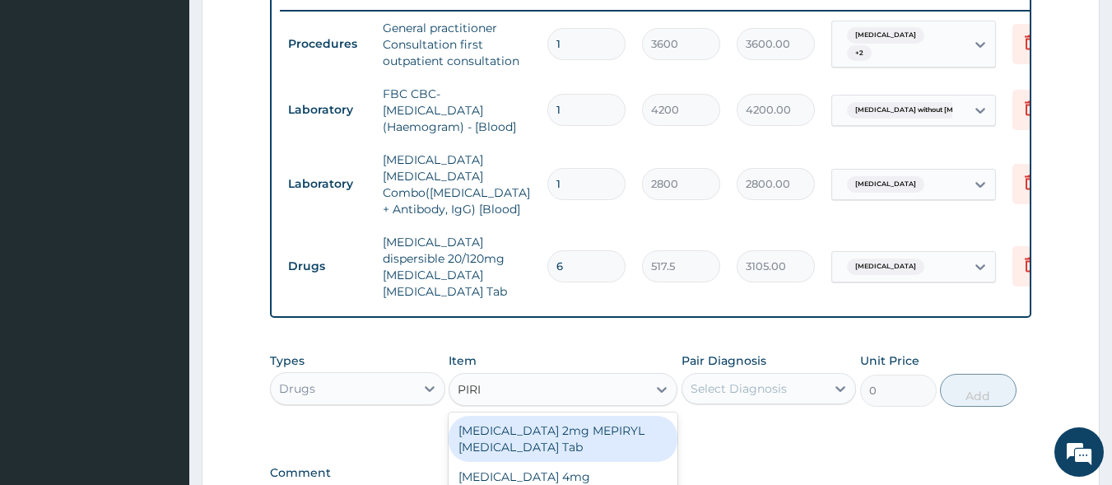
type input "PIRIT"
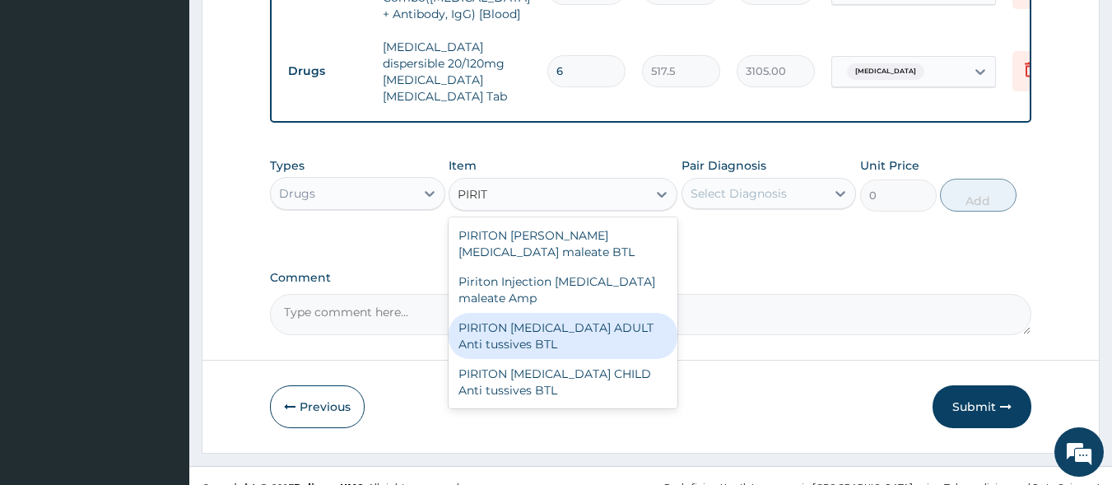
scroll to position [843, 0]
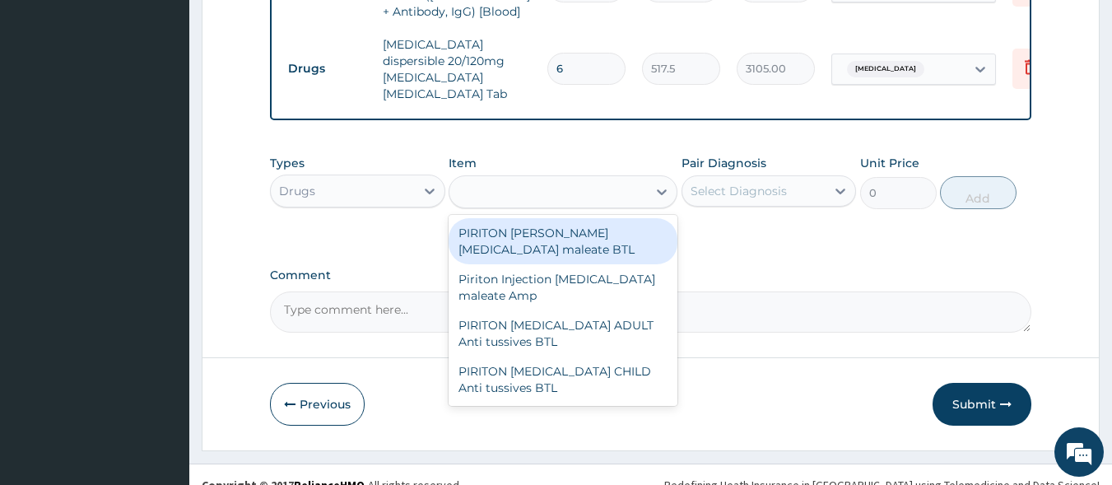
click at [492, 179] on div "PIRIT" at bounding box center [549, 192] width 198 height 26
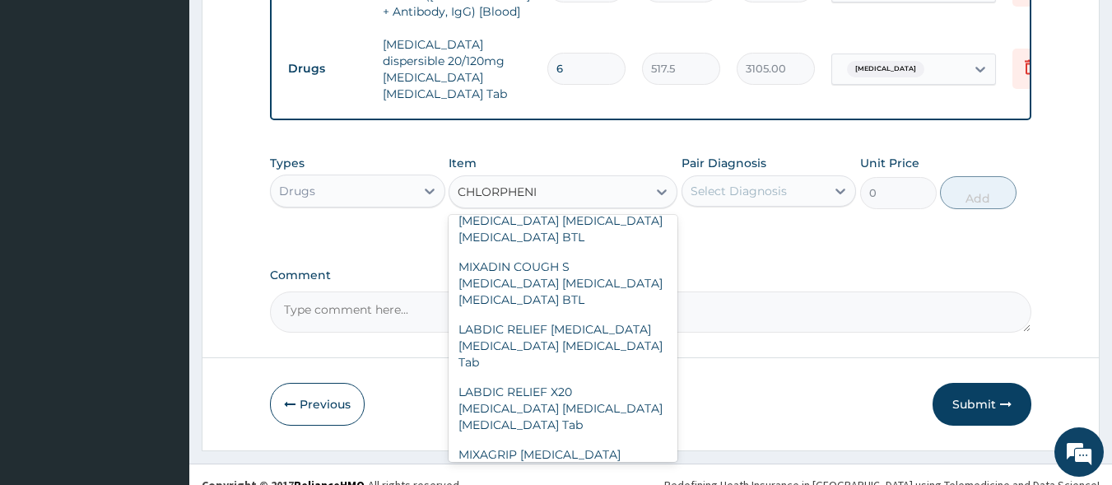
scroll to position [1235, 0]
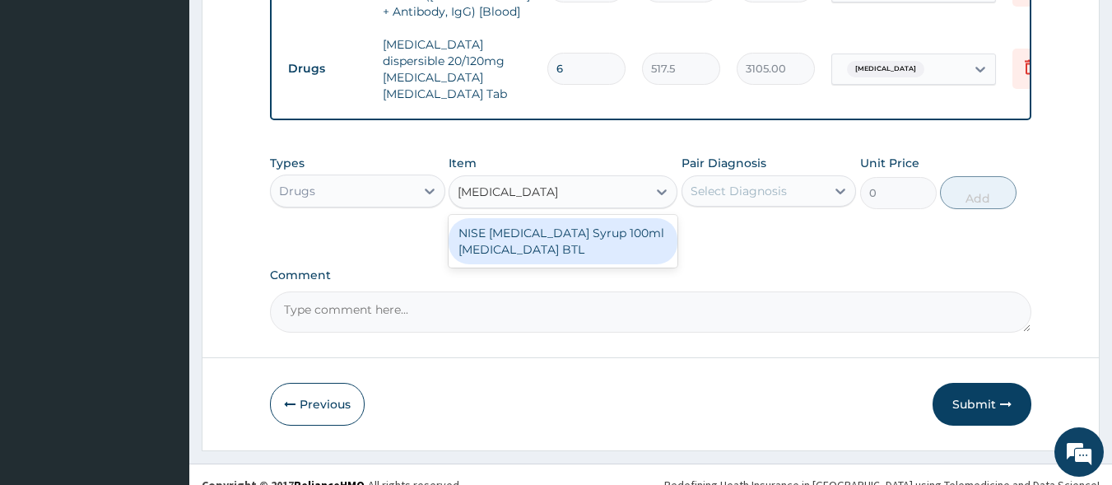
type input "CHLORPHENIRAMINE S"
click at [501, 231] on div "NISE CHLORPHENIRAMINE Syrup 100ml Chlorpheniramine BTL" at bounding box center [563, 241] width 229 height 46
type input "345"
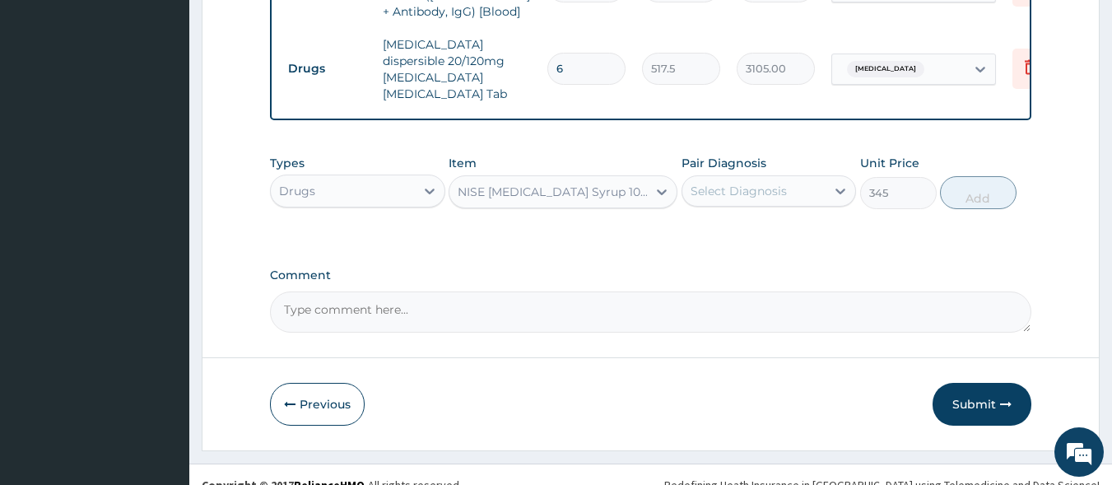
click at [634, 184] on div "NISE CHLORPHENIRAMINE Syrup 100ml Chlorpheniramine BTL" at bounding box center [553, 192] width 191 height 16
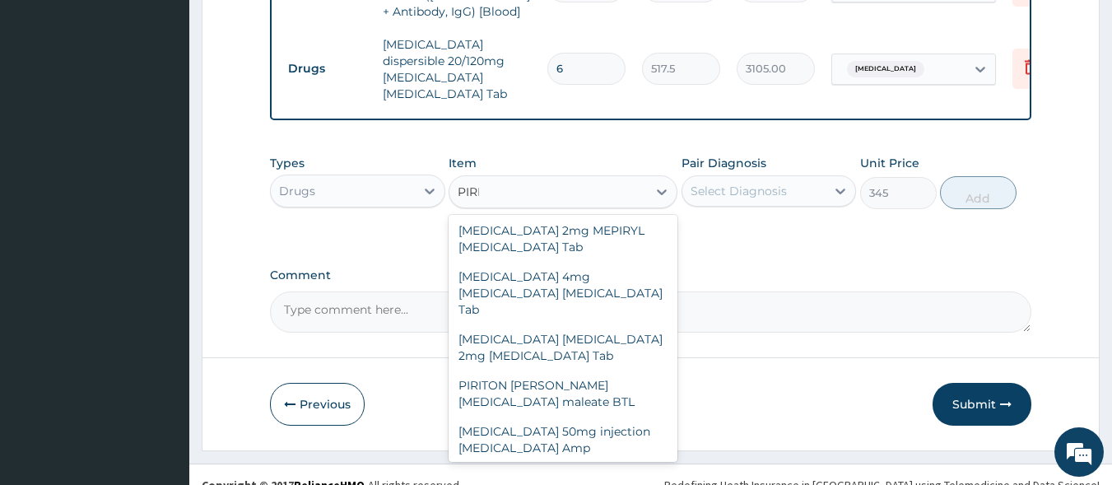
scroll to position [2, 0]
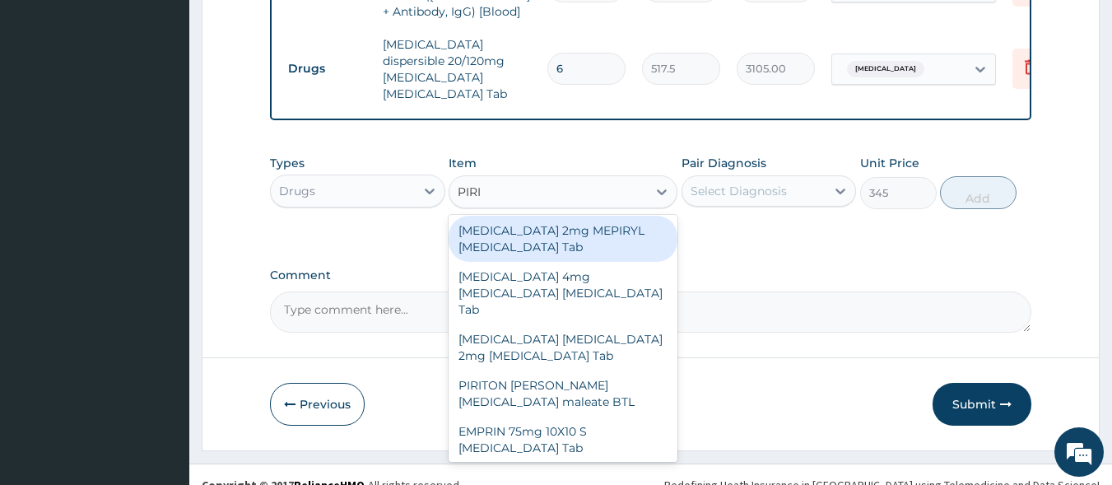
type input "PIRIT"
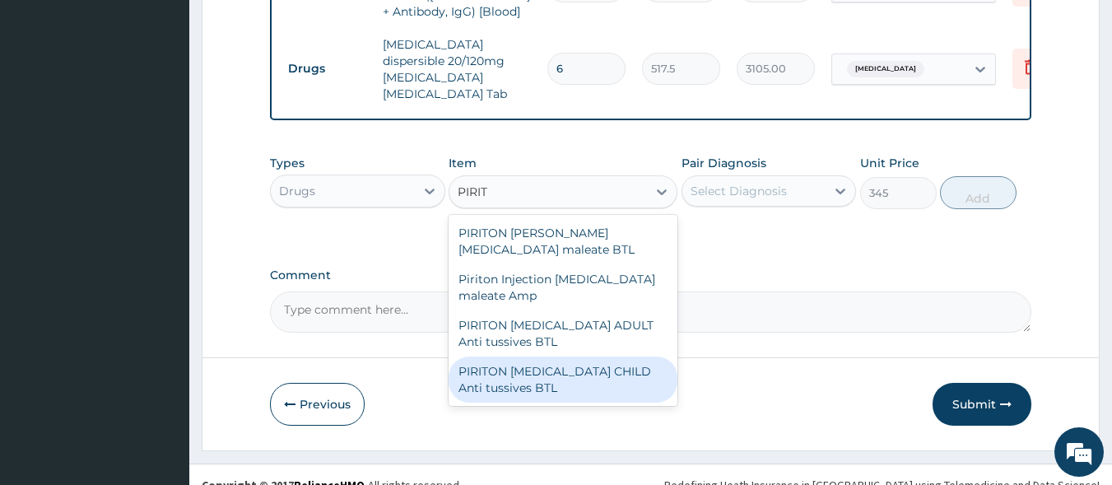
click at [516, 357] on div "PIRITON EXPECTORANT CHILD Anti tussives BTL" at bounding box center [563, 380] width 229 height 46
type input "402.5"
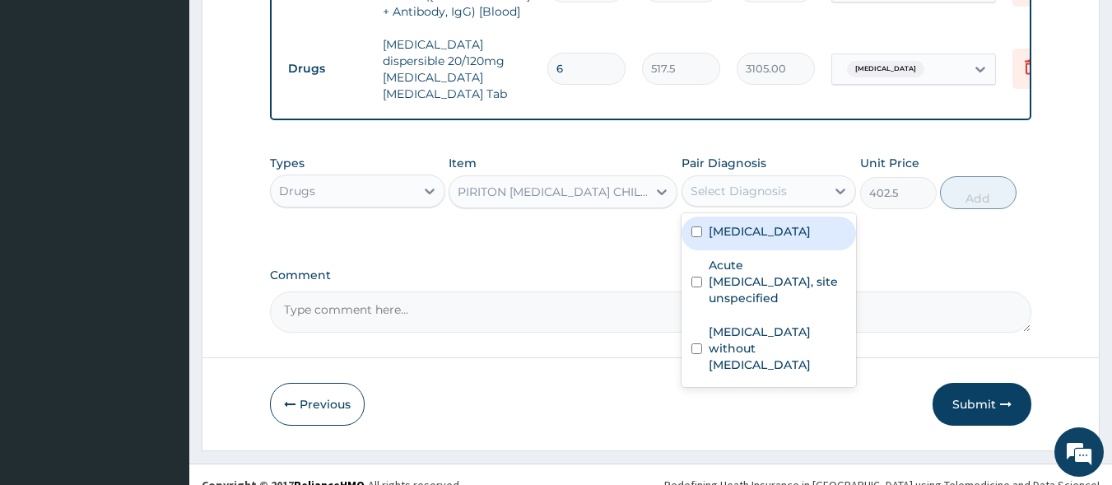
click at [787, 178] on div "Select Diagnosis" at bounding box center [755, 191] width 144 height 26
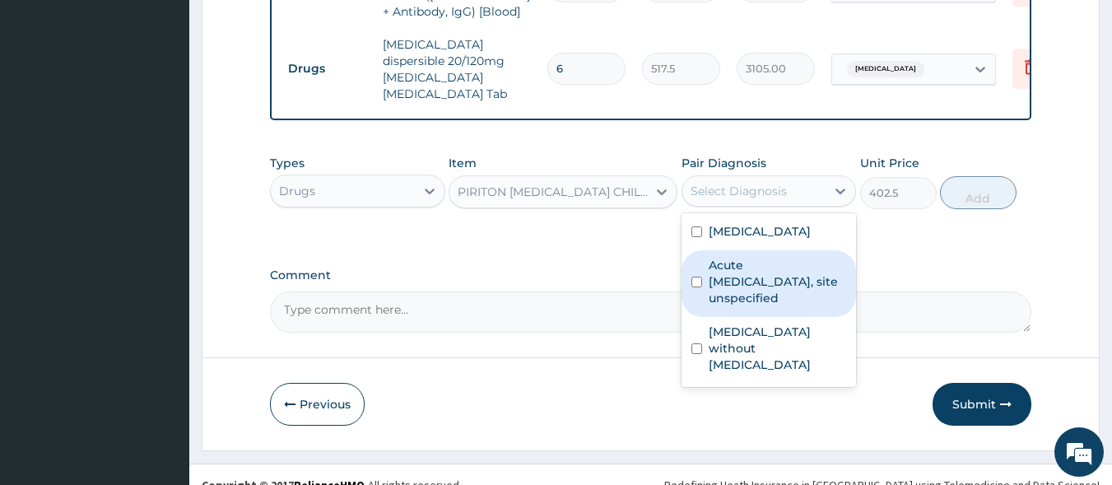
click at [779, 289] on div "Acute upper respiratory infection, site unspecified" at bounding box center [769, 283] width 175 height 67
checkbox input "true"
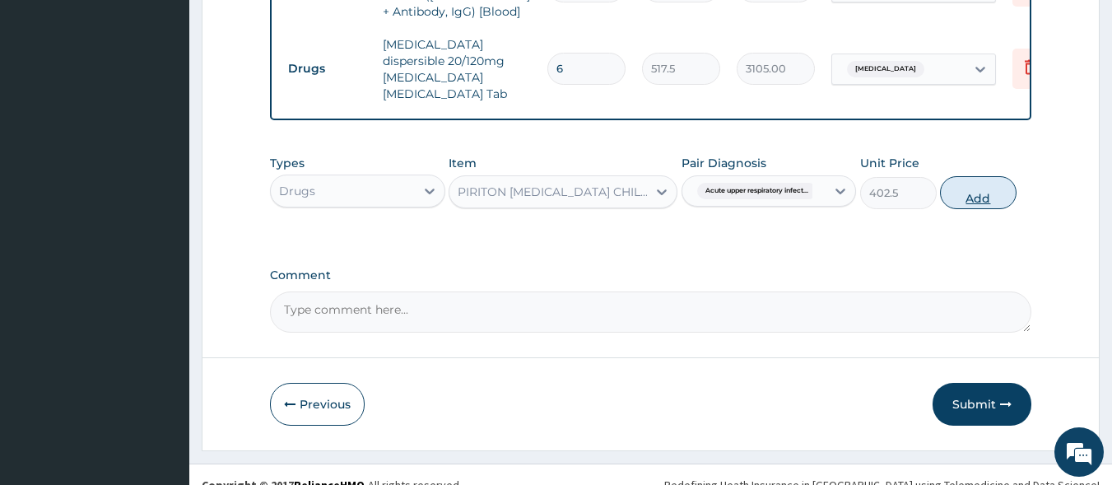
click at [986, 176] on button "Add" at bounding box center [978, 192] width 77 height 33
type input "0"
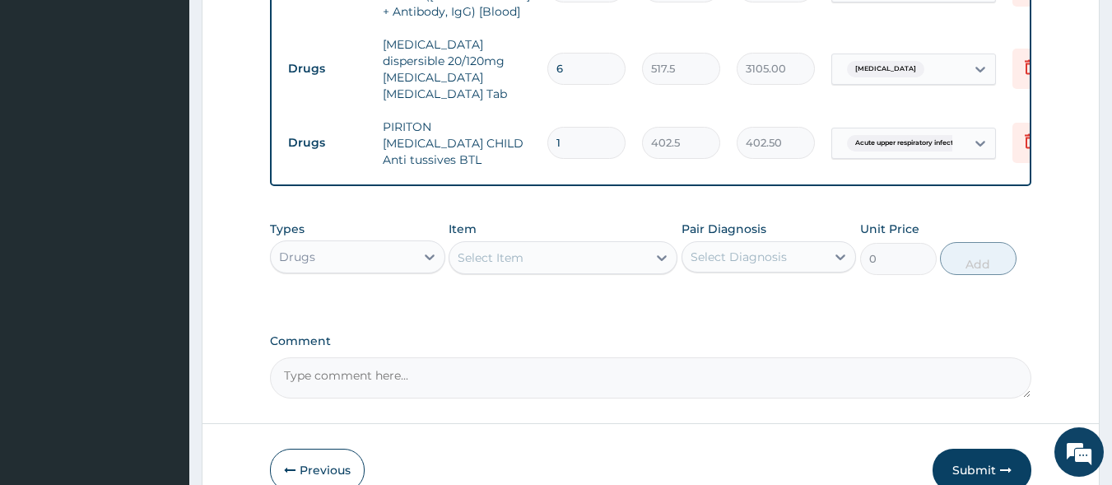
click at [564, 245] on div "Select Item" at bounding box center [549, 258] width 198 height 26
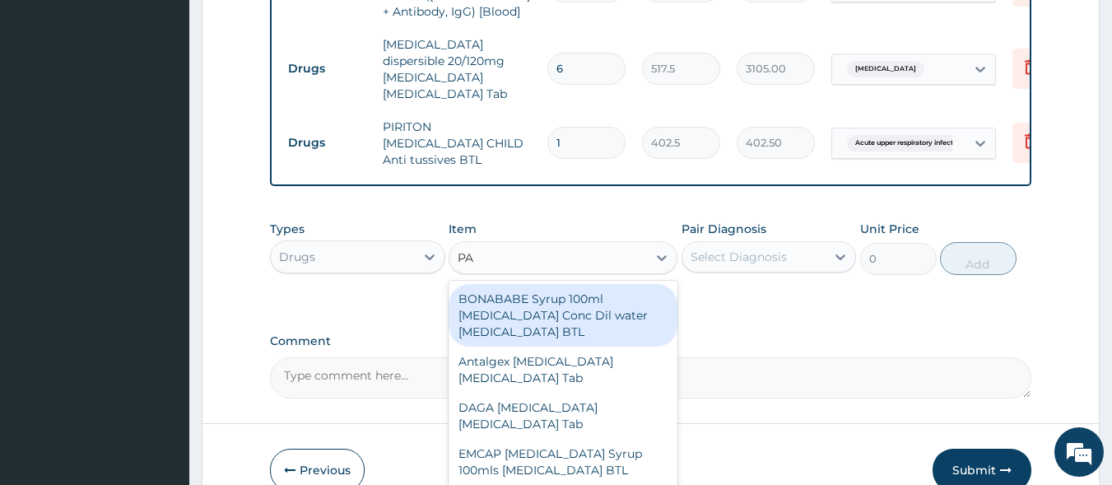
type input "P"
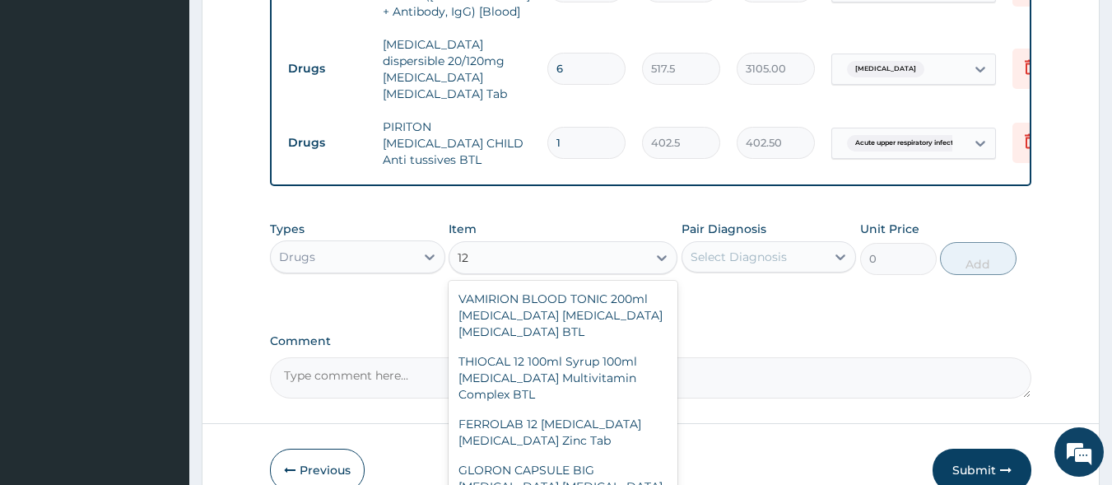
type input "1"
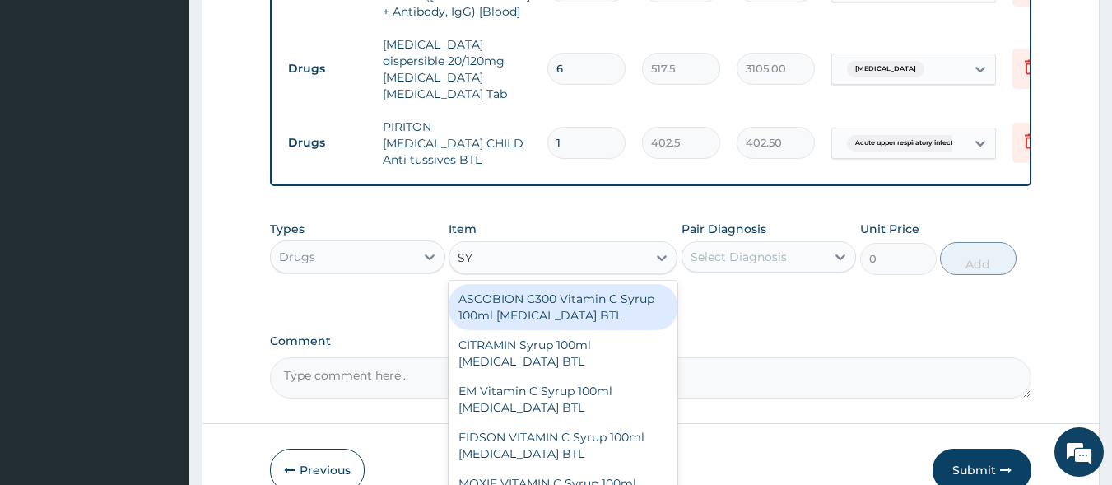
type input "S"
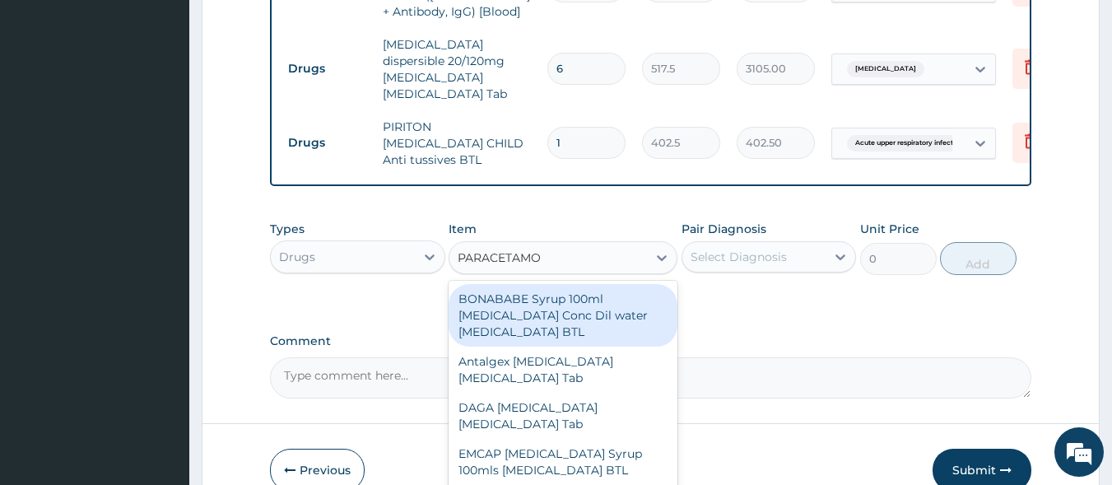
type input "PARACETAMOL"
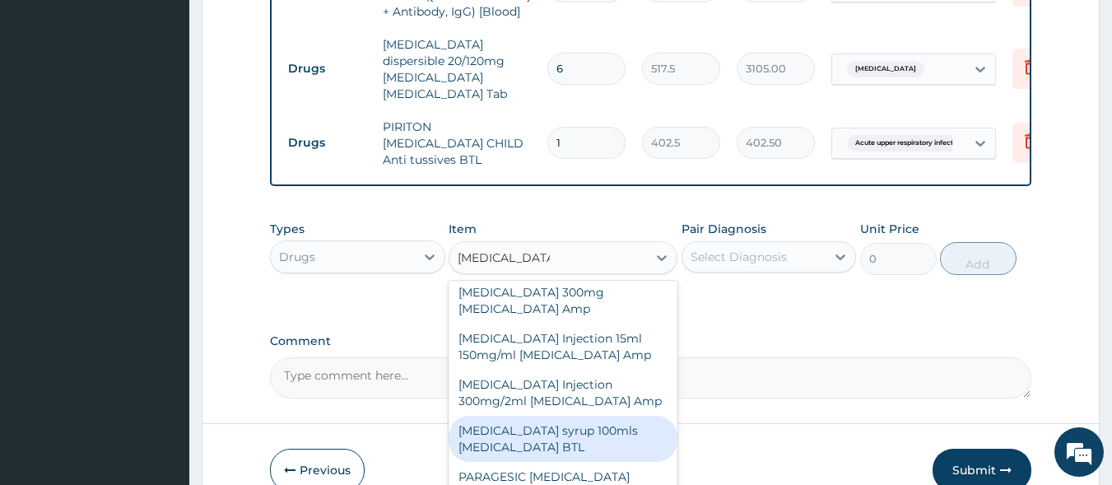
scroll to position [606, 0]
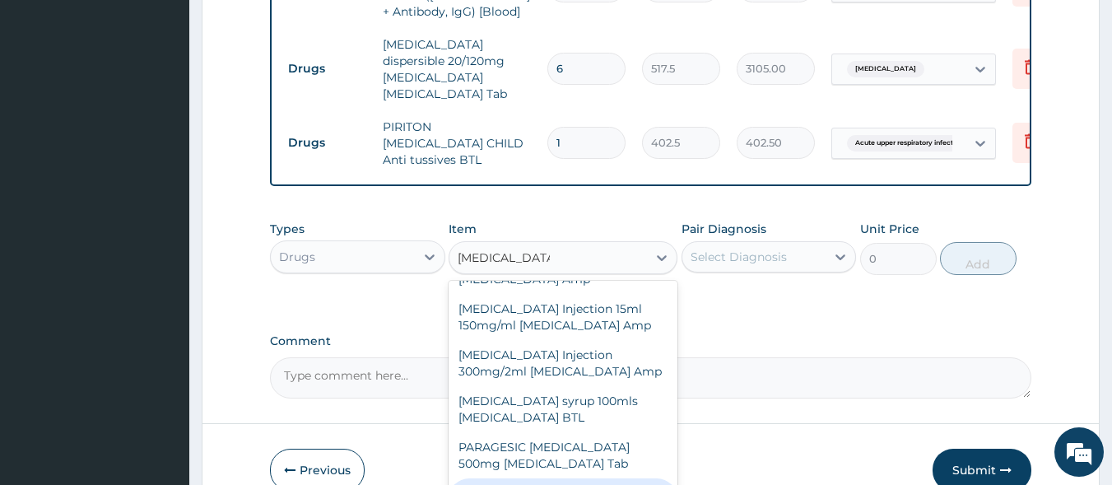
type input "600"
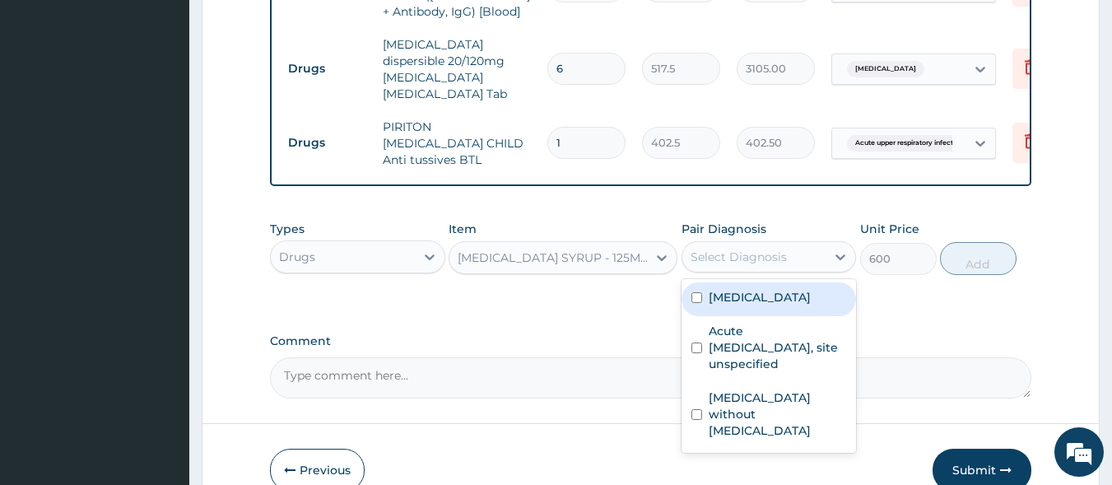
click at [761, 249] on div "Select Diagnosis" at bounding box center [739, 257] width 96 height 16
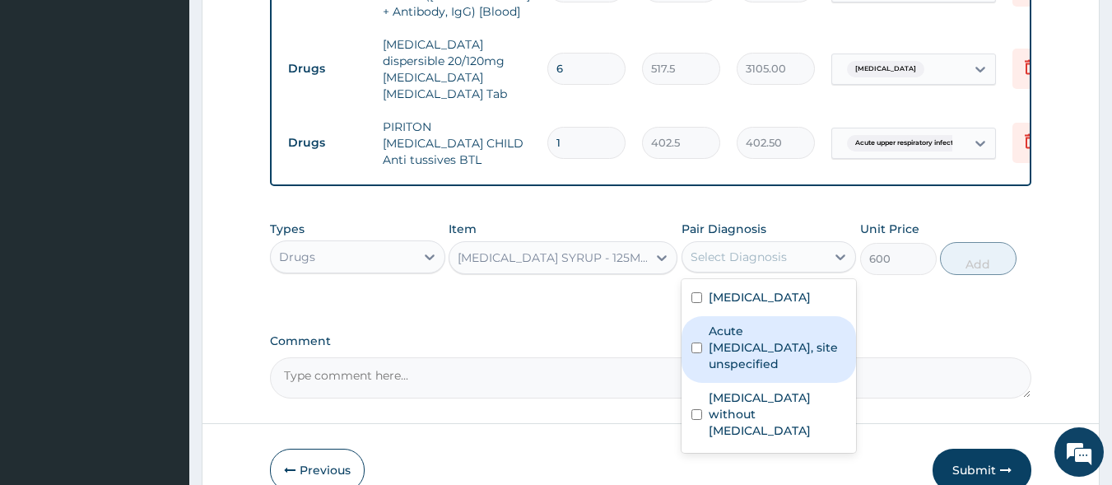
click at [752, 323] on label "Acute upper respiratory infection, site unspecified" at bounding box center [778, 347] width 138 height 49
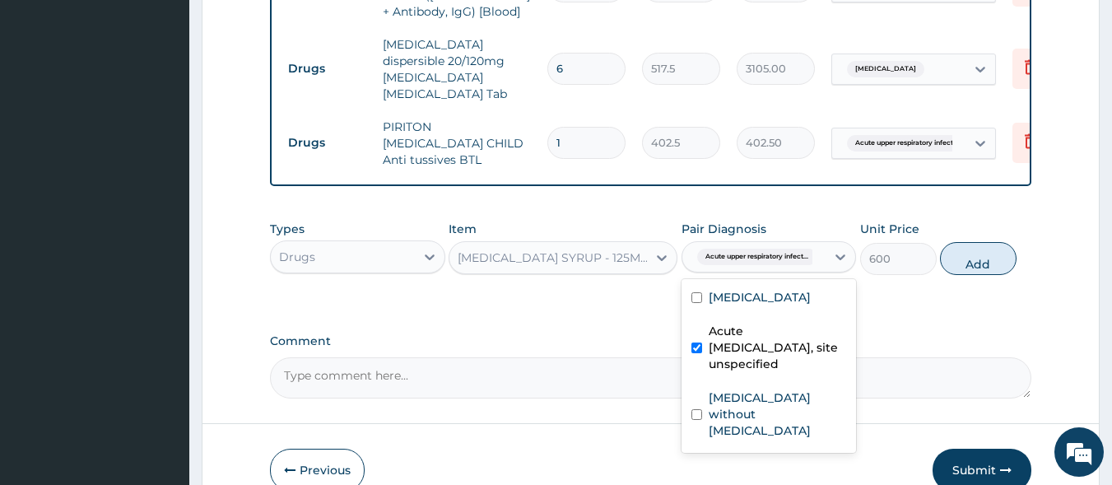
checkbox input "true"
click at [750, 289] on label "Malaria, unspecified" at bounding box center [760, 297] width 102 height 16
checkbox input "true"
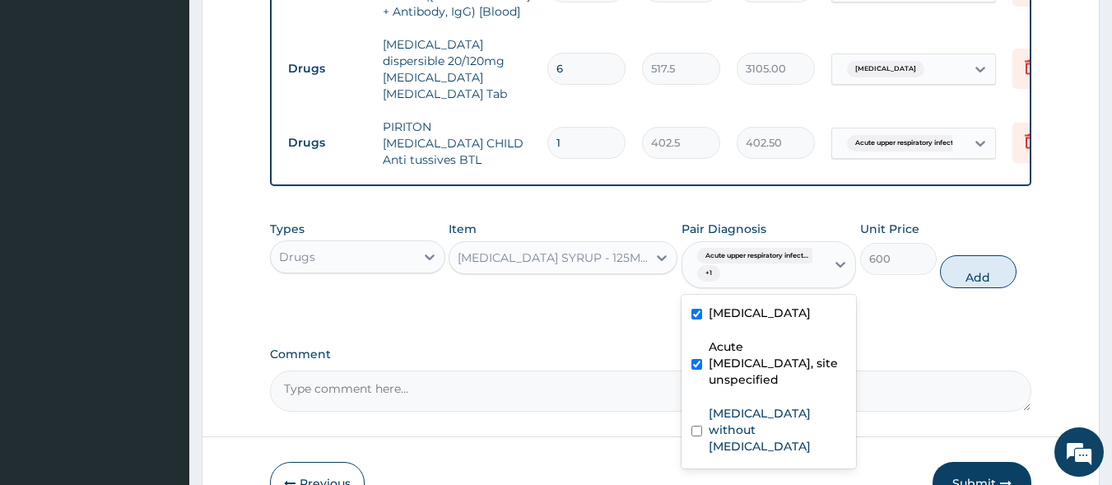
click at [741, 338] on label "Acute upper respiratory infection, site unspecified" at bounding box center [778, 362] width 138 height 49
checkbox input "false"
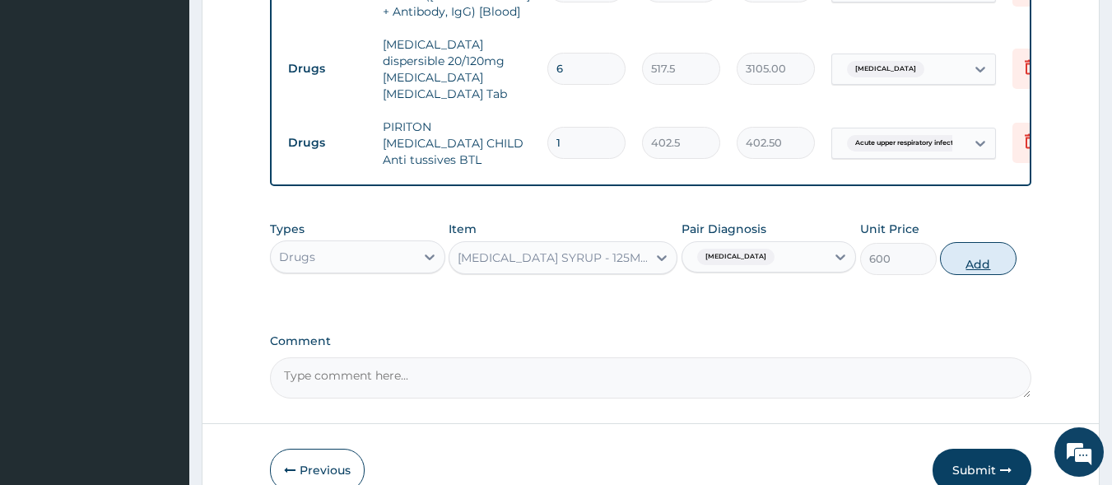
click at [961, 242] on button "Add" at bounding box center [978, 258] width 77 height 33
type input "0"
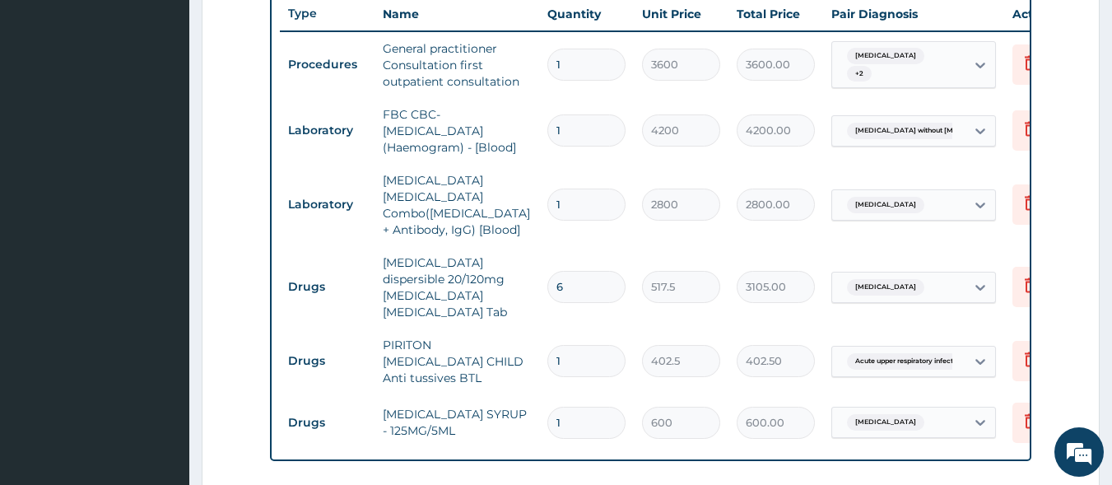
scroll to position [596, 0]
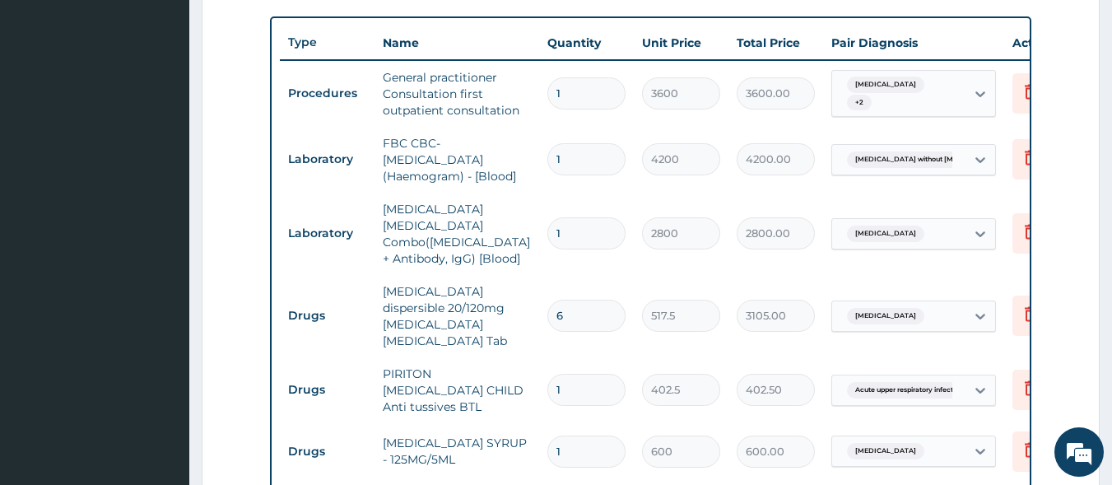
type input "2"
type input "1200.00"
type input "3"
type input "1800.00"
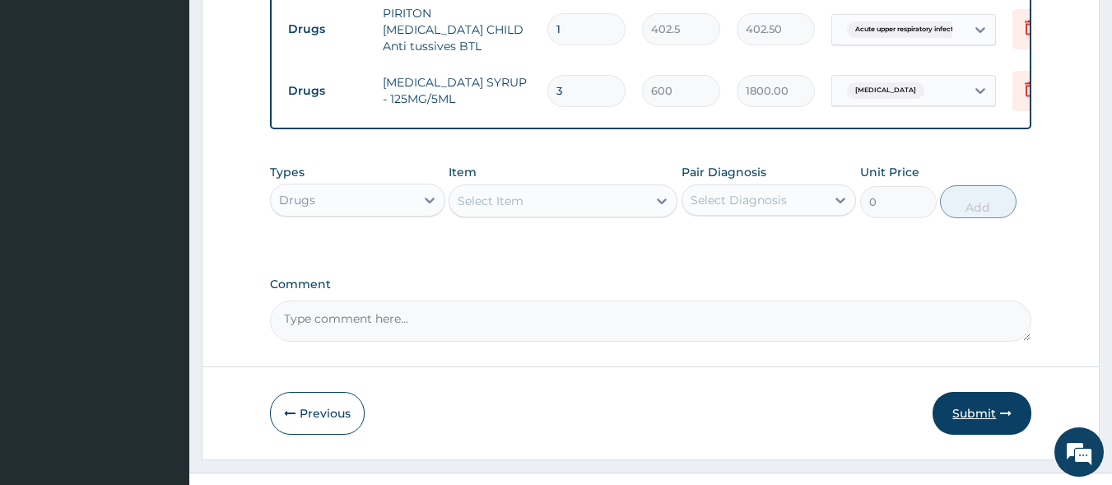
type input "3"
click at [982, 392] on button "Submit" at bounding box center [982, 413] width 99 height 43
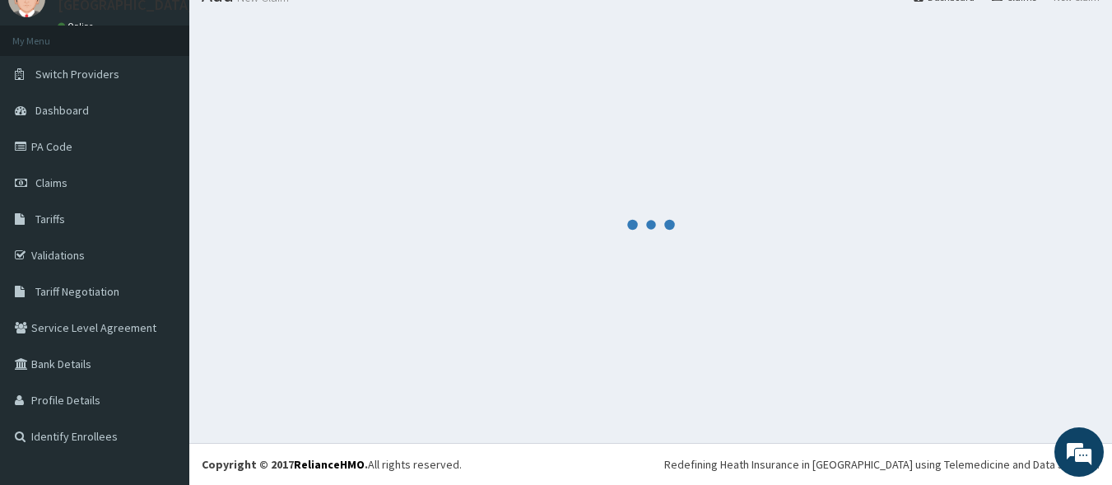
scroll to position [957, 0]
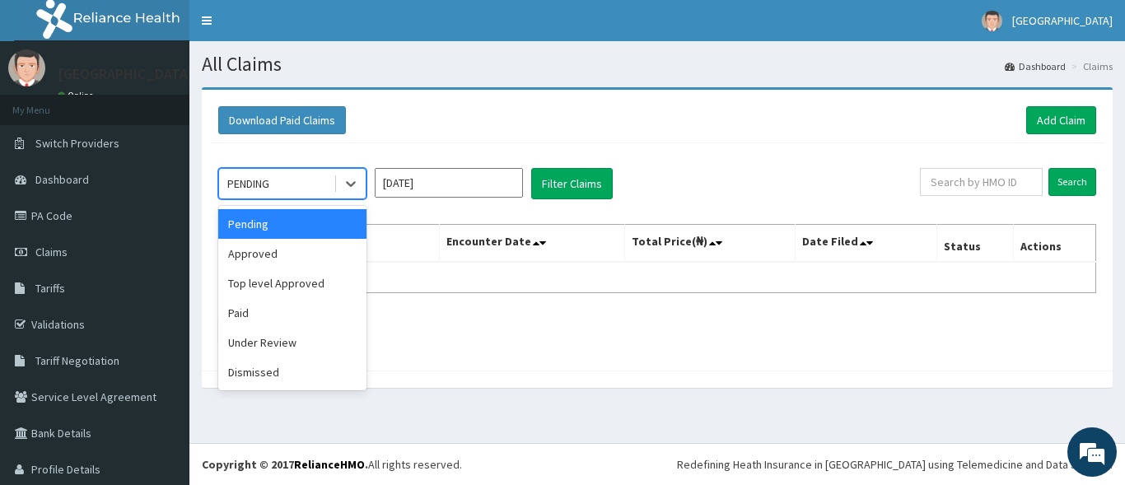
click at [227, 184] on div "PENDING" at bounding box center [248, 183] width 42 height 16
click at [284, 253] on div "Approved" at bounding box center [292, 254] width 148 height 30
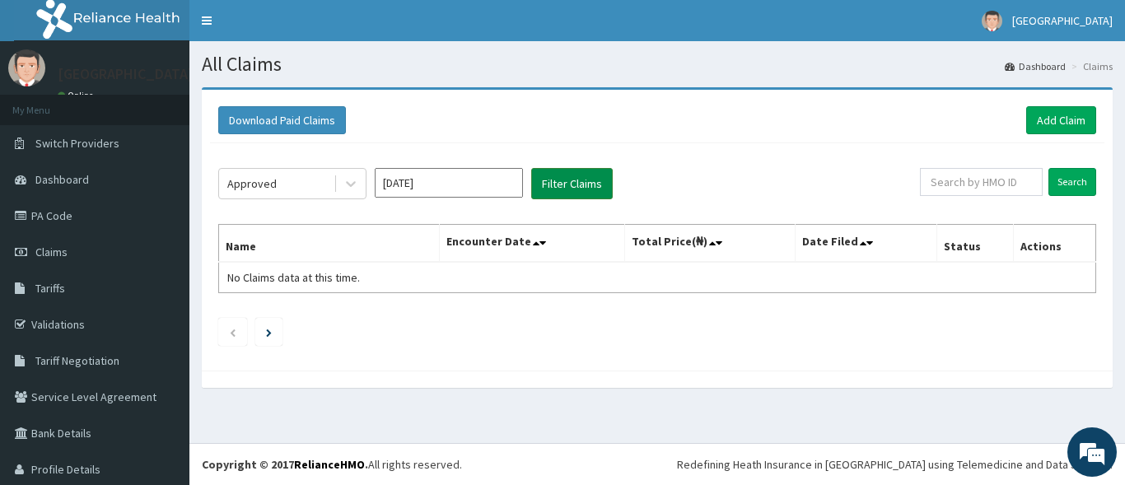
click at [562, 185] on button "Filter Claims" at bounding box center [572, 183] width 82 height 31
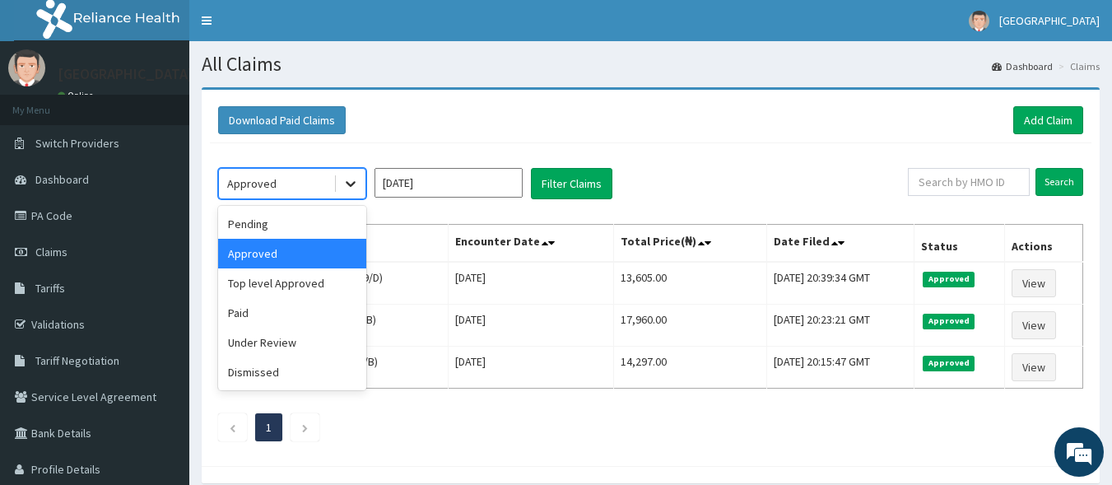
click at [337, 192] on div at bounding box center [351, 184] width 30 height 30
drag, startPoint x: 315, startPoint y: 235, endPoint x: 324, endPoint y: 231, distance: 9.2
click at [315, 235] on div "Pending" at bounding box center [292, 224] width 148 height 30
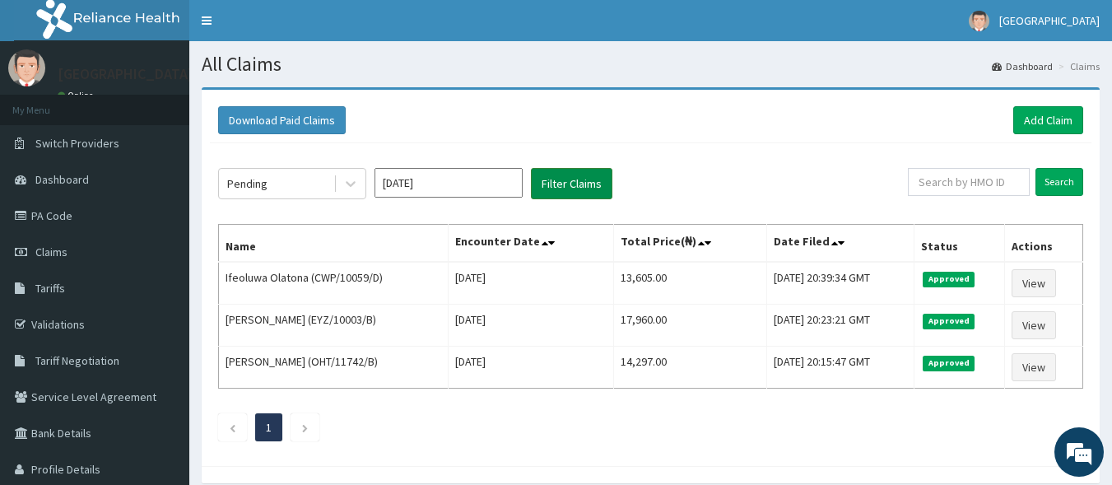
click at [542, 196] on button "Filter Claims" at bounding box center [572, 183] width 82 height 31
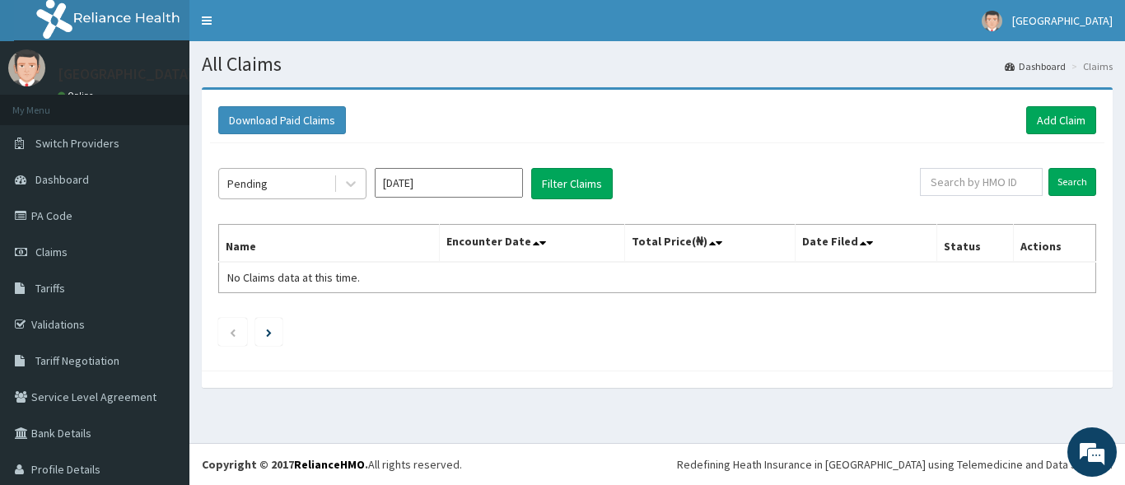
click at [329, 179] on div "Pending" at bounding box center [276, 183] width 114 height 26
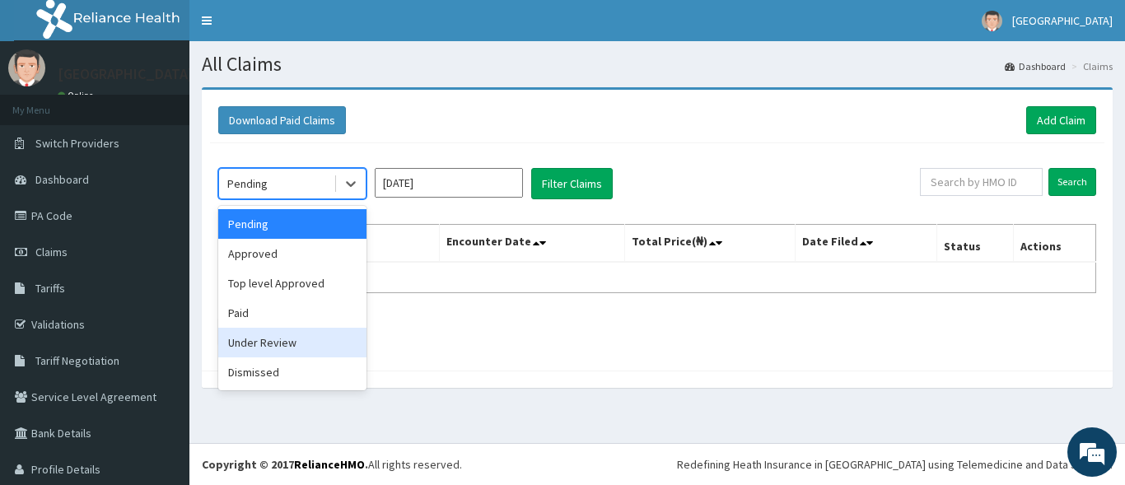
click at [287, 339] on div "Under Review" at bounding box center [292, 343] width 148 height 30
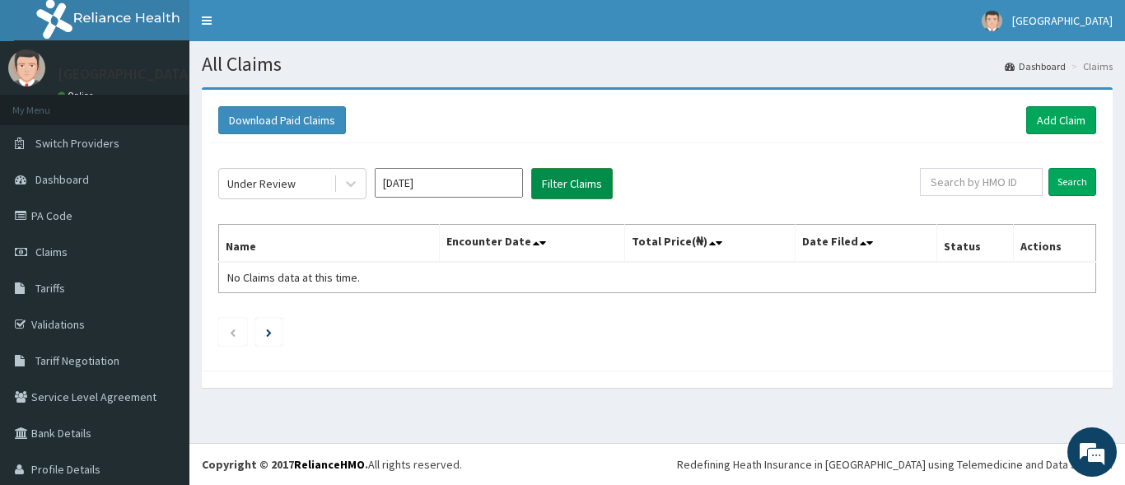
click at [556, 188] on button "Filter Claims" at bounding box center [572, 183] width 82 height 31
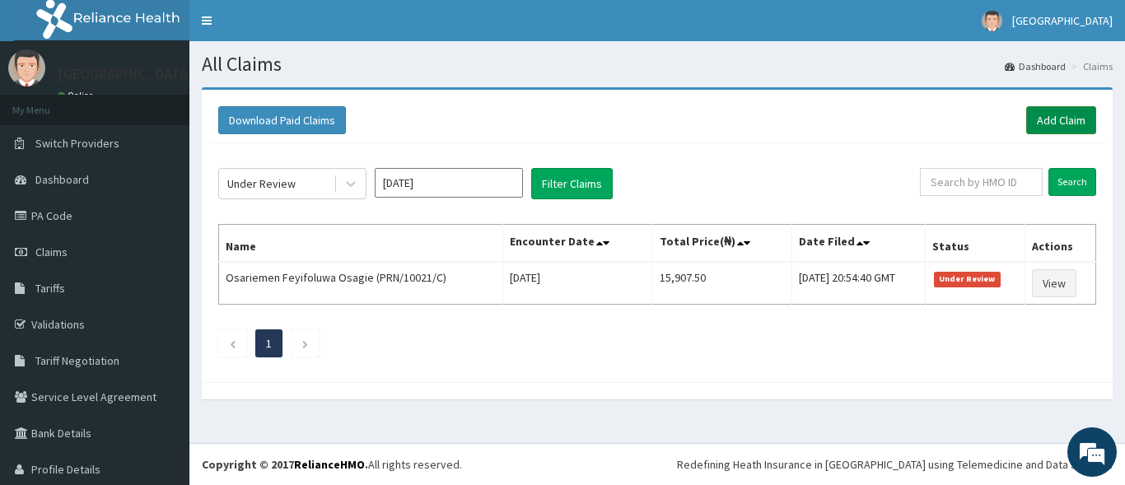
click at [1064, 119] on link "Add Claim" at bounding box center [1061, 120] width 70 height 28
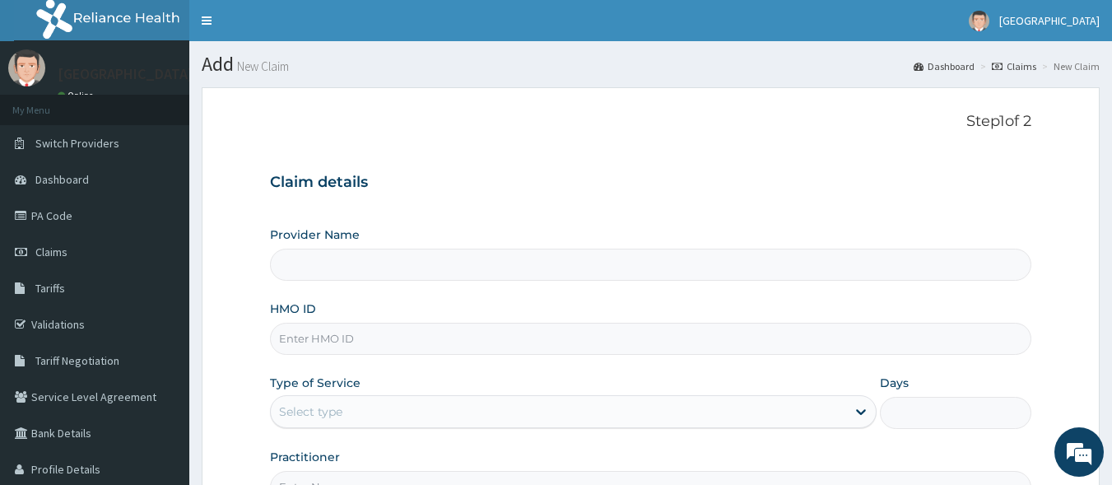
type input "Aniyun Hospital Ltd"
paste input "PRN/10021/D"
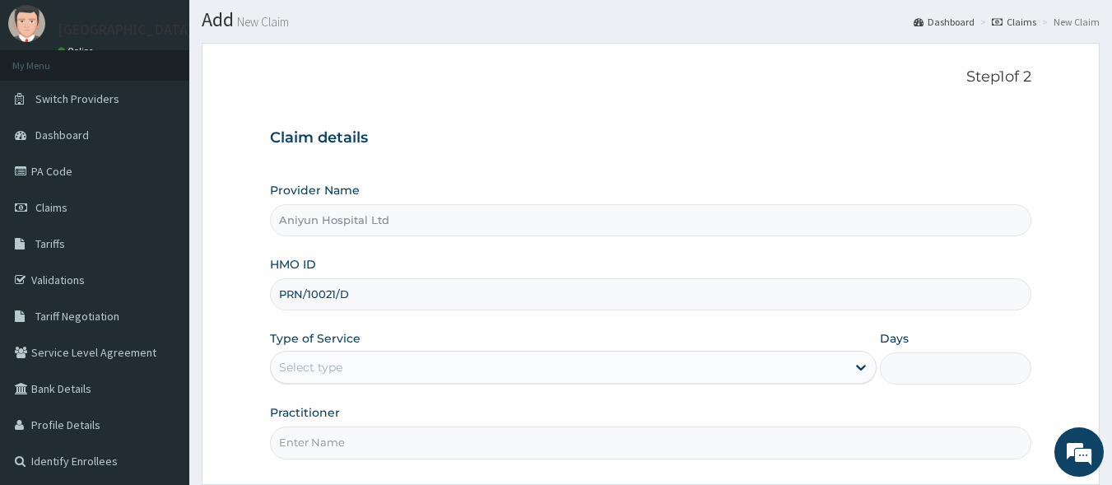
scroll to position [165, 0]
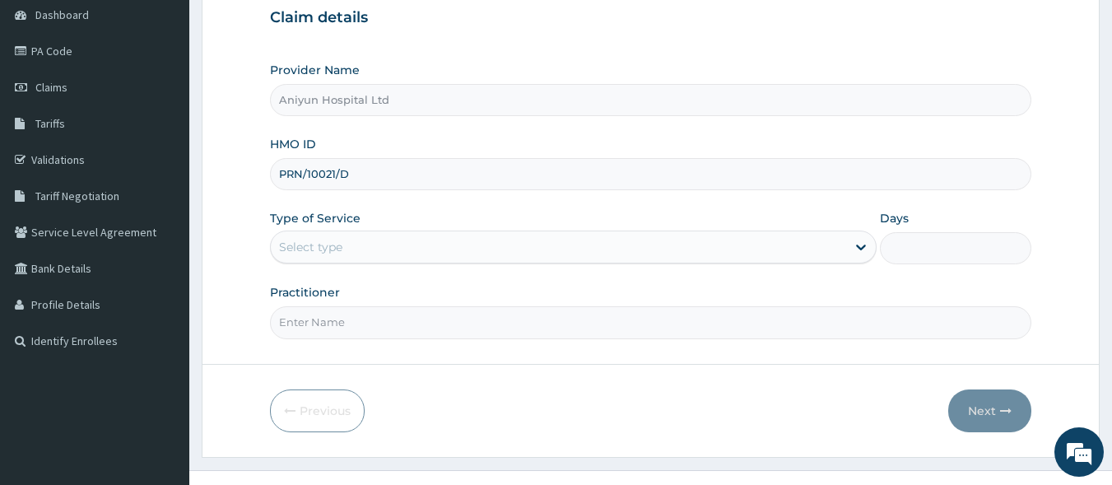
type input "PRN/10021/D"
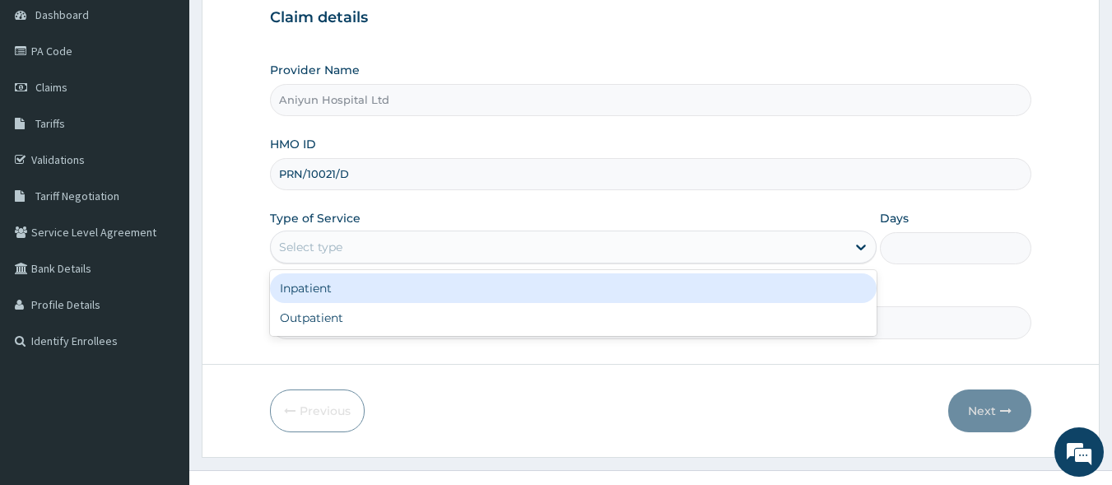
click at [411, 234] on div "Select type" at bounding box center [559, 247] width 576 height 26
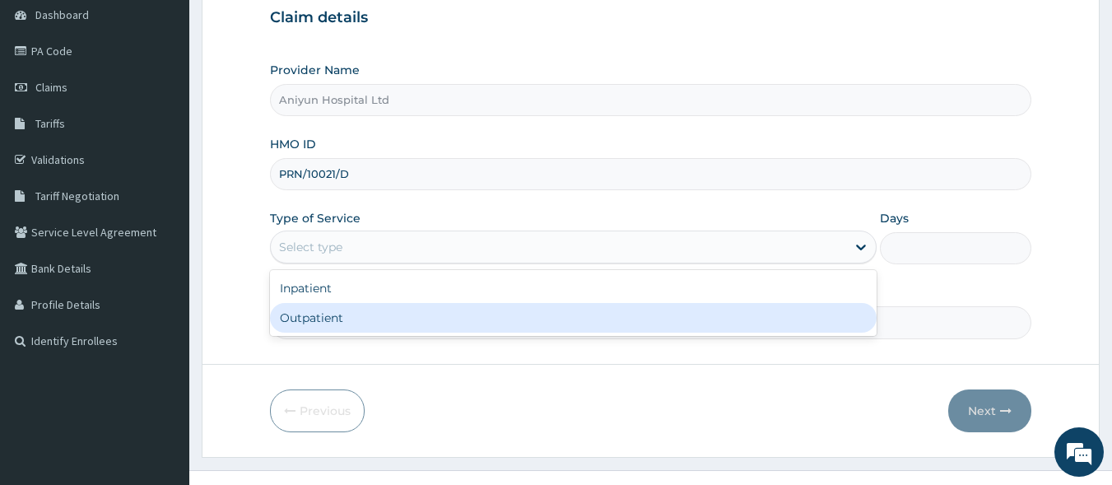
click at [384, 308] on div "Outpatient" at bounding box center [573, 318] width 607 height 30
type input "1"
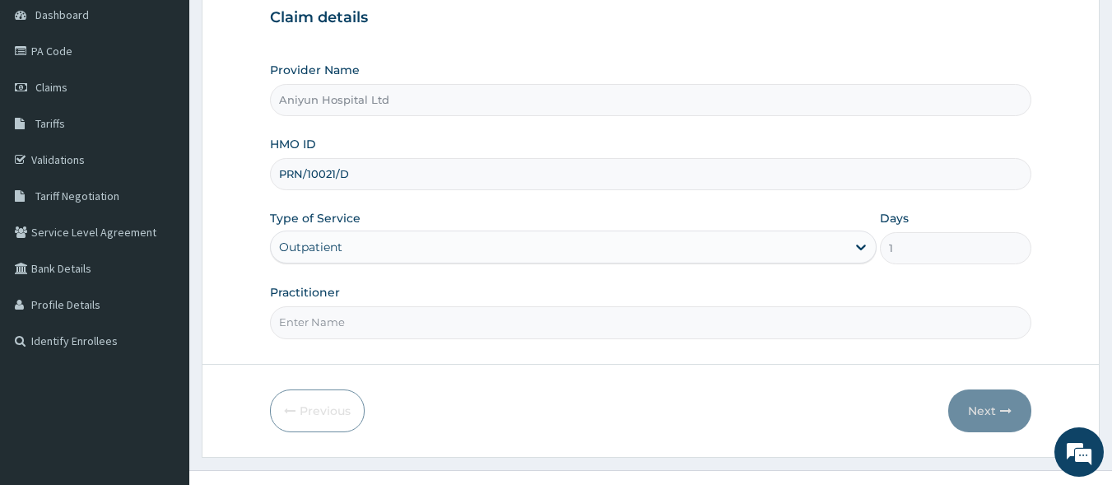
click at [379, 316] on input "Practitioner" at bounding box center [651, 322] width 763 height 32
type input "[PERSON_NAME]"
click at [985, 398] on button "Next" at bounding box center [990, 410] width 83 height 43
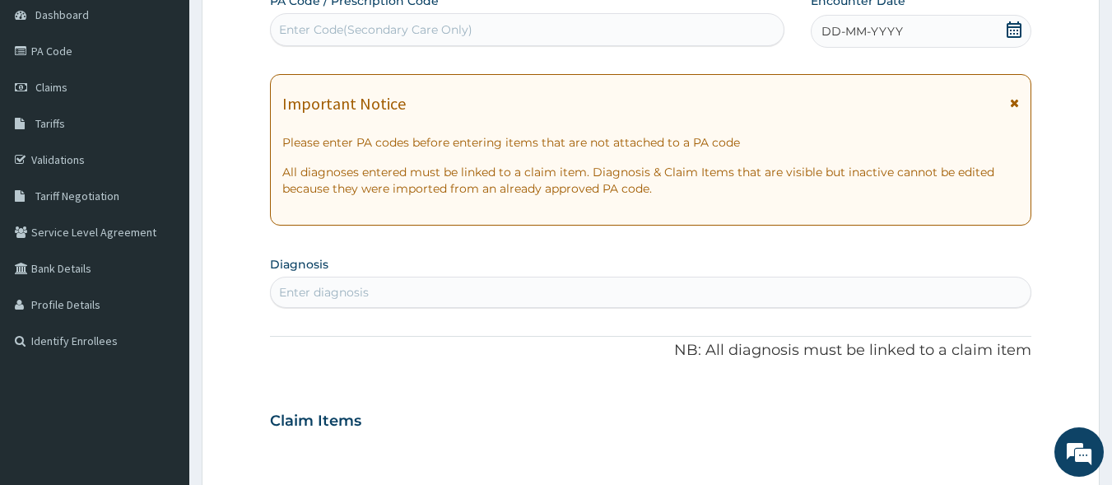
click at [1010, 29] on icon at bounding box center [1014, 29] width 16 height 16
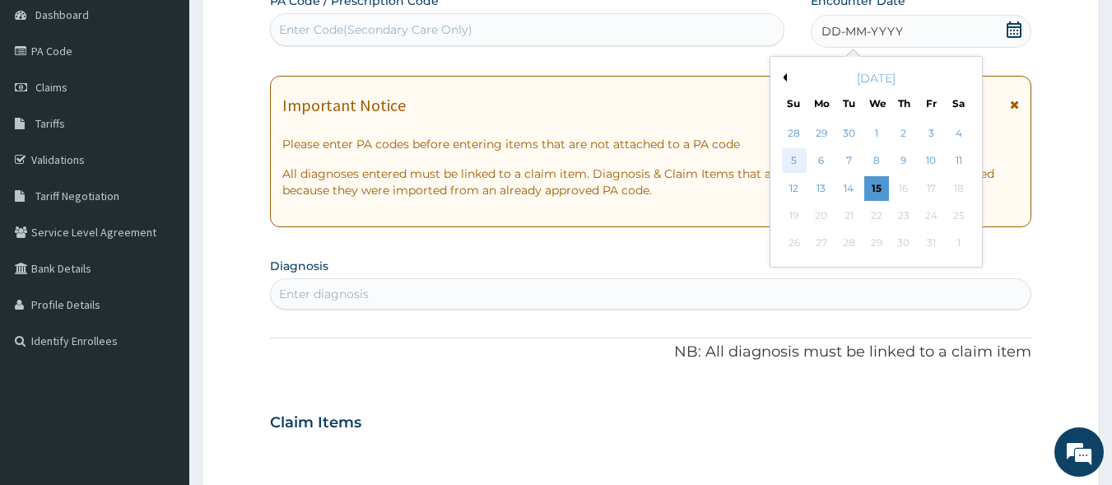
click at [791, 162] on div "5" at bounding box center [794, 161] width 25 height 25
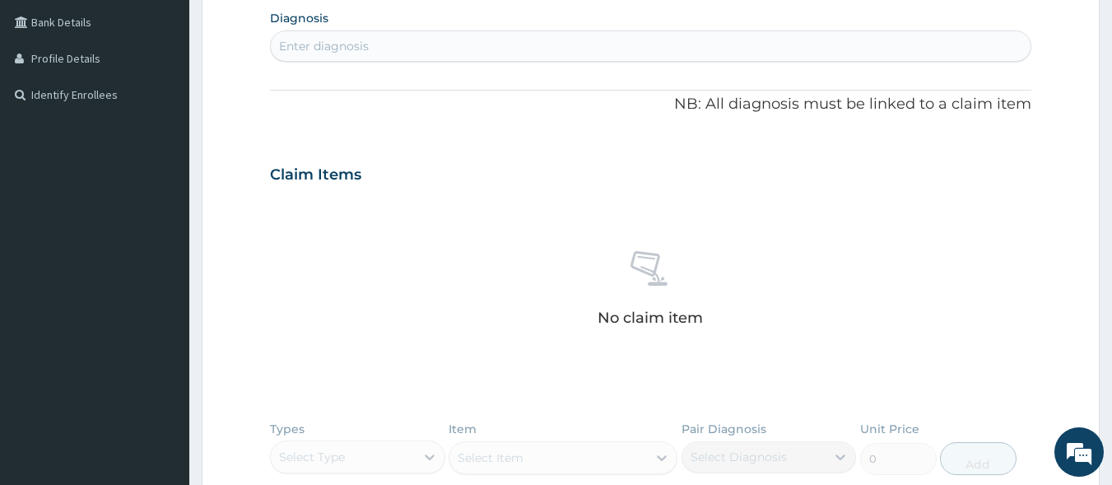
scroll to position [412, 0]
click at [590, 44] on div "Enter diagnosis" at bounding box center [651, 45] width 761 height 26
type input "[MEDICAL_DATA],"
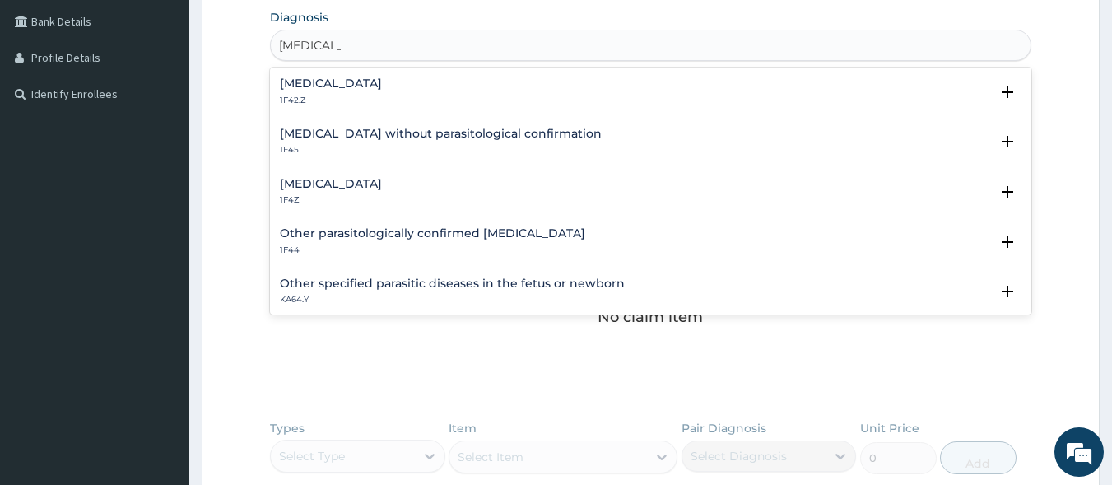
click at [528, 186] on div "[MEDICAL_DATA] 1F4Z" at bounding box center [651, 192] width 743 height 29
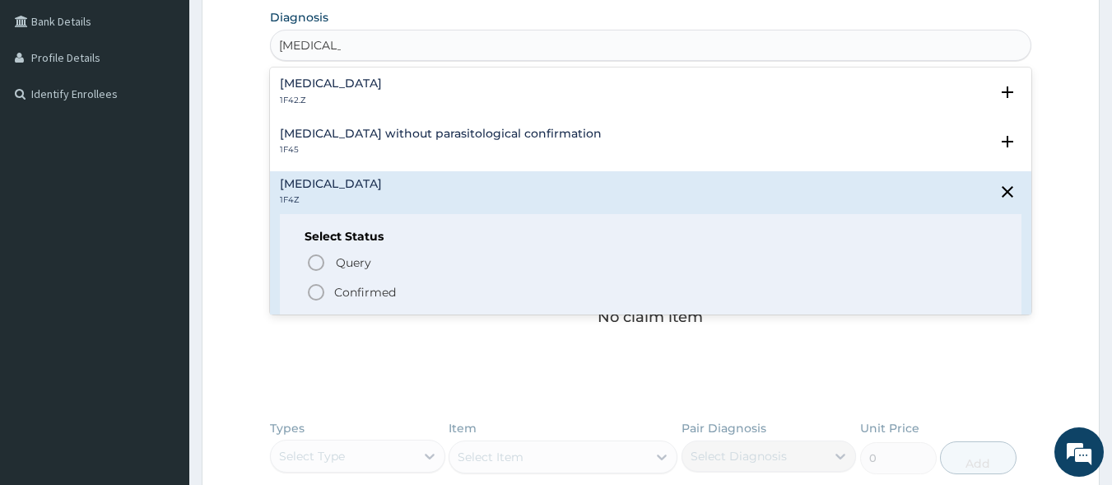
click at [464, 290] on span "Confirmed" at bounding box center [652, 292] width 692 height 20
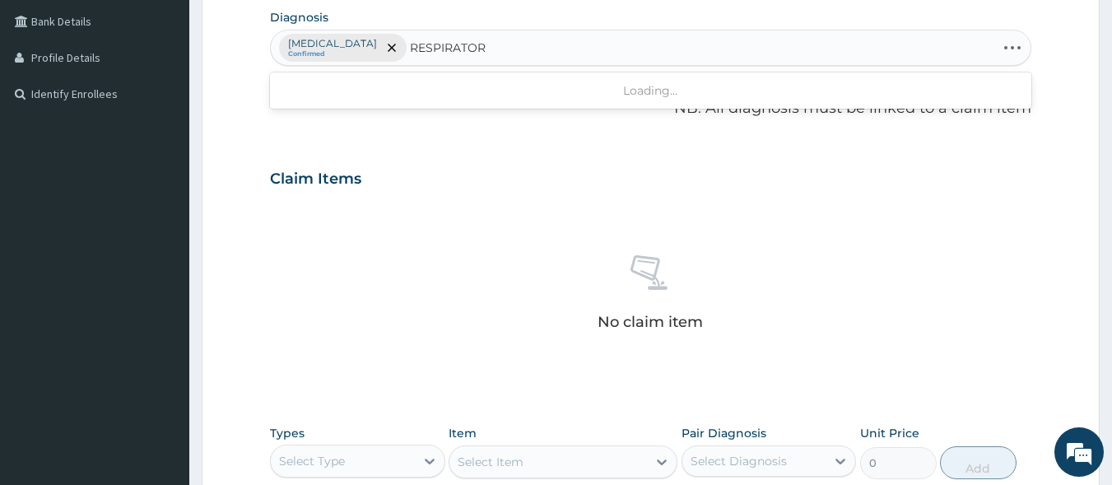
type input "RESPIRATORY"
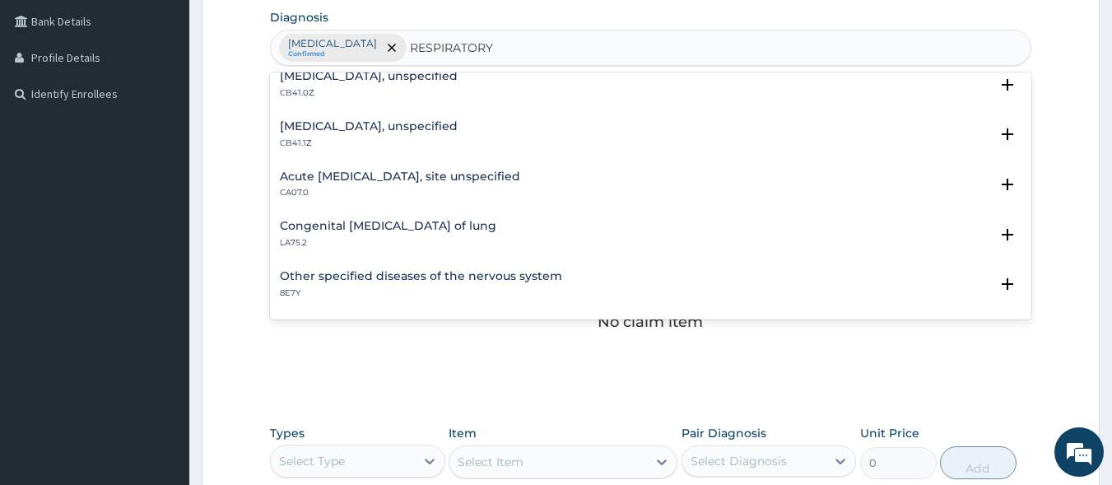
click at [497, 179] on h4 "Acute [MEDICAL_DATA], site unspecified" at bounding box center [400, 176] width 240 height 12
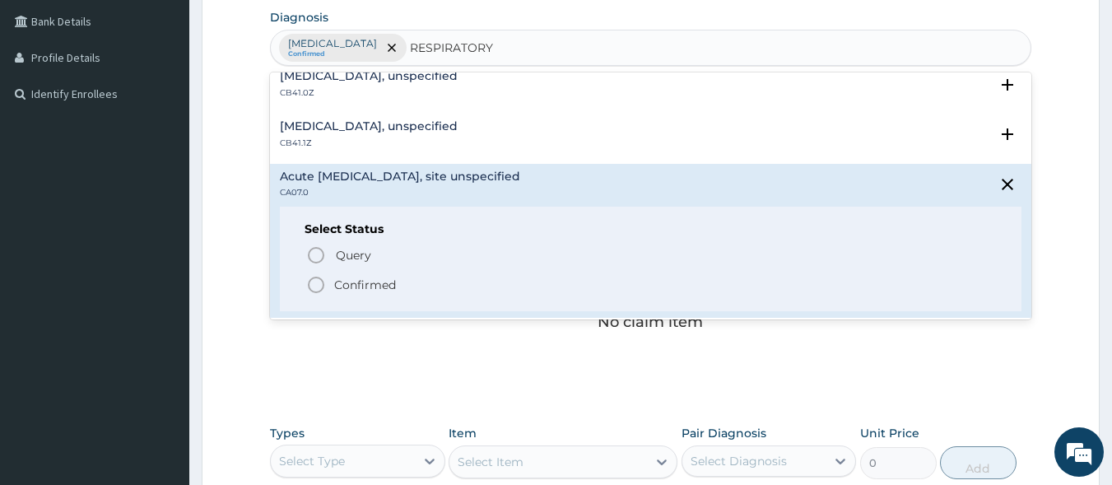
click at [454, 285] on span "Confirmed" at bounding box center [652, 285] width 692 height 20
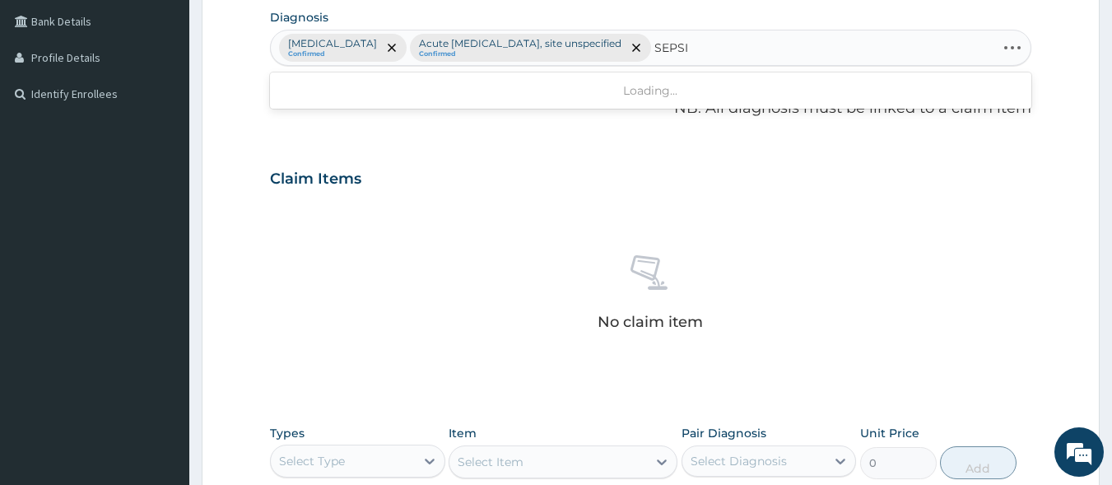
type input "[MEDICAL_DATA]"
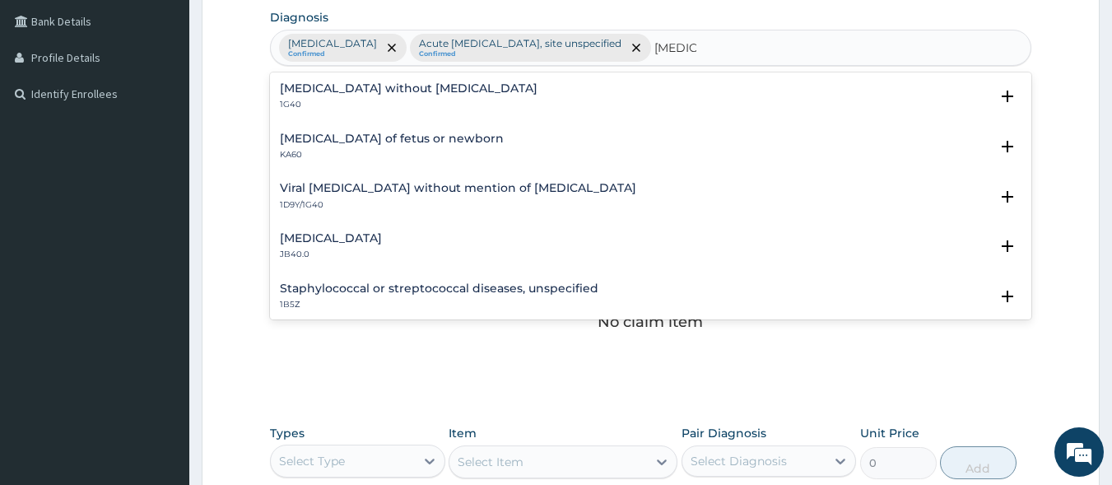
click at [452, 94] on div "Sepsis without septic shock 1G40" at bounding box center [651, 96] width 743 height 29
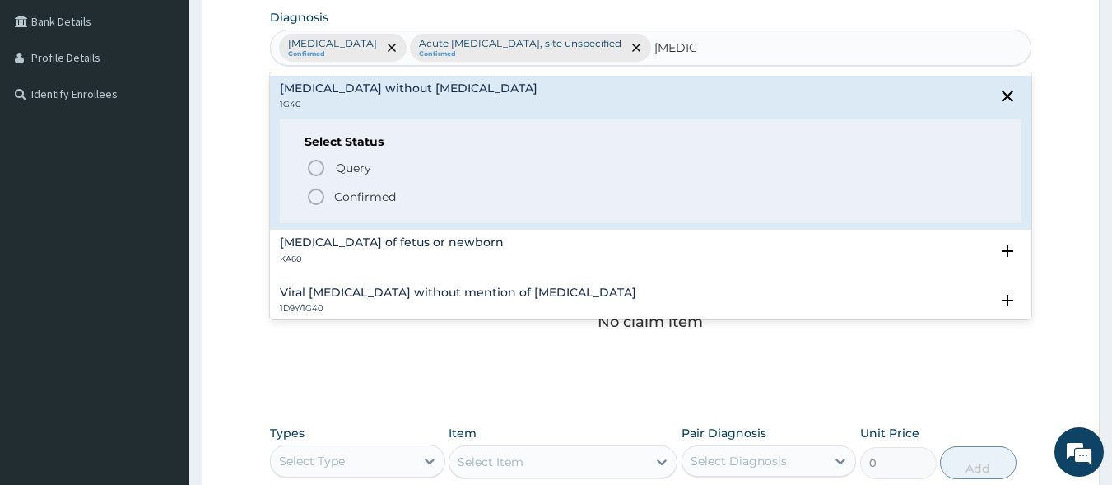
click at [417, 201] on span "Confirmed" at bounding box center [652, 197] width 692 height 20
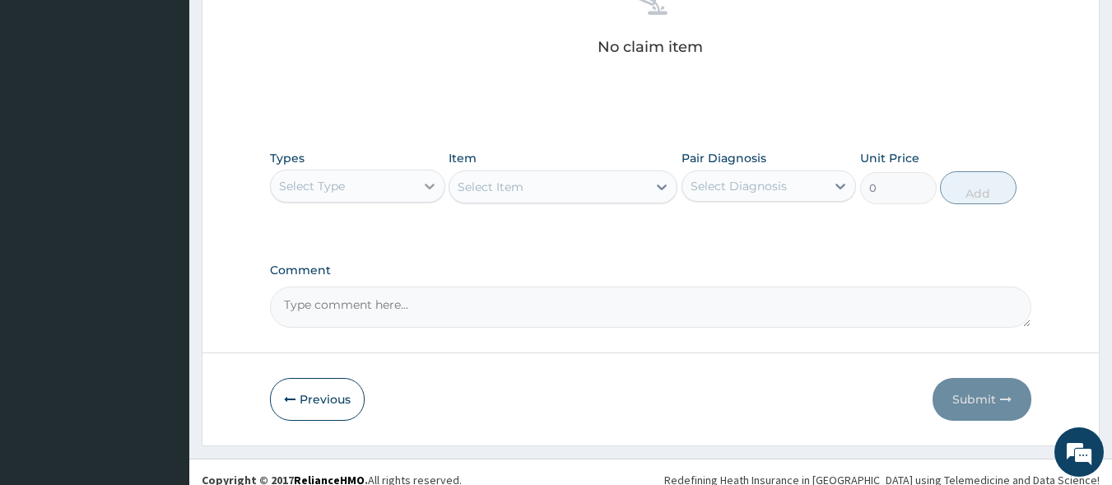
scroll to position [702, 0]
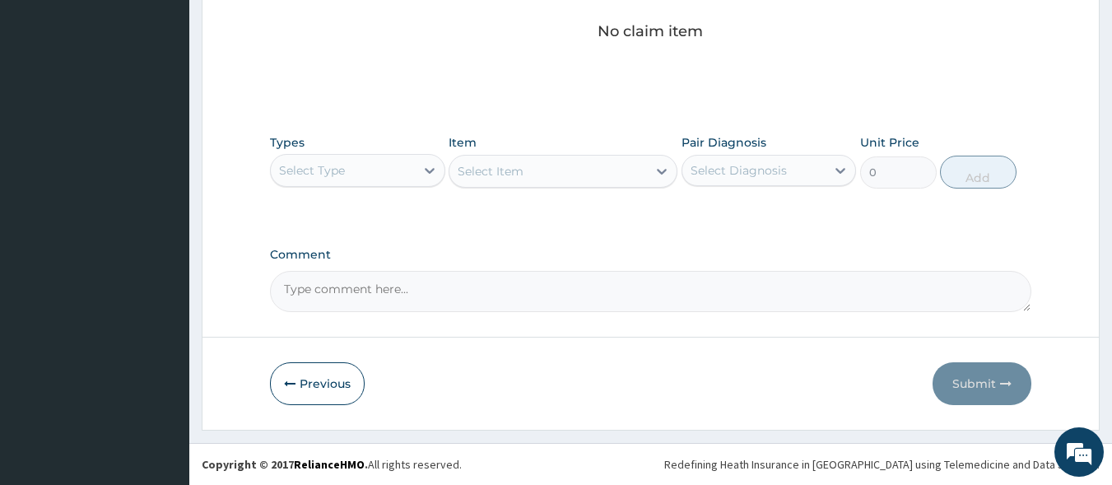
click at [374, 168] on div "Select Type" at bounding box center [343, 170] width 144 height 26
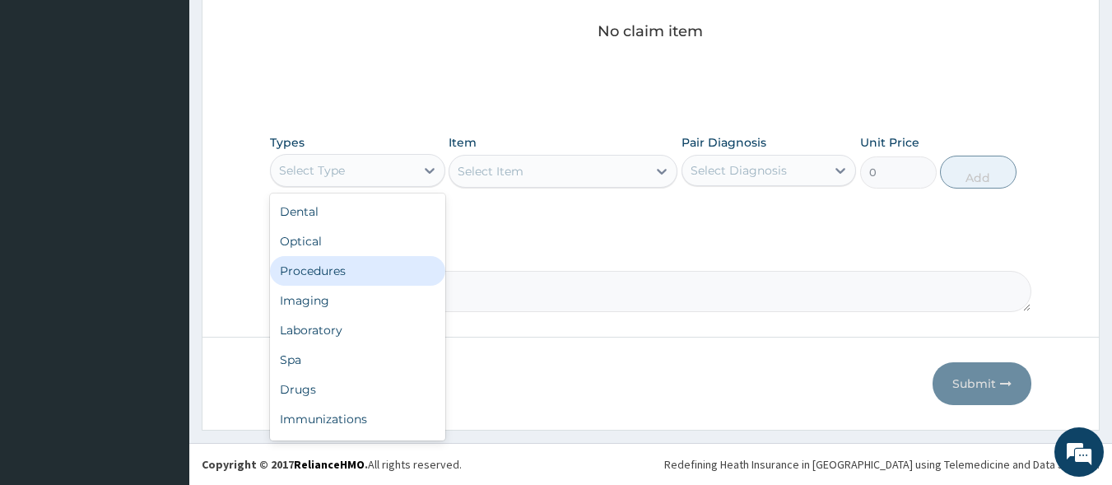
click at [347, 273] on div "Procedures" at bounding box center [357, 271] width 175 height 30
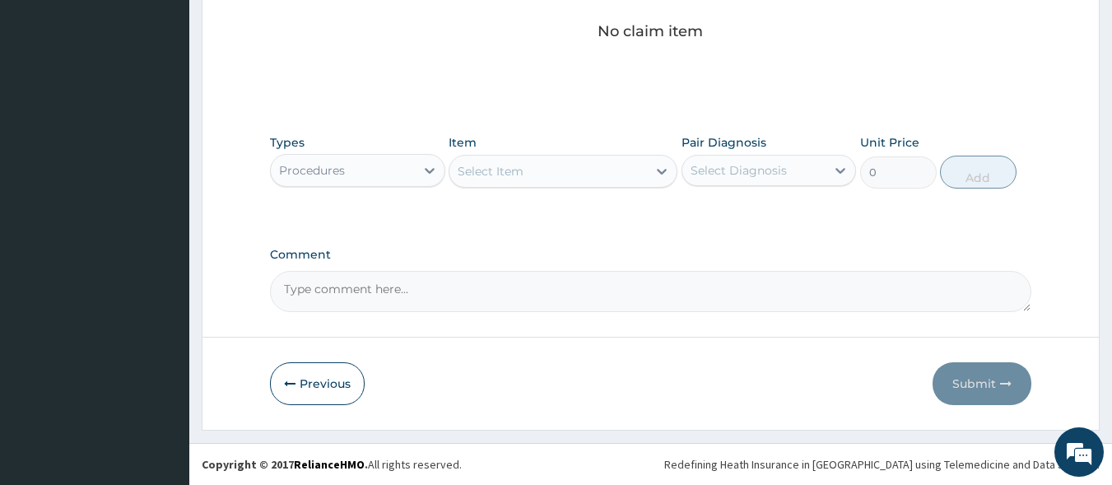
click at [596, 173] on div "Select Item" at bounding box center [549, 171] width 198 height 26
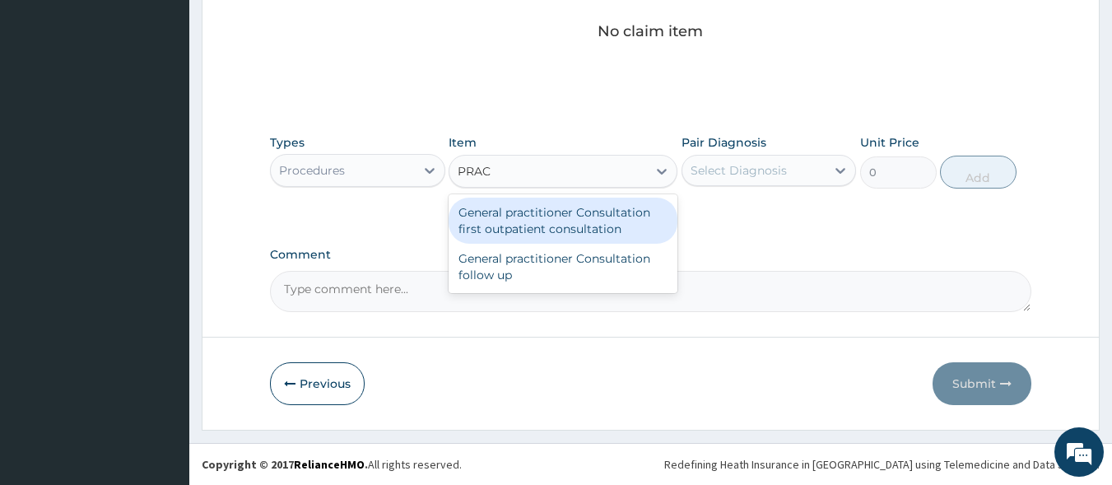
type input "PRACT"
click at [587, 210] on div "General practitioner Consultation first outpatient consultation" at bounding box center [563, 221] width 229 height 46
type input "3600"
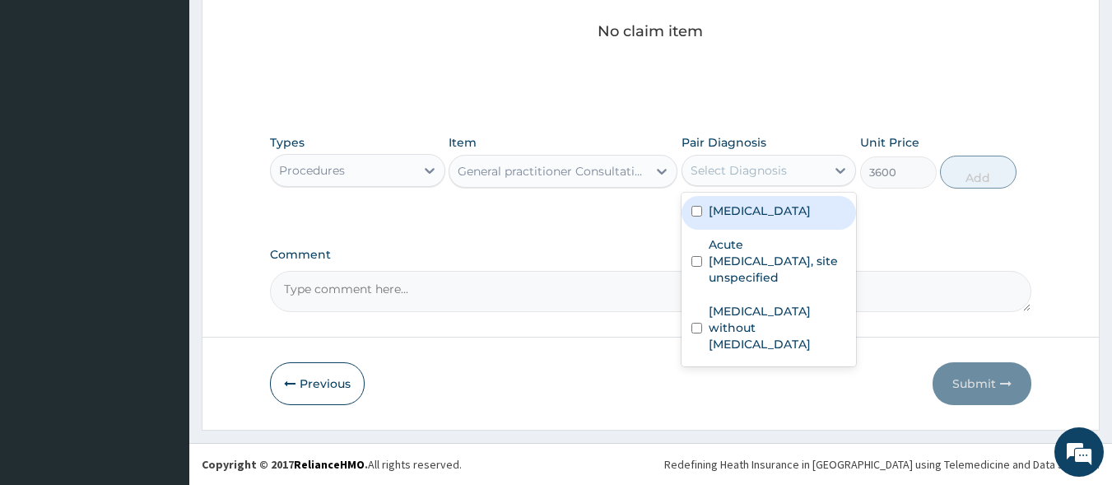
click at [821, 182] on div "Select Diagnosis" at bounding box center [755, 170] width 144 height 26
click at [781, 213] on label "Malaria, unspecified" at bounding box center [760, 211] width 102 height 16
checkbox input "true"
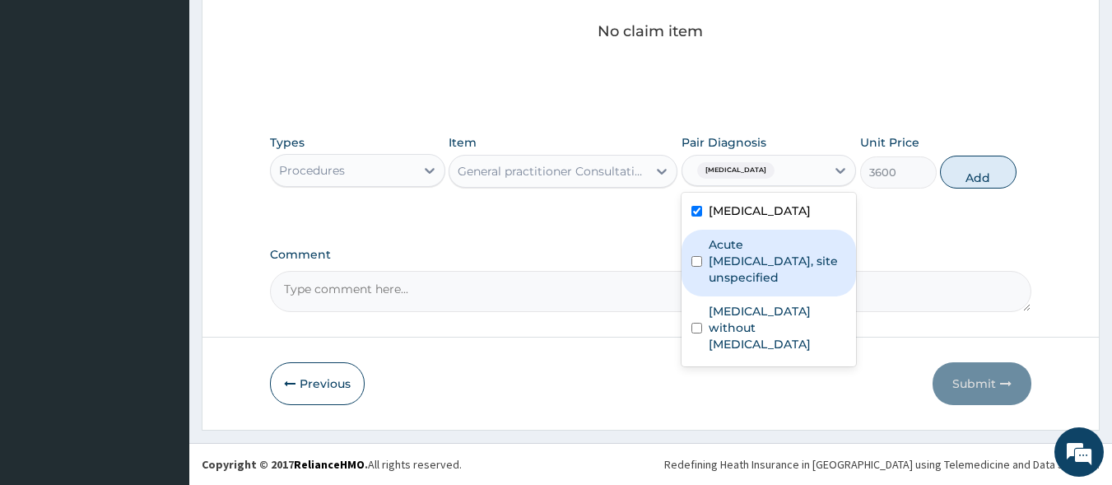
drag, startPoint x: 751, startPoint y: 255, endPoint x: 727, endPoint y: 302, distance: 52.7
click at [749, 262] on label "Acute upper respiratory infection, site unspecified" at bounding box center [778, 260] width 138 height 49
checkbox input "true"
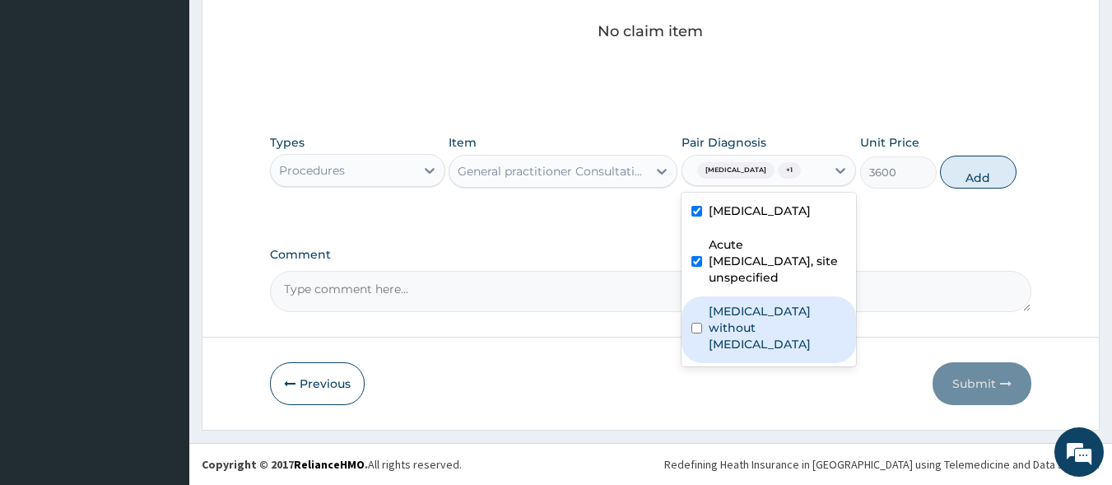
click at [717, 322] on label "Sepsis without septic shock" at bounding box center [778, 327] width 138 height 49
checkbox input "true"
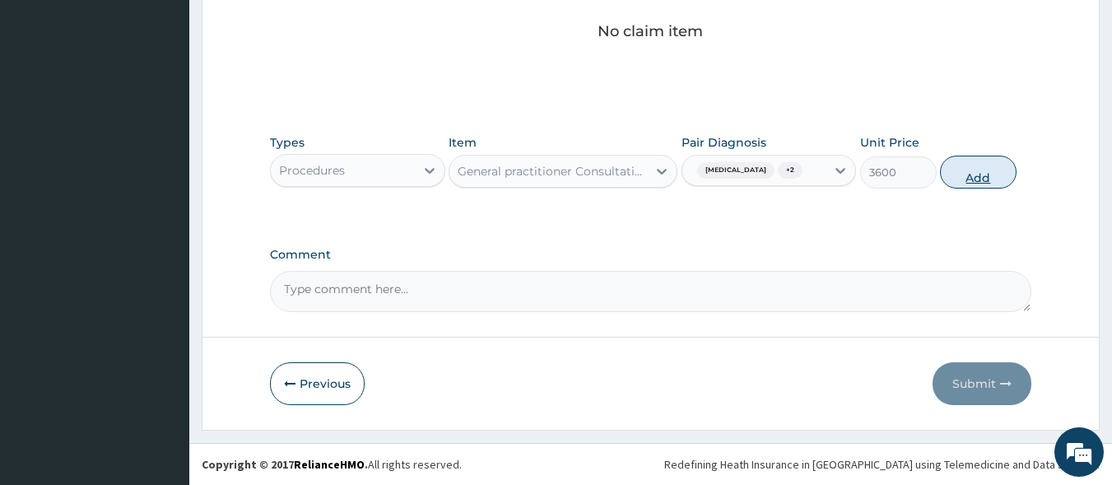
click at [995, 176] on button "Add" at bounding box center [978, 172] width 77 height 33
type input "0"
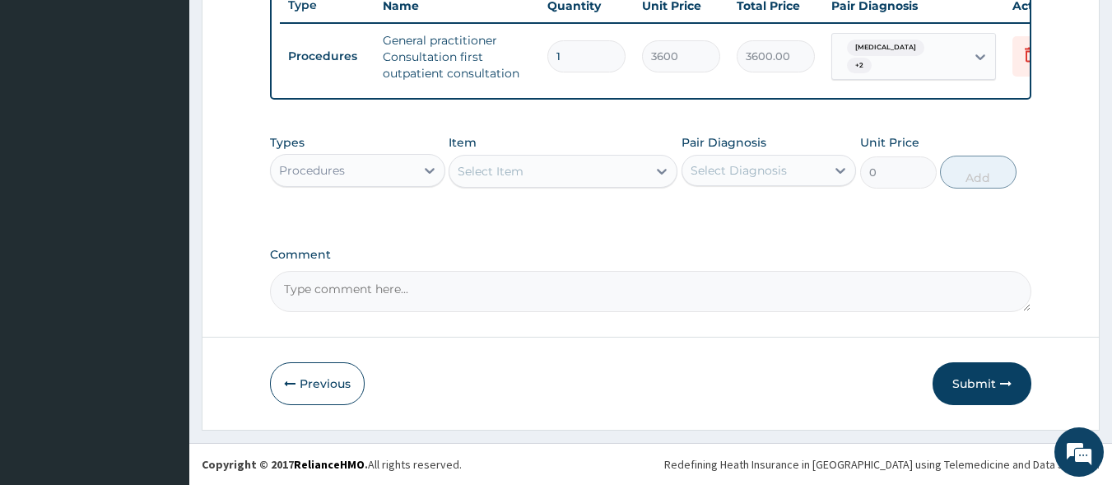
click at [380, 170] on div "Procedures" at bounding box center [343, 170] width 144 height 26
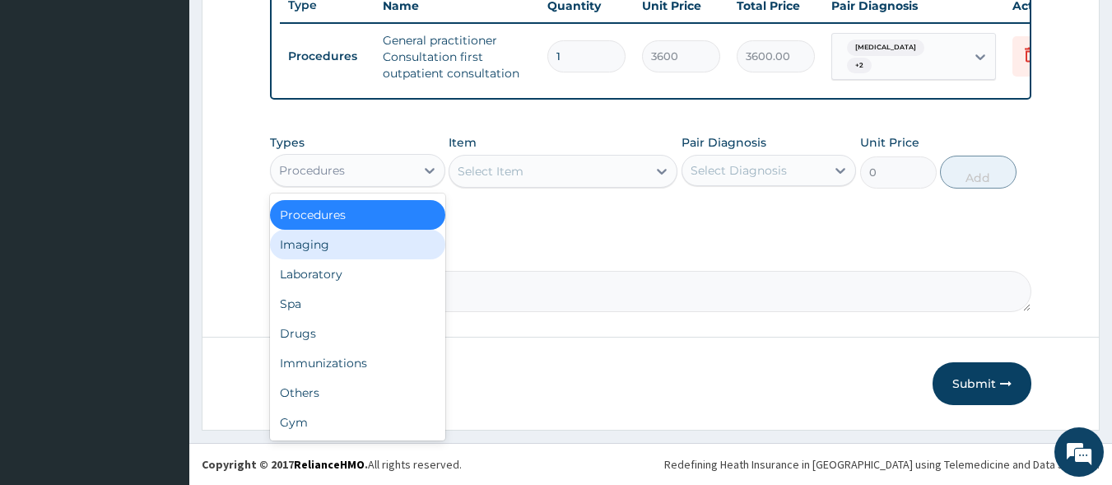
scroll to position [0, 0]
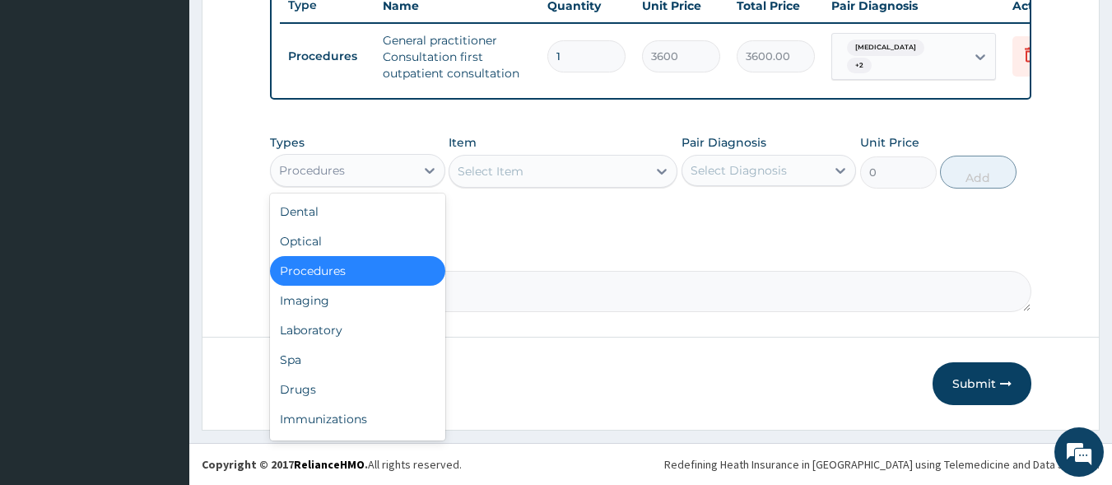
click at [395, 270] on div "Procedures" at bounding box center [357, 271] width 175 height 30
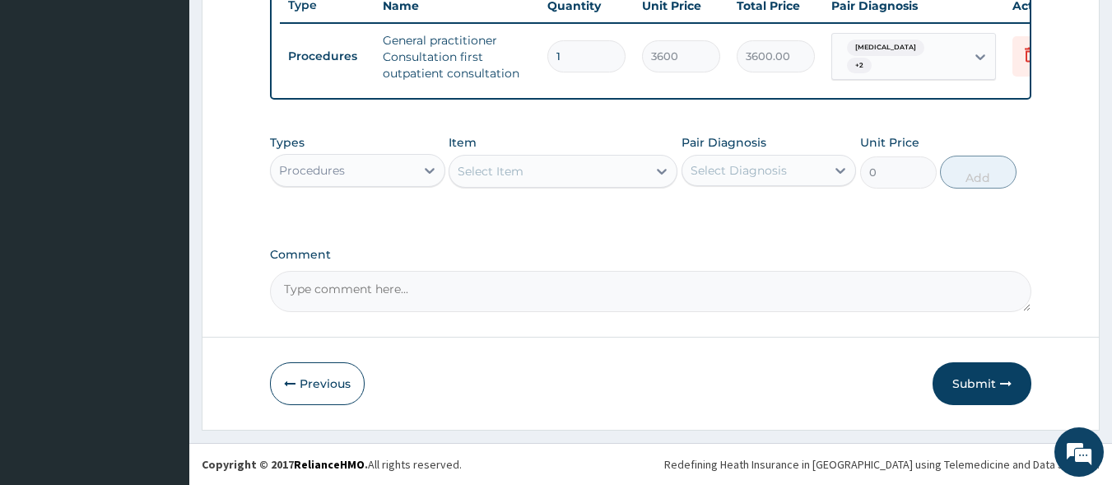
click at [408, 175] on div "Procedures" at bounding box center [343, 170] width 144 height 26
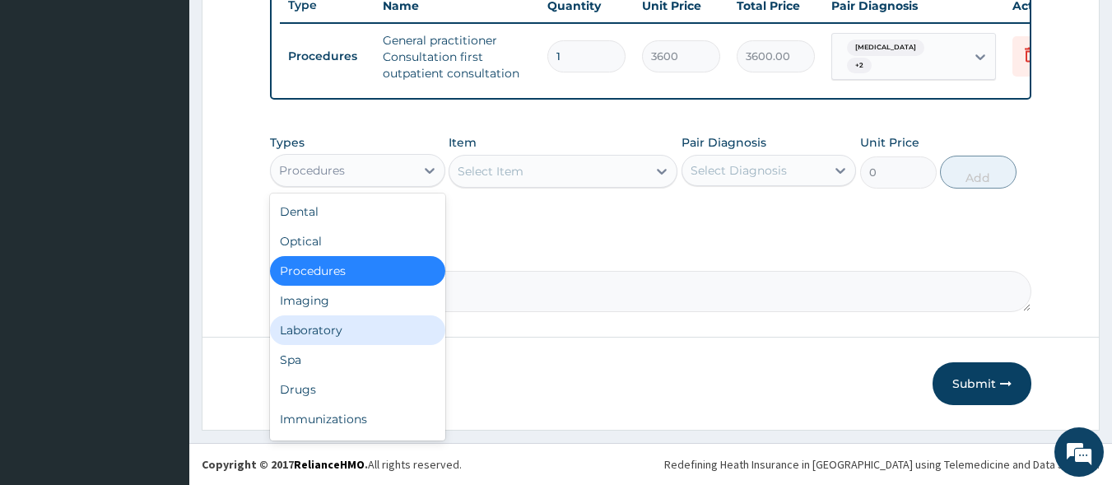
click at [340, 325] on div "Laboratory" at bounding box center [357, 330] width 175 height 30
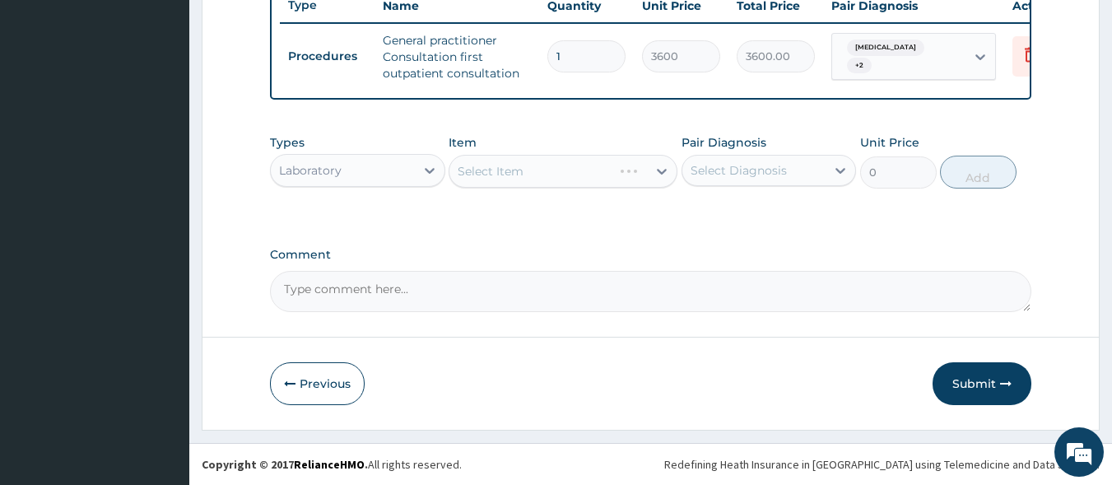
click at [566, 164] on div "Select Item" at bounding box center [563, 171] width 229 height 33
click at [577, 179] on div "Select Item" at bounding box center [549, 171] width 198 height 26
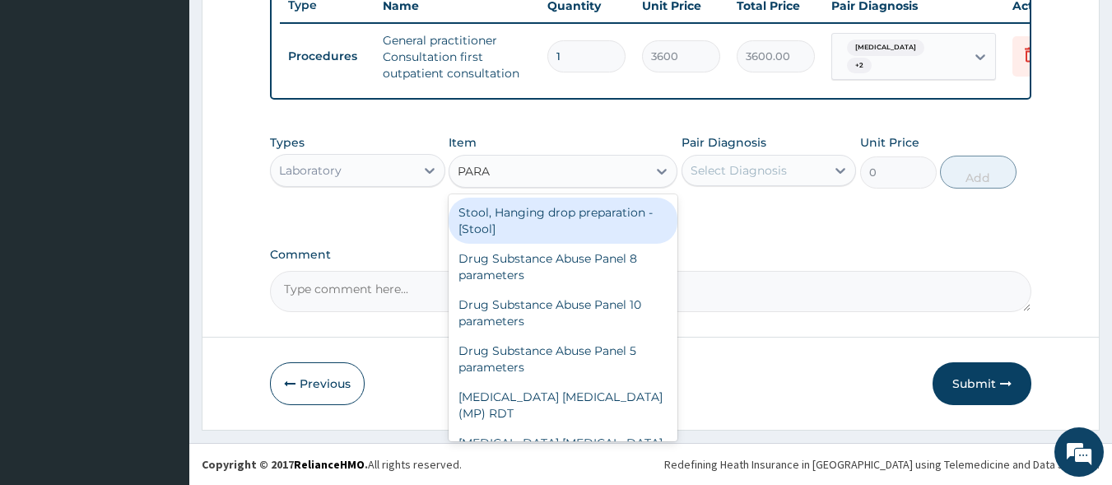
type input "PARAS"
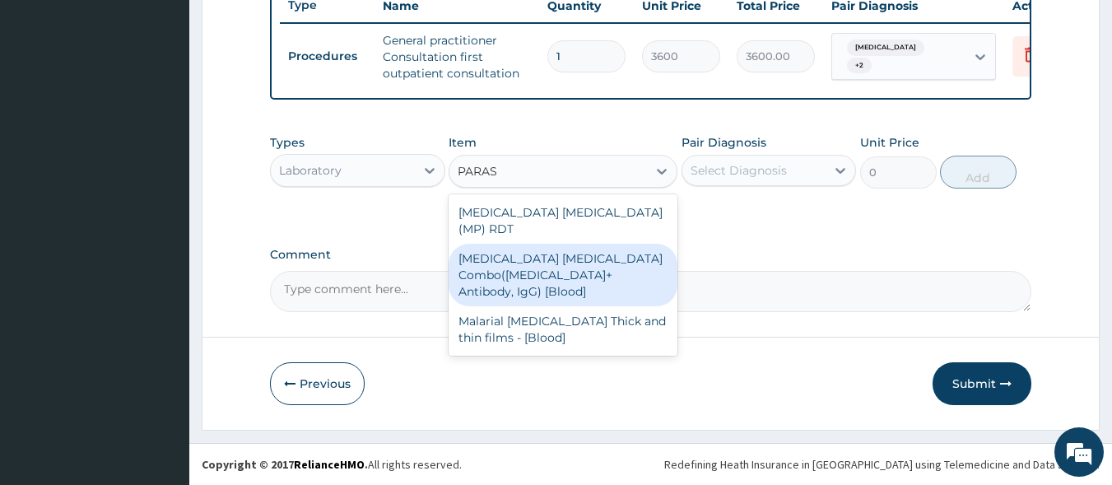
click at [595, 244] on div "Malaria Parasite Combo(Blood Film+ Antibody, IgG) [Blood]" at bounding box center [563, 275] width 229 height 63
type input "2800"
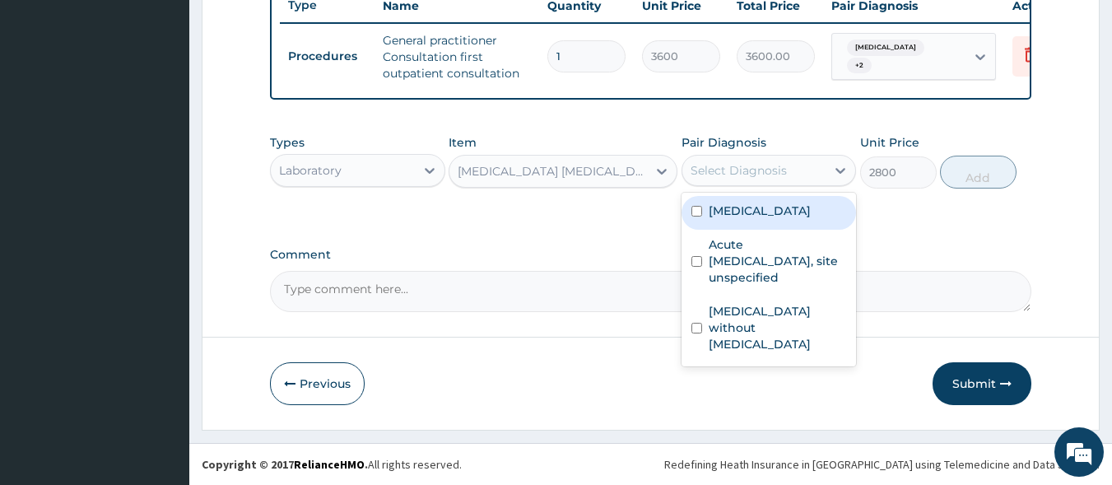
click at [715, 169] on div "Select Diagnosis" at bounding box center [739, 170] width 96 height 16
drag, startPoint x: 736, startPoint y: 215, endPoint x: 858, endPoint y: 182, distance: 126.2
click at [744, 212] on label "Malaria, unspecified" at bounding box center [760, 211] width 102 height 16
checkbox input "true"
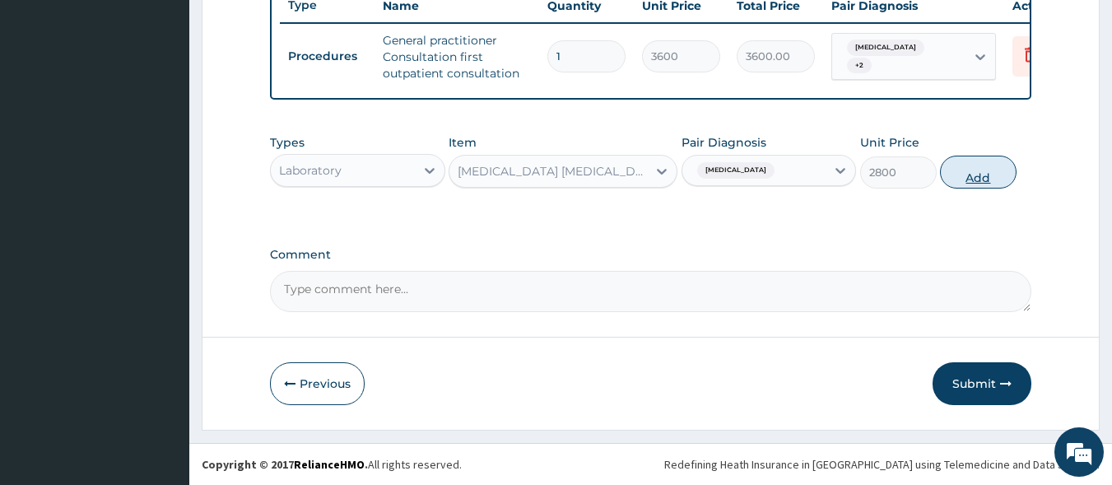
click at [982, 166] on button "Add" at bounding box center [978, 172] width 77 height 33
type input "0"
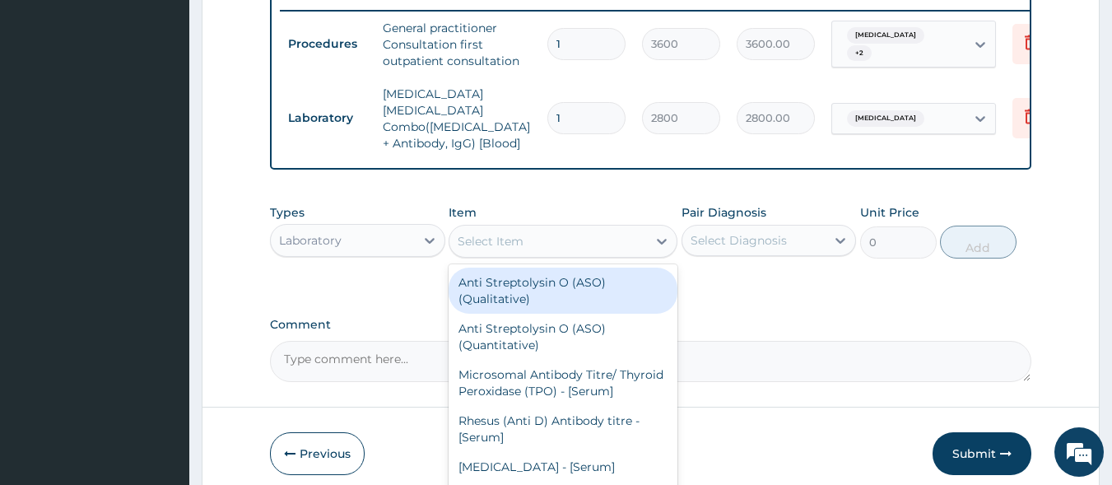
click at [548, 236] on div "Select Item" at bounding box center [549, 241] width 198 height 26
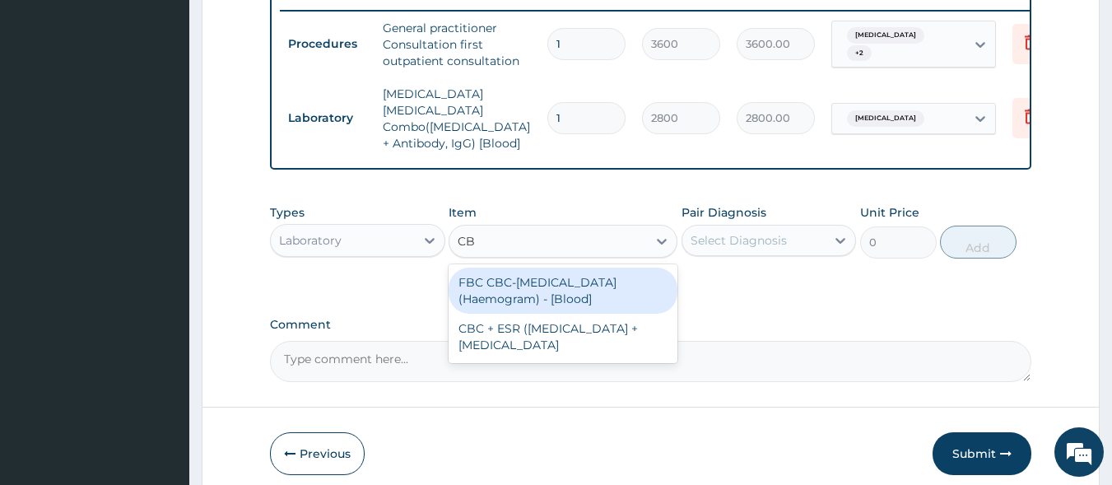
type input "CBC"
click at [547, 279] on div "FBC CBC-Complete Blood Count (Haemogram) - [Blood]" at bounding box center [563, 291] width 229 height 46
type input "4200"
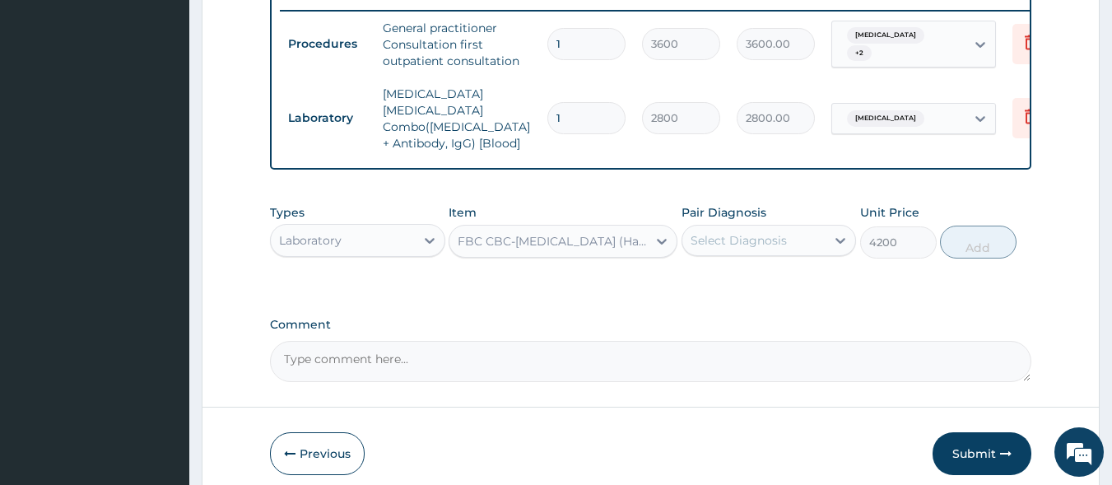
click at [729, 240] on div "Select Diagnosis" at bounding box center [739, 240] width 96 height 16
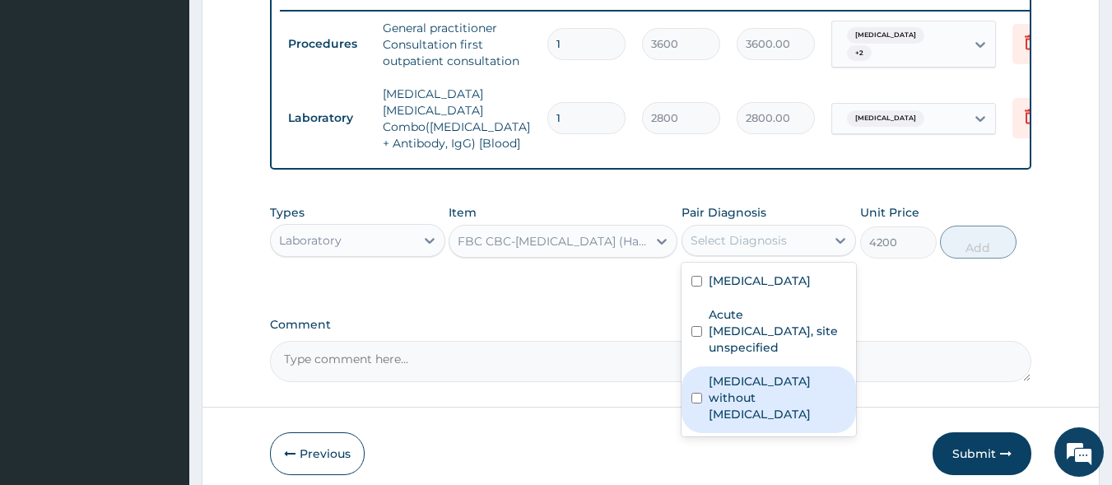
click at [741, 388] on label "Sepsis without septic shock" at bounding box center [778, 397] width 138 height 49
checkbox input "true"
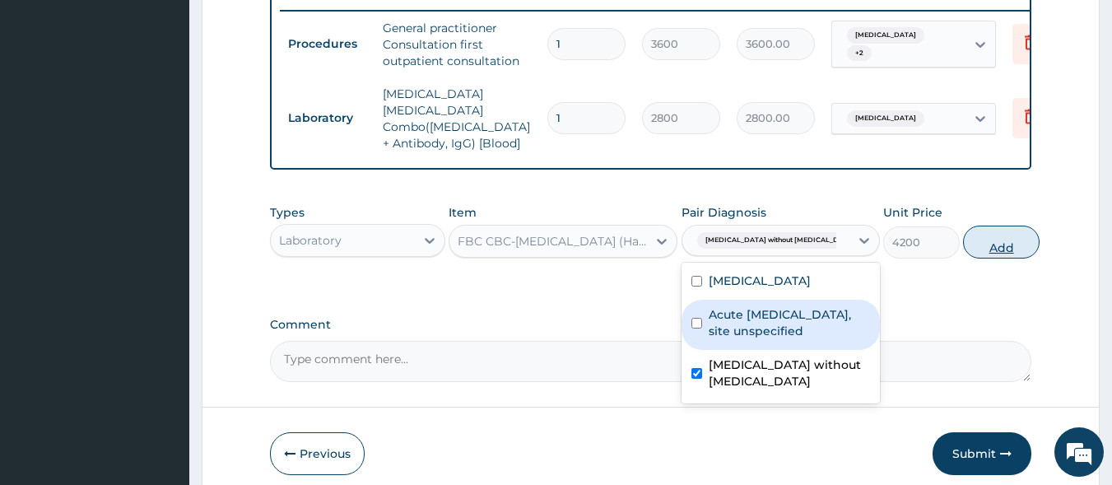
click at [968, 239] on button "Add" at bounding box center [1001, 242] width 77 height 33
type input "0"
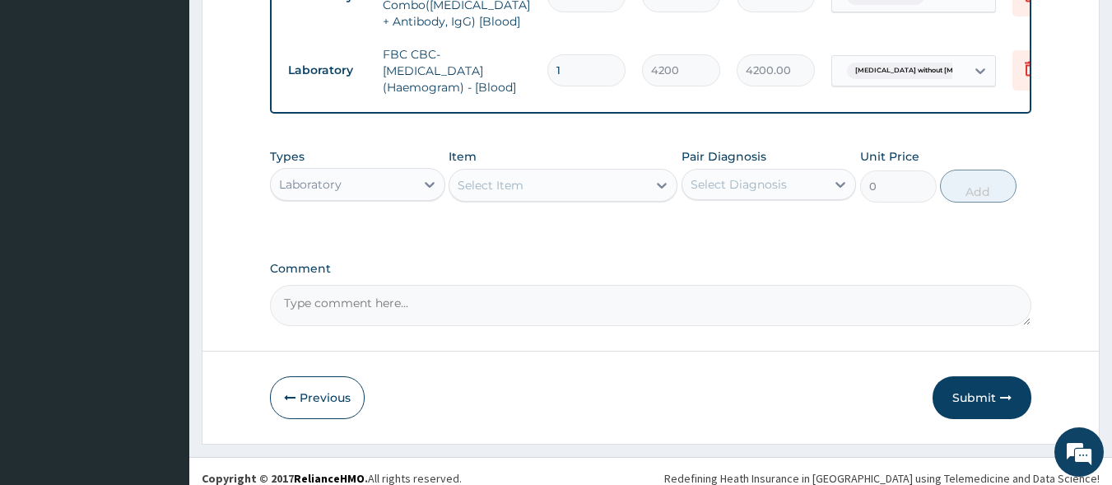
scroll to position [777, 0]
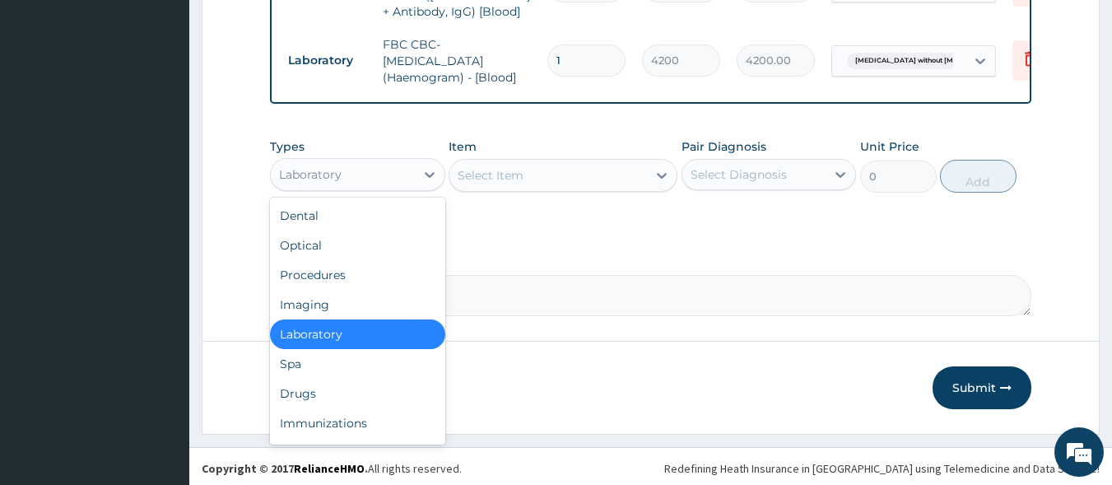
click at [361, 172] on div "Laboratory" at bounding box center [343, 174] width 144 height 26
drag, startPoint x: 346, startPoint y: 394, endPoint x: 388, endPoint y: 337, distance: 70.7
click at [346, 394] on div "Drugs" at bounding box center [357, 394] width 175 height 30
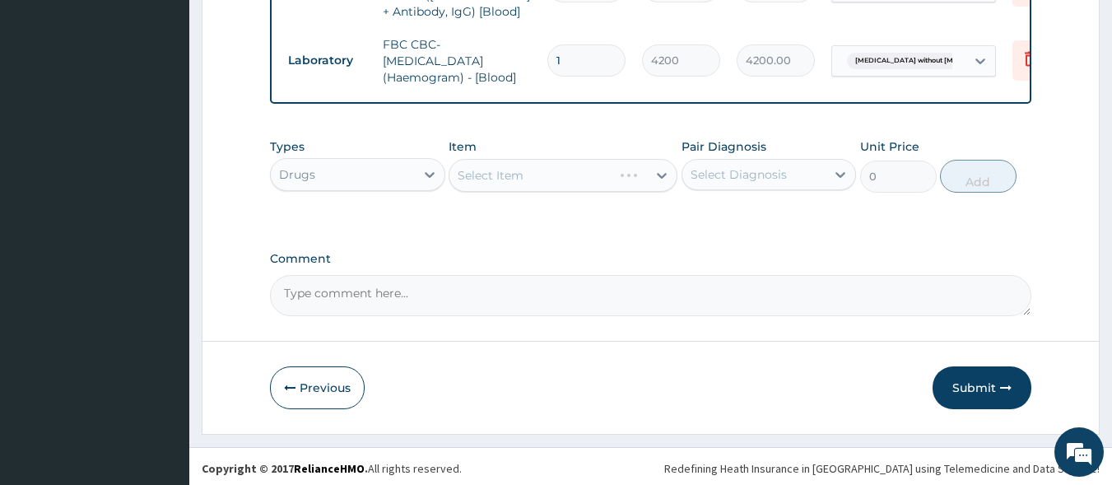
click at [570, 173] on div "Select Item" at bounding box center [563, 175] width 229 height 33
click at [572, 171] on div "Select Item" at bounding box center [563, 175] width 229 height 33
click at [572, 171] on div "Select Item" at bounding box center [549, 175] width 198 height 26
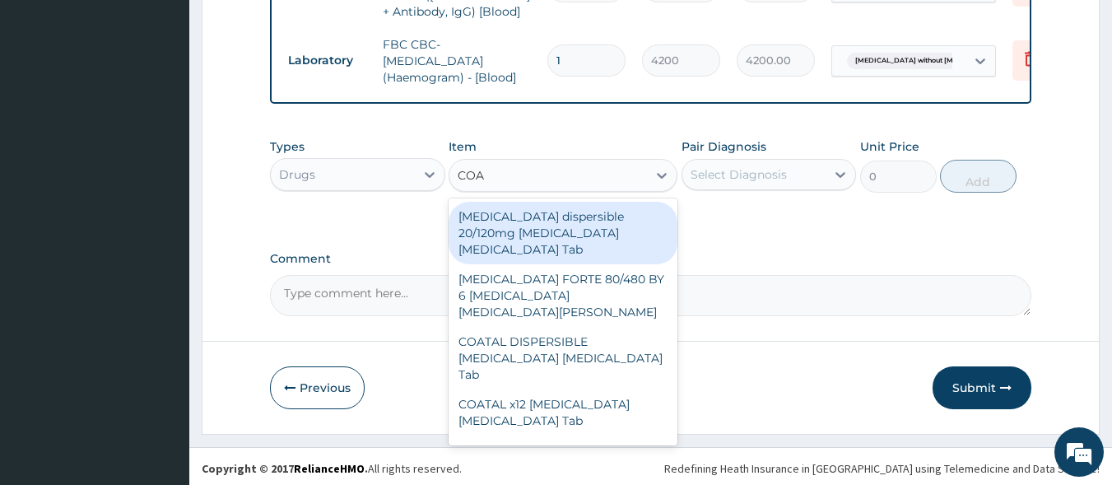
type input "COAR"
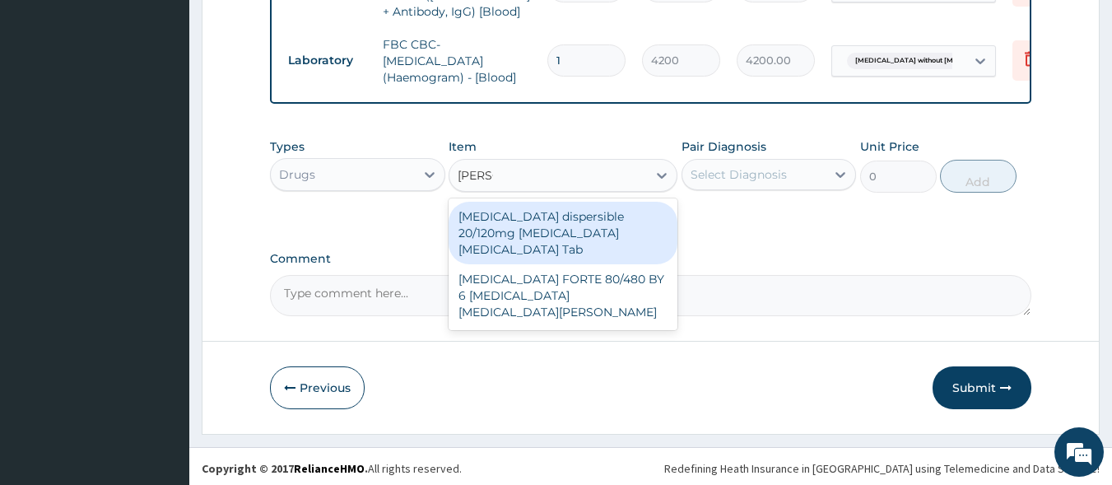
click at [545, 215] on div "Coartem dispersible 20/120mg Artemether Lumefantrine Tab" at bounding box center [563, 233] width 229 height 63
type input "517.5"
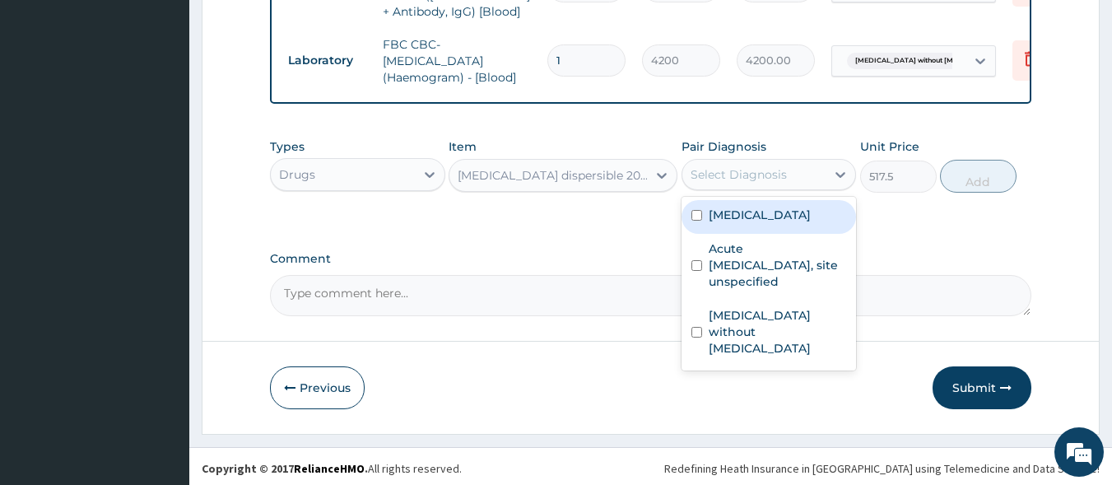
click at [748, 177] on div "Select Diagnosis" at bounding box center [739, 174] width 96 height 16
click at [772, 221] on div "Malaria, unspecified" at bounding box center [769, 217] width 175 height 34
checkbox input "true"
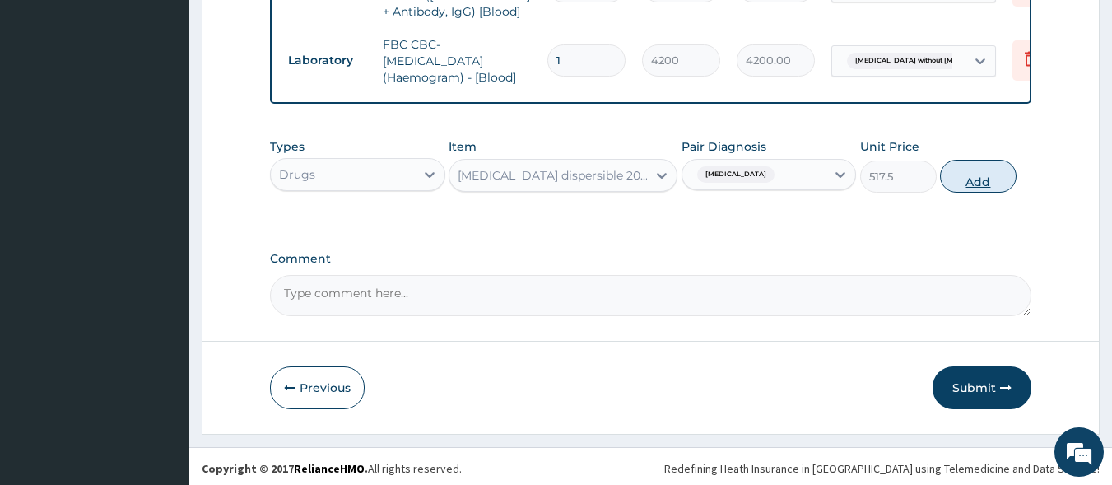
click at [971, 179] on button "Add" at bounding box center [978, 176] width 77 height 33
type input "0"
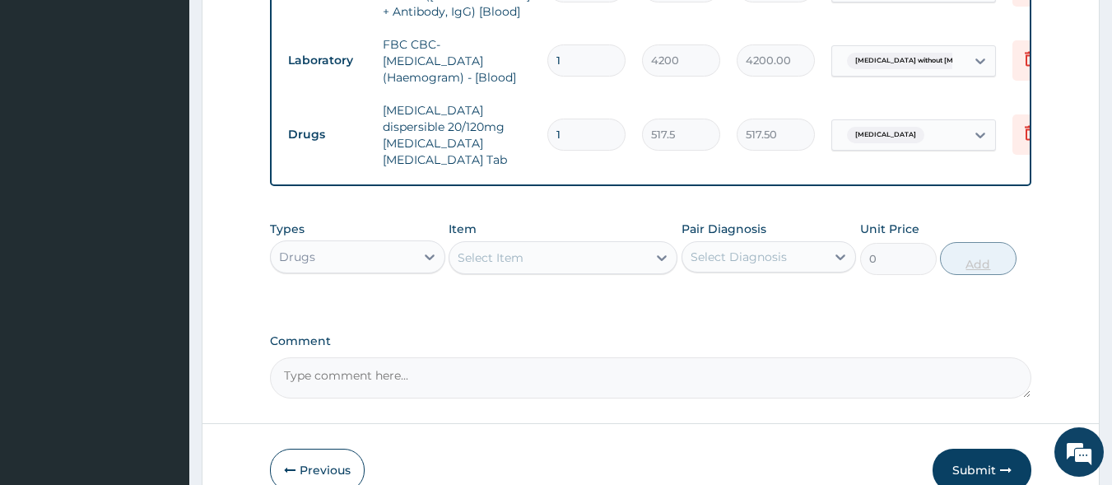
type input "0.00"
type input "6"
type input "3105.00"
type input "6"
click at [562, 245] on div "Select Item" at bounding box center [549, 258] width 198 height 26
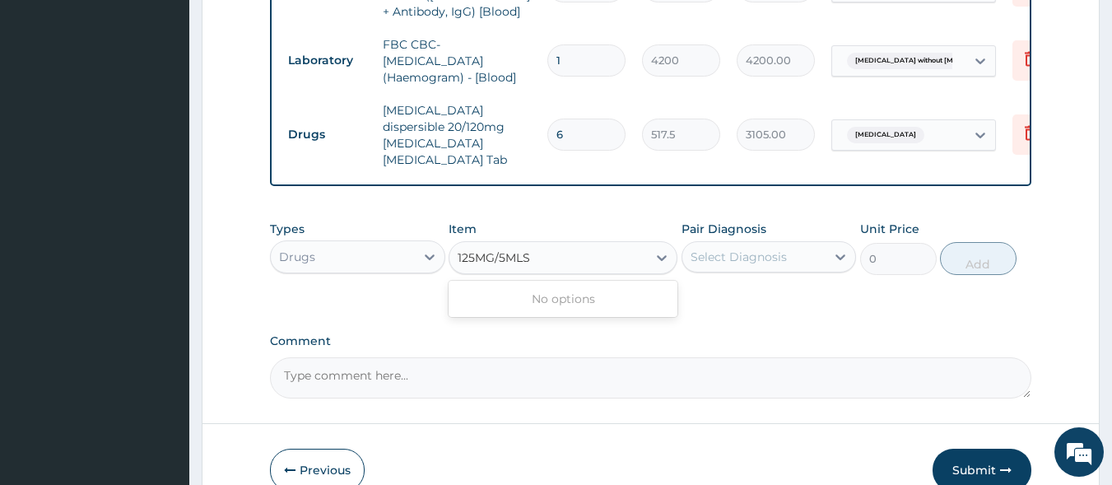
type input "125MG/5ML"
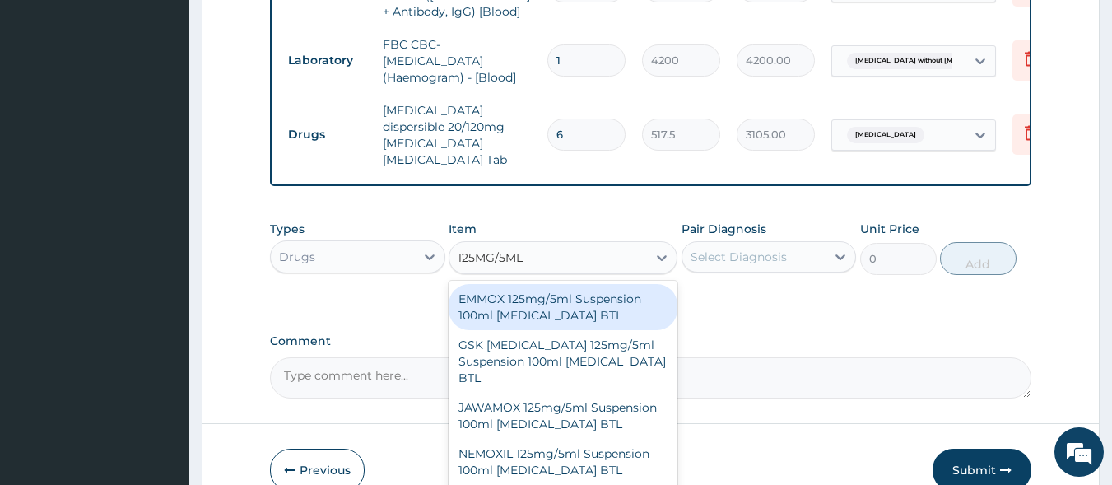
scroll to position [66, 0]
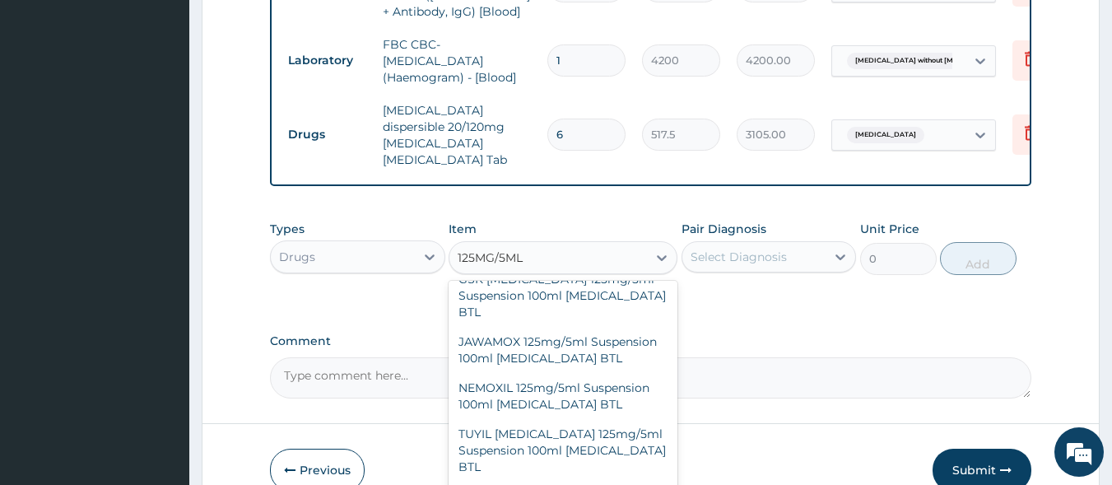
type input "600"
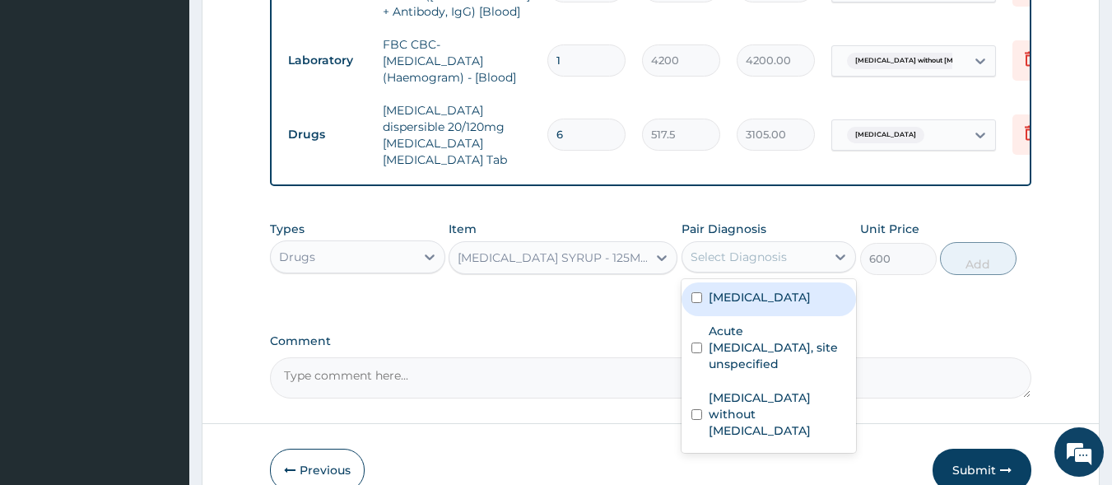
click at [795, 244] on div "Select Diagnosis" at bounding box center [755, 257] width 144 height 26
click at [788, 289] on label "Malaria, unspecified" at bounding box center [760, 297] width 102 height 16
checkbox input "true"
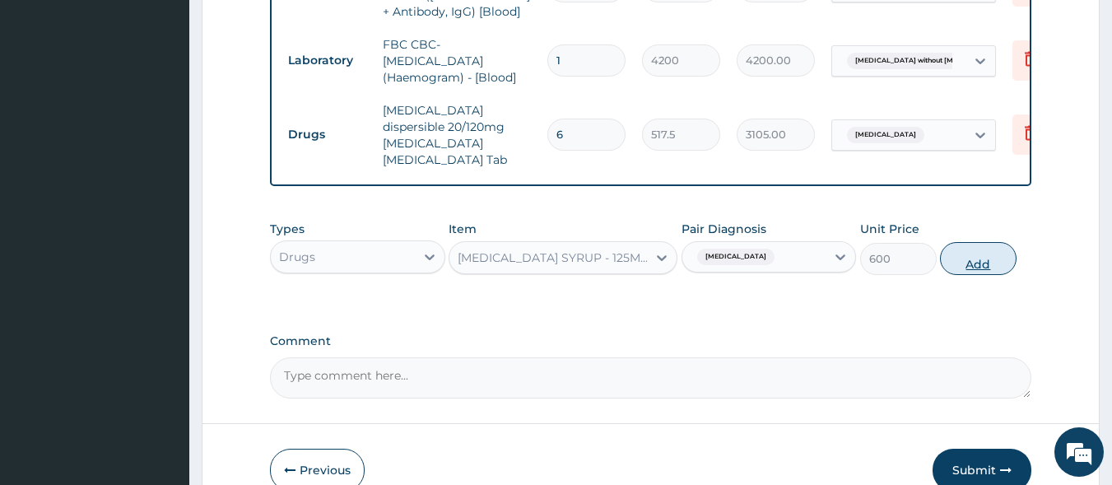
click at [959, 242] on button "Add" at bounding box center [978, 258] width 77 height 33
type input "0"
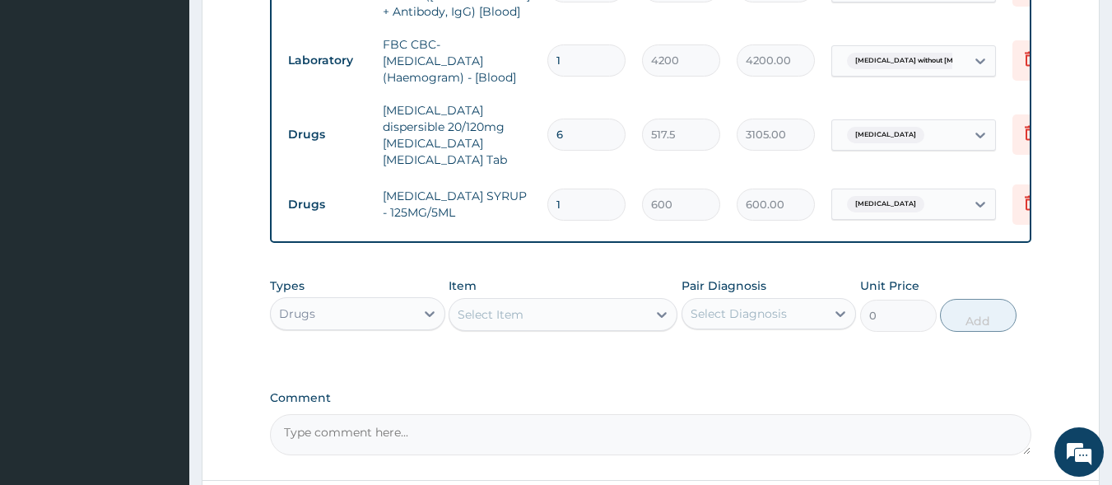
click at [553, 301] on div "Select Item" at bounding box center [549, 314] width 198 height 26
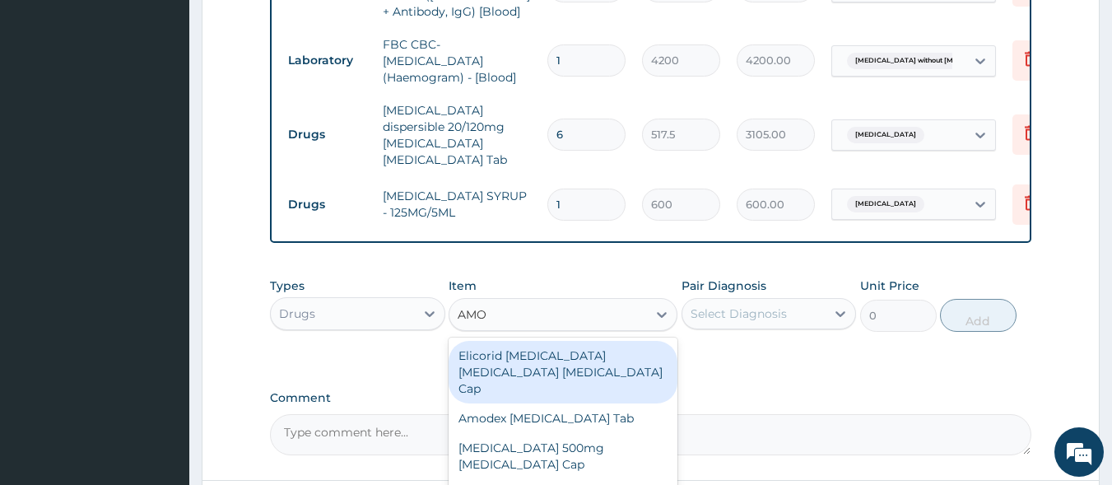
type input "AMOX"
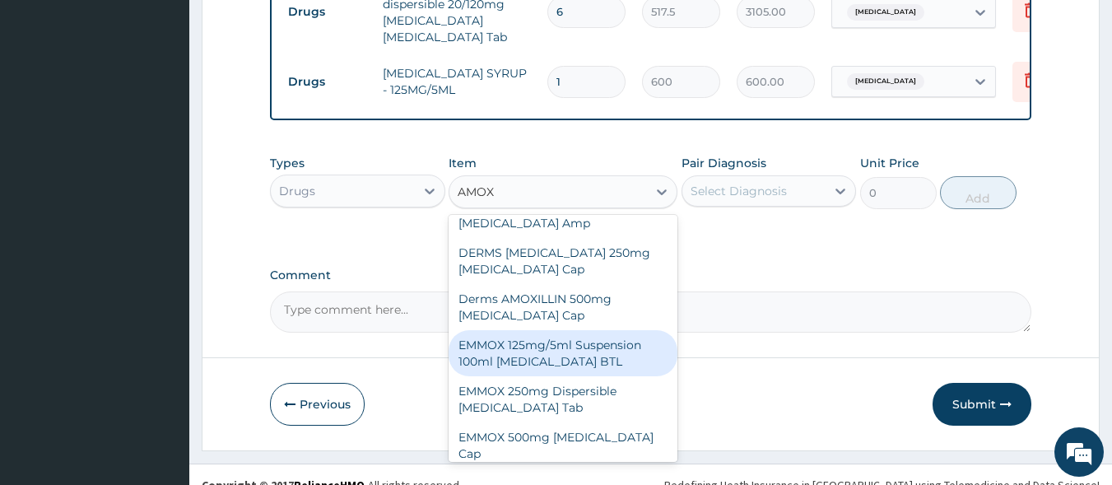
scroll to position [247, 0]
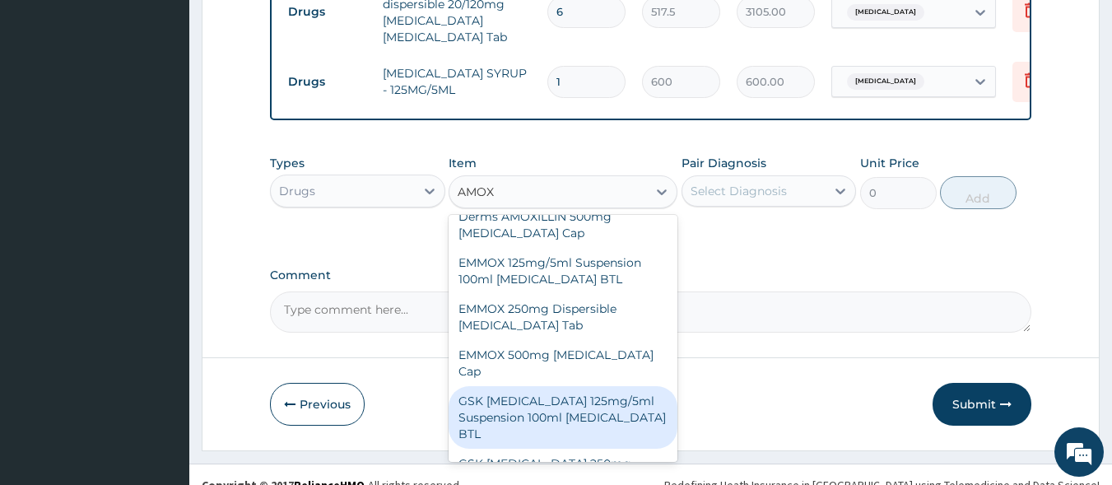
click at [547, 386] on div "GSK AMOXIL 125mg/5ml Suspension 100ml Amoxicillin BTL" at bounding box center [563, 417] width 229 height 63
type input "1150"
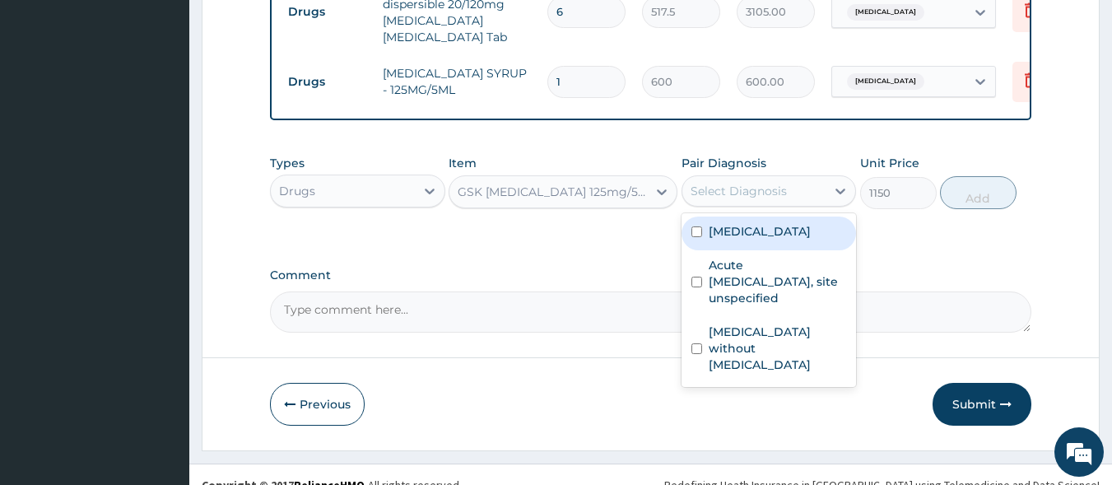
click at [805, 178] on div "Select Diagnosis" at bounding box center [755, 191] width 144 height 26
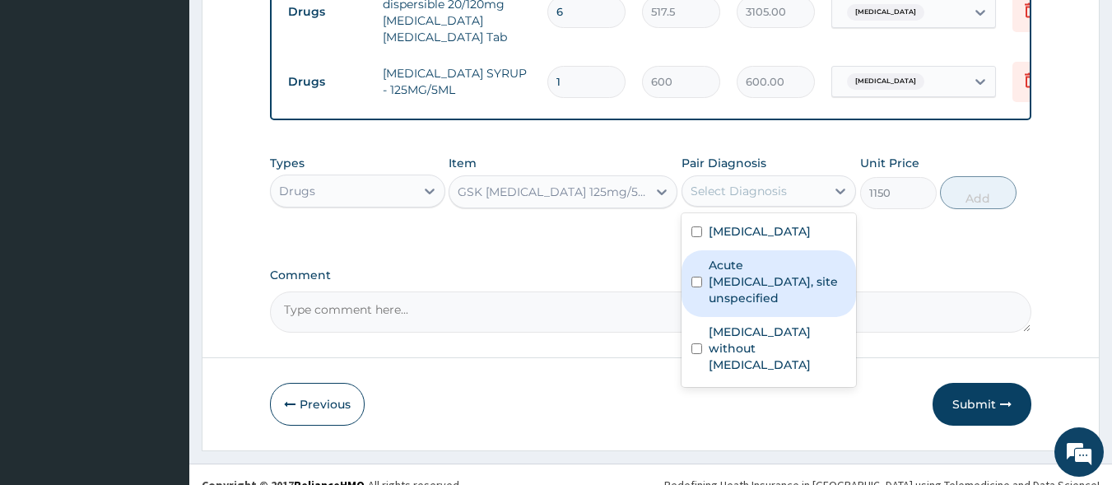
click at [763, 257] on label "Acute upper respiratory infection, site unspecified" at bounding box center [778, 281] width 138 height 49
checkbox input "true"
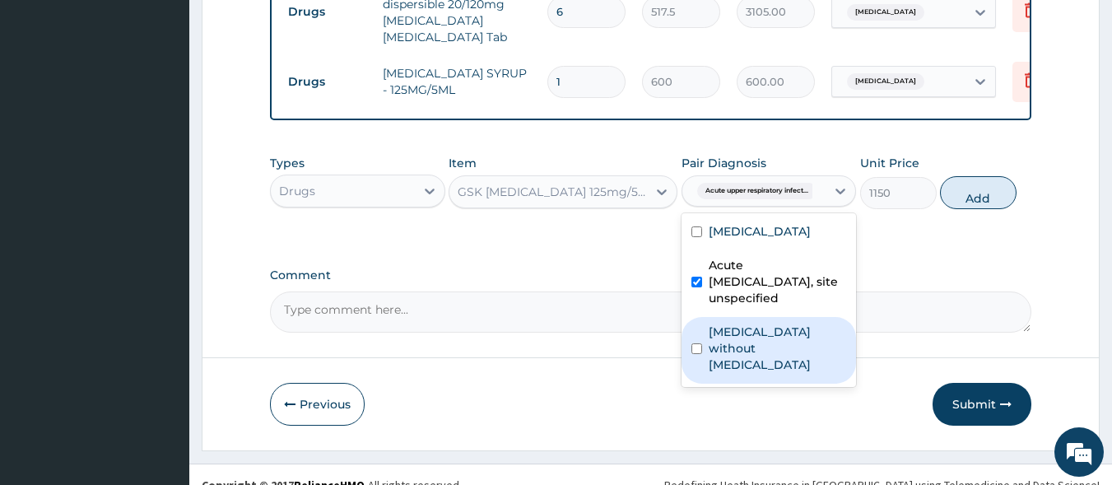
click at [774, 324] on label "Sepsis without septic shock" at bounding box center [778, 348] width 138 height 49
checkbox input "true"
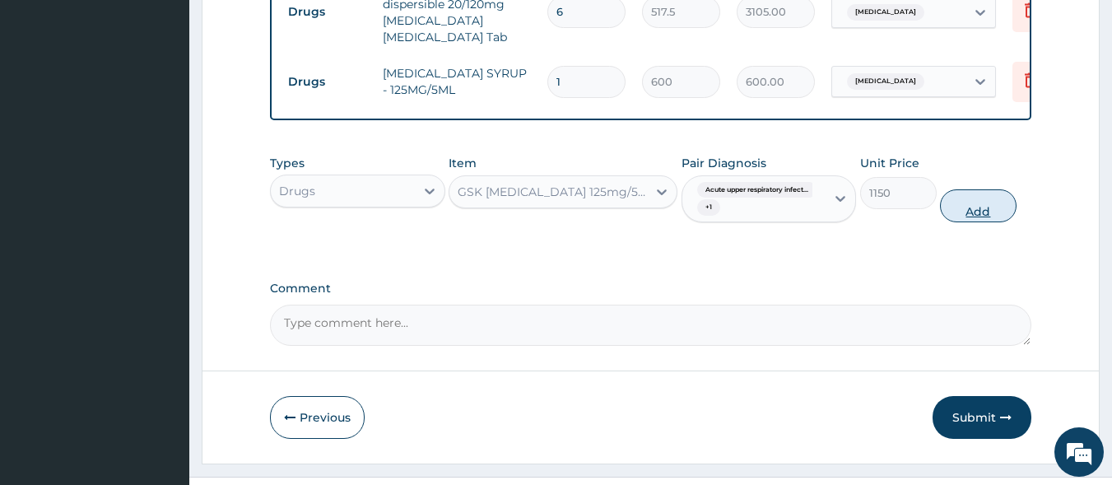
click at [999, 196] on button "Add" at bounding box center [978, 205] width 77 height 33
type input "0"
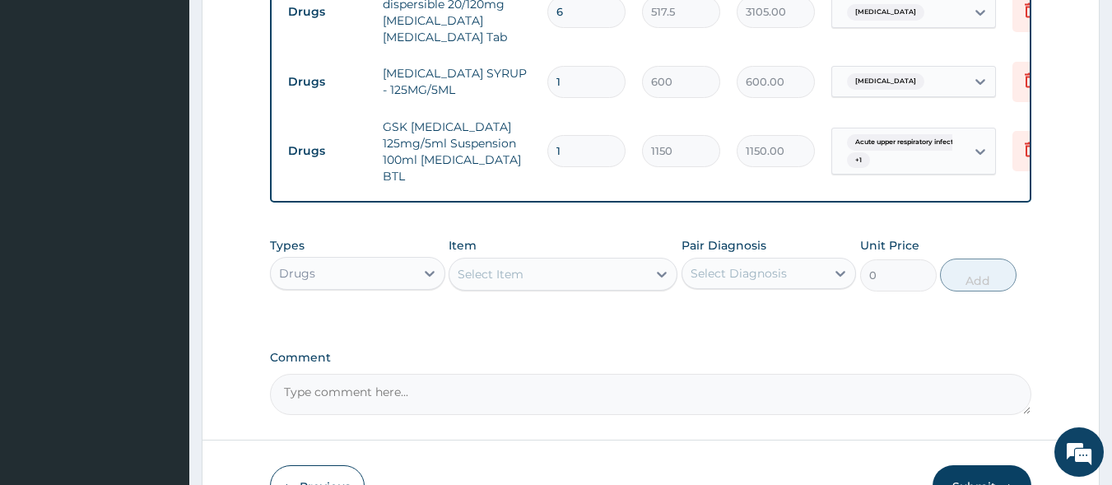
click at [497, 266] on div "Select Item" at bounding box center [491, 274] width 66 height 16
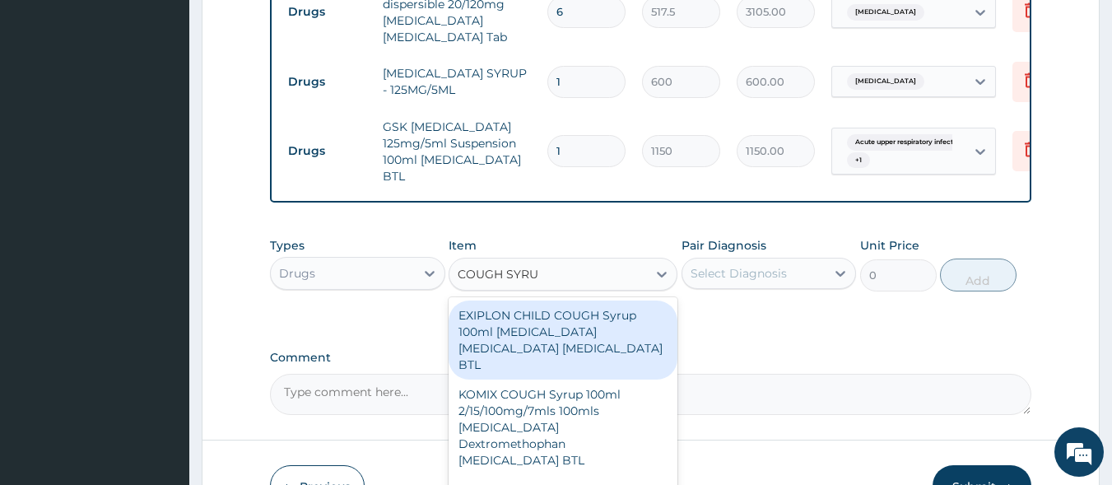
type input "COUGH SYRUP"
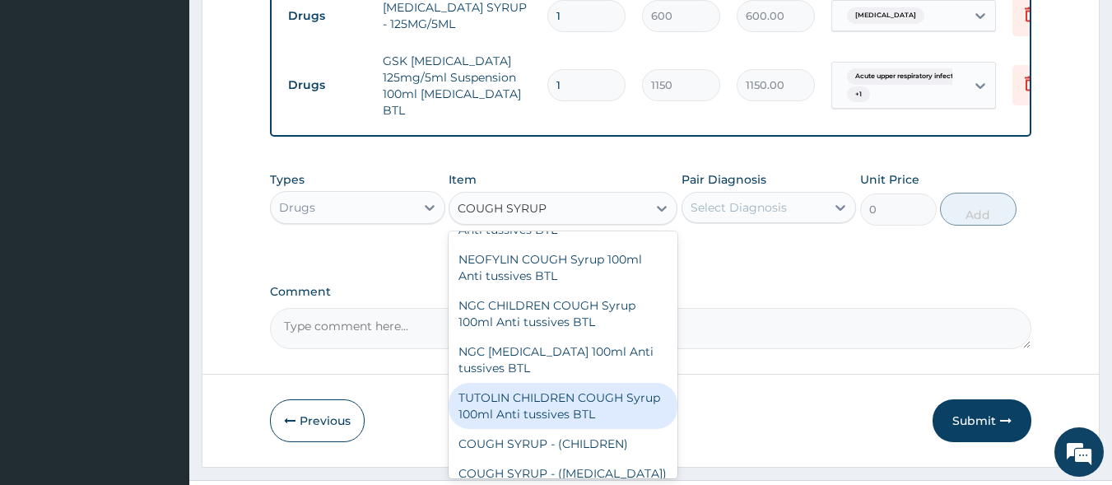
scroll to position [441, 0]
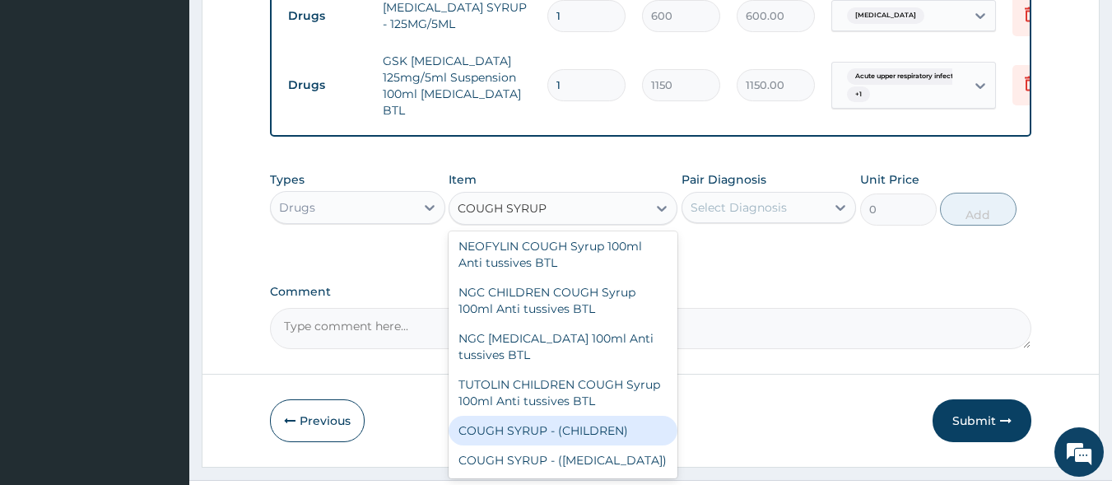
click at [530, 416] on div "COUGH SYRUP - (CHILDREN)" at bounding box center [563, 431] width 229 height 30
type input "700"
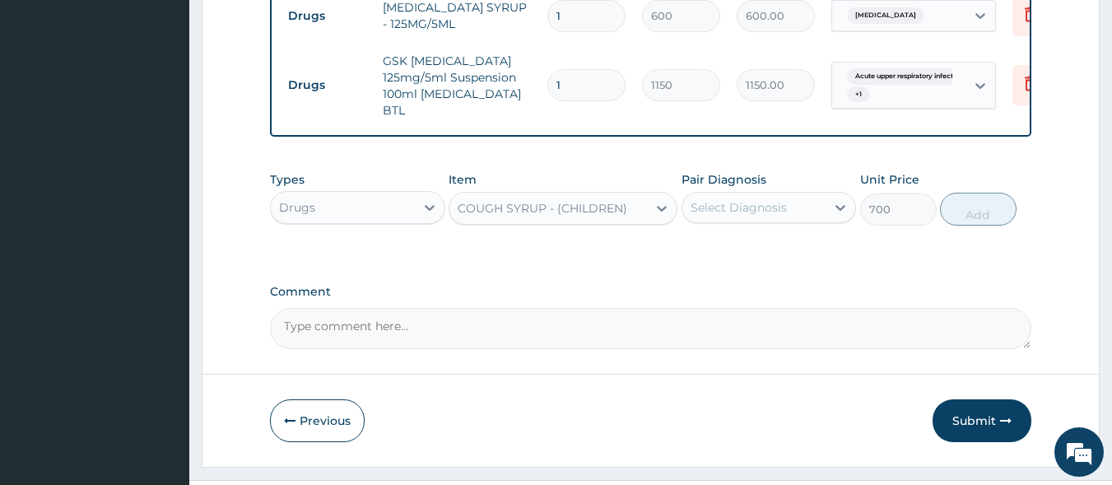
click at [794, 194] on div "Select Diagnosis" at bounding box center [755, 207] width 144 height 26
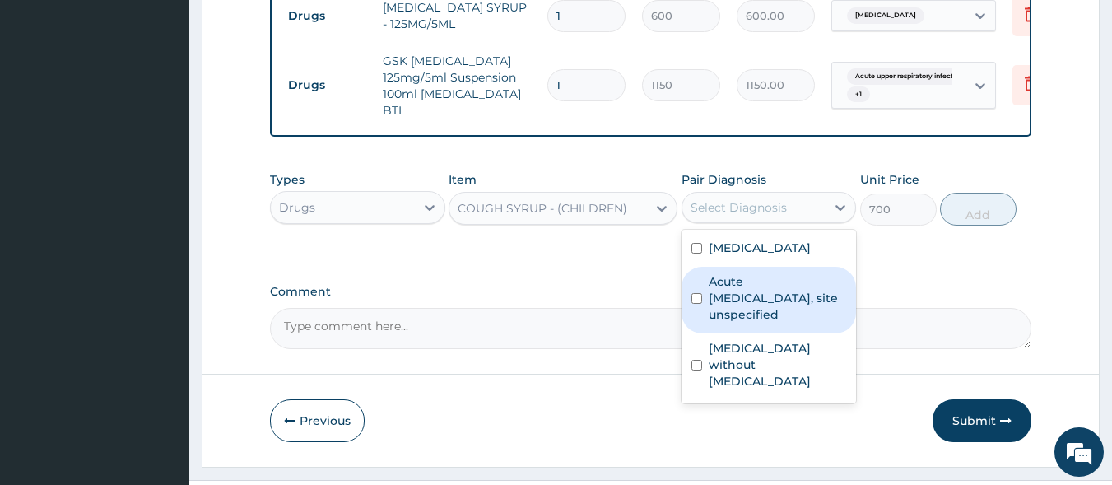
click at [769, 273] on label "Acute upper respiratory infection, site unspecified" at bounding box center [778, 297] width 138 height 49
checkbox input "true"
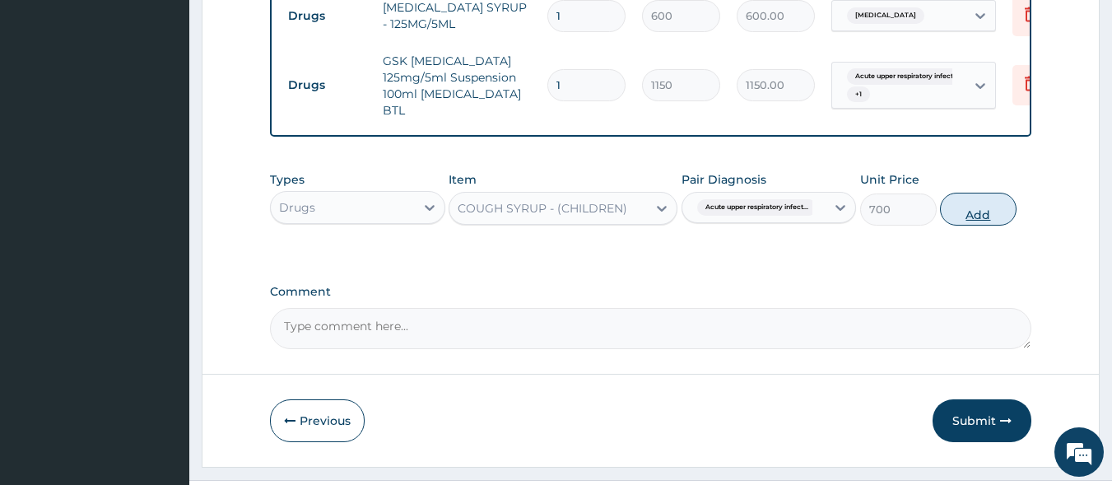
click at [979, 193] on button "Add" at bounding box center [978, 209] width 77 height 33
type input "0"
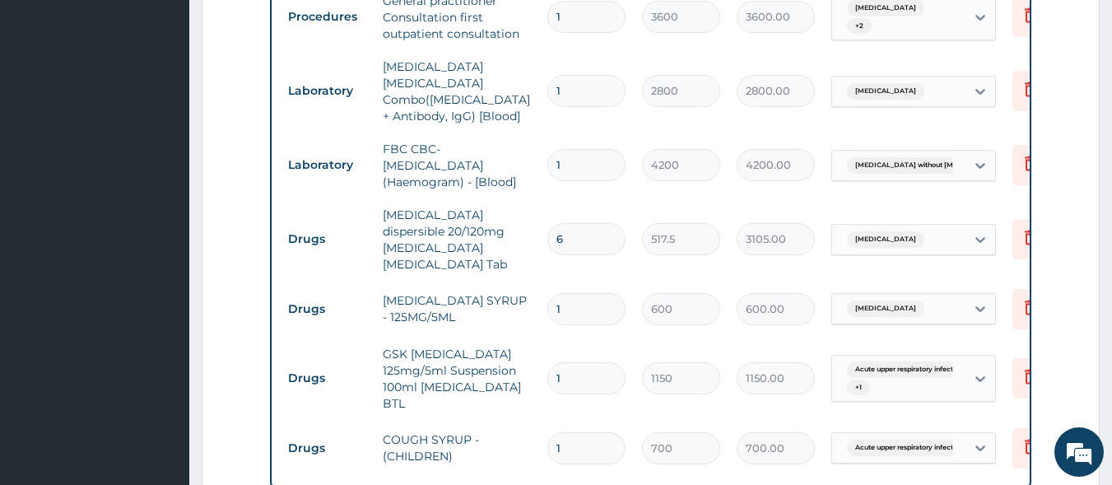
scroll to position [637, 0]
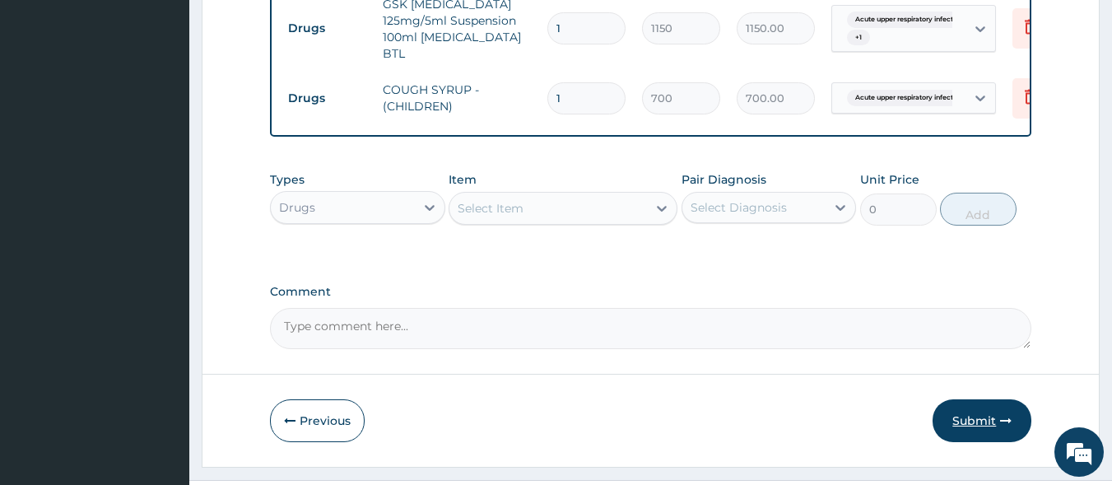
click at [991, 399] on button "Submit" at bounding box center [982, 420] width 99 height 43
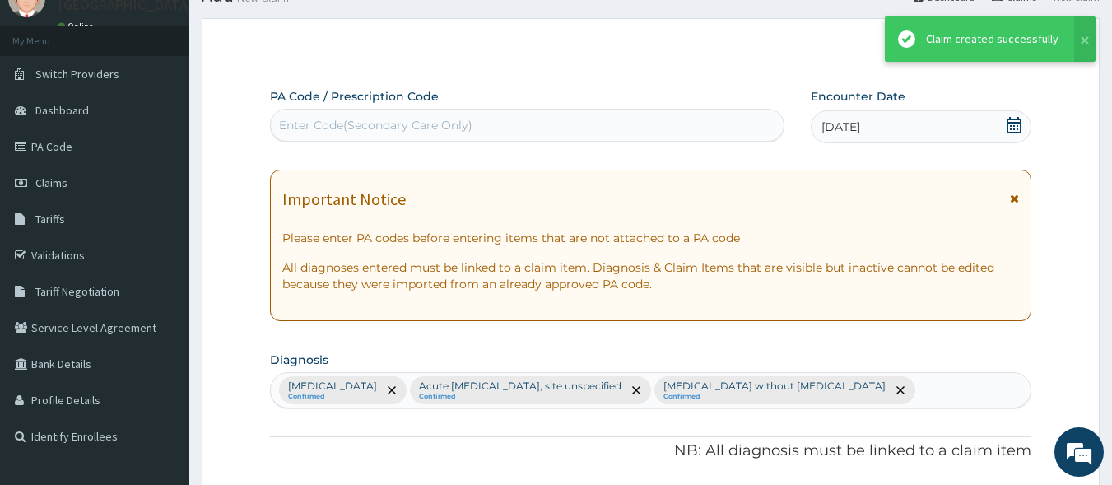
scroll to position [1023, 0]
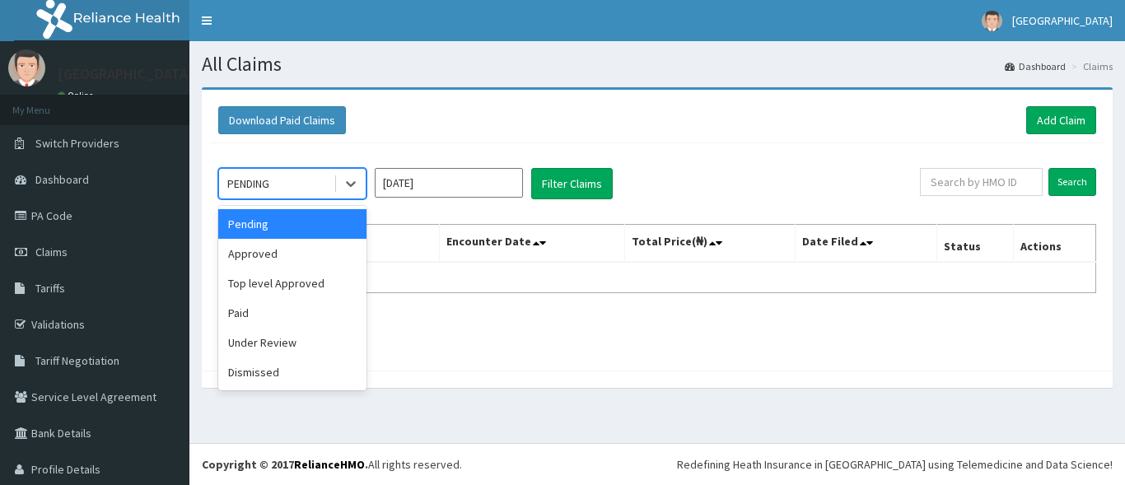
click at [258, 185] on div "PENDING" at bounding box center [248, 183] width 42 height 16
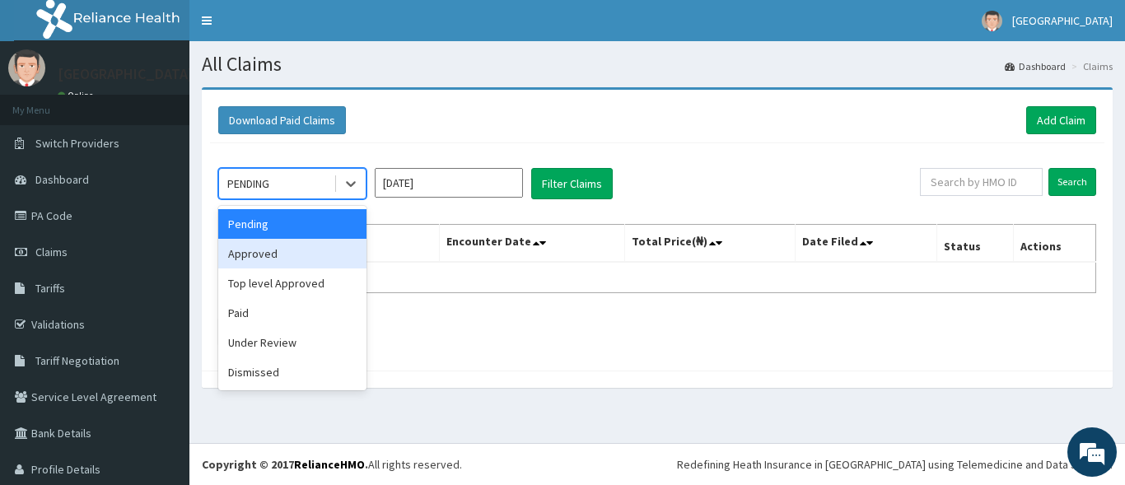
click at [350, 254] on div "Approved" at bounding box center [292, 254] width 148 height 30
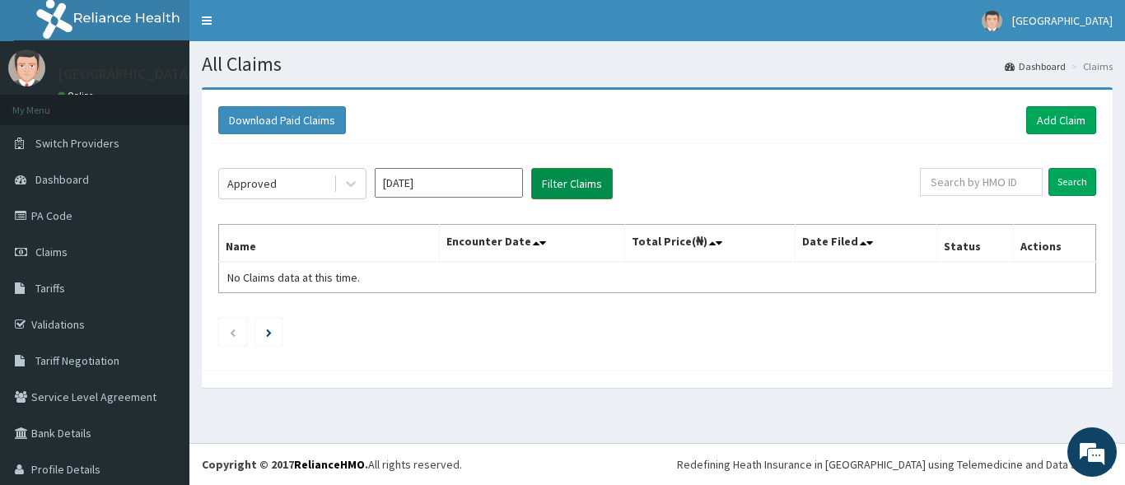
click at [581, 187] on button "Filter Claims" at bounding box center [572, 183] width 82 height 31
